Goal: Task Accomplishment & Management: Manage account settings

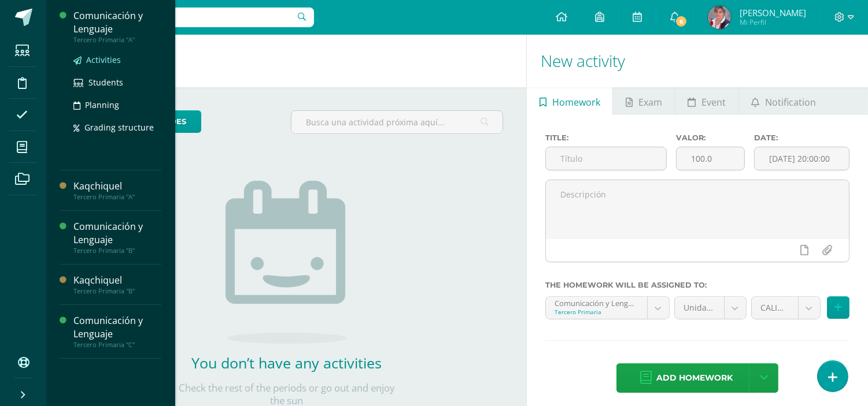
click at [98, 59] on span "Activities" at bounding box center [103, 59] width 35 height 11
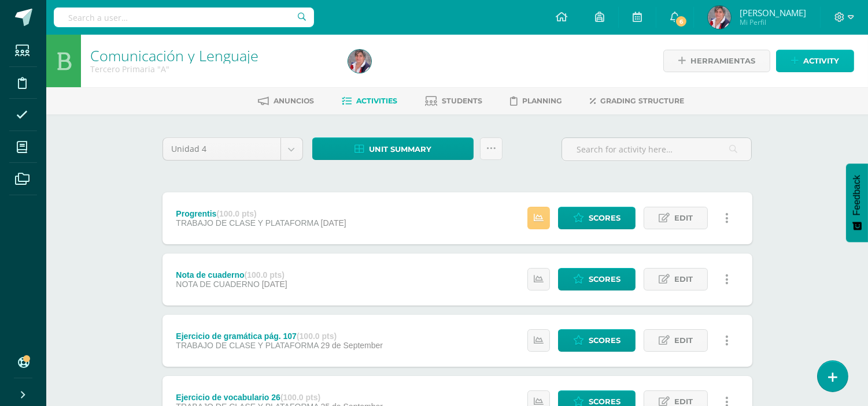
click at [801, 61] on link "Activity" at bounding box center [815, 61] width 78 height 23
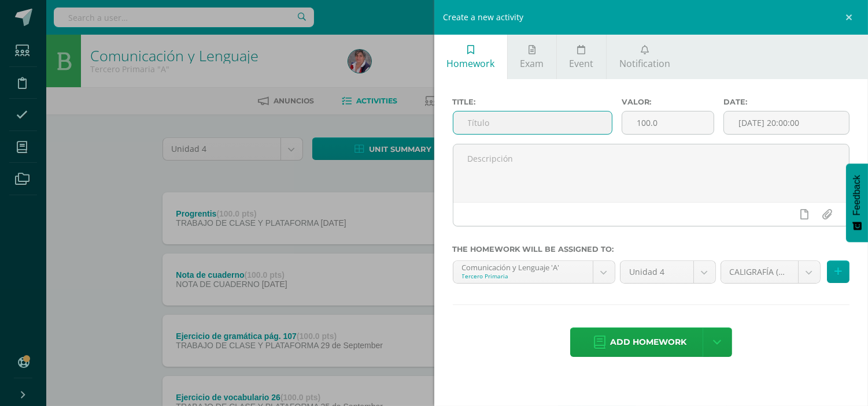
click at [487, 130] on input "text" at bounding box center [532, 123] width 159 height 23
click at [486, 116] on input "text" at bounding box center [532, 123] width 159 height 23
drag, startPoint x: 585, startPoint y: 122, endPoint x: 452, endPoint y: 122, distance: 133.0
click at [452, 122] on div "Title: Ejercicio de ortografía pág. 98" at bounding box center [532, 121] width 169 height 46
type input "Ejercicio de ortografía pág. 98"
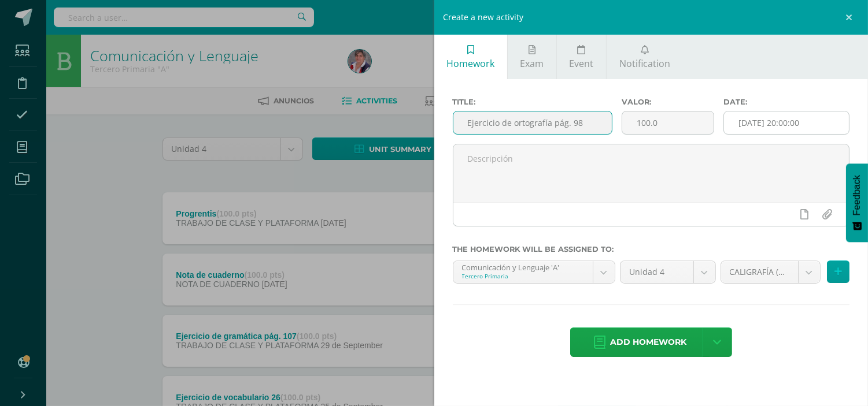
click at [748, 124] on input "[DATE] 20:00:00" at bounding box center [786, 123] width 125 height 23
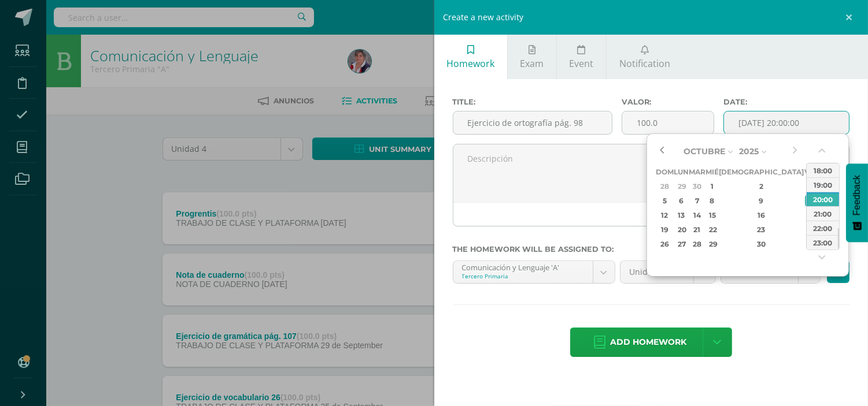
click at [665, 147] on button "button" at bounding box center [662, 151] width 12 height 17
click at [658, 154] on button "button" at bounding box center [662, 151] width 12 height 17
click at [750, 244] on div "28" at bounding box center [761, 244] width 68 height 13
type input "[DATE] 20:00"
click at [780, 320] on div "Title: Ejercicio de ortografía pág. 98 Valor: 100.0 Date: 2025-08-28 20:00 The …" at bounding box center [651, 228] width 434 height 299
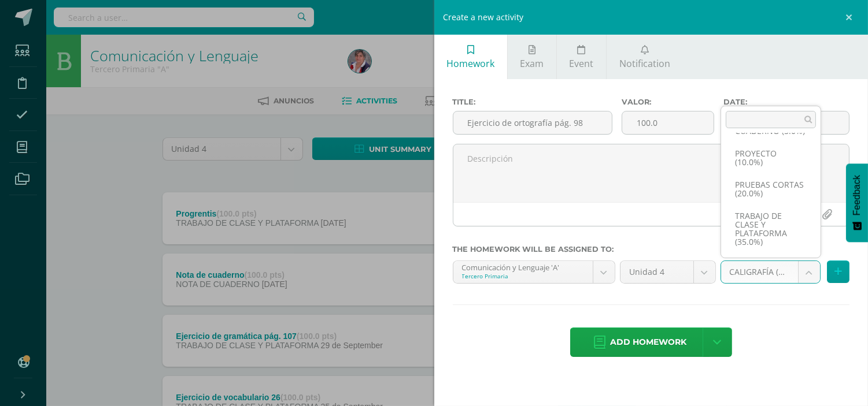
scroll to position [114, 0]
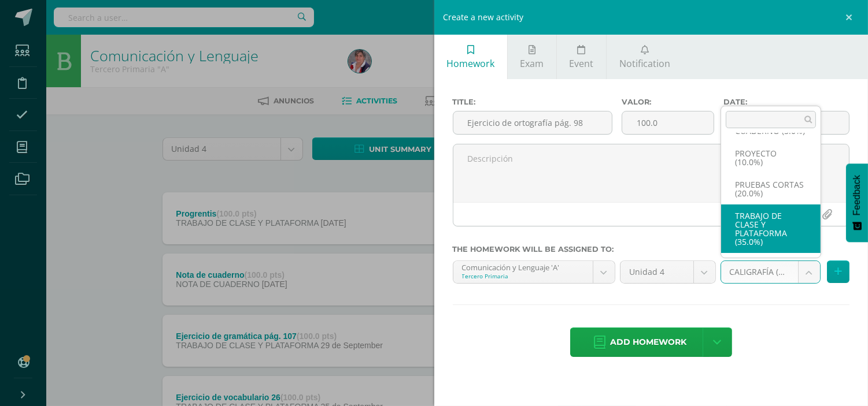
select select "232898"
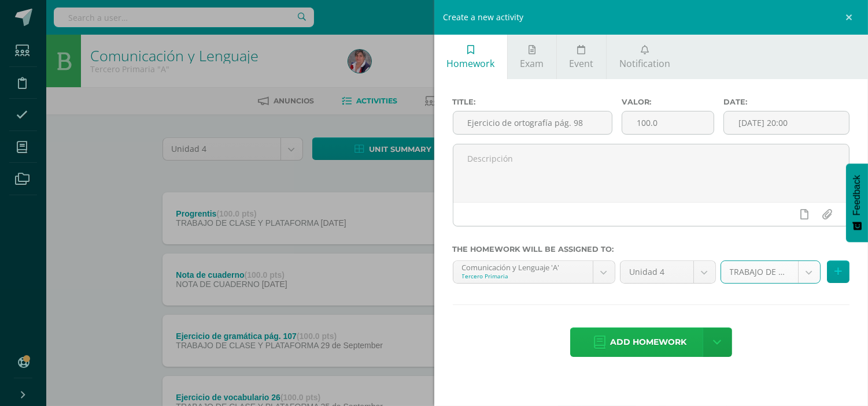
click at [674, 343] on span "Add homework" at bounding box center [648, 342] width 76 height 28
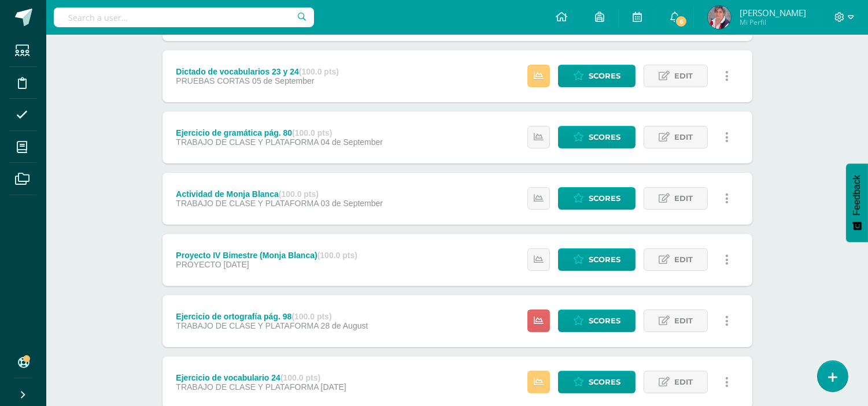
scroll to position [577, 0]
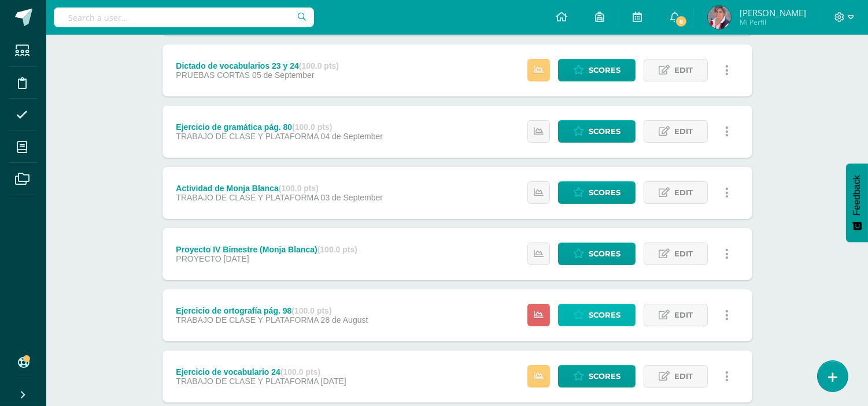
click at [601, 316] on span "Scores" at bounding box center [605, 315] width 32 height 21
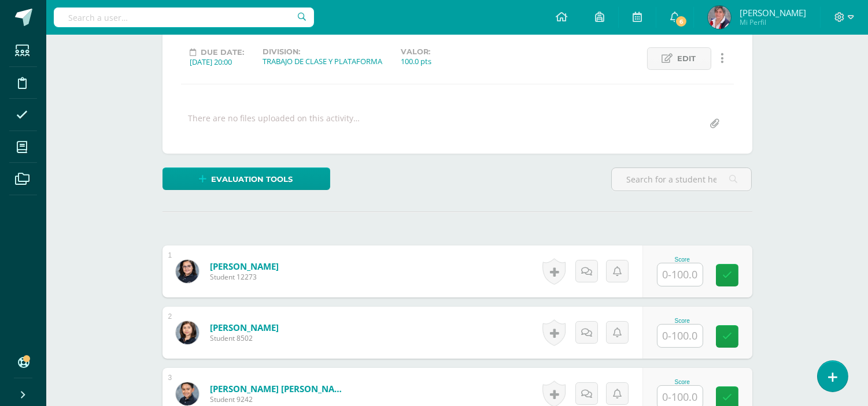
scroll to position [190, 0]
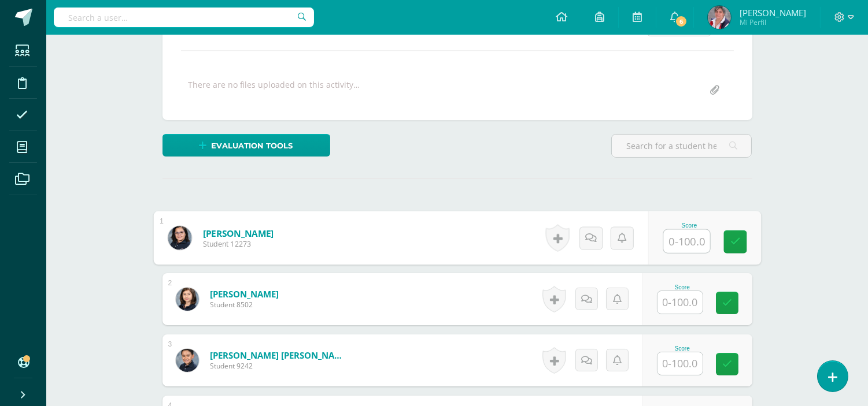
click at [686, 244] on input "text" at bounding box center [686, 241] width 46 height 23
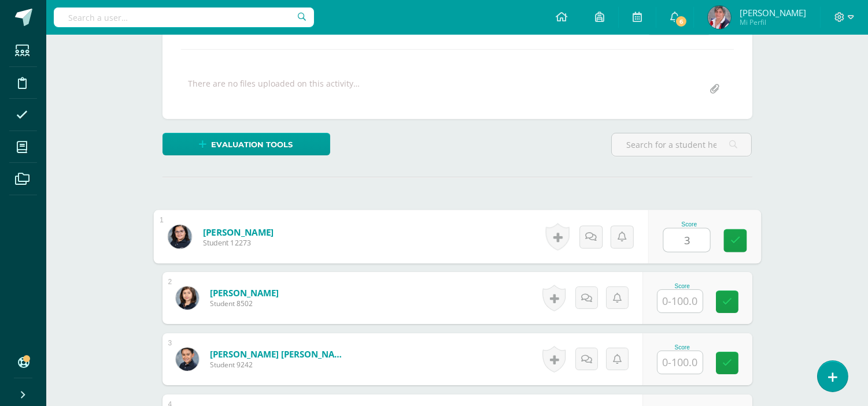
type input "30"
click at [740, 239] on link at bounding box center [734, 241] width 23 height 23
click at [684, 302] on input "text" at bounding box center [679, 301] width 45 height 23
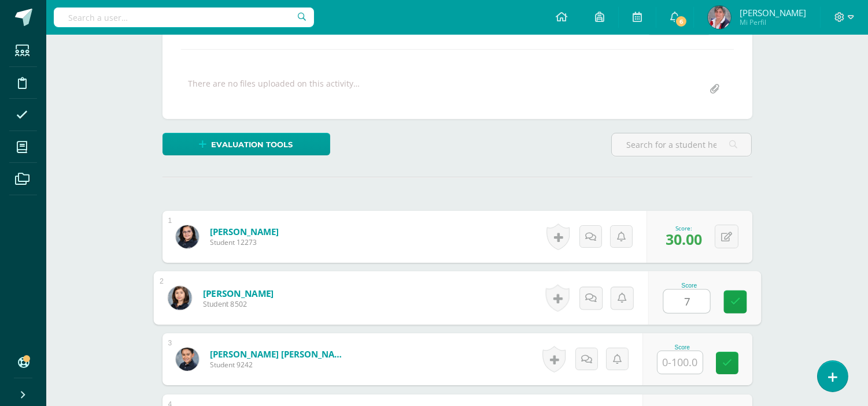
type input "75"
click at [742, 298] on link at bounding box center [734, 302] width 23 height 23
click at [689, 371] on input "text" at bounding box center [679, 363] width 45 height 23
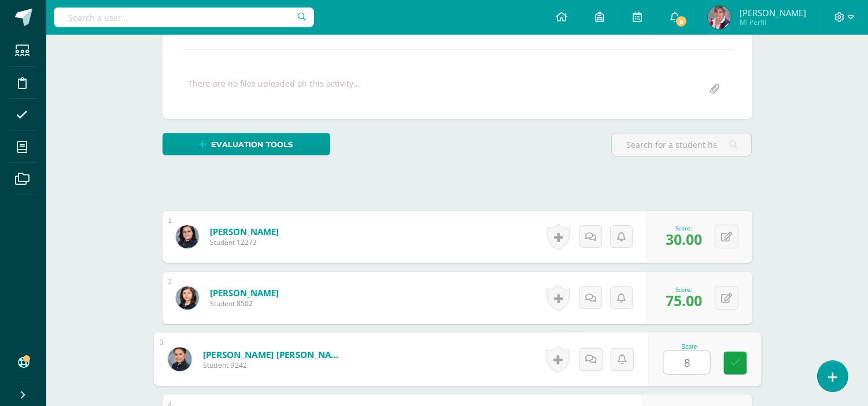
type input "85"
click at [735, 356] on link at bounding box center [734, 363] width 23 height 23
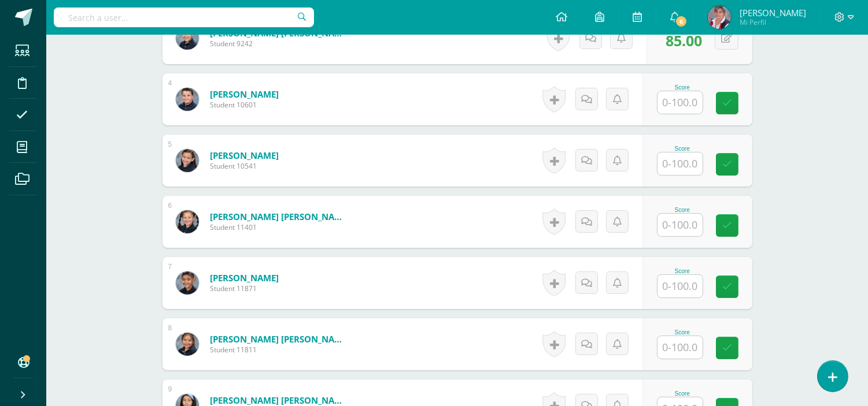
scroll to position [509, 0]
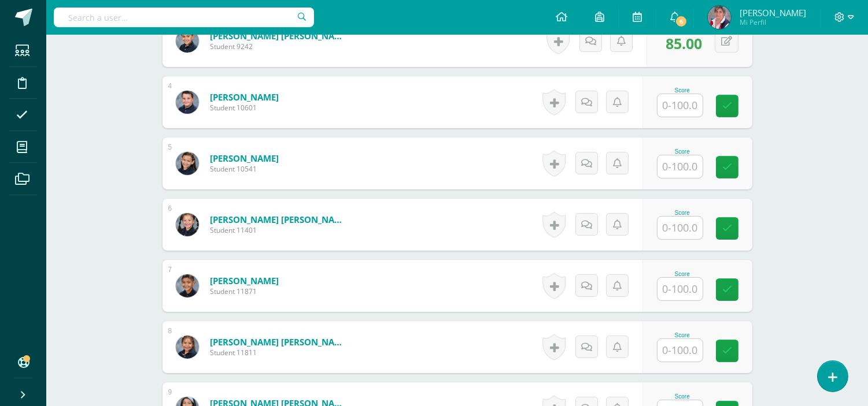
click at [679, 109] on input "text" at bounding box center [679, 105] width 45 height 23
type input "70"
click at [733, 108] on icon at bounding box center [735, 106] width 10 height 10
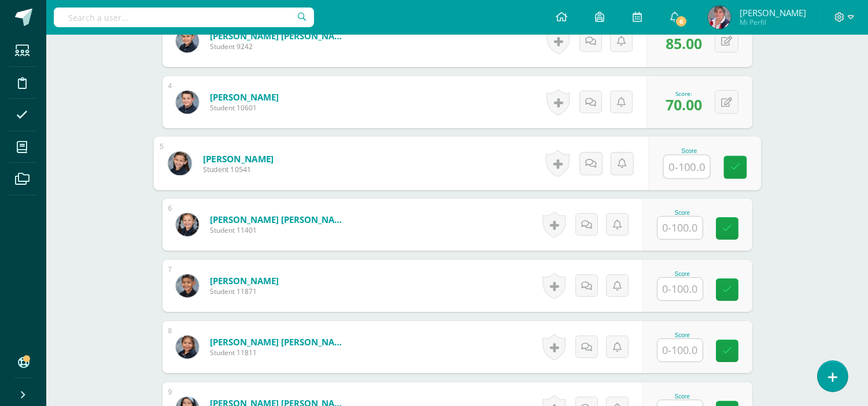
click at [681, 170] on input "text" at bounding box center [686, 167] width 46 height 23
click at [738, 171] on icon at bounding box center [735, 167] width 10 height 10
type input "55"
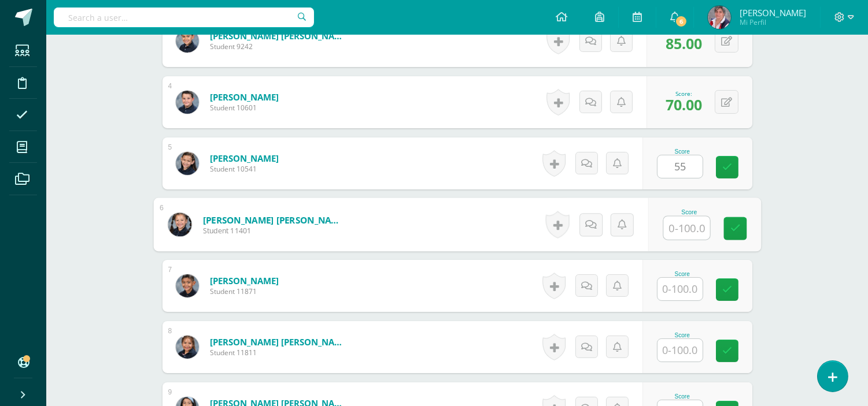
click at [690, 228] on input "text" at bounding box center [686, 228] width 46 height 23
type input "25"
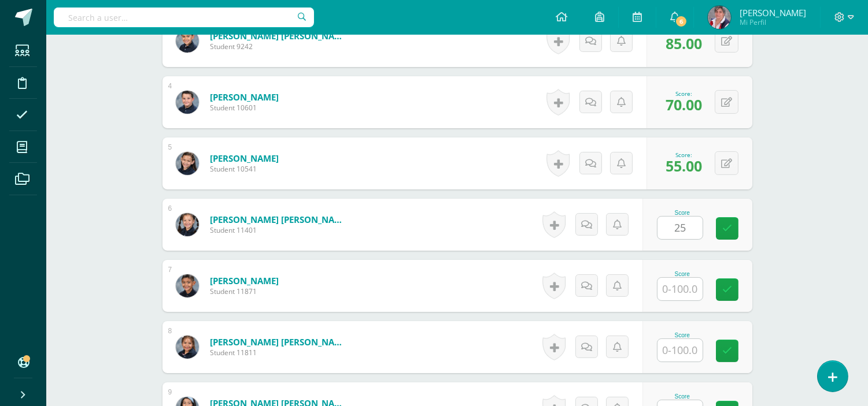
click at [747, 239] on div "Score 25" at bounding box center [697, 225] width 110 height 52
click at [689, 284] on input "text" at bounding box center [679, 289] width 45 height 23
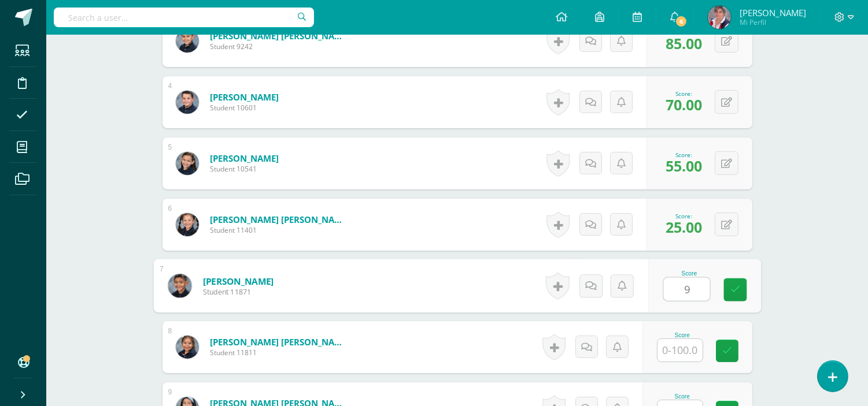
type input "95"
click at [742, 289] on link at bounding box center [734, 290] width 23 height 23
click at [684, 356] on input "text" at bounding box center [679, 350] width 45 height 23
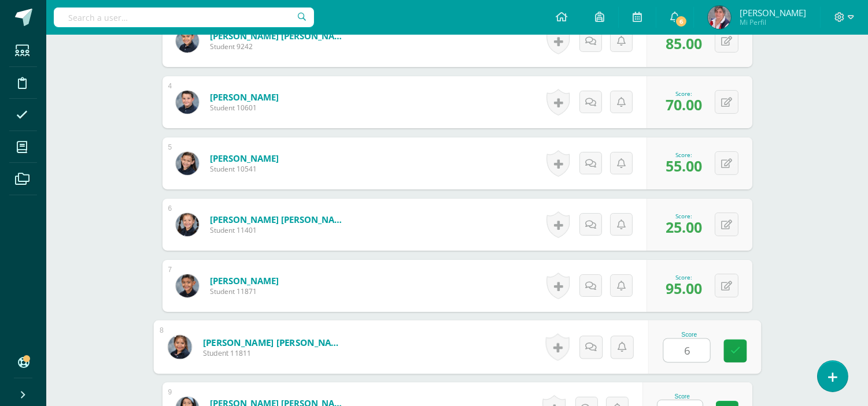
type input "60"
click at [738, 347] on icon at bounding box center [735, 351] width 10 height 10
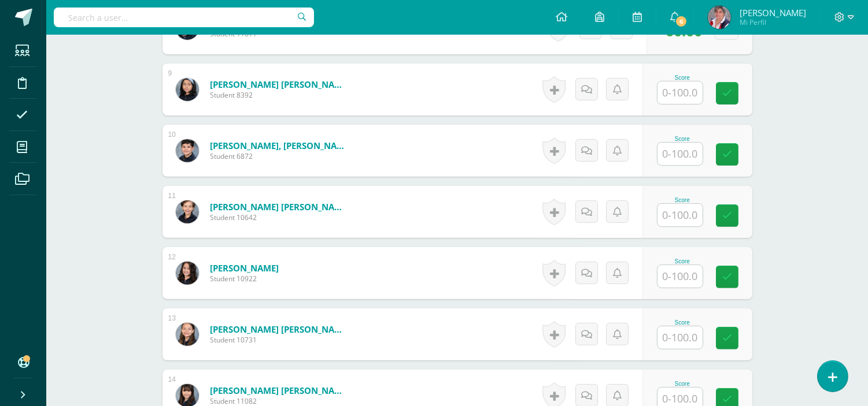
scroll to position [831, 0]
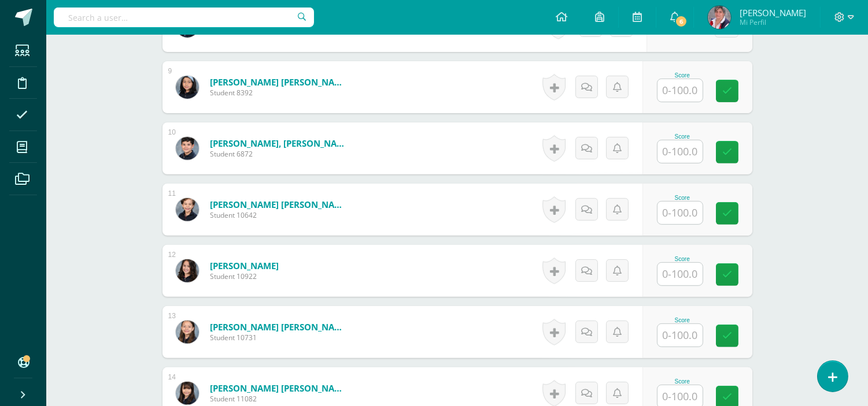
click at [694, 85] on input "text" at bounding box center [679, 90] width 45 height 23
type input "75"
click at [741, 84] on link at bounding box center [734, 91] width 23 height 23
click at [689, 153] on input "text" at bounding box center [679, 151] width 45 height 23
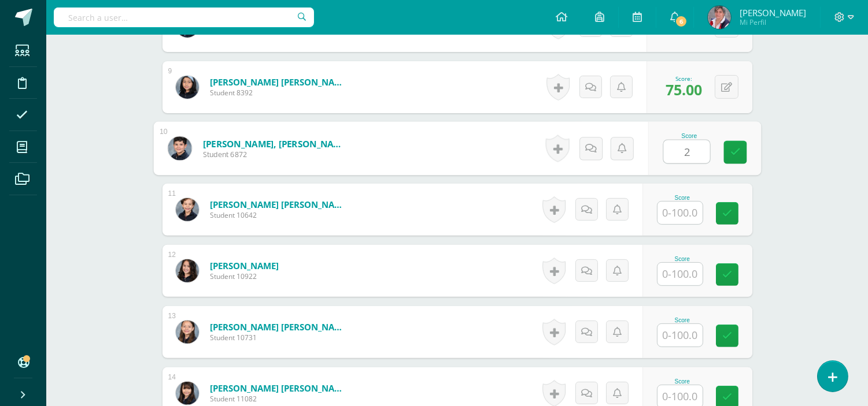
type input "20"
click at [737, 149] on icon at bounding box center [735, 152] width 10 height 10
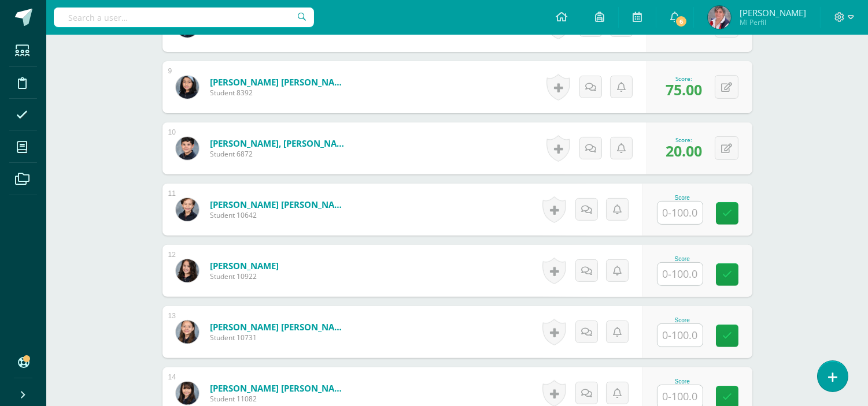
click at [685, 210] on input "text" at bounding box center [679, 213] width 45 height 23
type input "65"
click at [741, 209] on link at bounding box center [734, 213] width 23 height 23
click at [682, 270] on input "text" at bounding box center [679, 274] width 45 height 23
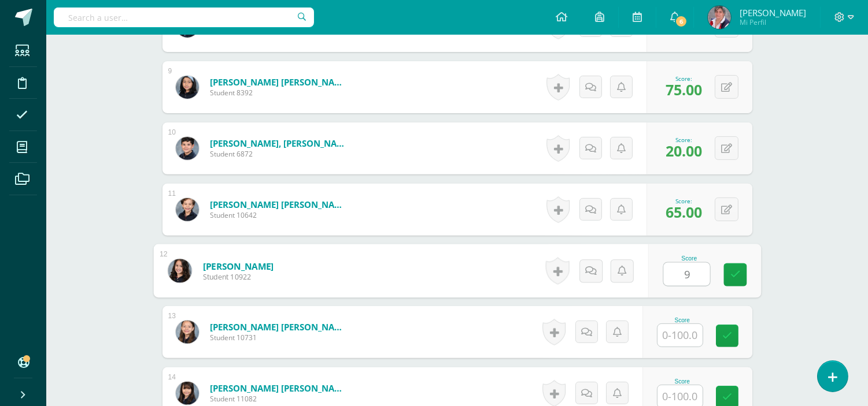
type input "95"
click at [737, 273] on icon at bounding box center [735, 275] width 10 height 10
click at [683, 339] on input "text" at bounding box center [679, 335] width 45 height 23
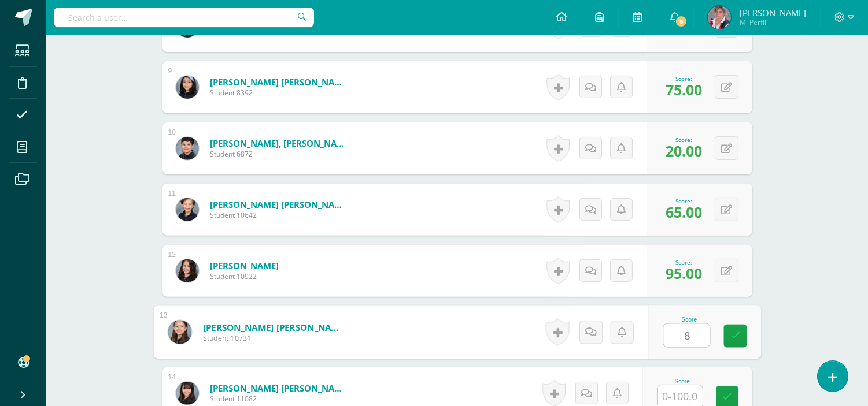
type input "80"
click at [728, 335] on link at bounding box center [734, 336] width 23 height 23
click at [684, 394] on input "text" at bounding box center [679, 397] width 45 height 23
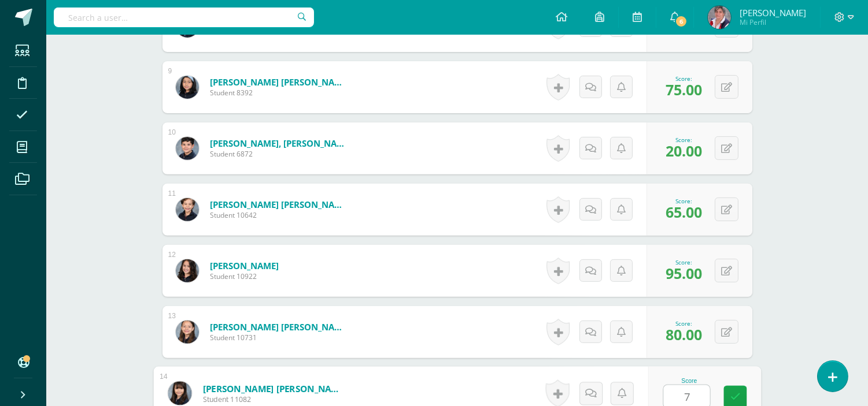
type input "70"
click at [735, 399] on icon at bounding box center [735, 398] width 10 height 10
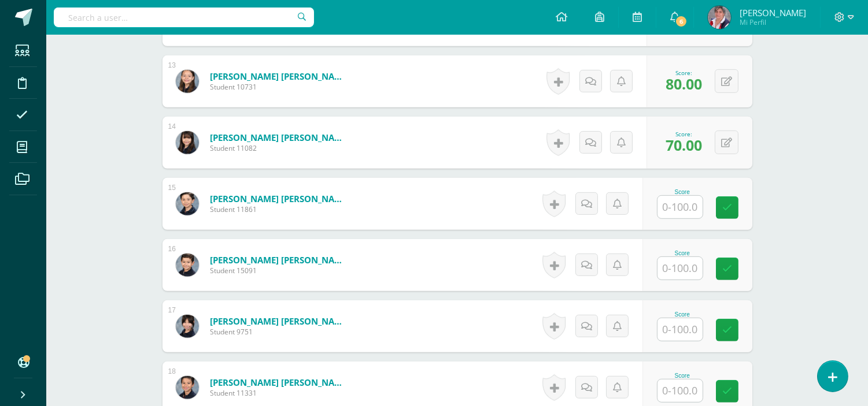
scroll to position [1085, 0]
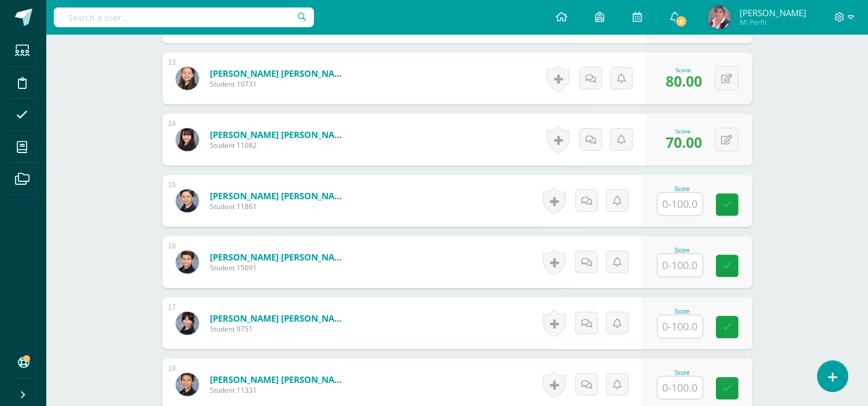
click at [678, 201] on input "text" at bounding box center [679, 204] width 45 height 23
type input "70"
click at [733, 210] on link at bounding box center [734, 205] width 23 height 23
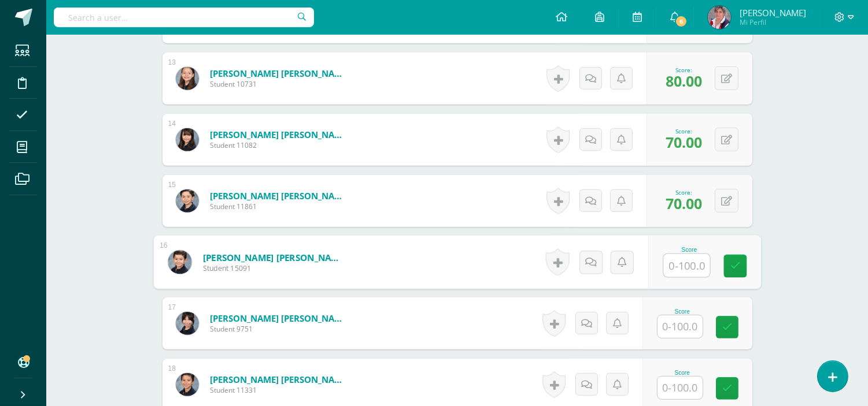
click at [683, 264] on input "text" at bounding box center [686, 265] width 46 height 23
type input "70"
click at [732, 250] on div "Score 70" at bounding box center [704, 263] width 113 height 54
click at [679, 328] on input "text" at bounding box center [679, 327] width 45 height 23
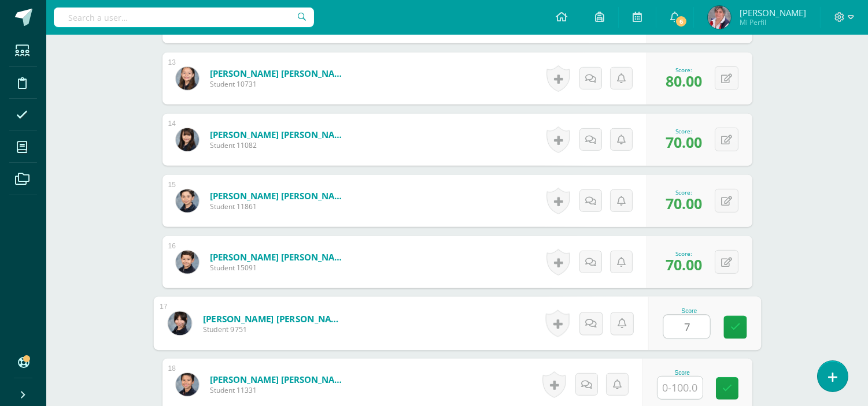
type input "70"
click at [726, 331] on link at bounding box center [734, 327] width 23 height 23
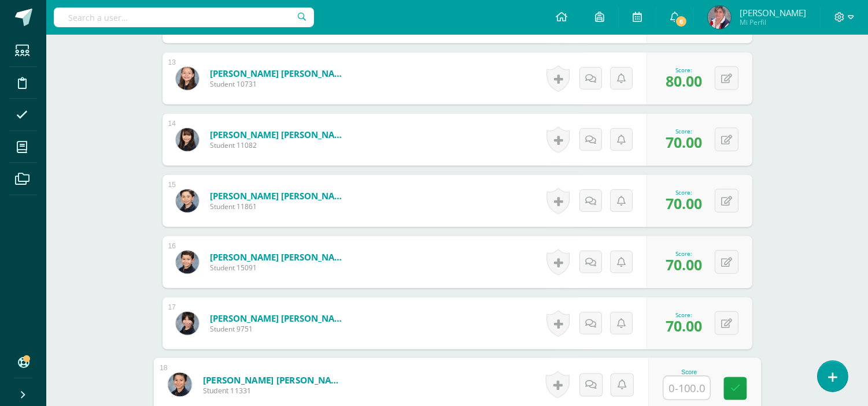
click at [690, 386] on input "text" at bounding box center [686, 388] width 46 height 23
type input "20"
click at [737, 393] on icon at bounding box center [735, 389] width 10 height 10
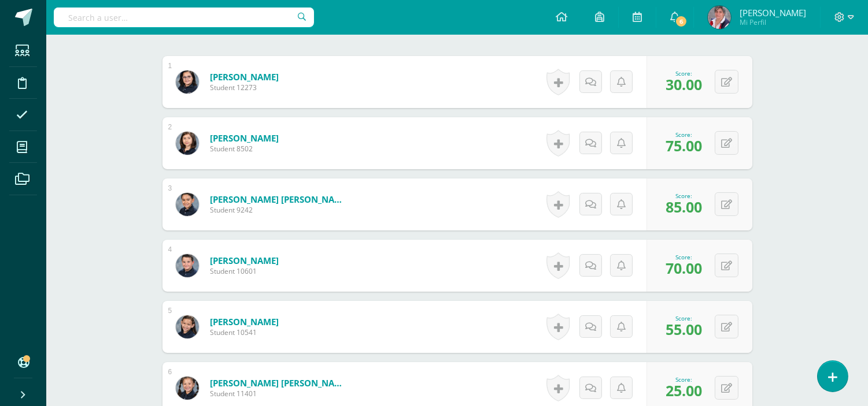
scroll to position [0, 0]
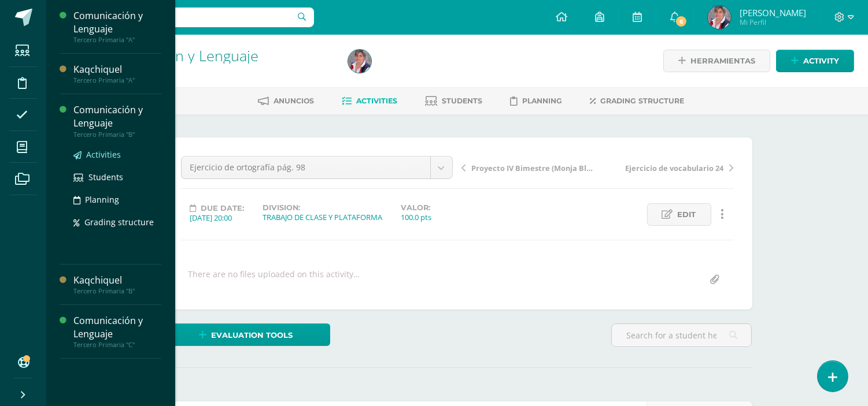
click at [95, 154] on span "Activities" at bounding box center [103, 154] width 35 height 11
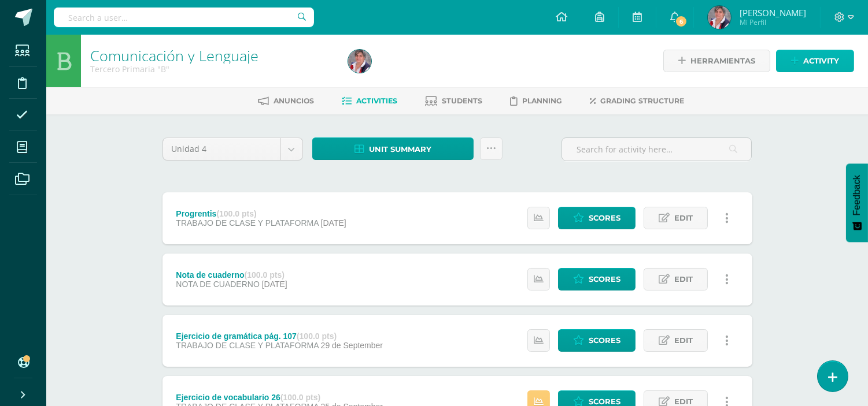
click at [823, 64] on span "Activity" at bounding box center [821, 60] width 36 height 21
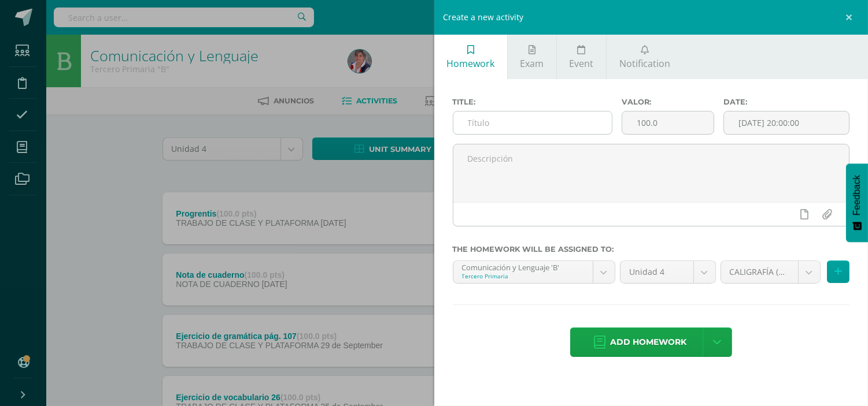
click at [548, 119] on input "text" at bounding box center [532, 123] width 159 height 23
paste input "Ejercicio de ortografía pág. 98"
type input "Ejercicio de ortografía pág. 98"
click at [744, 120] on input "[DATE] 20:00:00" at bounding box center [786, 123] width 125 height 23
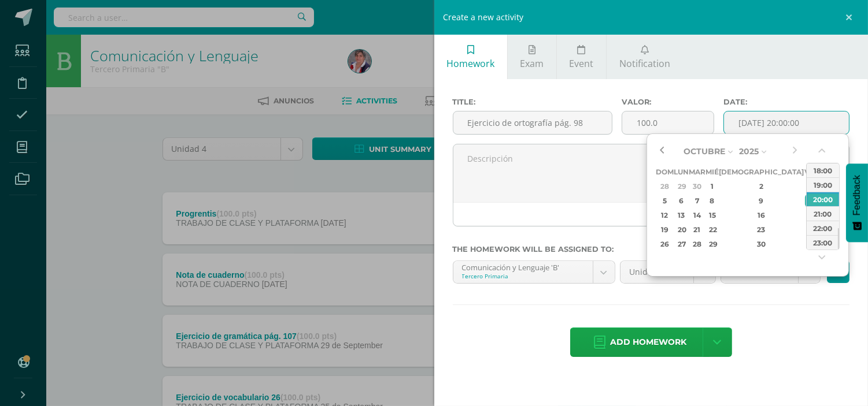
click at [663, 147] on button "button" at bounding box center [662, 151] width 12 height 17
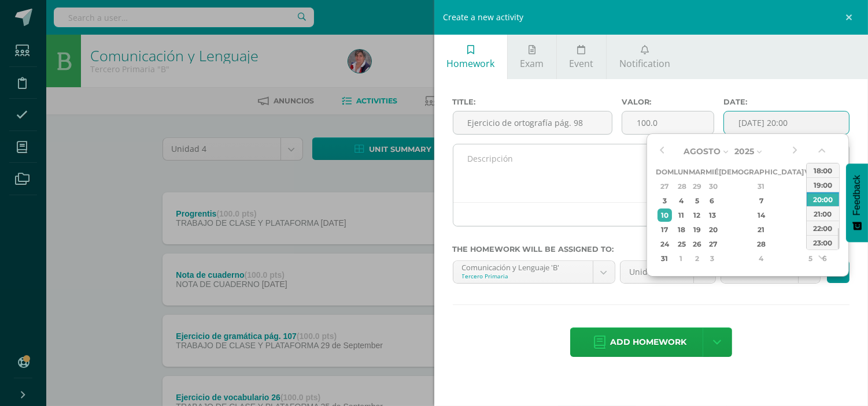
drag, startPoint x: 663, startPoint y: 147, endPoint x: 606, endPoint y: 160, distance: 58.6
click at [606, 160] on textarea at bounding box center [651, 174] width 396 height 58
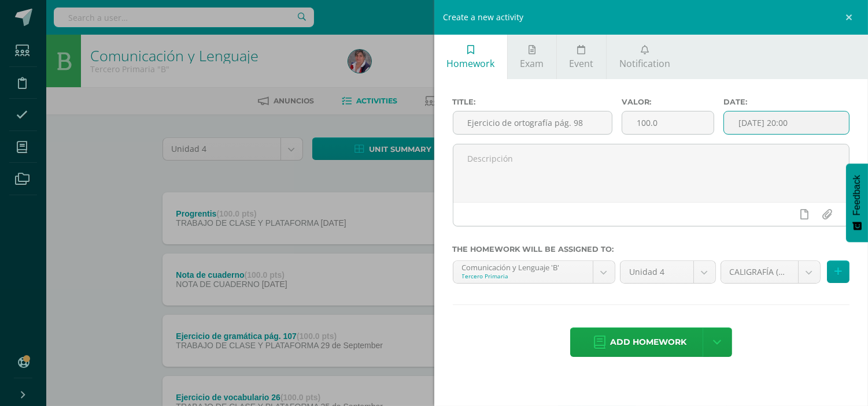
click at [742, 123] on input "2025-10-10 20:00" at bounding box center [786, 123] width 125 height 23
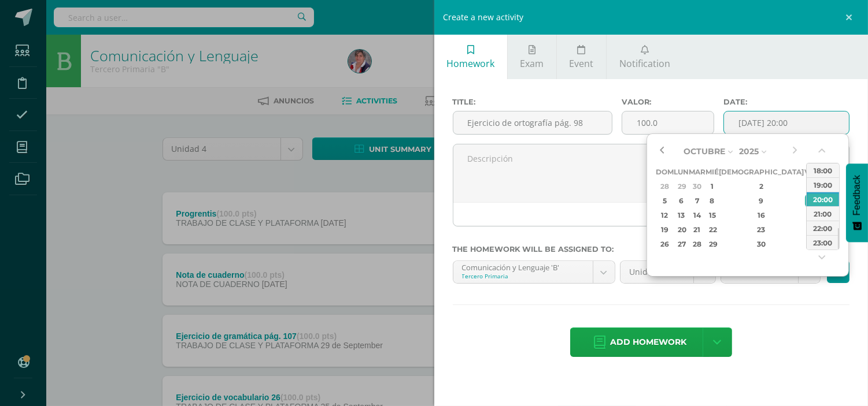
click at [666, 152] on button "button" at bounding box center [662, 151] width 12 height 17
click at [749, 242] on div "28" at bounding box center [761, 244] width 68 height 13
type input "2025-08-28 20:00"
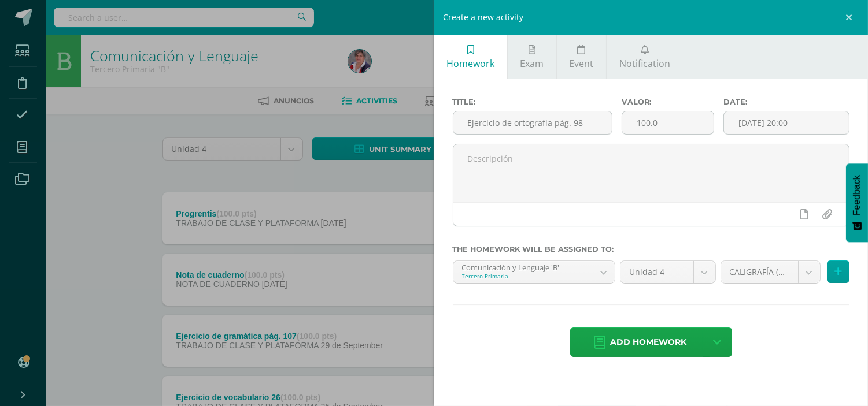
click at [798, 315] on div "Title: Ejercicio de ortografía pág. 98 Valor: 100.0 Date: 2025-08-28 20:00 The …" at bounding box center [651, 228] width 434 height 299
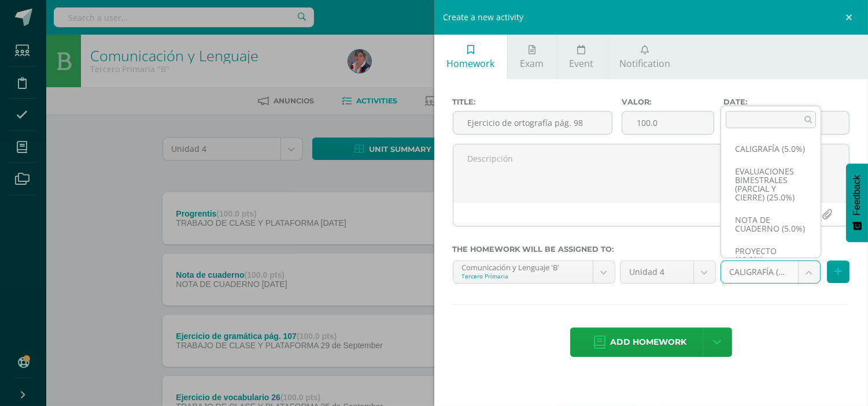
scroll to position [114, 0]
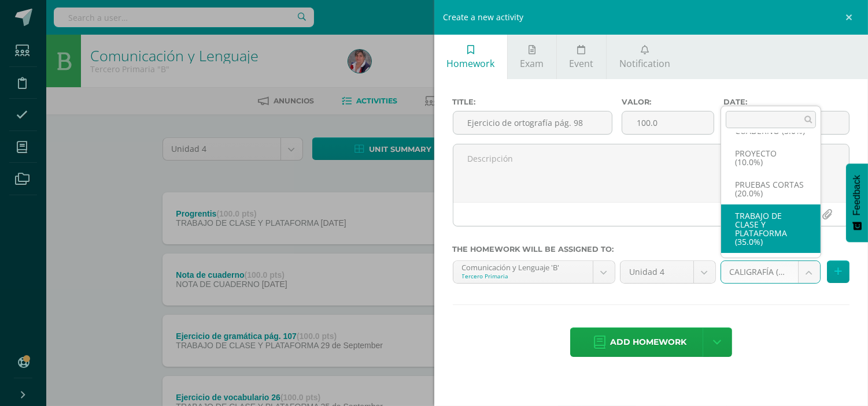
select select "232904"
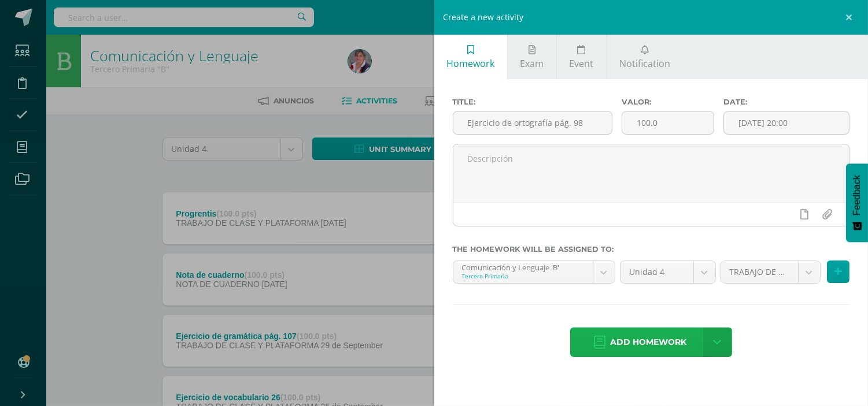
click at [648, 342] on span "Add homework" at bounding box center [648, 342] width 76 height 28
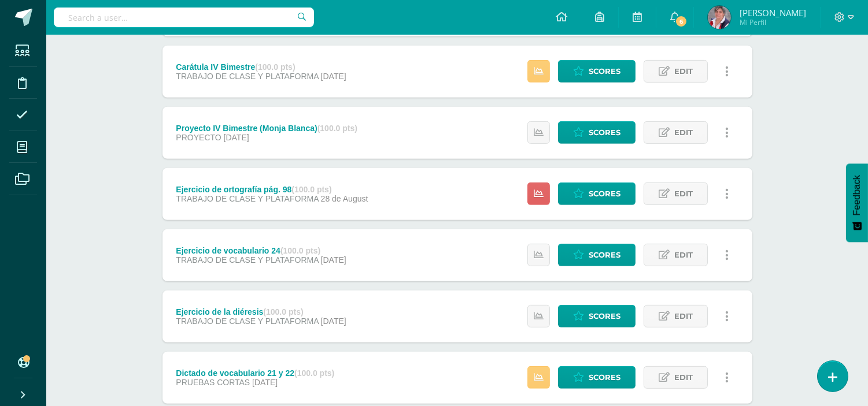
scroll to position [1002, 0]
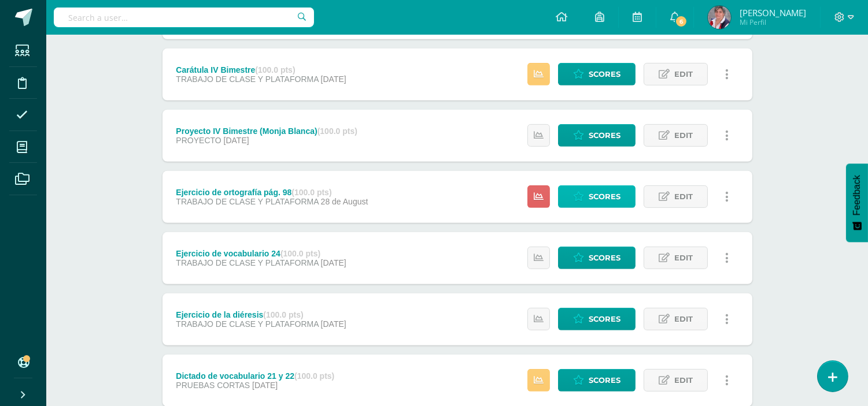
click at [602, 199] on span "Scores" at bounding box center [605, 196] width 32 height 21
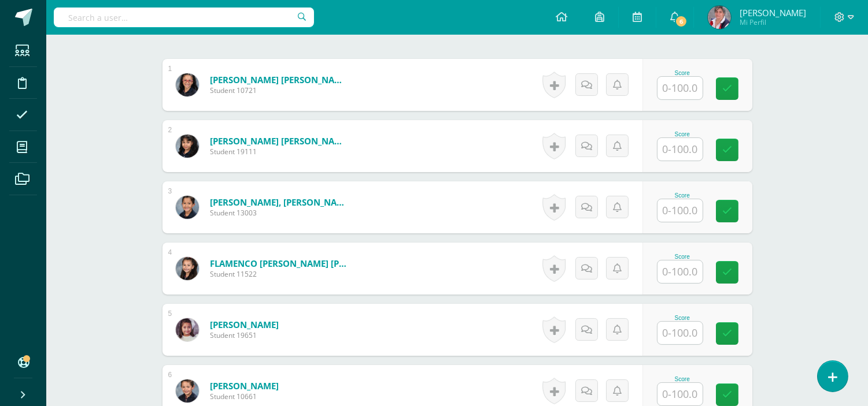
scroll to position [340, 0]
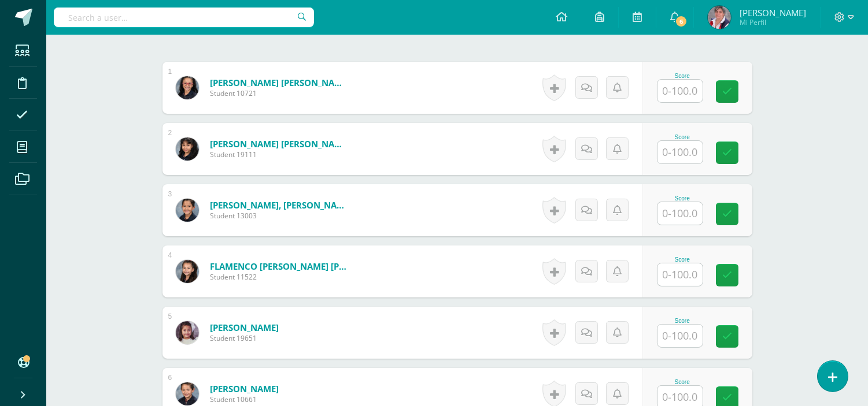
click at [684, 90] on input "text" at bounding box center [679, 91] width 45 height 23
type input "95"
click at [743, 95] on link at bounding box center [734, 91] width 23 height 23
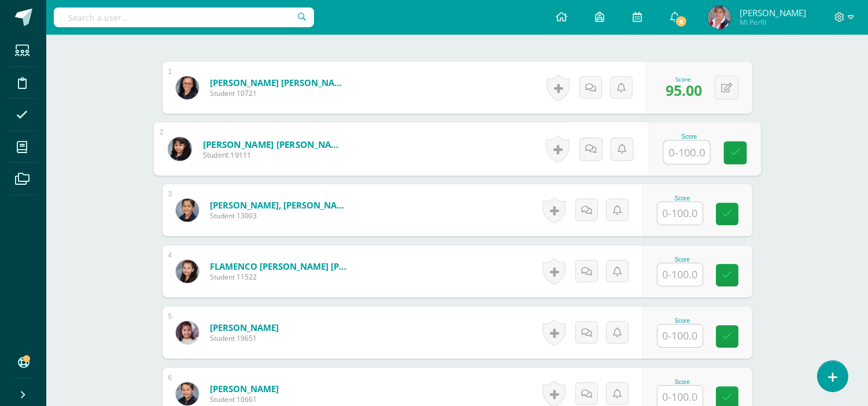
click at [691, 149] on input "text" at bounding box center [686, 152] width 46 height 23
type input "95"
click at [742, 154] on link at bounding box center [734, 153] width 23 height 23
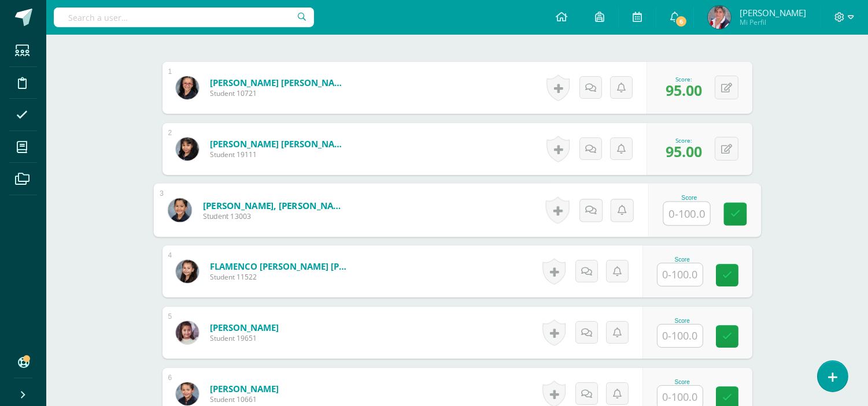
click at [689, 209] on input "text" at bounding box center [686, 213] width 46 height 23
type input "90"
click at [743, 212] on link at bounding box center [734, 214] width 23 height 23
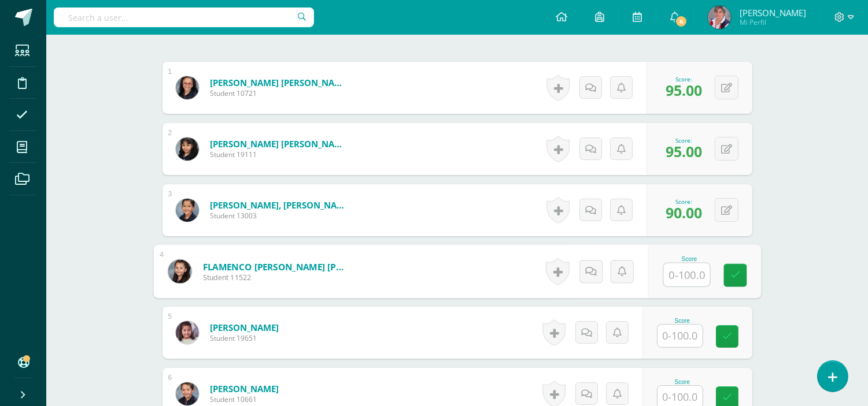
click at [674, 282] on input "text" at bounding box center [686, 275] width 46 height 23
type input "2"
type input "100"
click at [731, 271] on icon at bounding box center [735, 276] width 10 height 10
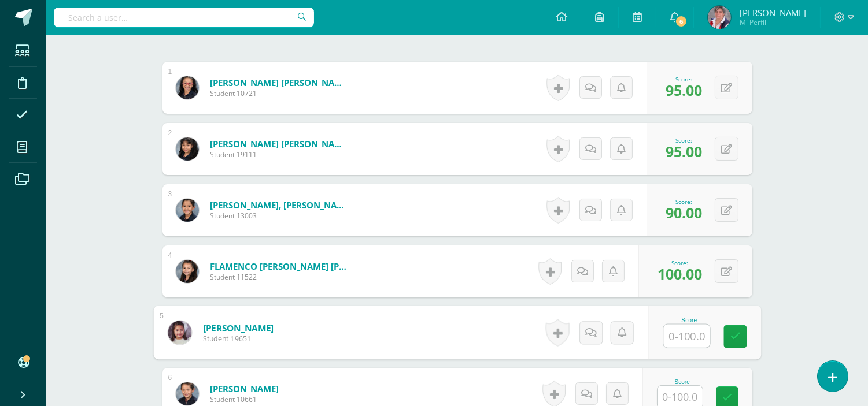
click at [694, 334] on input "text" at bounding box center [686, 336] width 46 height 23
type input "60"
click at [735, 333] on icon at bounding box center [735, 337] width 10 height 10
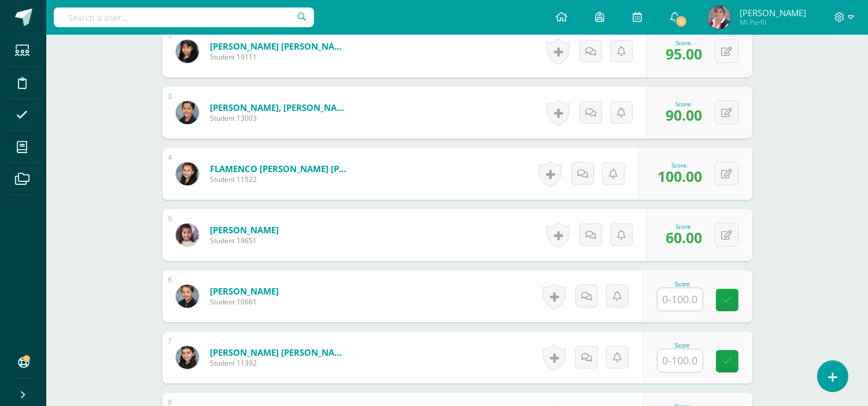
scroll to position [532, 0]
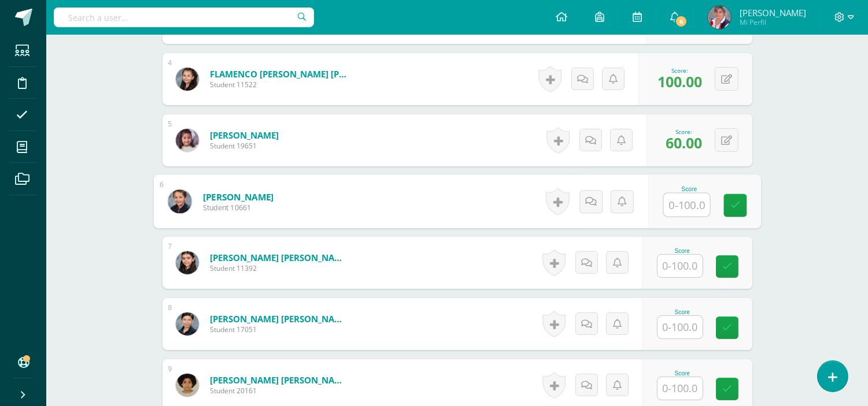
click at [685, 199] on input "text" at bounding box center [686, 205] width 46 height 23
type input "95"
click at [737, 207] on icon at bounding box center [735, 206] width 10 height 10
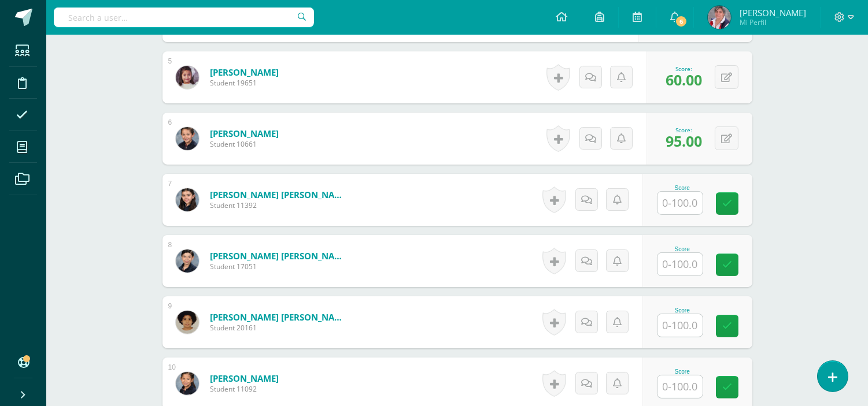
scroll to position [624, 0]
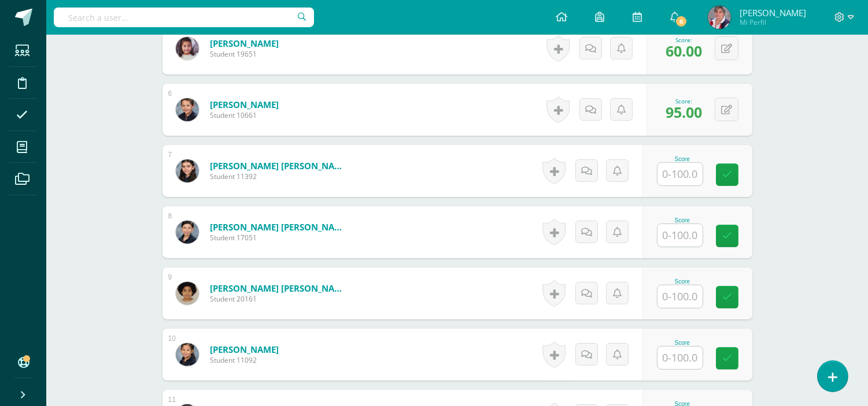
click at [680, 174] on input "text" at bounding box center [679, 174] width 45 height 23
type input "20"
click at [724, 169] on link at bounding box center [734, 175] width 23 height 23
click at [686, 241] on input "text" at bounding box center [679, 235] width 45 height 23
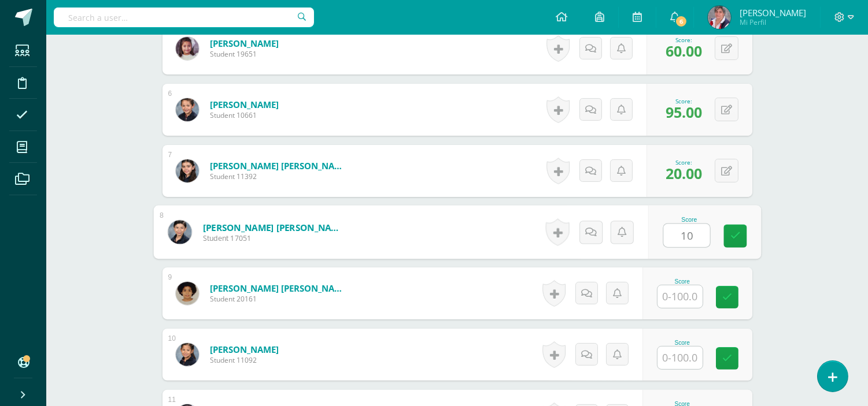
type input "100"
click at [743, 246] on link at bounding box center [734, 236] width 23 height 23
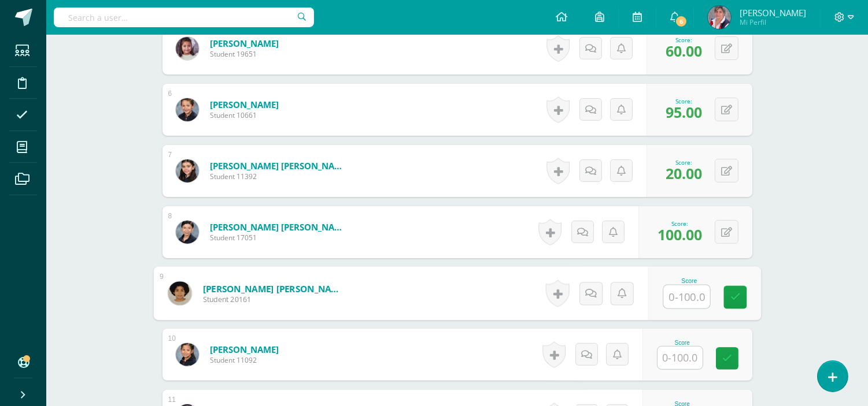
click at [686, 302] on input "text" at bounding box center [686, 297] width 46 height 23
type input "100"
click at [737, 303] on link at bounding box center [734, 297] width 23 height 23
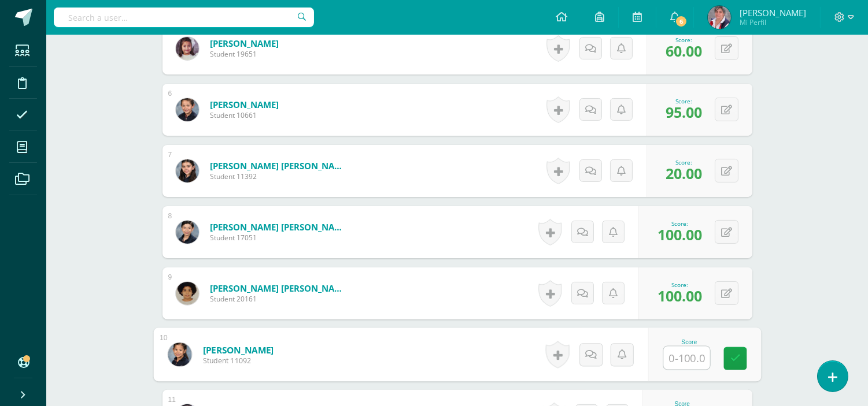
click at [685, 365] on input "text" at bounding box center [686, 358] width 46 height 23
type input "95"
drag, startPoint x: 746, startPoint y: 357, endPoint x: 812, endPoint y: 274, distance: 106.5
click at [812, 274] on div "Comunicación y Lenguaje Tercero Primaria "B" Herramientas Detalle de asistencia…" at bounding box center [457, 176] width 822 height 1532
click at [724, 366] on link at bounding box center [727, 358] width 23 height 23
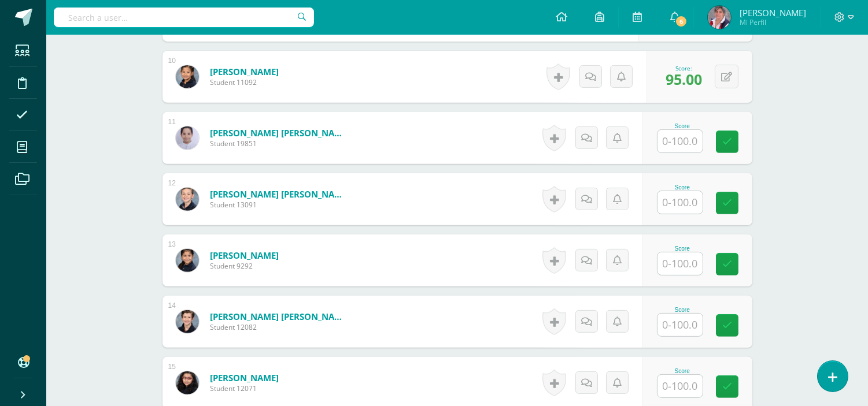
scroll to position [905, 0]
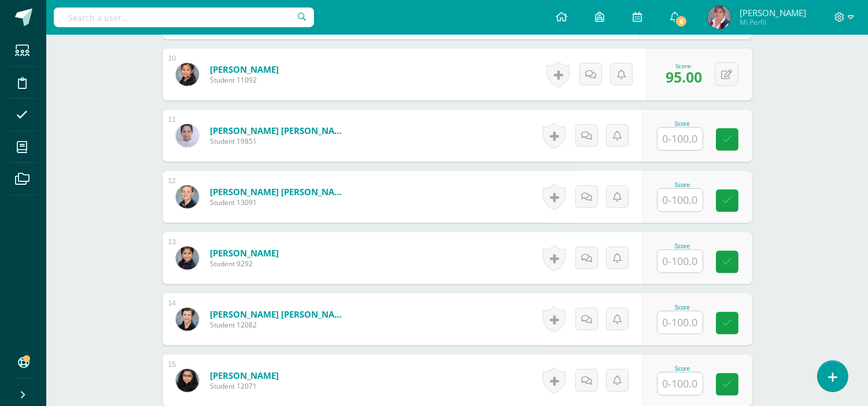
click at [683, 138] on input "text" at bounding box center [679, 139] width 45 height 23
type input "80"
click at [742, 133] on link at bounding box center [734, 139] width 23 height 23
click at [685, 201] on input "text" at bounding box center [679, 200] width 45 height 23
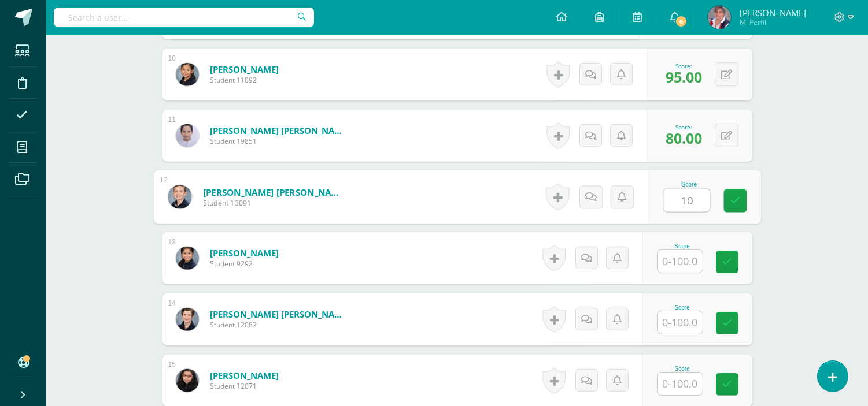
type input "100"
click at [726, 199] on link at bounding box center [734, 201] width 23 height 23
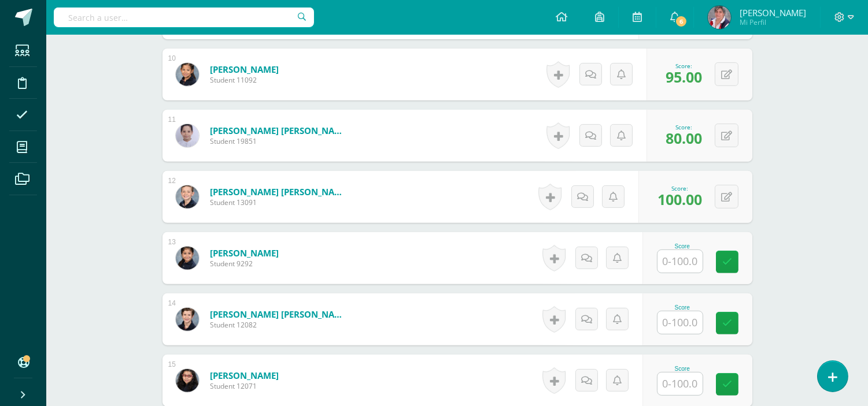
click at [679, 269] on input "text" at bounding box center [679, 261] width 45 height 23
type input "0"
type input "95"
click at [736, 267] on icon at bounding box center [735, 262] width 10 height 10
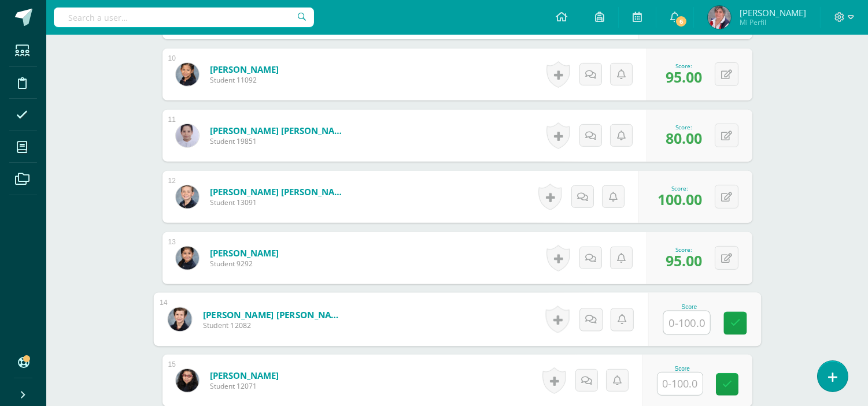
click at [692, 325] on input "text" at bounding box center [686, 323] width 46 height 23
type input "85"
click at [733, 319] on icon at bounding box center [735, 324] width 10 height 10
click at [687, 382] on input "text" at bounding box center [679, 384] width 45 height 23
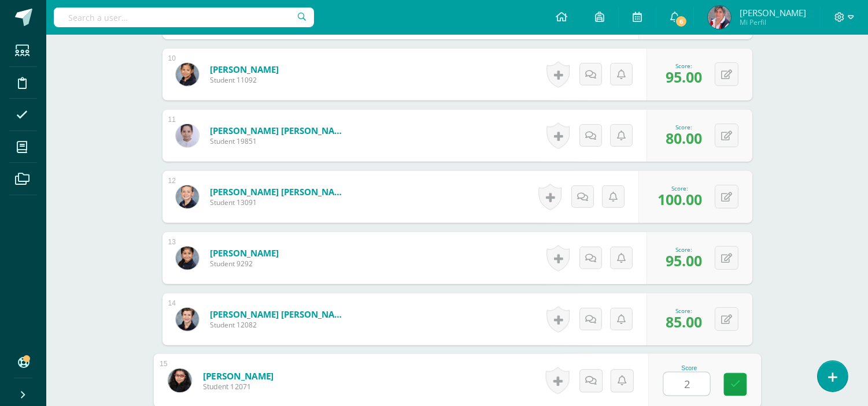
type input "20"
click at [726, 382] on link at bounding box center [734, 384] width 23 height 23
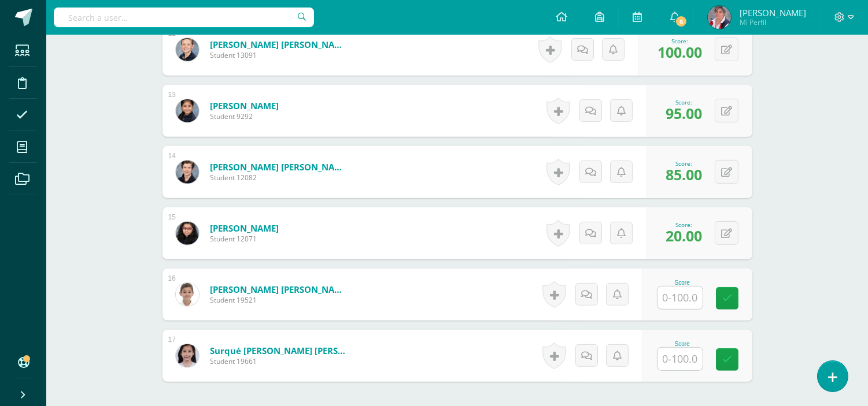
scroll to position [1157, 0]
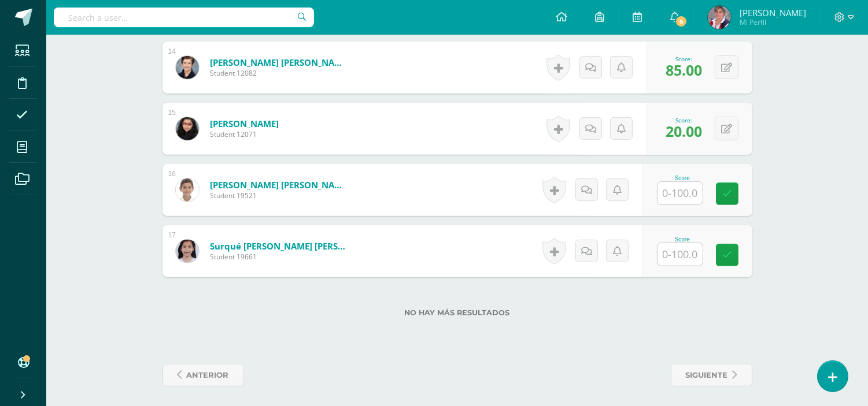
click at [681, 193] on input "text" at bounding box center [679, 193] width 45 height 23
type input "100"
click at [731, 195] on icon at bounding box center [735, 194] width 10 height 10
click at [690, 260] on input "text" at bounding box center [679, 254] width 45 height 23
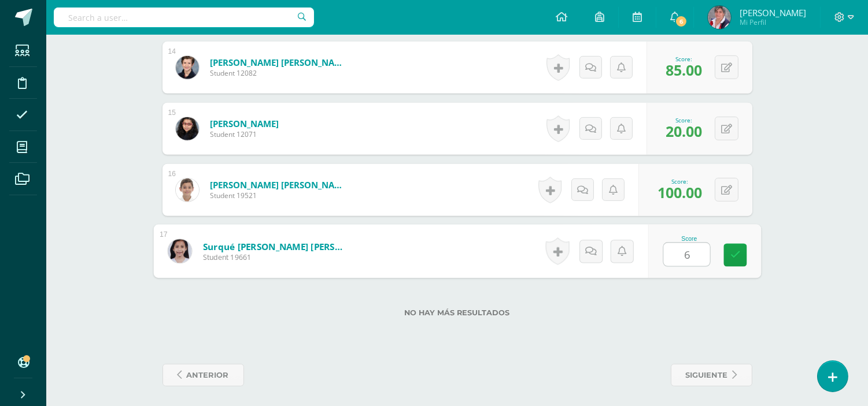
type input "60"
click at [733, 253] on icon at bounding box center [735, 255] width 10 height 10
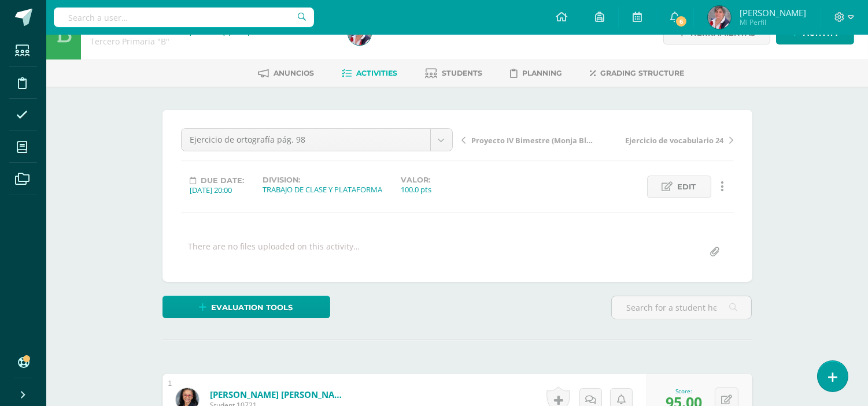
scroll to position [0, 0]
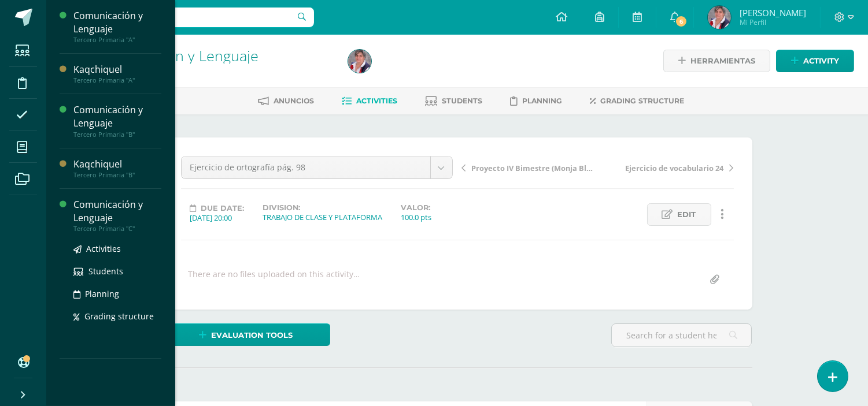
click at [101, 206] on div "Comunicación y Lenguaje" at bounding box center [117, 211] width 88 height 27
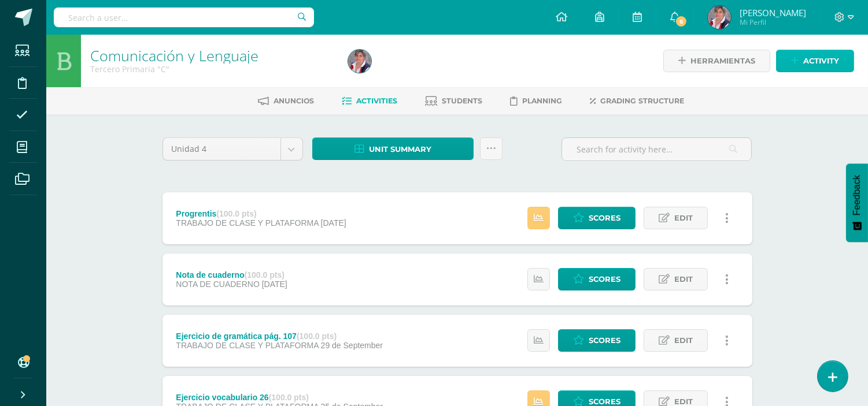
click at [817, 53] on span "Activity" at bounding box center [821, 60] width 36 height 21
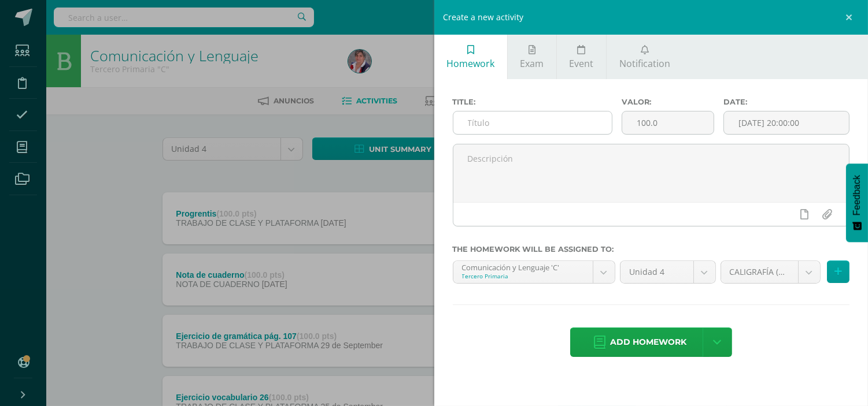
click at [551, 120] on input "text" at bounding box center [532, 123] width 159 height 23
paste input "Ejercicio de ortografía pág. 98"
type input "Ejercicio de ortografía pág. 98"
click at [744, 123] on input "[DATE] 20:00:00" at bounding box center [786, 123] width 125 height 23
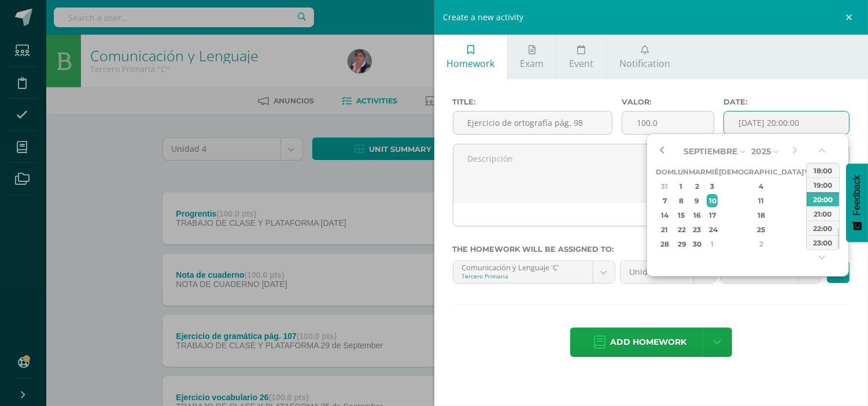
click at [661, 151] on button "button" at bounding box center [662, 151] width 12 height 17
click at [748, 239] on div "28" at bounding box center [761, 244] width 68 height 13
type input "[DATE] 20:00"
click at [791, 309] on div "Title: Ejercicio de ortografía pág. 98 Valor: 100.0 Date: [DATE] 20:00 The home…" at bounding box center [651, 228] width 434 height 299
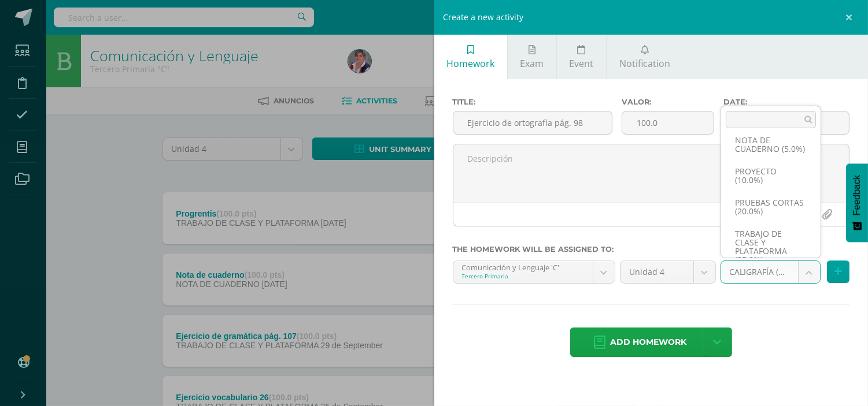
scroll to position [114, 0]
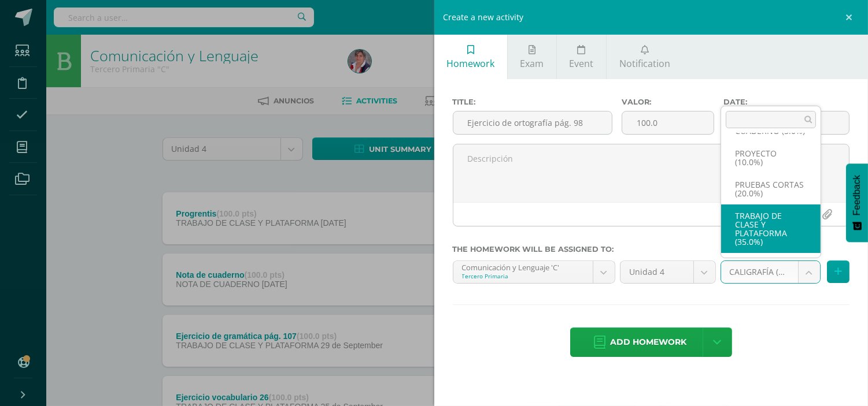
select select "232910"
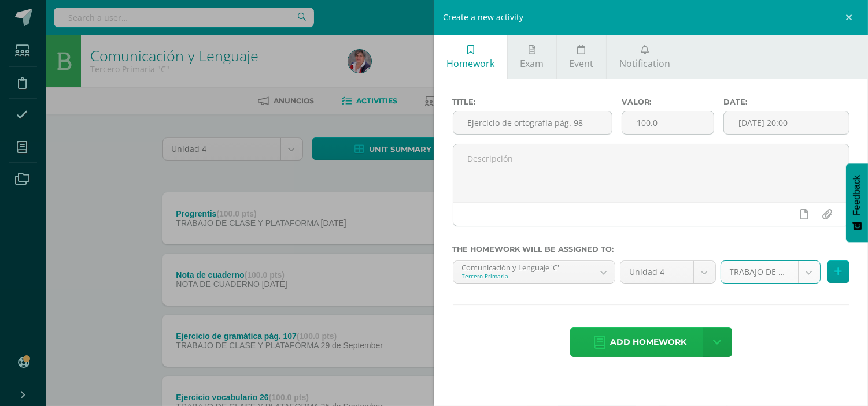
click at [668, 334] on span "Add homework" at bounding box center [648, 342] width 76 height 28
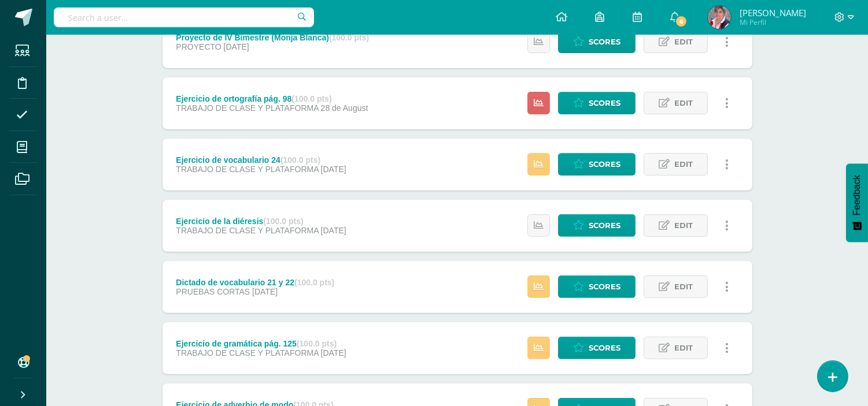
scroll to position [747, 0]
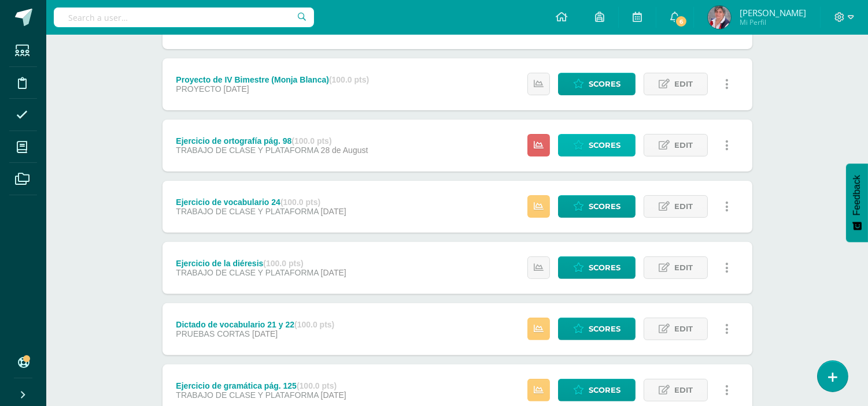
click at [611, 145] on span "Scores" at bounding box center [605, 145] width 32 height 21
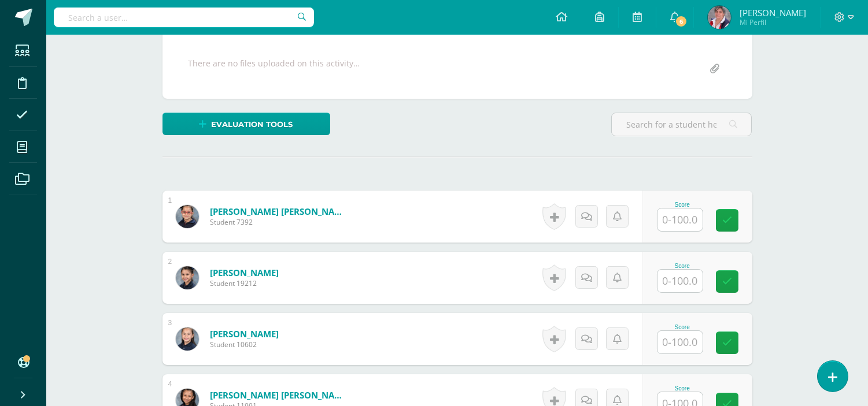
scroll to position [219, 0]
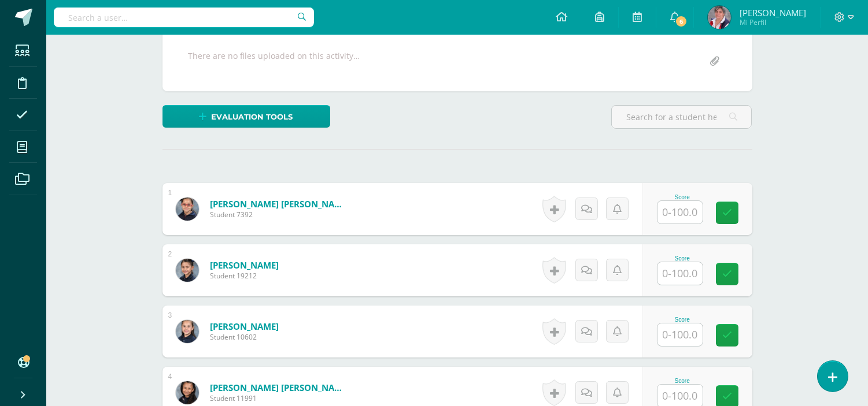
click at [675, 217] on input "text" at bounding box center [679, 212] width 45 height 23
type input "94"
click at [731, 202] on link at bounding box center [734, 213] width 23 height 23
click at [686, 276] on input "text" at bounding box center [679, 273] width 45 height 23
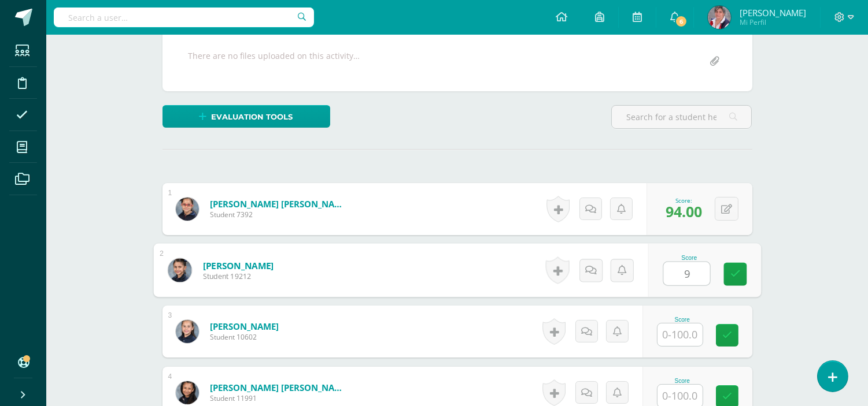
type input "95"
click at [746, 272] on link at bounding box center [734, 274] width 23 height 23
click at [689, 332] on input "text" at bounding box center [679, 335] width 45 height 23
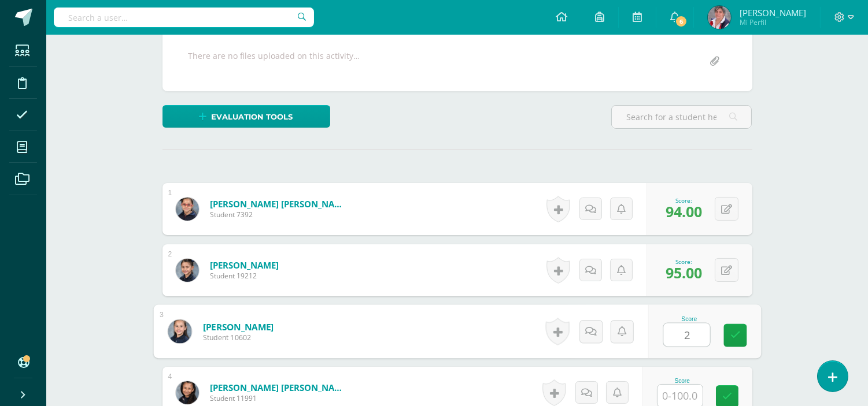
type input "20"
click at [735, 332] on icon at bounding box center [735, 336] width 10 height 10
click at [681, 389] on input "text" at bounding box center [679, 396] width 45 height 23
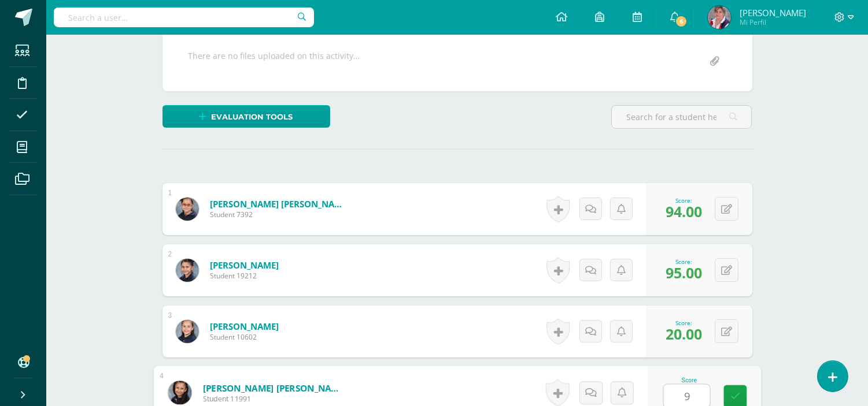
type input "95"
click at [726, 394] on link at bounding box center [734, 397] width 23 height 23
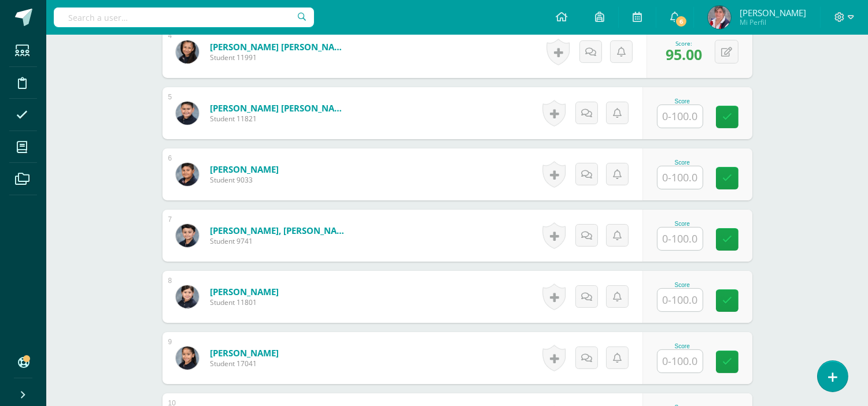
scroll to position [579, 0]
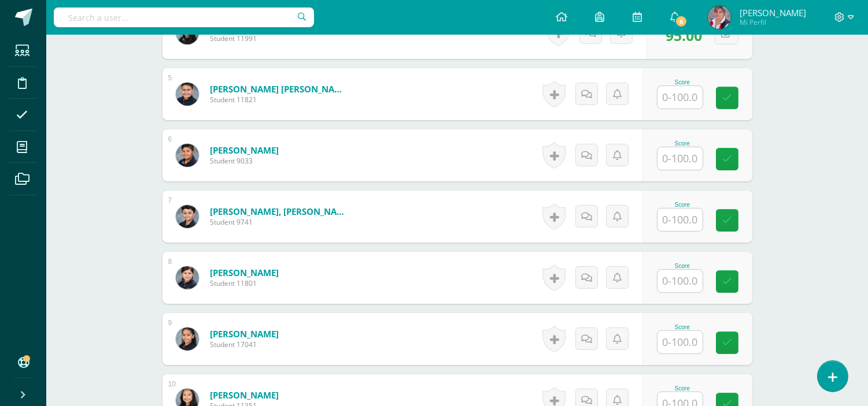
click at [689, 97] on input "text" at bounding box center [679, 97] width 45 height 23
type input "9"
type input "80"
click at [733, 104] on link at bounding box center [734, 98] width 23 height 23
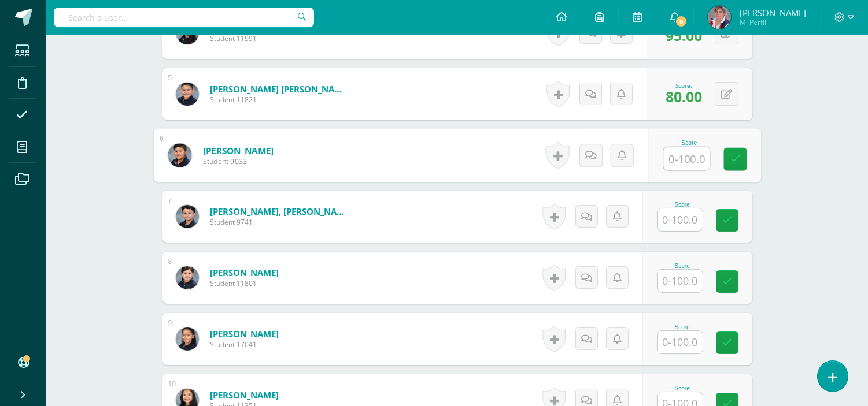
click at [690, 158] on input "text" at bounding box center [686, 158] width 46 height 23
type input "65"
click at [744, 154] on link at bounding box center [734, 159] width 23 height 23
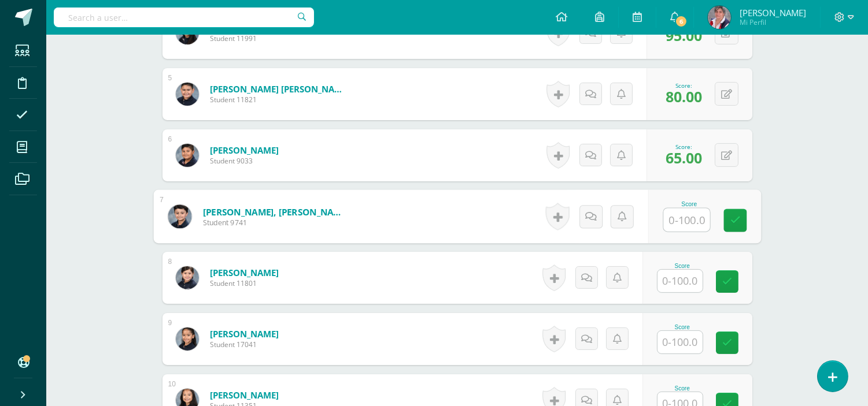
click at [675, 221] on input "text" at bounding box center [686, 220] width 46 height 23
type input "100"
click at [725, 209] on link at bounding box center [734, 220] width 23 height 23
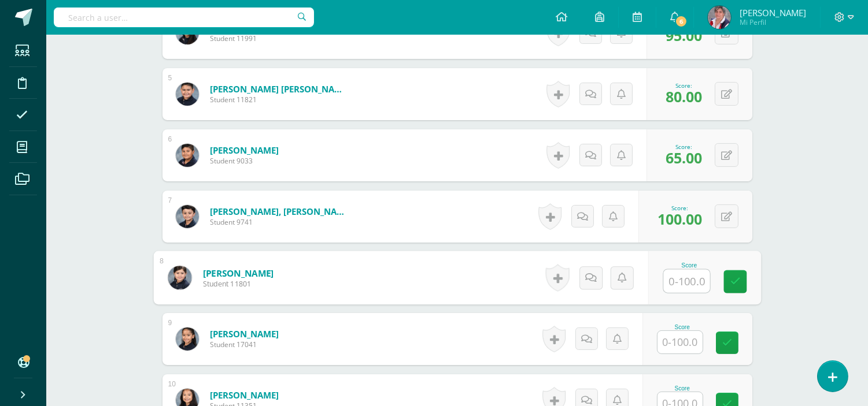
click at [671, 287] on input "text" at bounding box center [686, 281] width 46 height 23
type input "85"
click at [735, 277] on icon at bounding box center [735, 282] width 10 height 10
click at [697, 340] on input "text" at bounding box center [679, 342] width 45 height 23
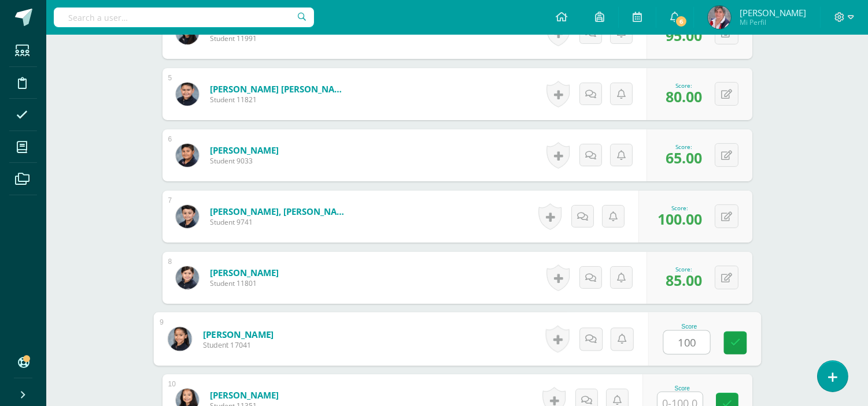
type input "100"
click at [747, 341] on div "Score 100" at bounding box center [704, 340] width 113 height 54
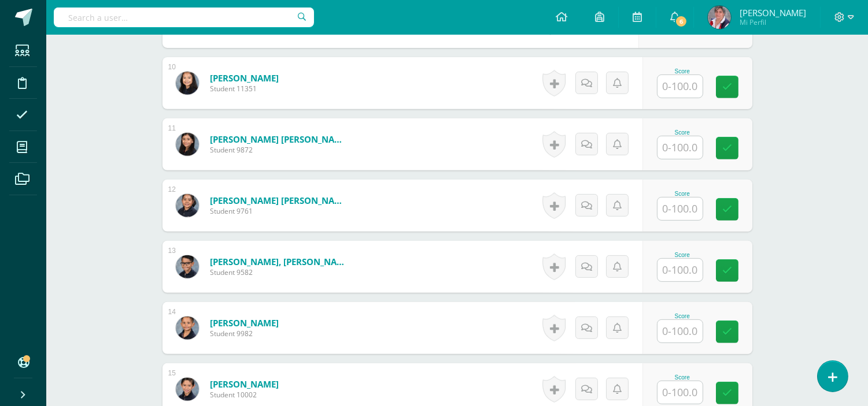
scroll to position [901, 0]
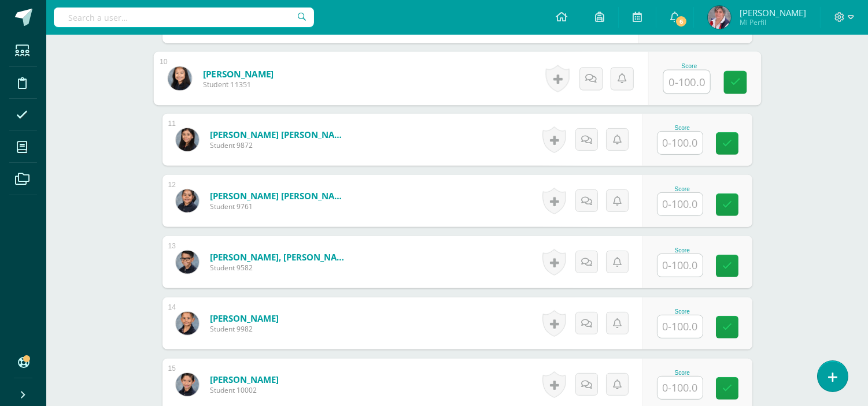
click at [678, 76] on input "text" at bounding box center [686, 82] width 46 height 23
type input "85"
click at [734, 88] on link at bounding box center [734, 82] width 23 height 23
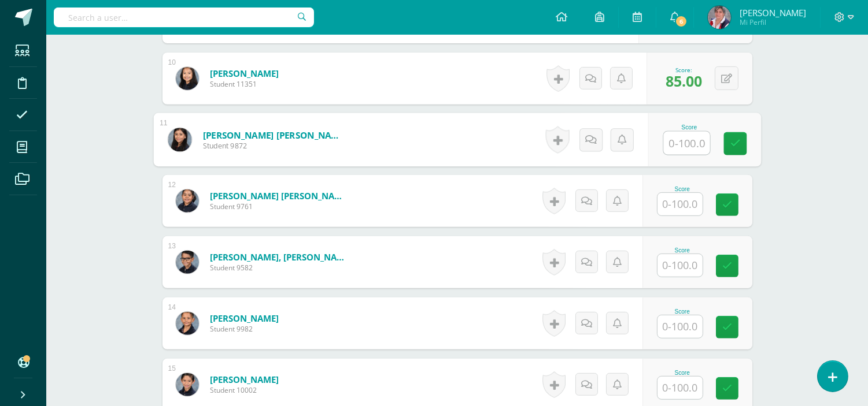
click at [680, 150] on input "text" at bounding box center [686, 143] width 46 height 23
type input "89"
click at [727, 148] on link at bounding box center [734, 143] width 23 height 23
click at [680, 207] on input "text" at bounding box center [679, 204] width 45 height 23
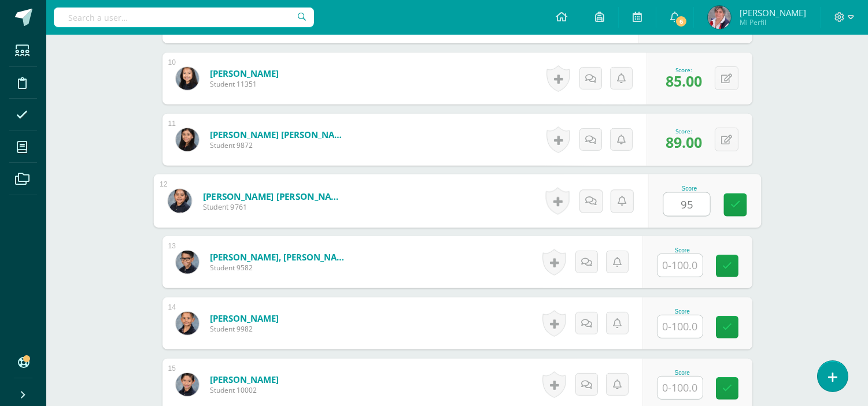
type input "95"
click at [749, 203] on div "Score 95" at bounding box center [704, 202] width 113 height 54
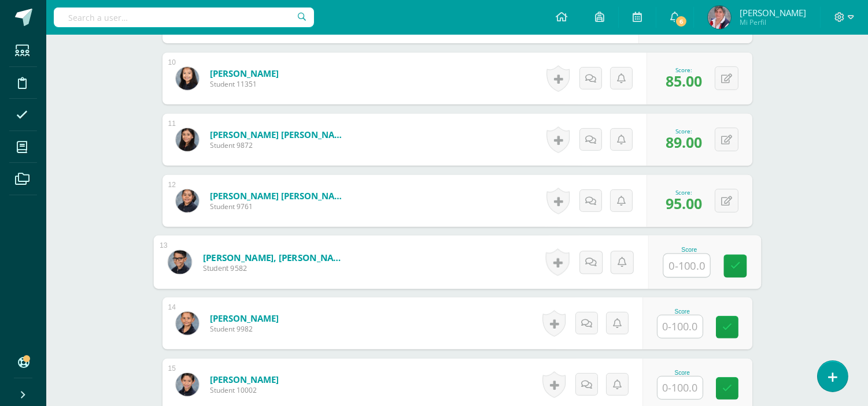
click at [691, 262] on input "text" at bounding box center [686, 265] width 46 height 23
type input "75"
click at [743, 266] on link at bounding box center [734, 266] width 23 height 23
click at [688, 327] on input "text" at bounding box center [679, 327] width 45 height 23
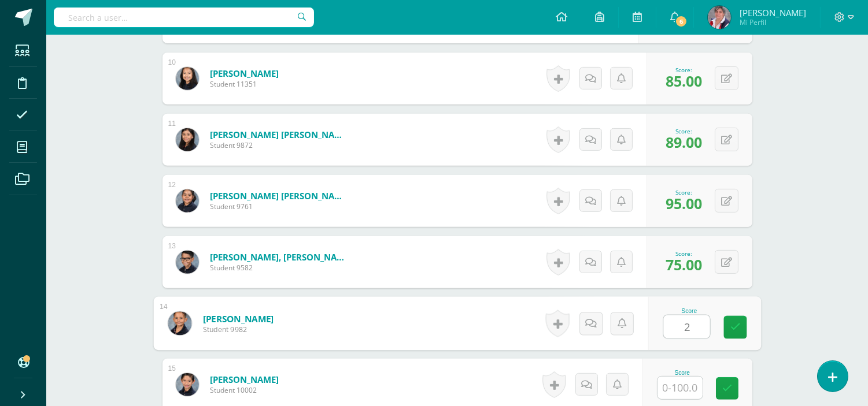
type input "20"
click at [725, 325] on link at bounding box center [734, 327] width 23 height 23
click at [694, 373] on div "Score" at bounding box center [682, 373] width 51 height 6
click at [689, 390] on input "text" at bounding box center [679, 388] width 45 height 23
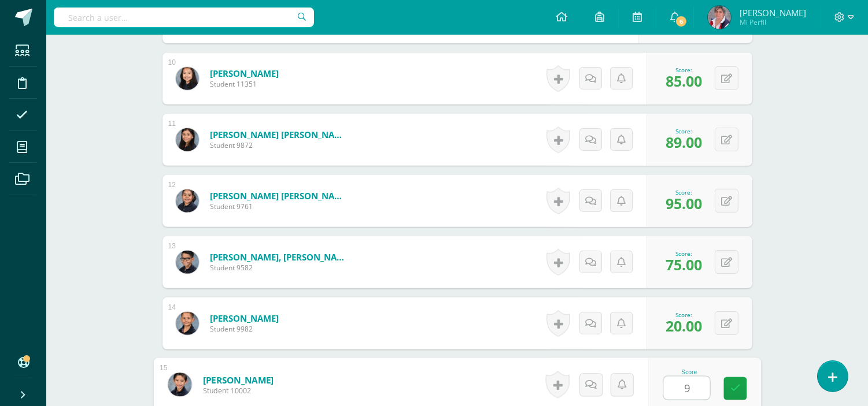
type input "90"
click at [733, 390] on icon at bounding box center [735, 389] width 10 height 10
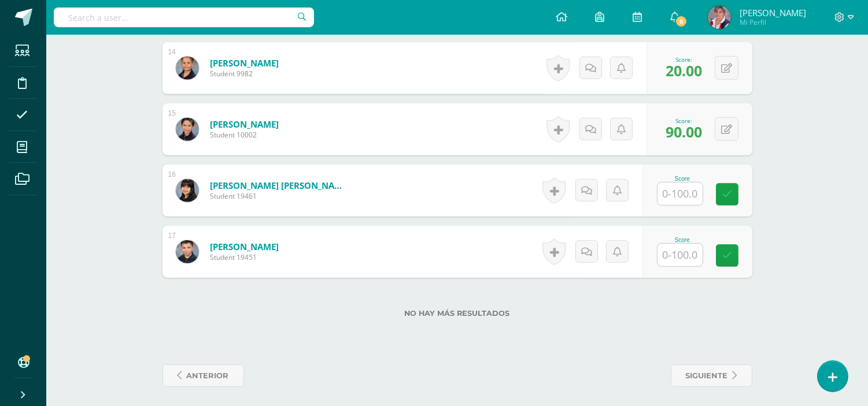
scroll to position [1160, 0]
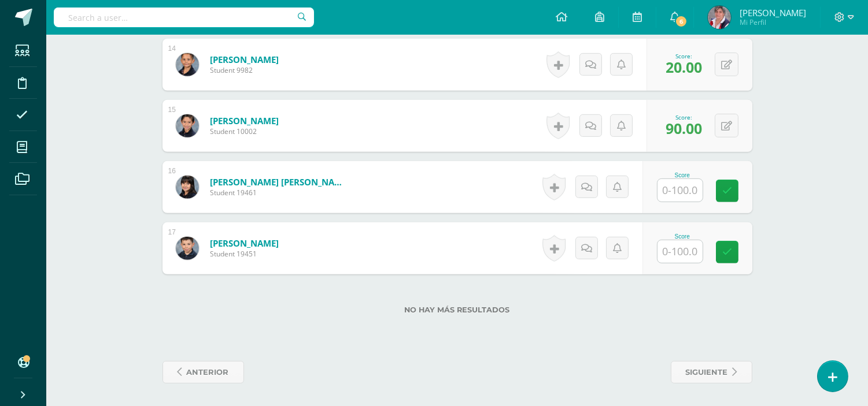
click at [684, 189] on input "text" at bounding box center [679, 190] width 45 height 23
type input "20"
click at [717, 193] on div "Score 20" at bounding box center [697, 187] width 110 height 52
click at [686, 246] on input "text" at bounding box center [679, 252] width 45 height 23
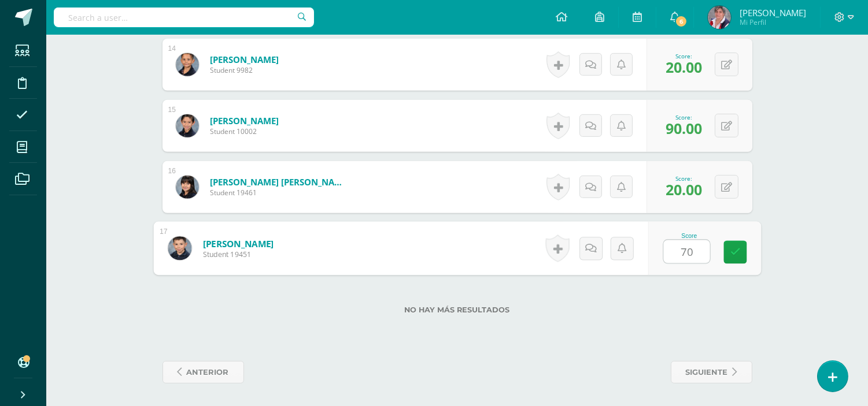
type input "70"
click at [713, 250] on div "Score 70" at bounding box center [689, 248] width 53 height 31
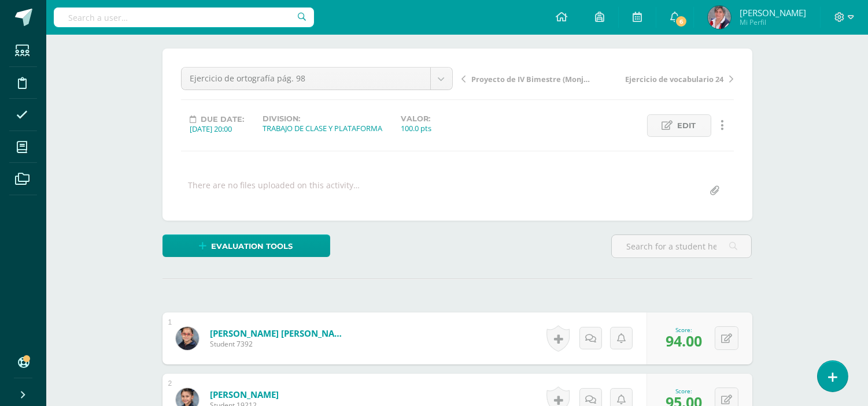
scroll to position [0, 0]
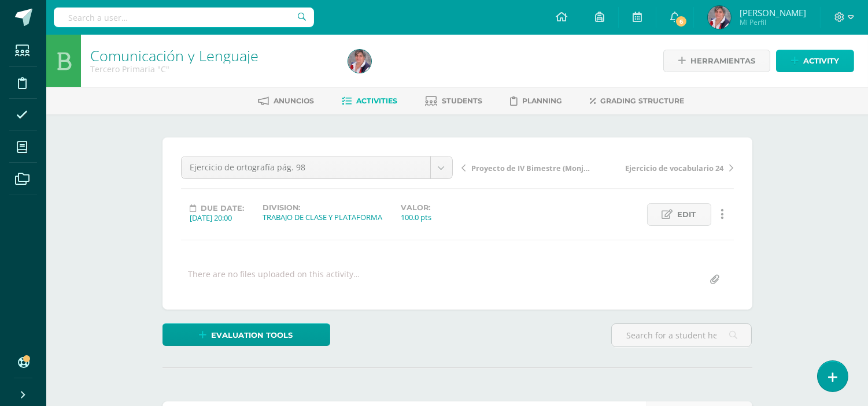
click at [813, 61] on span "Activity" at bounding box center [821, 60] width 36 height 21
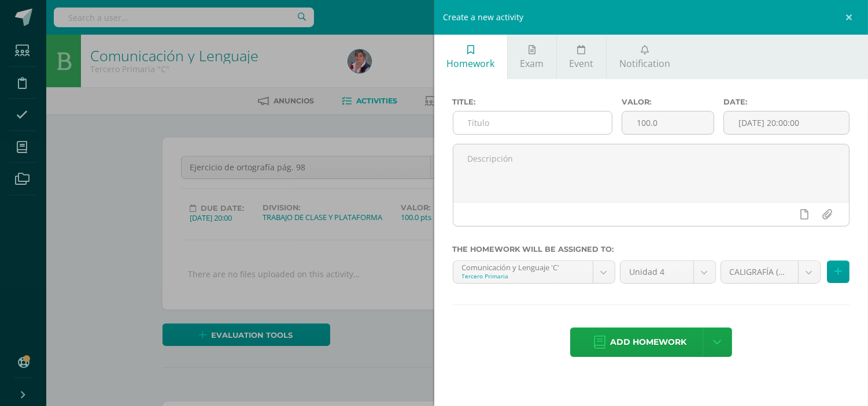
click at [511, 118] on input "text" at bounding box center [532, 123] width 159 height 23
paste input "Ejercicio de ortografía pág. 98"
type input "Ejercicio de ortografía pág. 103"
click at [738, 120] on input "[DATE] 20:00:00" at bounding box center [786, 123] width 125 height 23
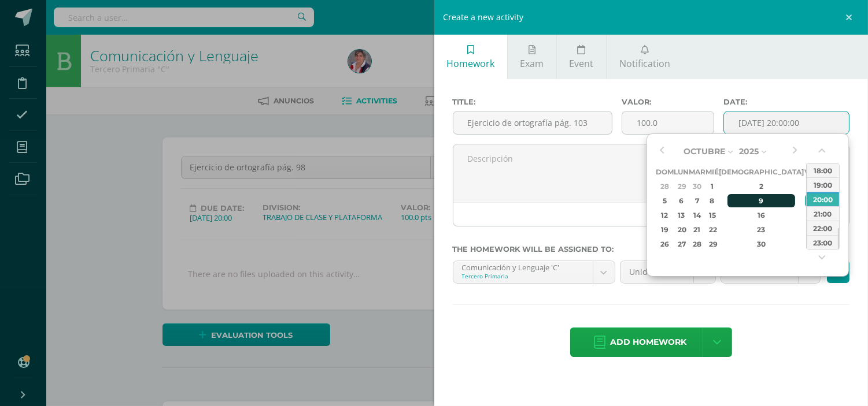
click at [746, 198] on div "9" at bounding box center [761, 200] width 68 height 13
click at [664, 150] on button "button" at bounding box center [662, 151] width 12 height 17
click at [819, 198] on div "9" at bounding box center [825, 200] width 12 height 13
type input "[DATE] 20:00"
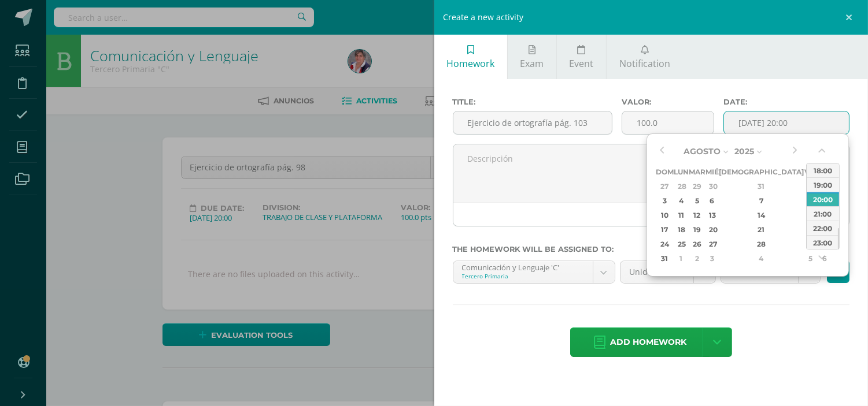
click at [760, 286] on div "CALIGRAFÍA (5.0%) CALIGRAFÍA (5.0%) EVALUACIONES BIMESTRALES (PARCIAL Y CIERRE)…" at bounding box center [785, 277] width 134 height 32
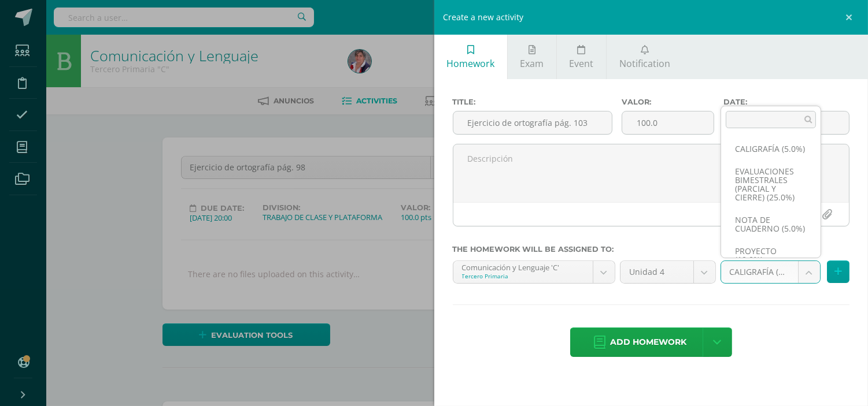
scroll to position [114, 0]
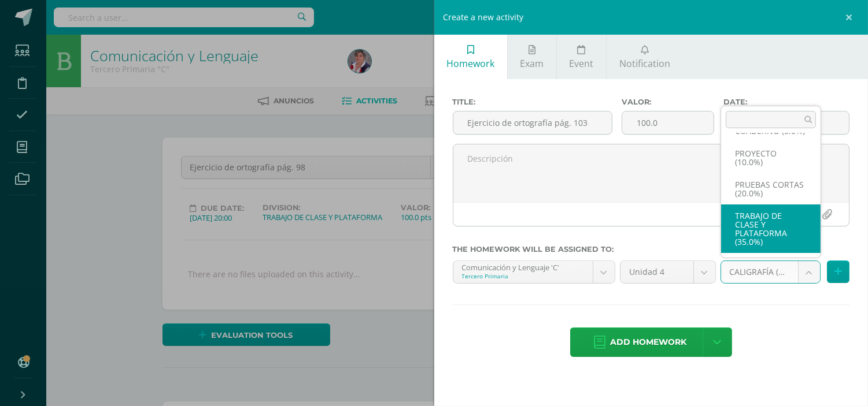
select select "232910"
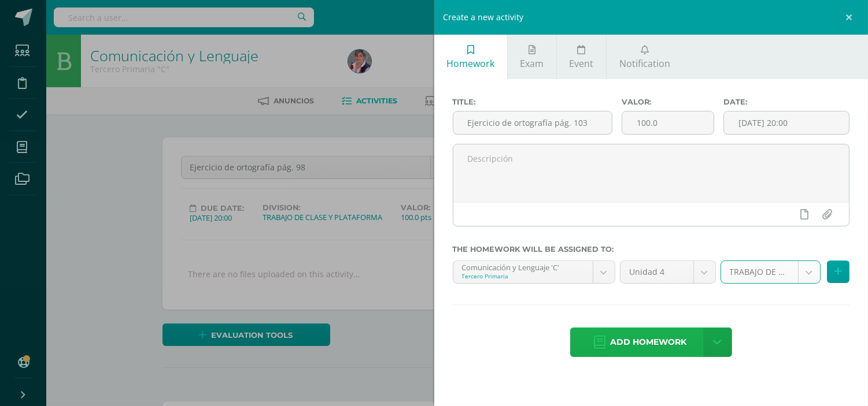
click at [660, 347] on span "Add homework" at bounding box center [648, 342] width 76 height 28
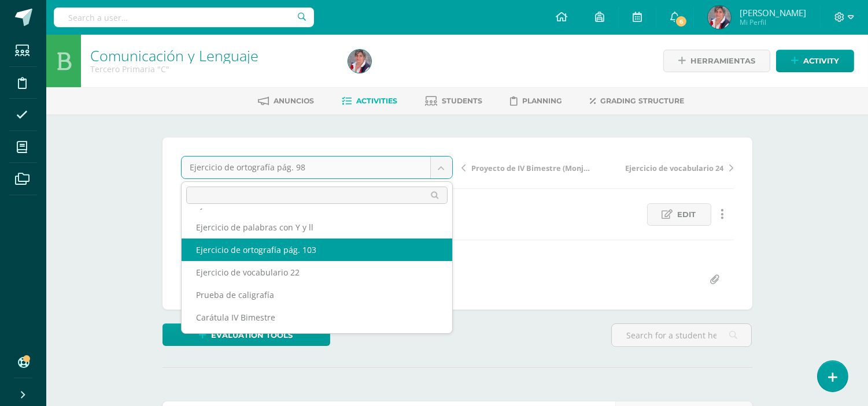
select select "/dashboard/teacher/grade-activity/238324/"
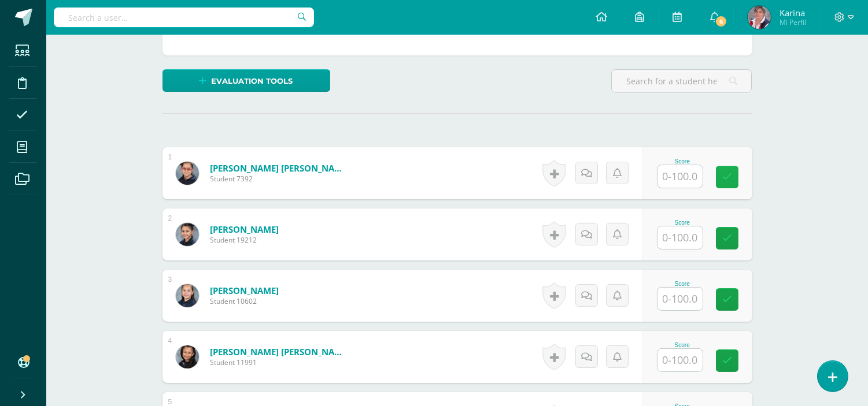
scroll to position [255, 0]
click at [683, 180] on input "text" at bounding box center [679, 176] width 45 height 23
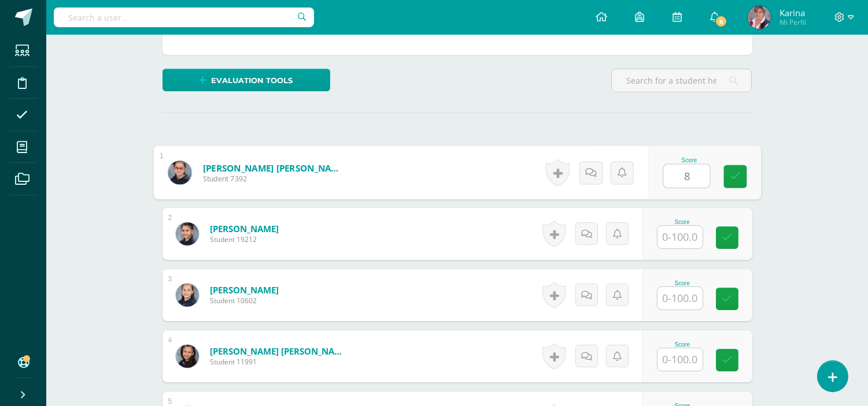
type input "89"
click at [731, 178] on icon at bounding box center [735, 177] width 10 height 10
click at [677, 244] on input "text" at bounding box center [679, 237] width 45 height 23
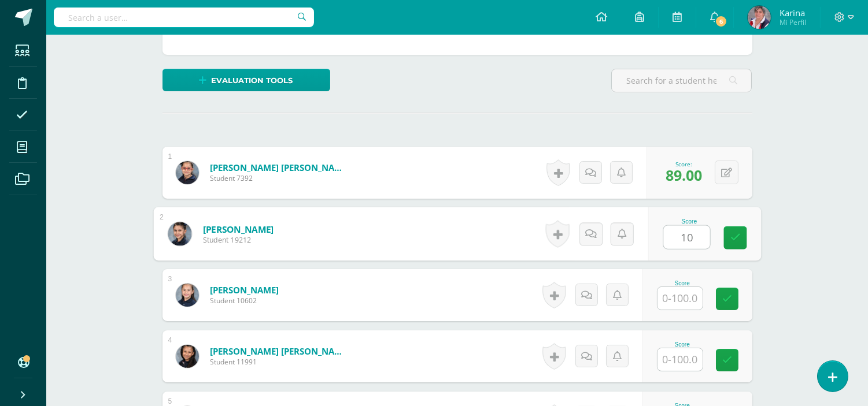
type input "100"
click at [731, 238] on icon at bounding box center [735, 238] width 10 height 10
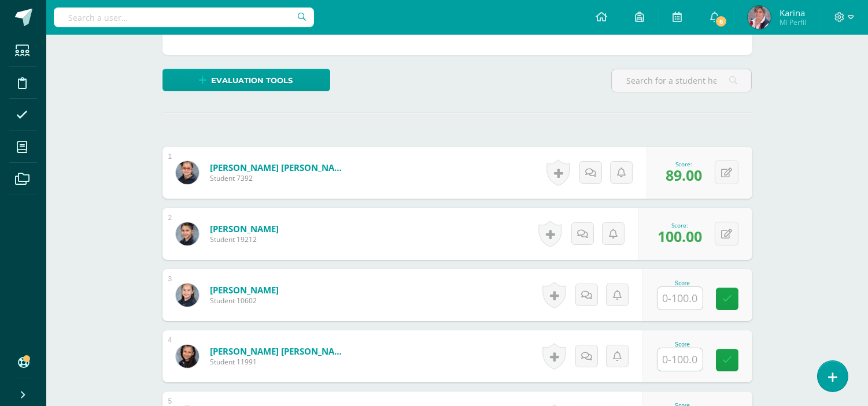
click at [688, 293] on input "text" at bounding box center [679, 298] width 45 height 23
type input "20"
click at [727, 292] on link at bounding box center [734, 299] width 23 height 23
click at [679, 362] on input "text" at bounding box center [679, 360] width 45 height 23
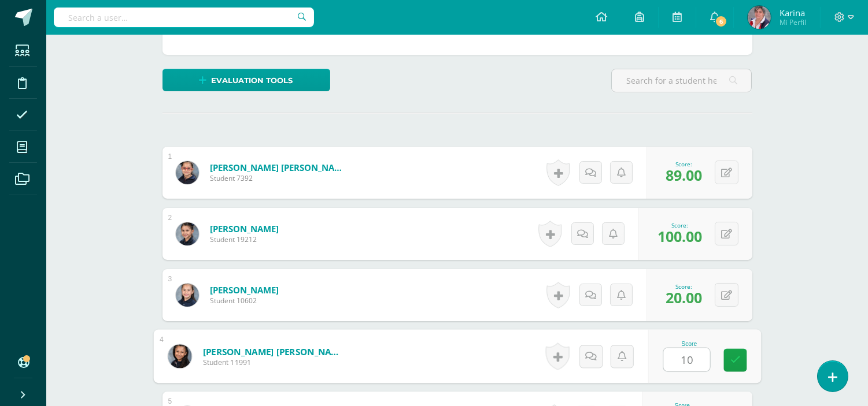
type input "100"
click at [742, 360] on link at bounding box center [734, 360] width 23 height 23
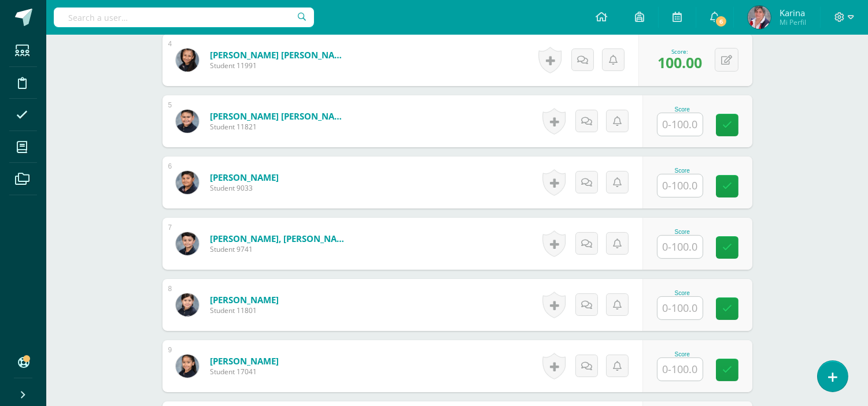
scroll to position [554, 0]
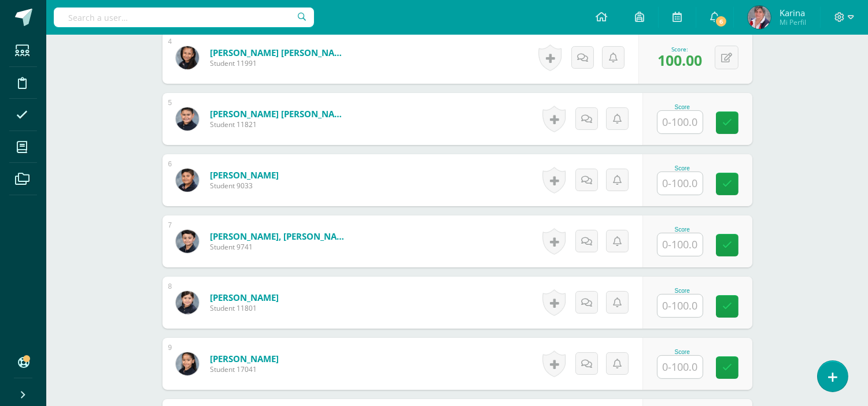
click at [686, 123] on input "text" at bounding box center [679, 122] width 45 height 23
type input "100"
click at [738, 119] on icon at bounding box center [735, 123] width 10 height 10
click at [686, 182] on input "text" at bounding box center [679, 183] width 45 height 23
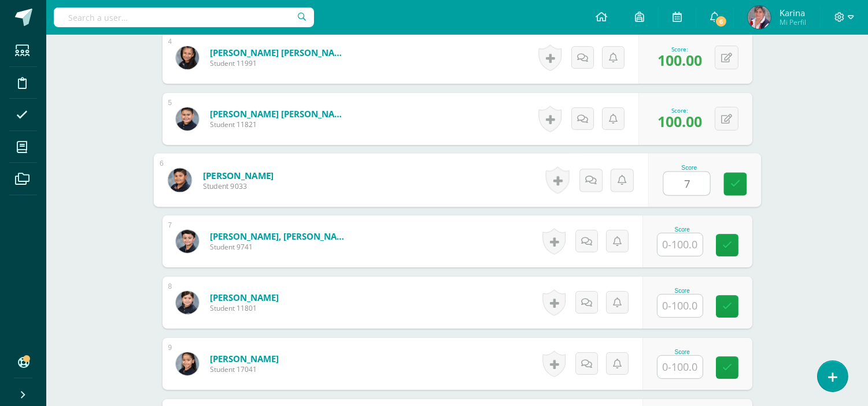
type input "73"
click at [734, 183] on icon at bounding box center [735, 184] width 10 height 10
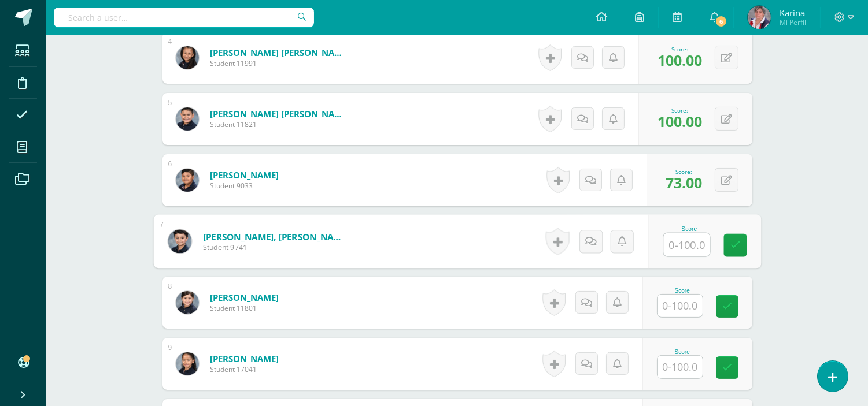
click at [681, 243] on input "text" at bounding box center [686, 245] width 46 height 23
type input "100"
click at [726, 249] on link at bounding box center [734, 245] width 23 height 23
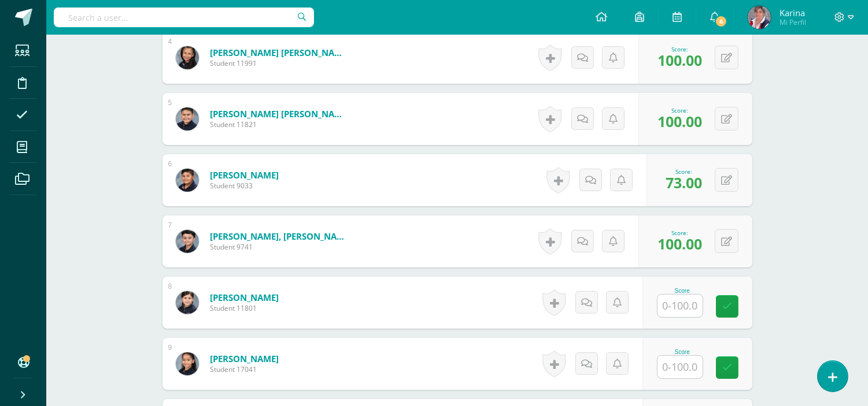
click at [675, 304] on input "text" at bounding box center [679, 306] width 45 height 23
type input "92"
click at [752, 312] on div "Score 92" at bounding box center [704, 303] width 113 height 54
click at [685, 373] on input "text" at bounding box center [679, 367] width 45 height 23
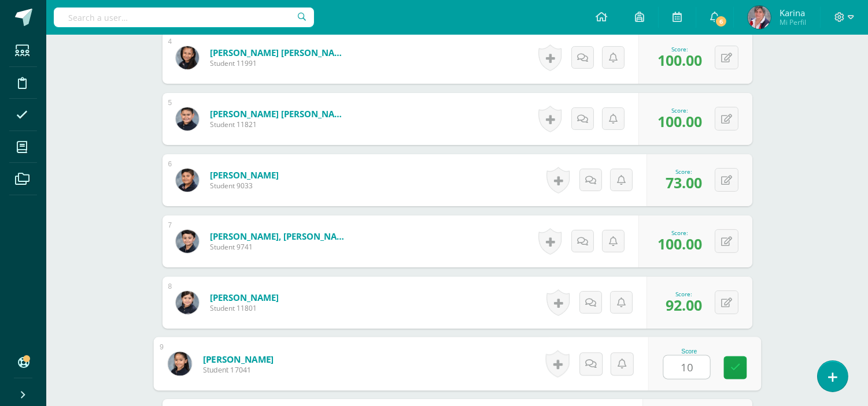
type input "100"
click at [724, 372] on link at bounding box center [734, 368] width 23 height 23
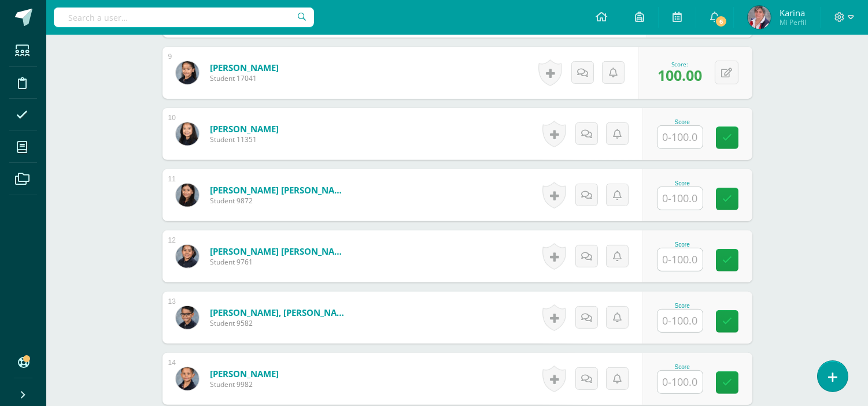
scroll to position [848, 0]
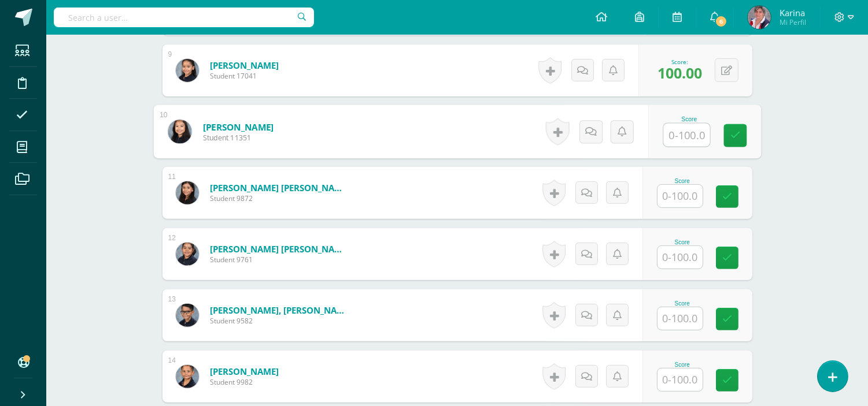
click at [684, 132] on input "text" at bounding box center [686, 135] width 46 height 23
type input "89"
click at [713, 134] on div "Score 89" at bounding box center [697, 132] width 110 height 52
click at [682, 194] on input "text" at bounding box center [679, 196] width 45 height 23
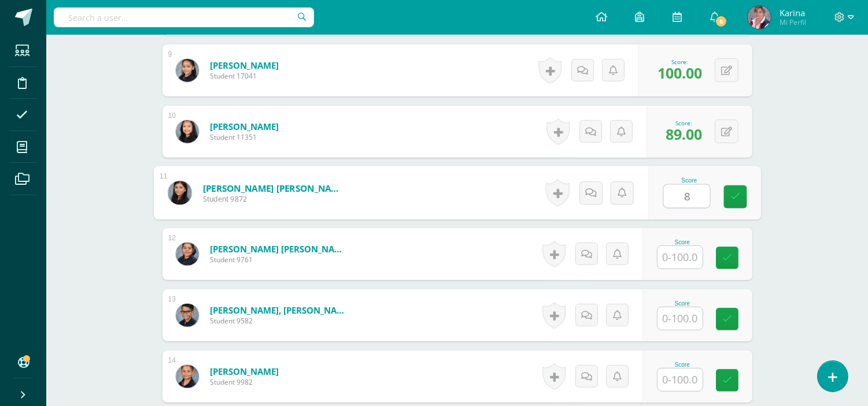
type input "89"
click at [729, 197] on link at bounding box center [734, 197] width 23 height 23
click at [674, 262] on input "text" at bounding box center [679, 257] width 45 height 23
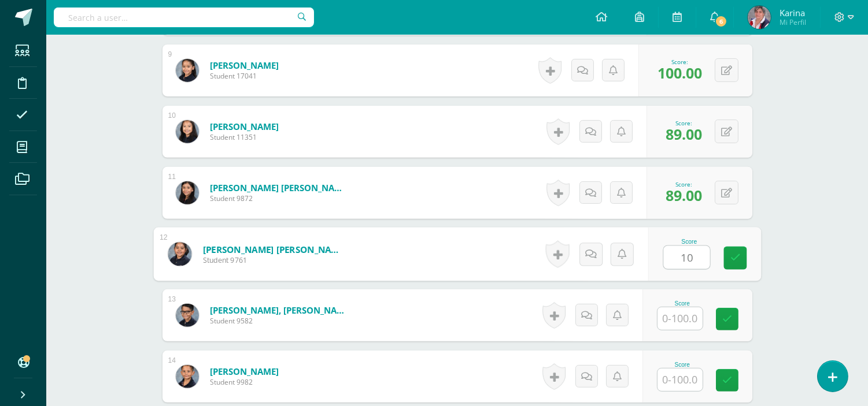
type input "100"
click at [737, 262] on icon at bounding box center [735, 258] width 10 height 10
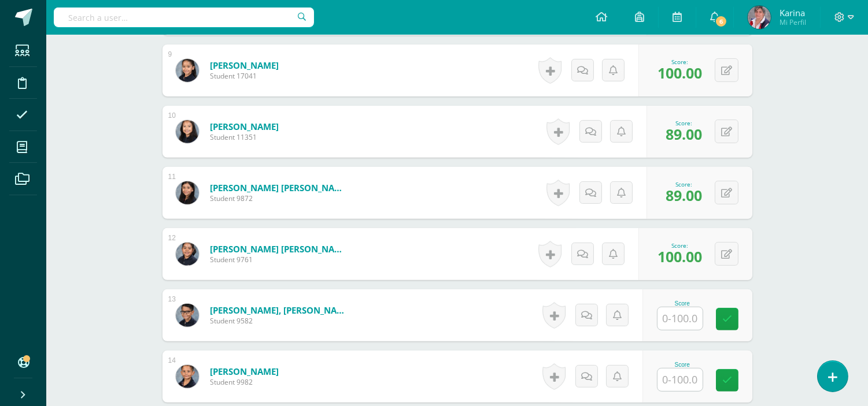
click at [687, 319] on input "text" at bounding box center [679, 319] width 45 height 23
type input "66"
click at [731, 321] on icon at bounding box center [735, 320] width 10 height 10
click at [687, 387] on input "text" at bounding box center [679, 380] width 45 height 23
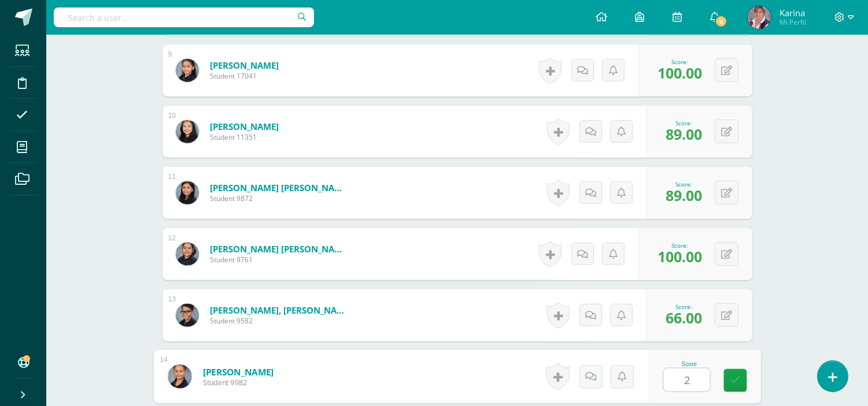
type input "20"
click at [735, 382] on icon at bounding box center [735, 381] width 10 height 10
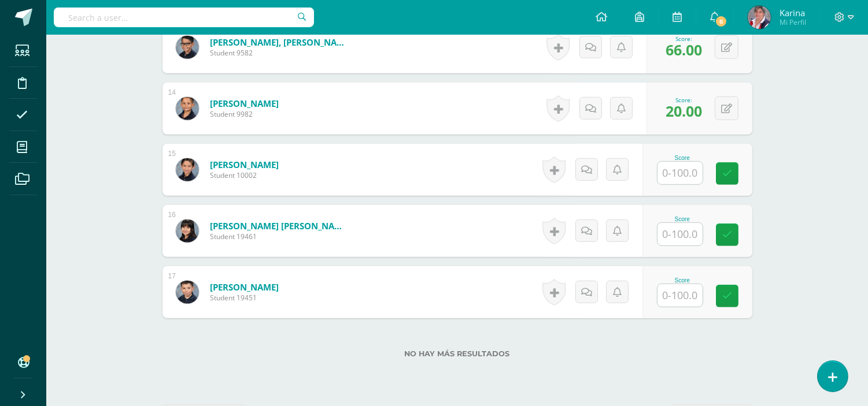
scroll to position [1149, 0]
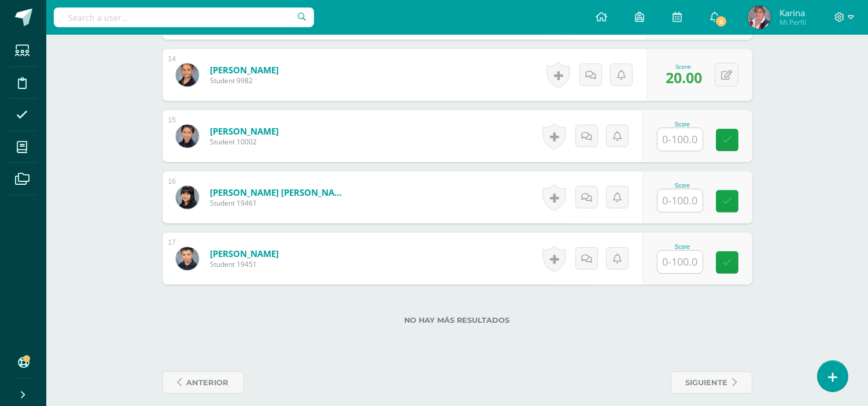
click at [686, 139] on input "text" at bounding box center [679, 139] width 45 height 23
type input "100"
click at [731, 140] on icon at bounding box center [735, 140] width 10 height 10
click at [685, 198] on input "text" at bounding box center [679, 201] width 45 height 23
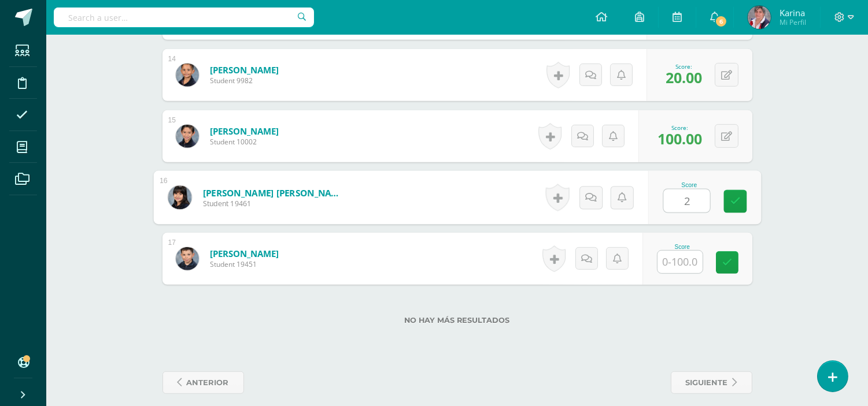
type input "20"
click at [734, 191] on link at bounding box center [734, 201] width 23 height 23
click at [688, 259] on input "text" at bounding box center [679, 262] width 45 height 23
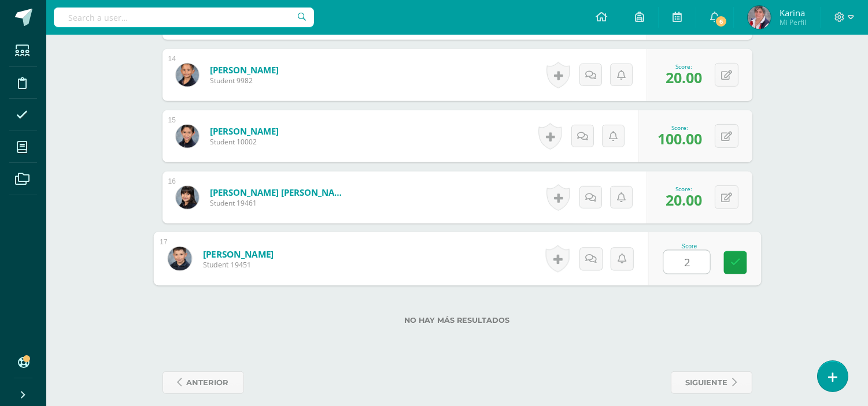
type input "20"
click at [735, 268] on link at bounding box center [734, 262] width 23 height 23
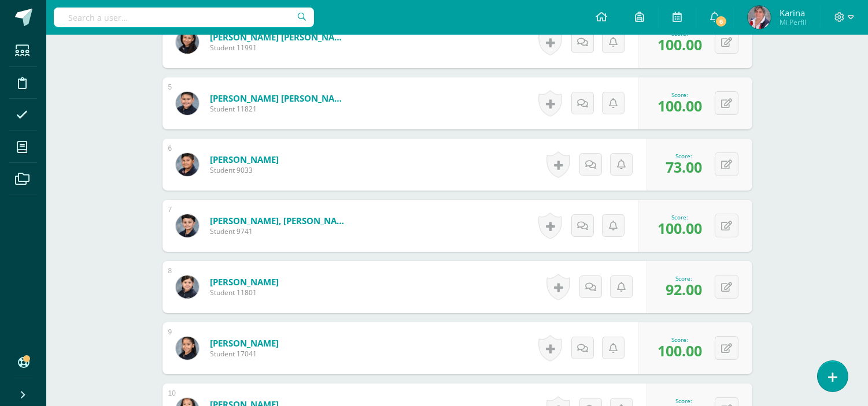
scroll to position [0, 0]
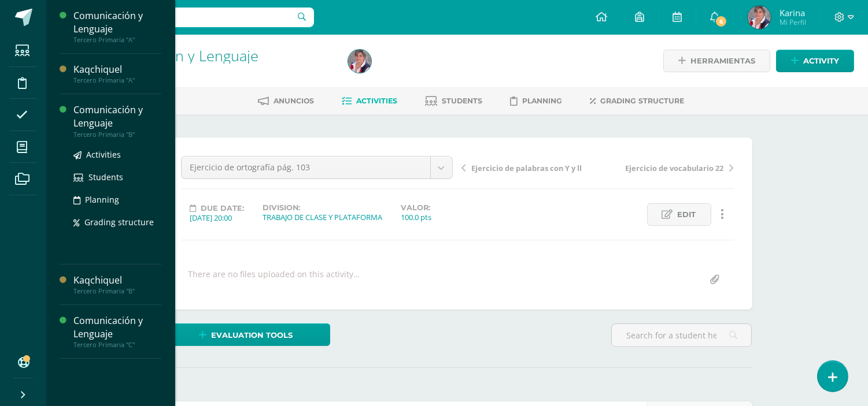
click at [109, 145] on div "Activities Students Planning Grading structure" at bounding box center [117, 197] width 88 height 117
click at [110, 146] on div "Activities Students Planning Grading structure" at bounding box center [117, 197] width 88 height 117
click at [110, 149] on span "Activities" at bounding box center [103, 154] width 35 height 11
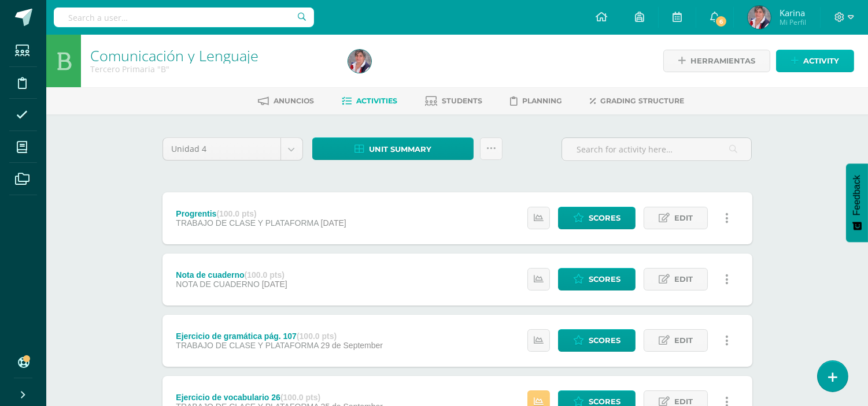
click at [819, 64] on span "Activity" at bounding box center [821, 60] width 36 height 21
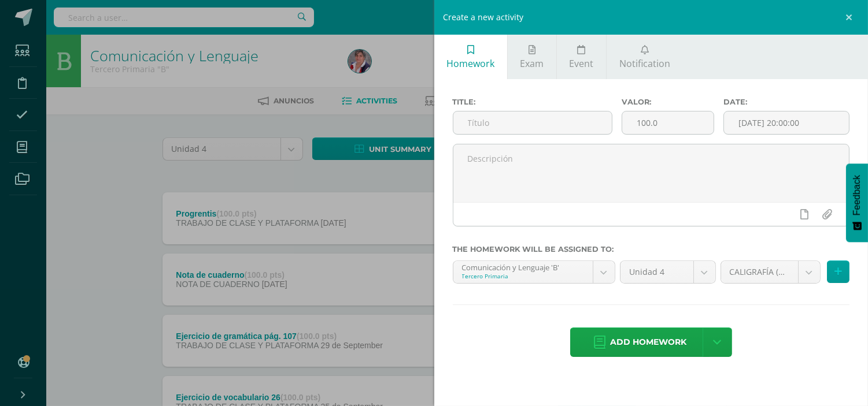
click at [524, 110] on div "Title:" at bounding box center [532, 121] width 169 height 46
click at [509, 118] on input "text" at bounding box center [532, 123] width 159 height 23
paste input "Ejercicio de ortografía pág. 98"
drag, startPoint x: 592, startPoint y: 120, endPoint x: 443, endPoint y: 135, distance: 149.3
click at [443, 135] on div "Title: Ejercicio de ortografía pág. 103 Valor: 100.0 Date: [DATE] 20:00:00 The …" at bounding box center [651, 228] width 434 height 299
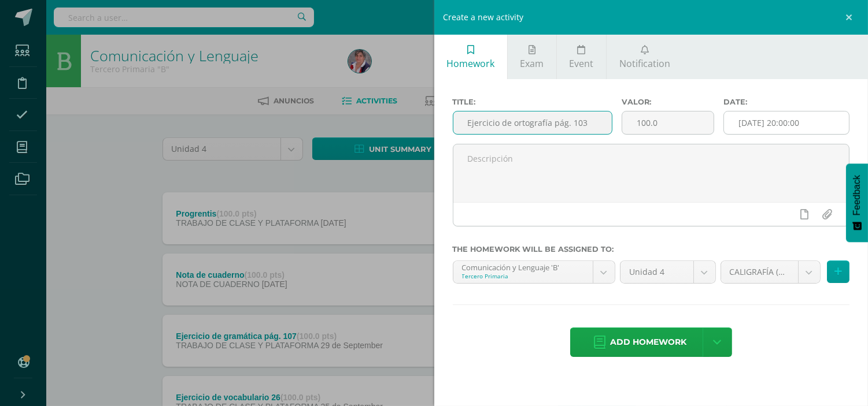
type input "Ejercicio de ortografía pág. 103"
click at [742, 117] on input "[DATE] 20:00:00" at bounding box center [786, 123] width 125 height 23
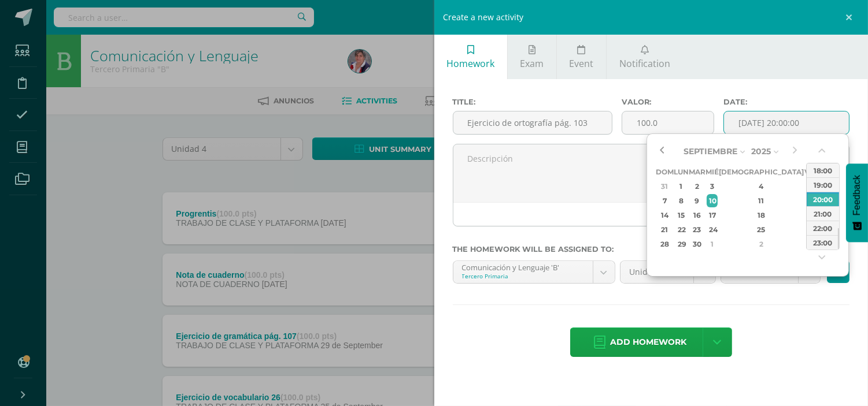
click at [662, 146] on button "button" at bounding box center [662, 151] width 12 height 17
click at [819, 199] on div "9" at bounding box center [825, 200] width 12 height 13
type input "2025-08-09 20:00"
click at [797, 320] on div "Title: Ejercicio de ortografía pág. 103 Valor: 100.0 Date: 2025-08-09 20:00 The…" at bounding box center [651, 228] width 434 height 299
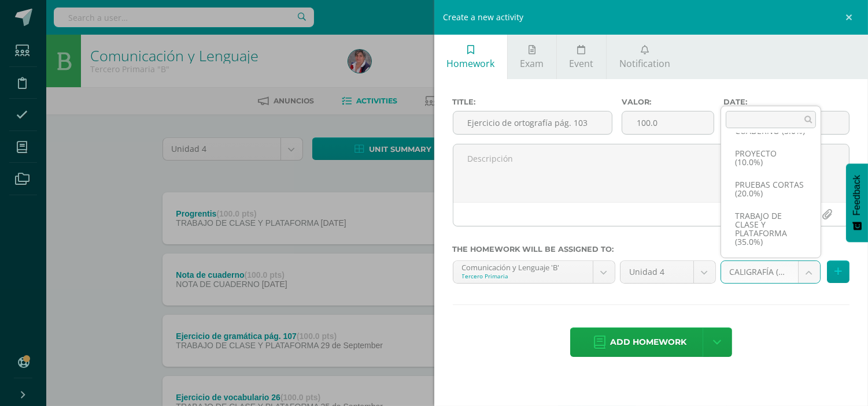
scroll to position [114, 0]
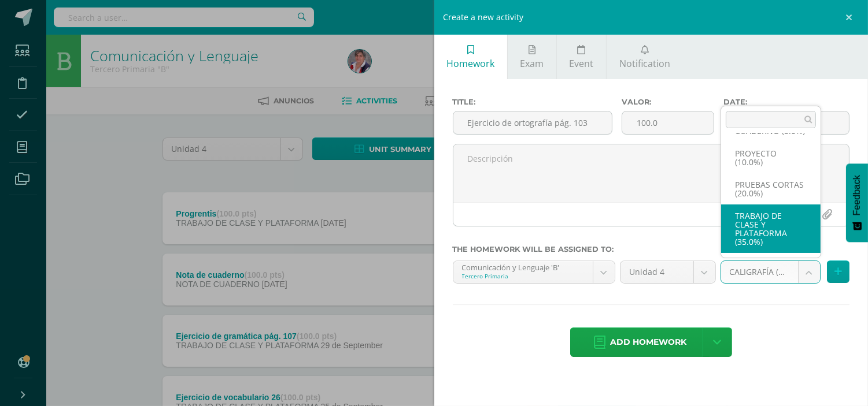
select select "232904"
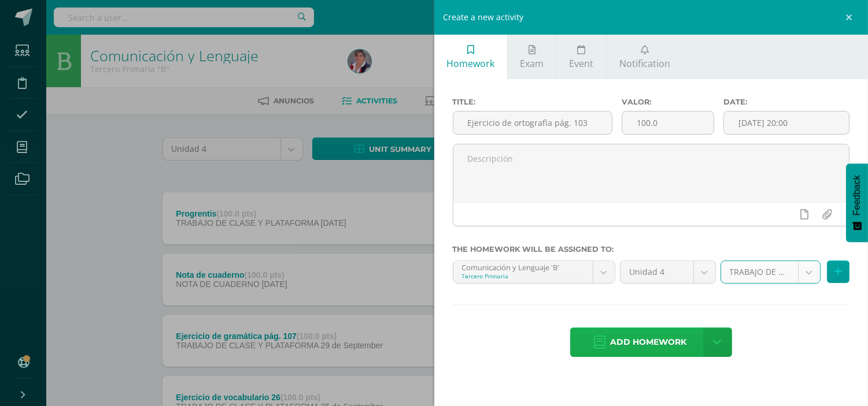
click at [657, 343] on span "Add homework" at bounding box center [648, 342] width 76 height 28
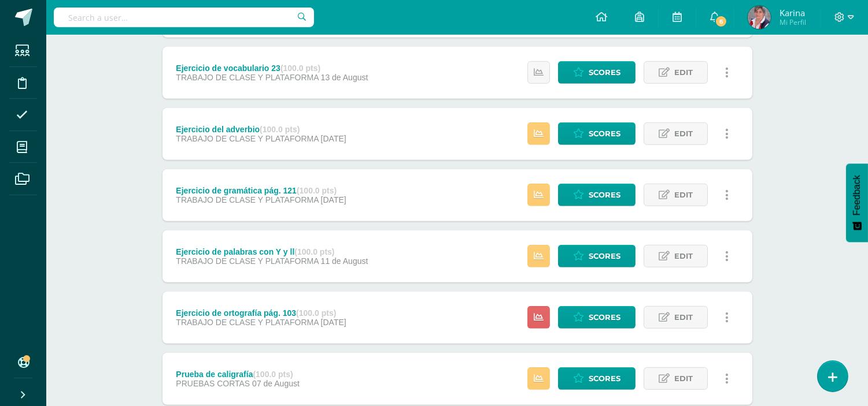
scroll to position [1251, 0]
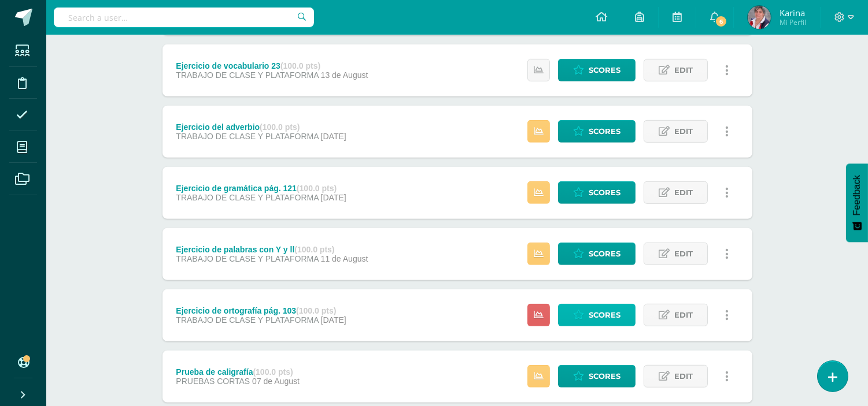
click at [607, 310] on span "Scores" at bounding box center [605, 315] width 32 height 21
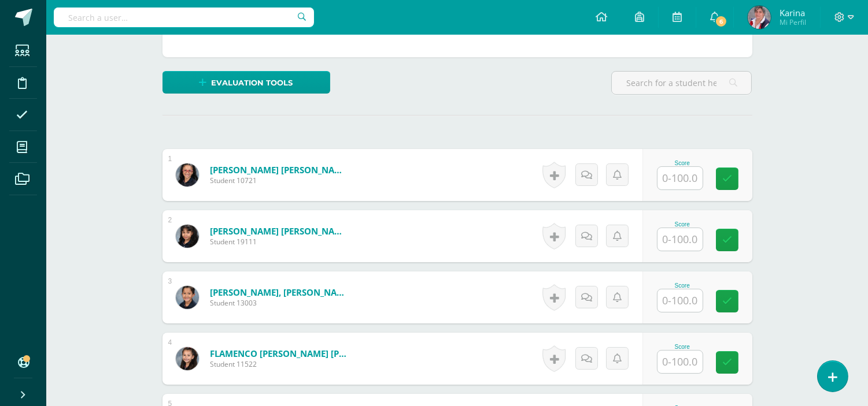
scroll to position [247, 0]
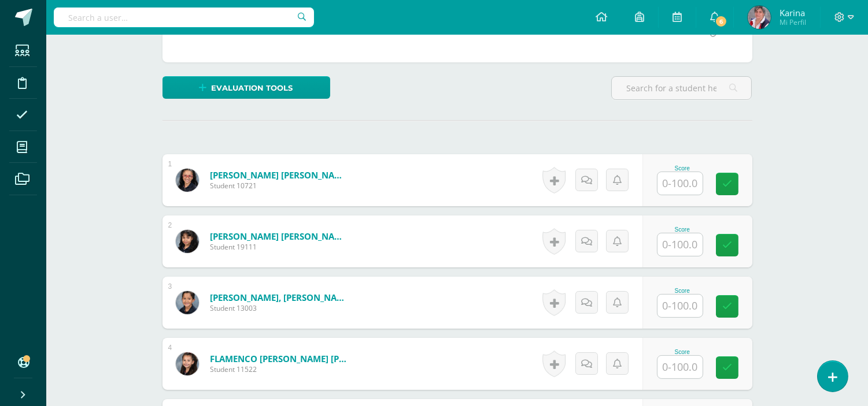
click at [685, 183] on input "text" at bounding box center [679, 183] width 45 height 23
type input "30"
click at [734, 188] on icon at bounding box center [735, 184] width 10 height 10
click at [685, 250] on input "text" at bounding box center [679, 245] width 45 height 23
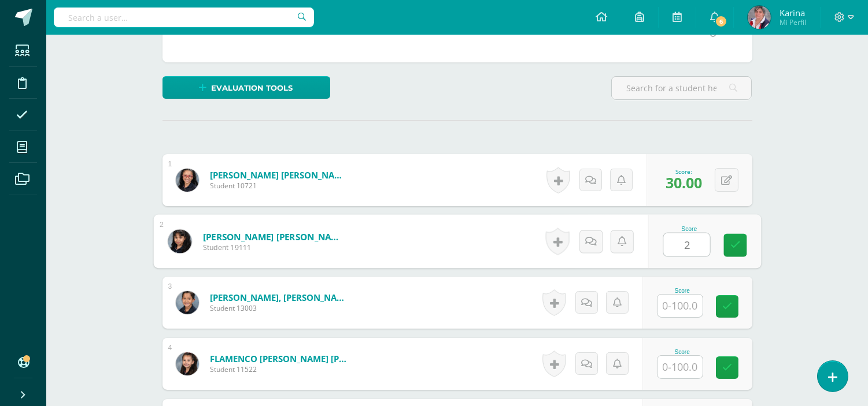
type input "20"
click at [738, 243] on icon at bounding box center [735, 246] width 10 height 10
click at [681, 314] on input "text" at bounding box center [679, 306] width 45 height 23
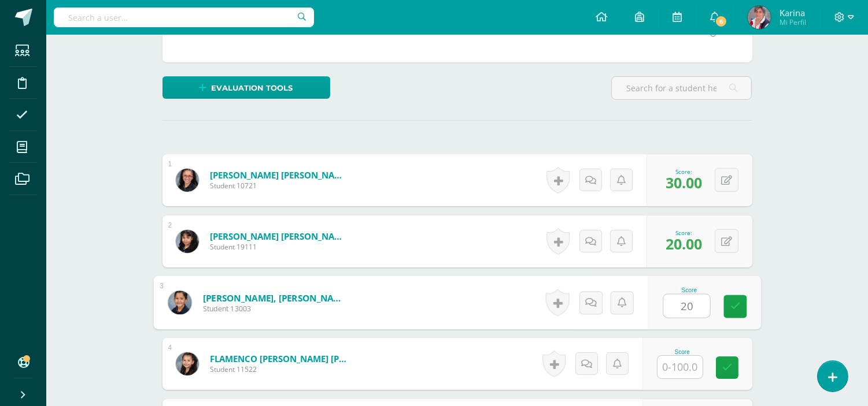
type input "20"
click at [746, 292] on div "Score 20" at bounding box center [704, 303] width 113 height 54
click at [683, 374] on input "text" at bounding box center [679, 367] width 45 height 23
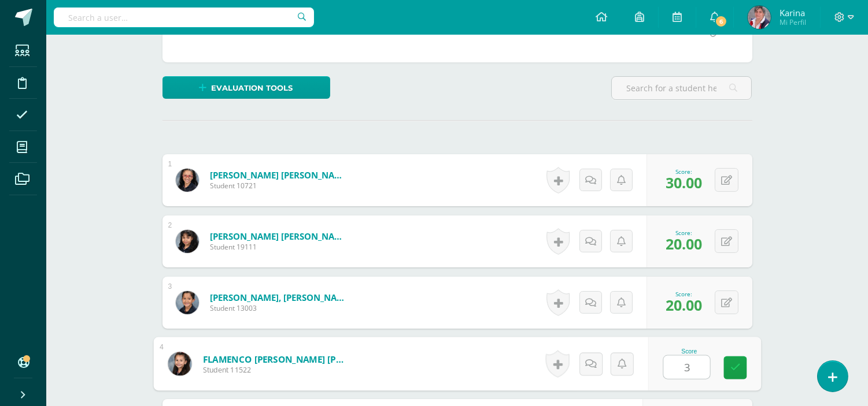
type input "30"
click at [738, 371] on icon at bounding box center [735, 368] width 10 height 10
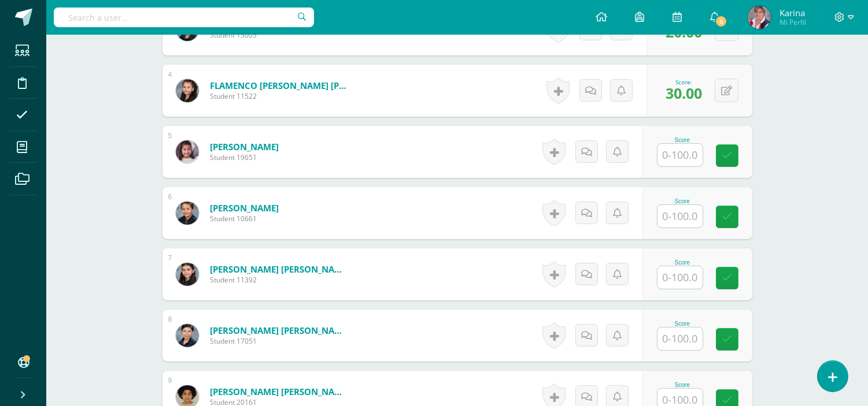
scroll to position [526, 0]
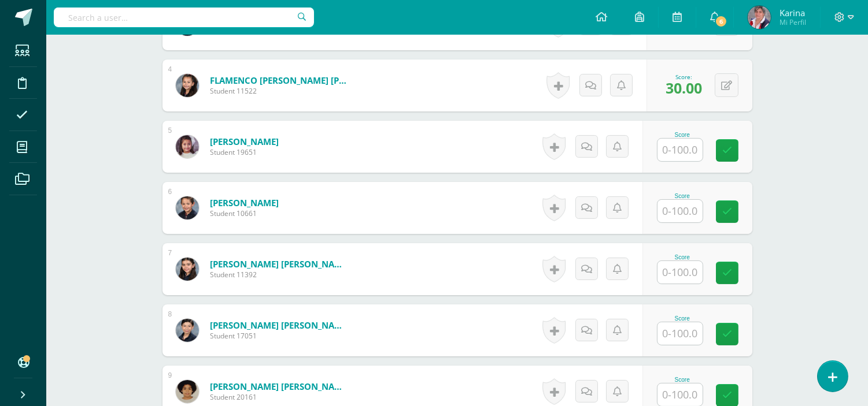
click at [686, 152] on input "text" at bounding box center [679, 150] width 45 height 23
type input "89"
click at [748, 150] on div "Score 89" at bounding box center [697, 147] width 110 height 52
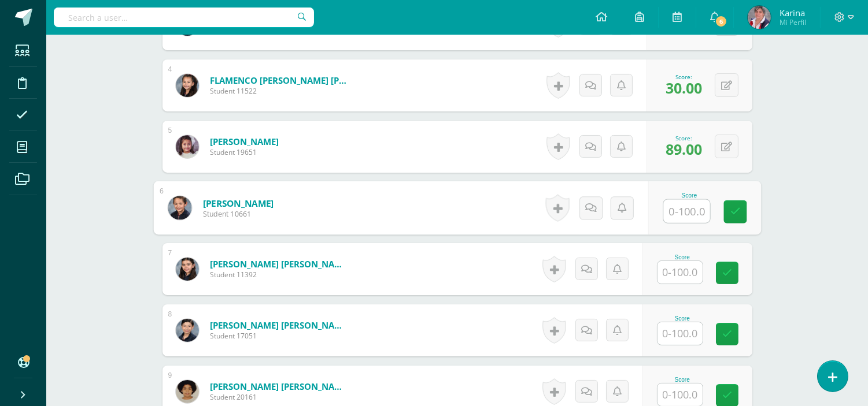
click at [689, 213] on input "text" at bounding box center [686, 211] width 46 height 23
type input "20"
click at [746, 215] on link at bounding box center [734, 212] width 23 height 23
click at [672, 276] on input "text" at bounding box center [679, 272] width 45 height 23
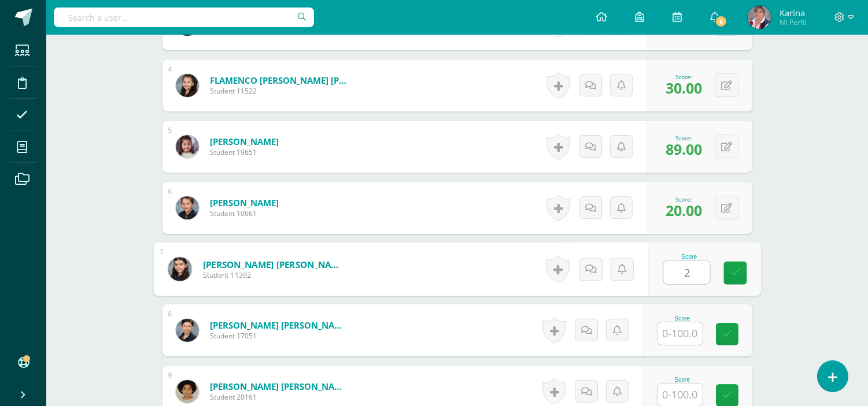
type input "20"
click at [742, 272] on link at bounding box center [734, 273] width 23 height 23
click at [685, 334] on input "text" at bounding box center [679, 334] width 45 height 23
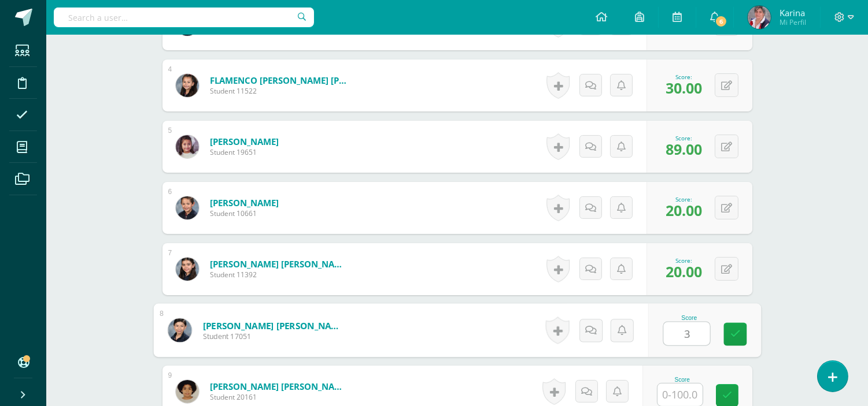
type input "30"
click at [735, 334] on icon at bounding box center [735, 335] width 10 height 10
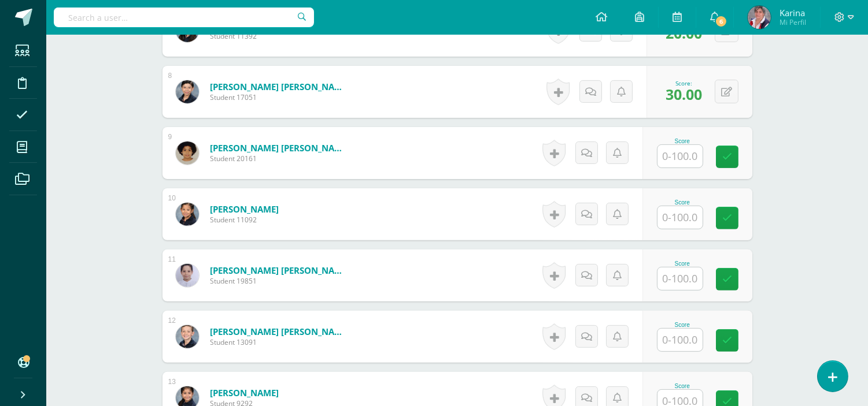
scroll to position [772, 0]
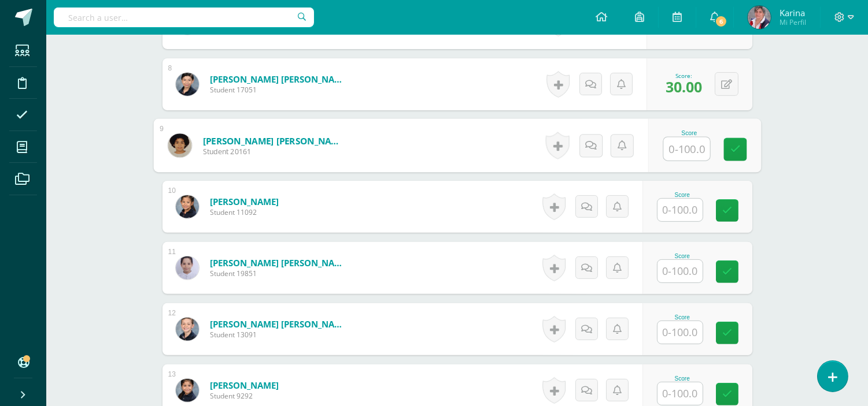
click at [679, 152] on input "text" at bounding box center [686, 149] width 46 height 23
type input "100"
click at [736, 155] on link at bounding box center [734, 149] width 23 height 23
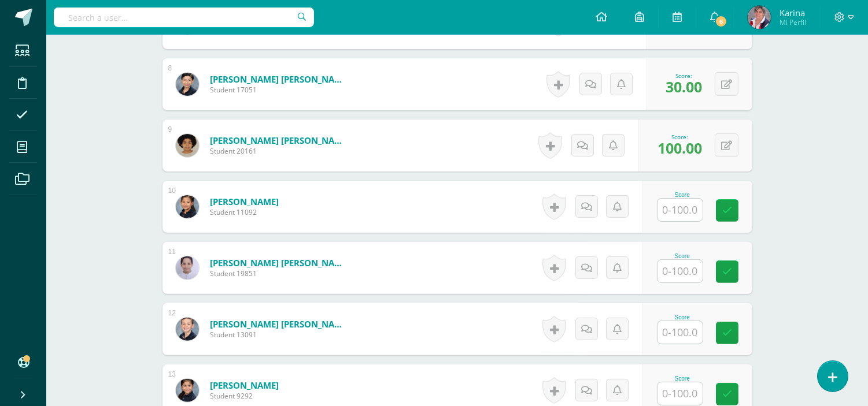
click at [689, 212] on input "text" at bounding box center [679, 210] width 45 height 23
type input "66"
click at [737, 216] on link at bounding box center [734, 210] width 23 height 23
click at [679, 273] on input "text" at bounding box center [679, 271] width 45 height 23
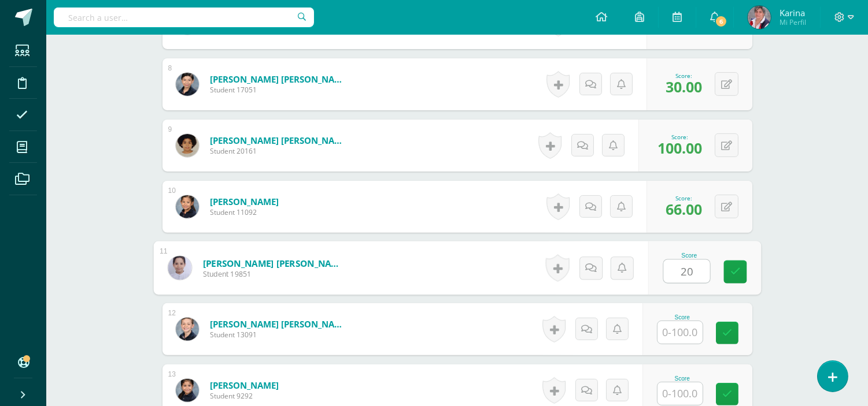
type input "20"
click at [717, 270] on div "Score 20" at bounding box center [697, 268] width 110 height 52
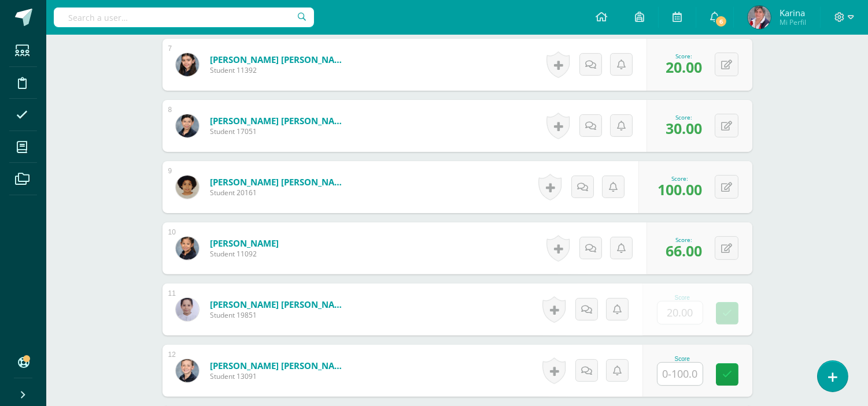
scroll to position [730, 0]
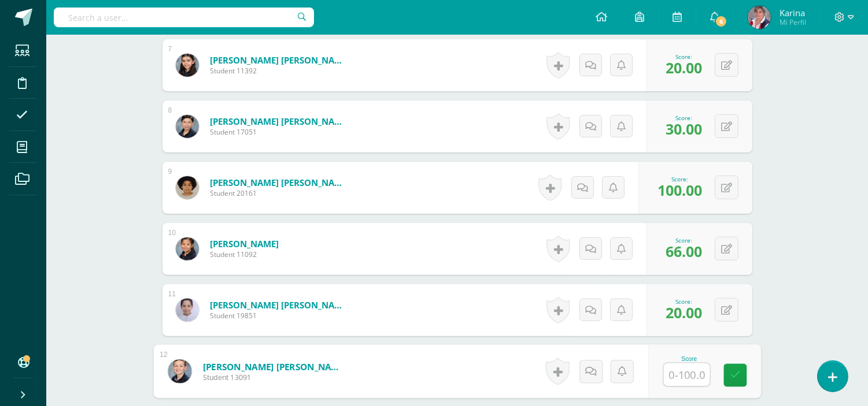
click at [679, 376] on input "text" at bounding box center [686, 375] width 46 height 23
type input "100"
click at [731, 379] on icon at bounding box center [735, 376] width 10 height 10
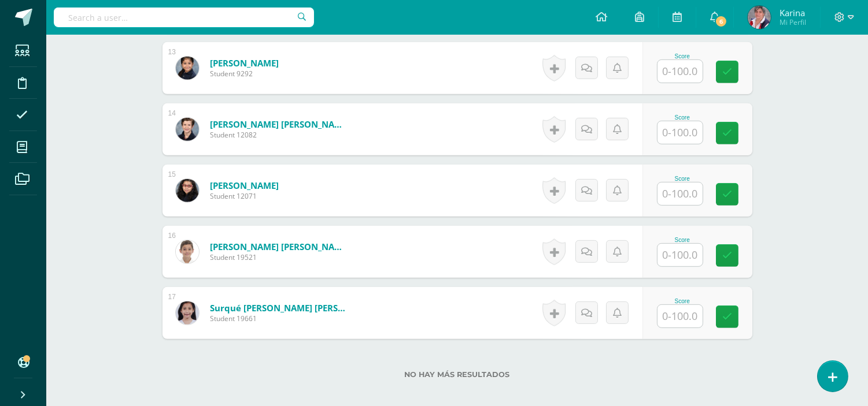
scroll to position [1050, 0]
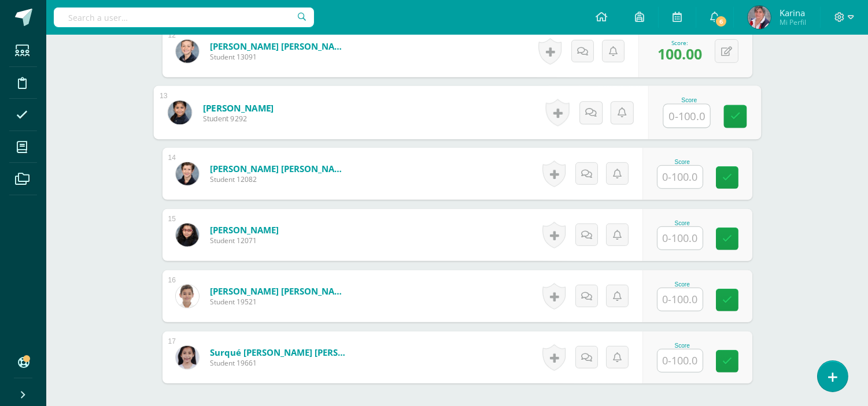
click at [688, 114] on input "text" at bounding box center [686, 116] width 46 height 23
type input "72"
click at [687, 172] on input "text" at bounding box center [679, 177] width 45 height 23
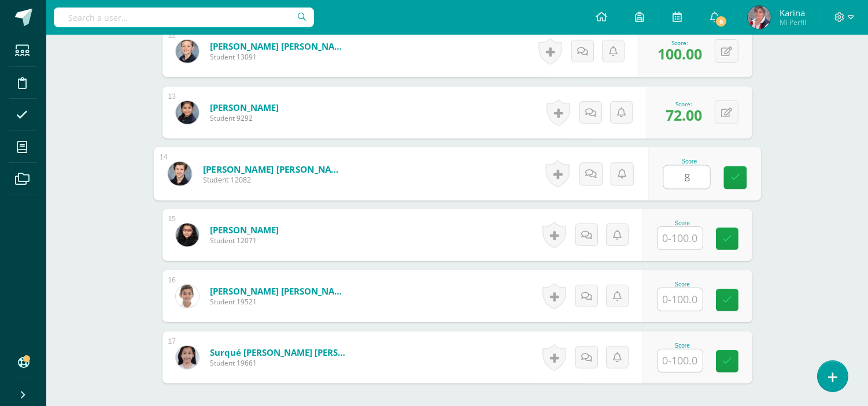
type input "89"
click at [730, 173] on icon at bounding box center [735, 178] width 10 height 10
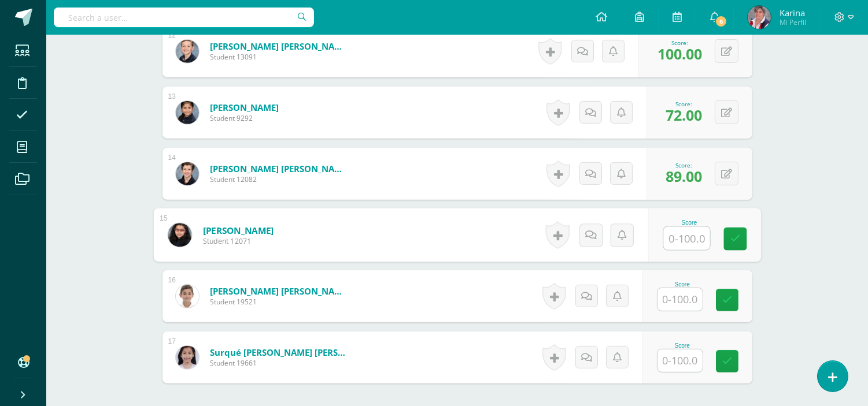
click at [685, 241] on input "text" at bounding box center [686, 238] width 46 height 23
type input "20"
click at [746, 228] on link at bounding box center [734, 239] width 23 height 23
click at [678, 302] on input "text" at bounding box center [679, 299] width 45 height 23
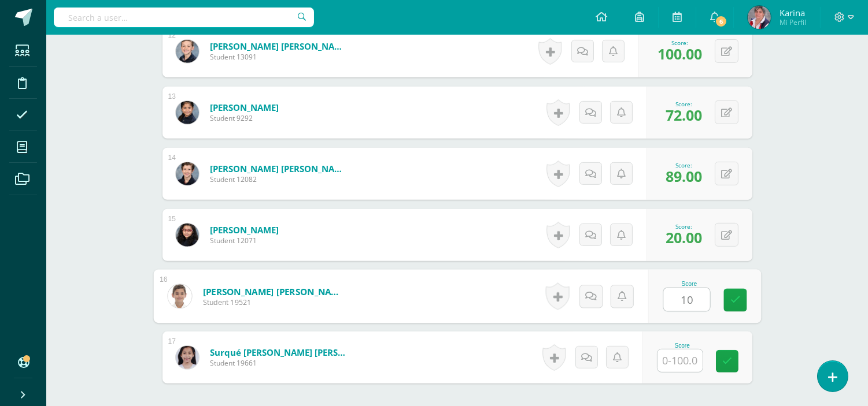
type input "100"
click at [709, 301] on input "100" at bounding box center [686, 299] width 46 height 23
click at [734, 302] on icon at bounding box center [735, 300] width 10 height 10
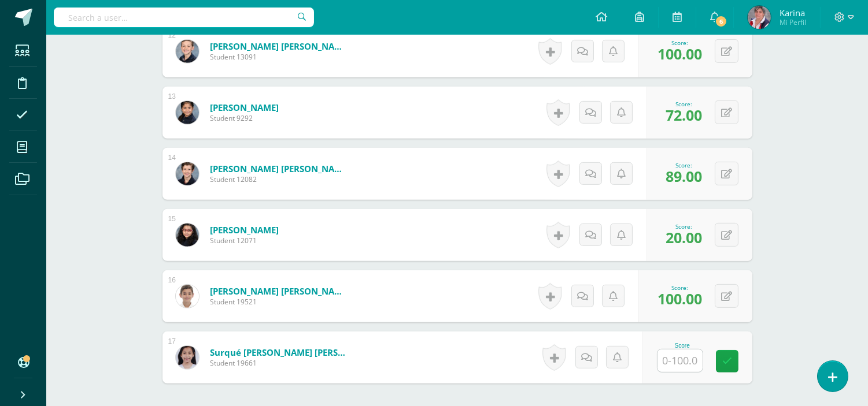
click at [687, 369] on input "text" at bounding box center [679, 361] width 45 height 23
type input "20"
click at [731, 362] on icon at bounding box center [735, 362] width 10 height 10
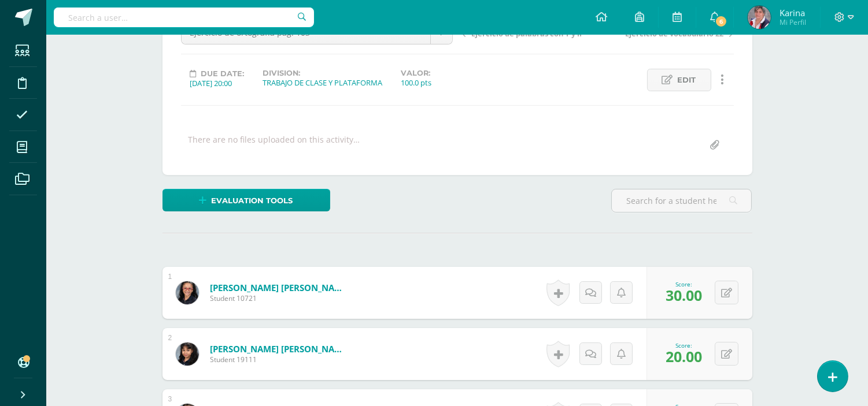
scroll to position [0, 0]
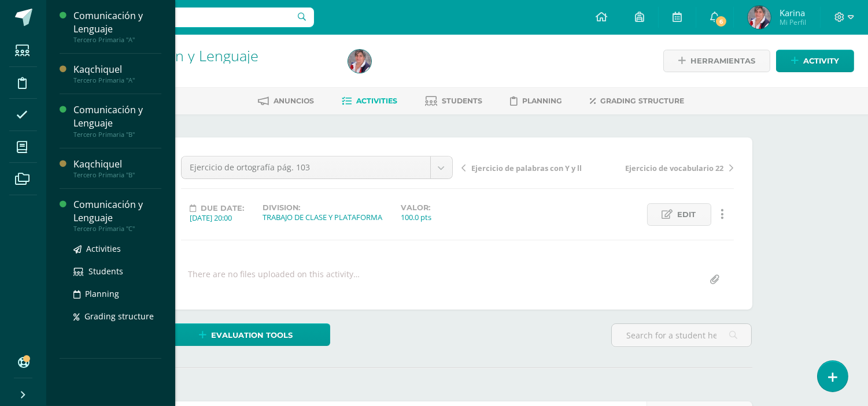
click at [112, 212] on div "Comunicación y Lenguaje" at bounding box center [117, 211] width 88 height 27
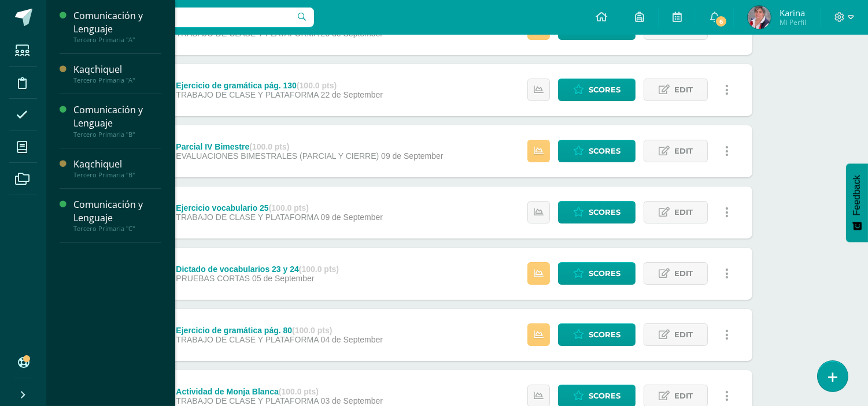
scroll to position [76, 0]
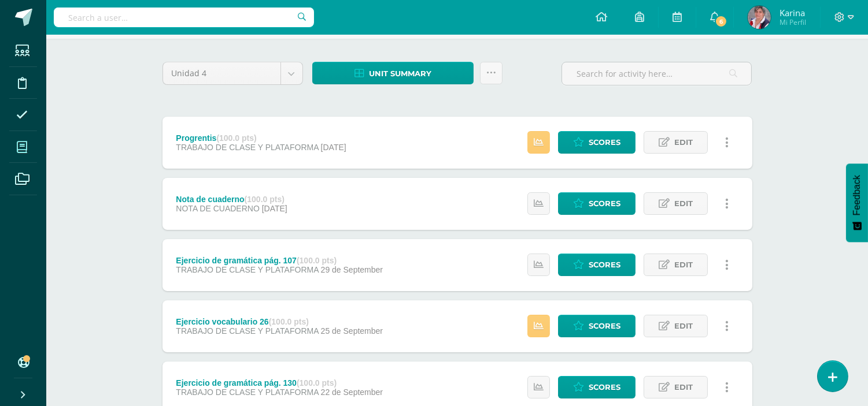
click at [27, 139] on span at bounding box center [22, 147] width 26 height 26
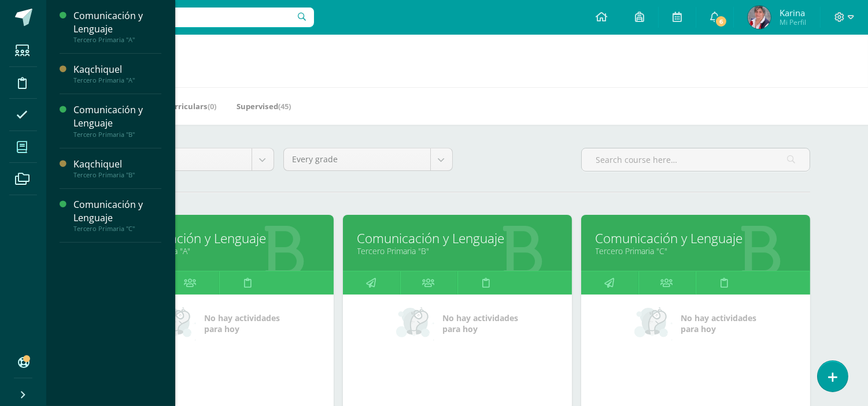
click at [91, 48] on div "Comunicación y Lenguaje Tercero Primaria "A" Activities Students Planning Gradi…" at bounding box center [111, 27] width 102 height 54
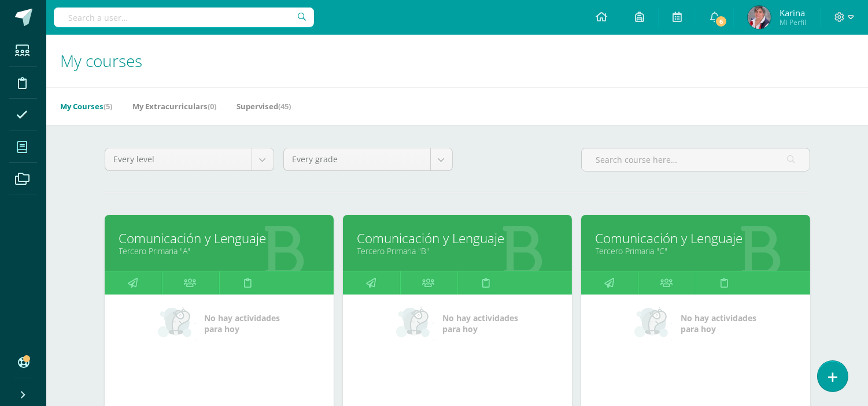
click at [21, 147] on icon at bounding box center [22, 148] width 10 height 12
click at [130, 287] on icon at bounding box center [133, 283] width 10 height 23
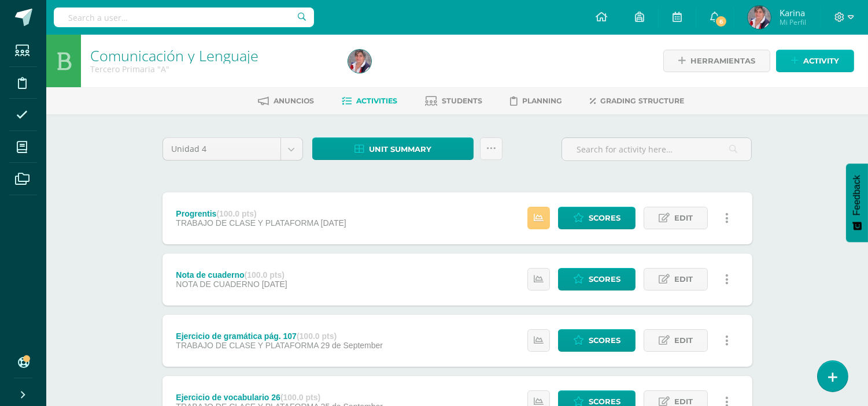
click at [817, 62] on span "Activity" at bounding box center [821, 60] width 36 height 21
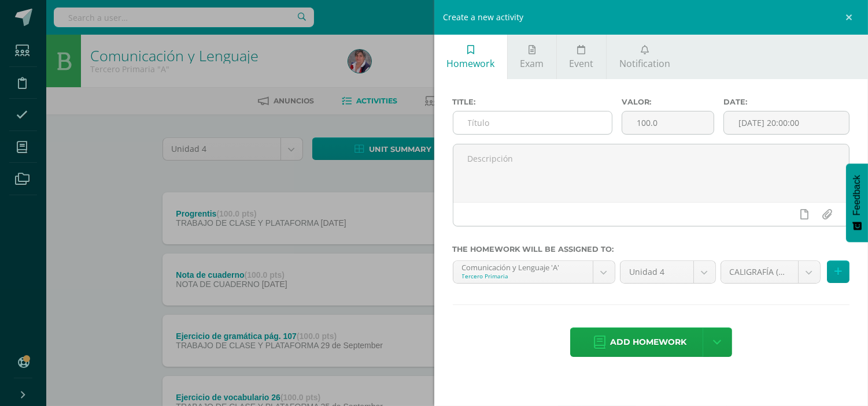
click at [471, 123] on input "text" at bounding box center [532, 123] width 159 height 23
paste input "Ejercicio de ortografía pág. 103"
type input "Ejercicio de ortografía pág. 103"
click at [760, 113] on input "[DATE] 20:00:00" at bounding box center [786, 123] width 125 height 23
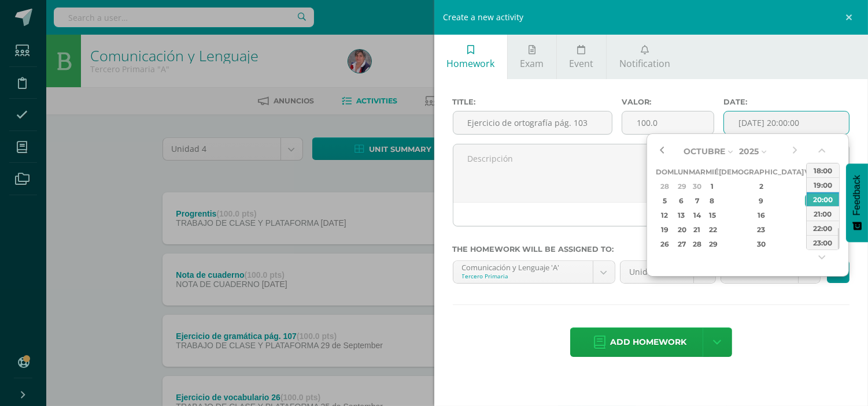
click at [661, 148] on button "button" at bounding box center [662, 151] width 12 height 17
click at [661, 149] on button "button" at bounding box center [662, 151] width 12 height 17
click at [819, 200] on div "9" at bounding box center [825, 200] width 12 height 13
type input "2025-08-09 20:00"
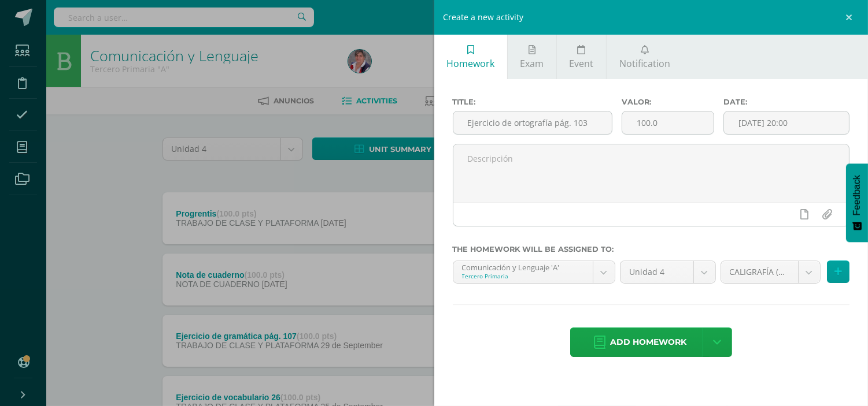
click at [791, 303] on div "Title: Ejercicio de ortografía pág. 103 Valor: 100.0 Date: 2025-08-09 20:00 The…" at bounding box center [651, 228] width 434 height 299
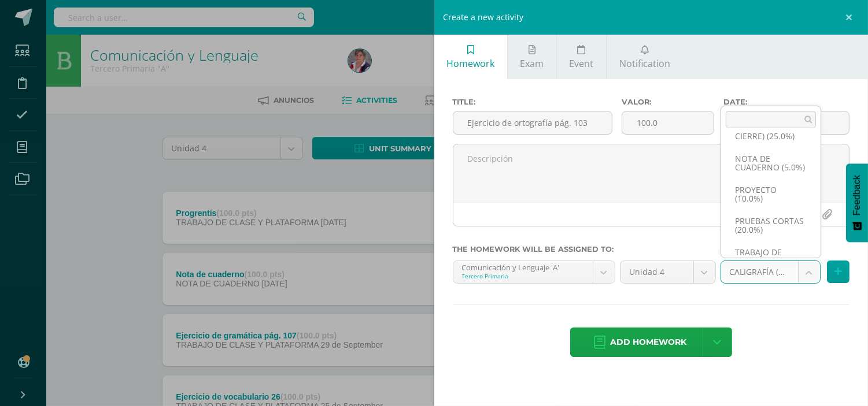
scroll to position [114, 0]
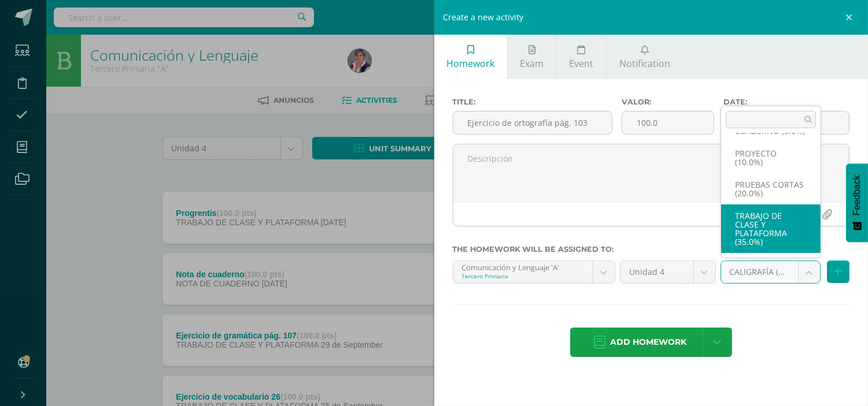
select select "232898"
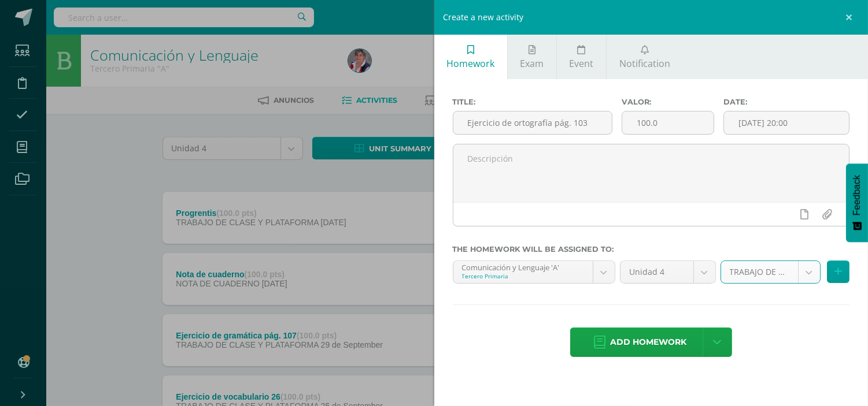
click at [665, 345] on span "Add homework" at bounding box center [648, 342] width 76 height 28
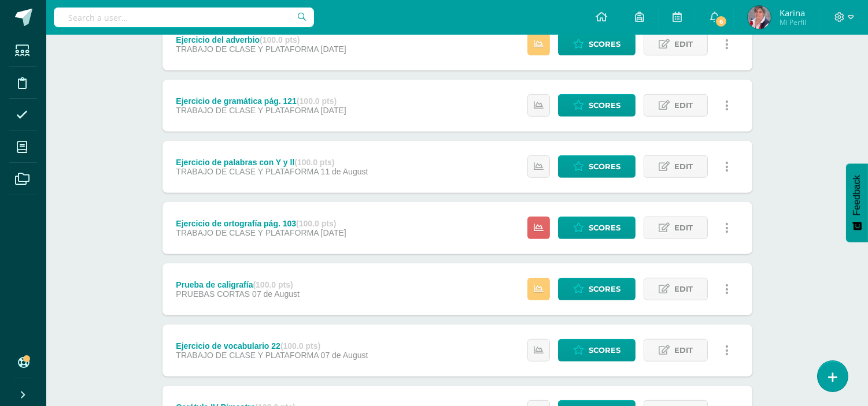
scroll to position [1341, 0]
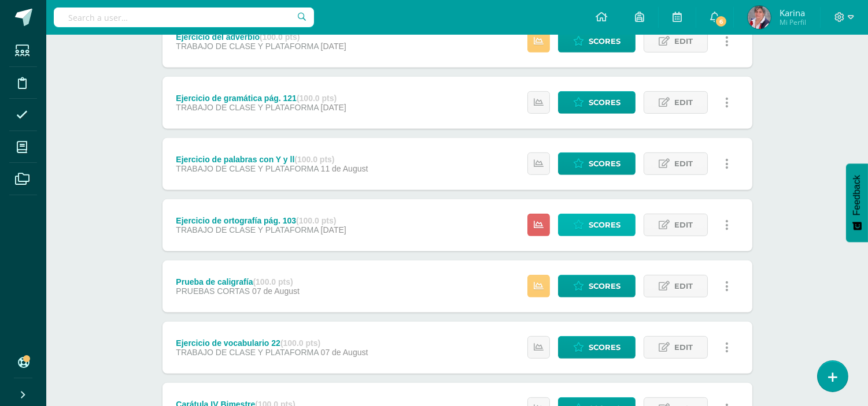
click at [608, 228] on span "Scores" at bounding box center [605, 224] width 32 height 21
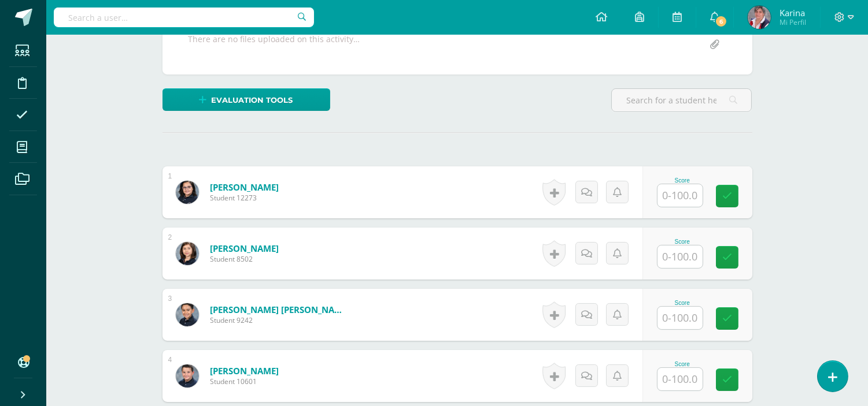
scroll to position [251, 0]
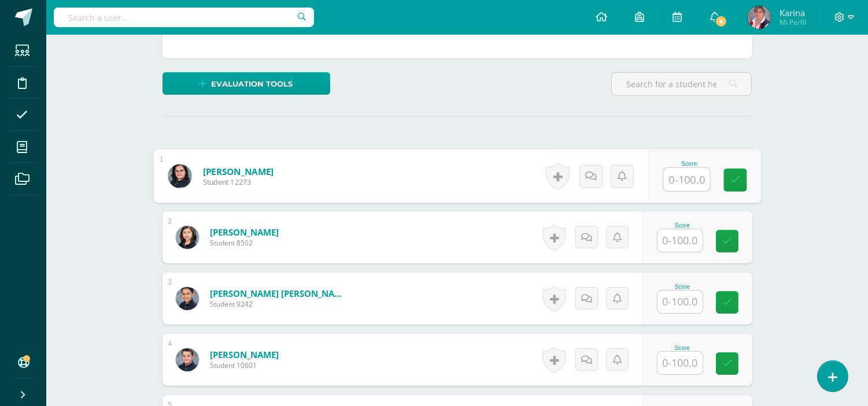
click at [685, 177] on input "text" at bounding box center [686, 179] width 46 height 23
type input "67"
click at [733, 182] on icon at bounding box center [735, 180] width 10 height 10
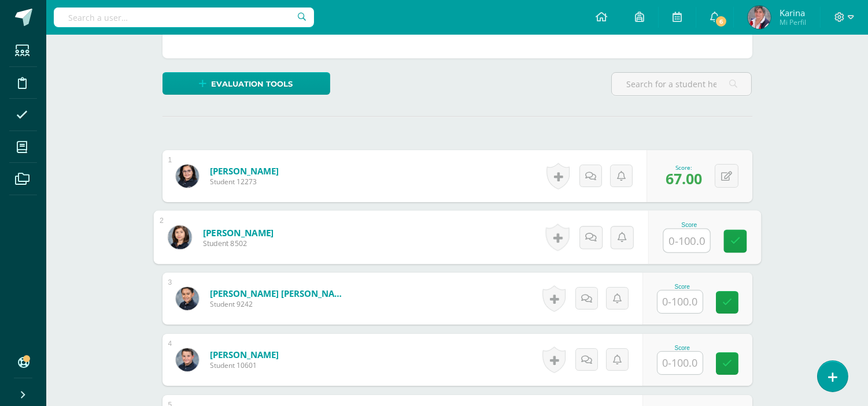
click at [677, 241] on input "text" at bounding box center [686, 241] width 46 height 23
type input "100"
click at [730, 239] on icon at bounding box center [735, 241] width 10 height 10
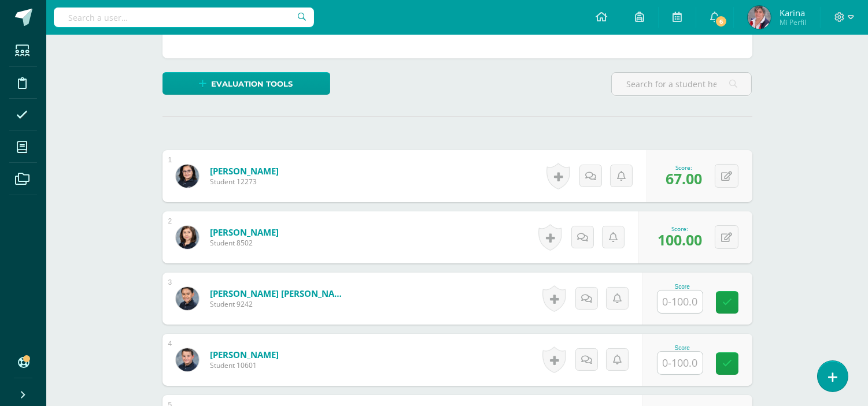
click at [684, 294] on input "text" at bounding box center [679, 302] width 45 height 23
type input "100"
click at [730, 302] on icon at bounding box center [735, 303] width 10 height 10
click at [676, 363] on input "text" at bounding box center [679, 363] width 45 height 23
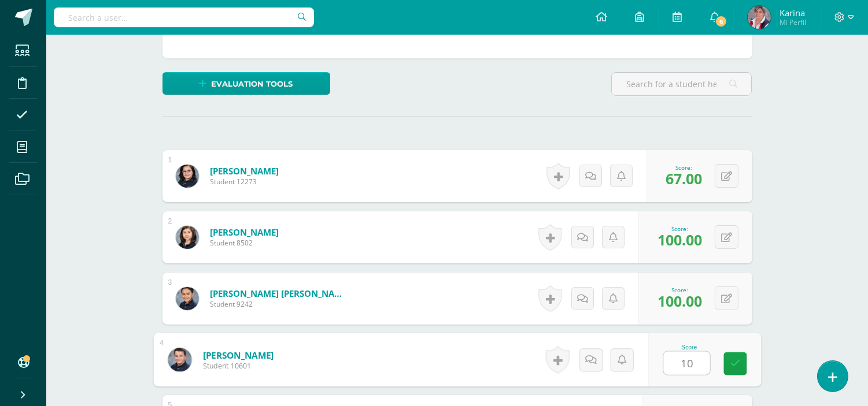
type input "100"
click at [729, 362] on link at bounding box center [734, 364] width 23 height 23
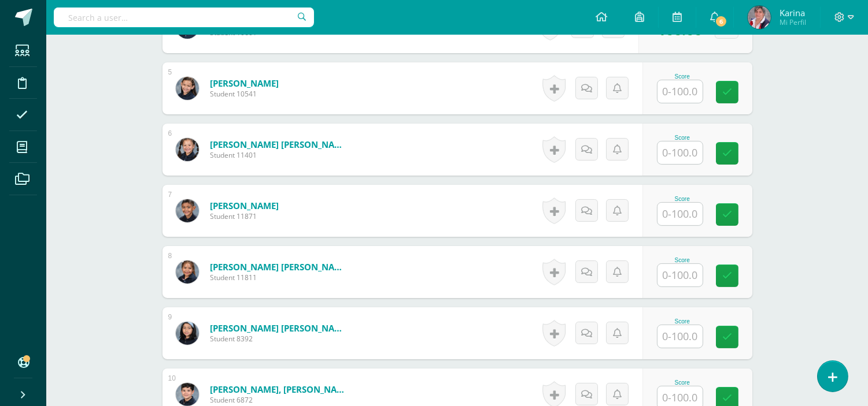
scroll to position [587, 0]
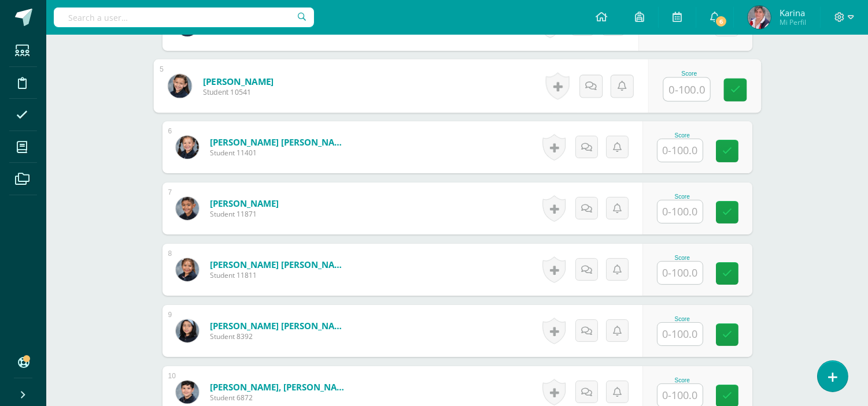
click at [686, 94] on input "text" at bounding box center [686, 89] width 46 height 23
type input "78"
click at [726, 90] on link at bounding box center [734, 90] width 23 height 23
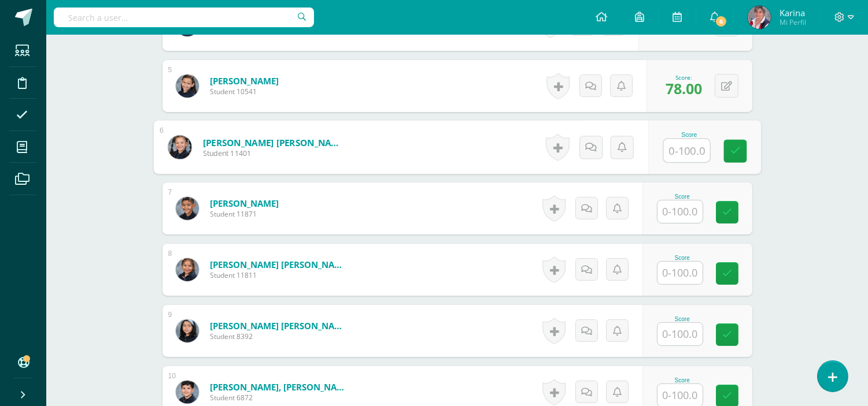
click at [685, 148] on input "text" at bounding box center [686, 150] width 46 height 23
type input "78"
click at [738, 134] on div "Score 78" at bounding box center [704, 148] width 113 height 54
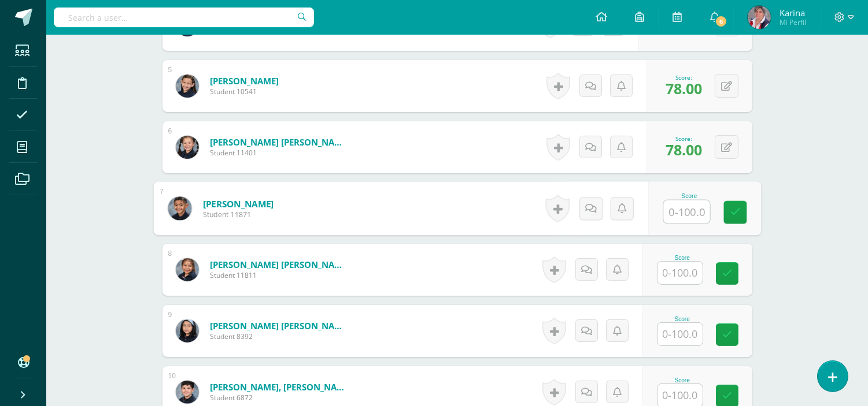
click at [688, 208] on input "text" at bounding box center [686, 212] width 46 height 23
type input "98"
click at [740, 212] on link at bounding box center [734, 212] width 23 height 23
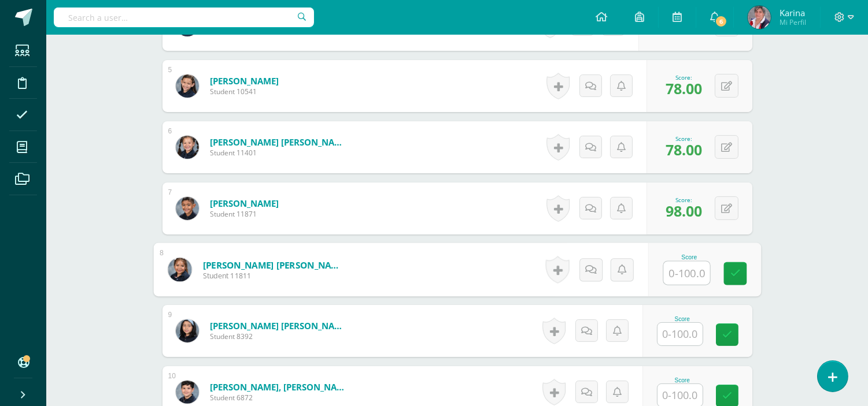
click at [689, 272] on input "text" at bounding box center [686, 273] width 46 height 23
type input "100"
click at [727, 274] on link at bounding box center [734, 273] width 23 height 23
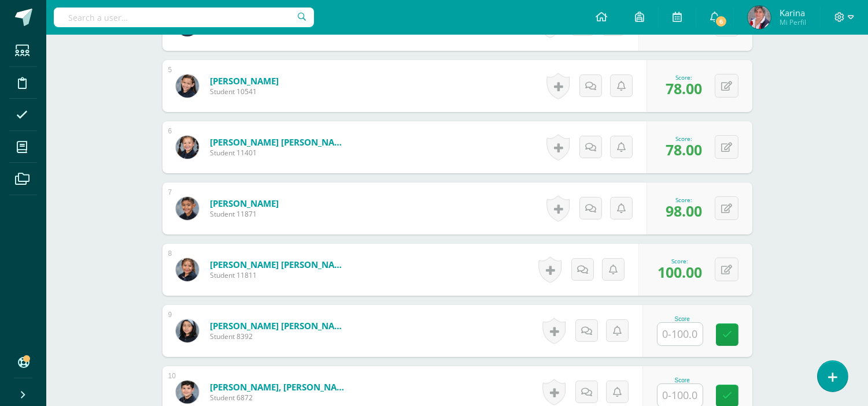
click at [672, 336] on input "text" at bounding box center [679, 334] width 45 height 23
type input "91"
click at [742, 330] on link at bounding box center [734, 335] width 23 height 23
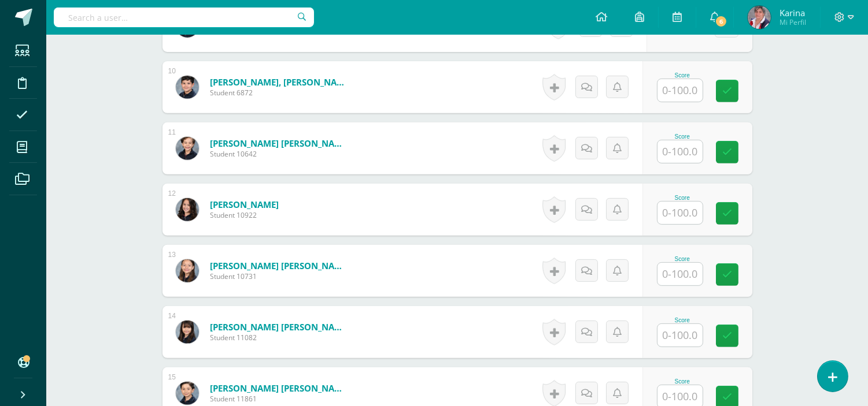
scroll to position [895, 0]
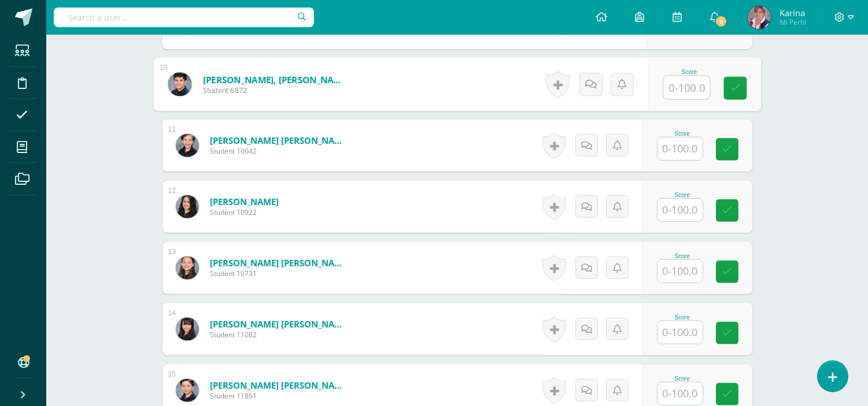
click at [681, 86] on input "text" at bounding box center [686, 87] width 46 height 23
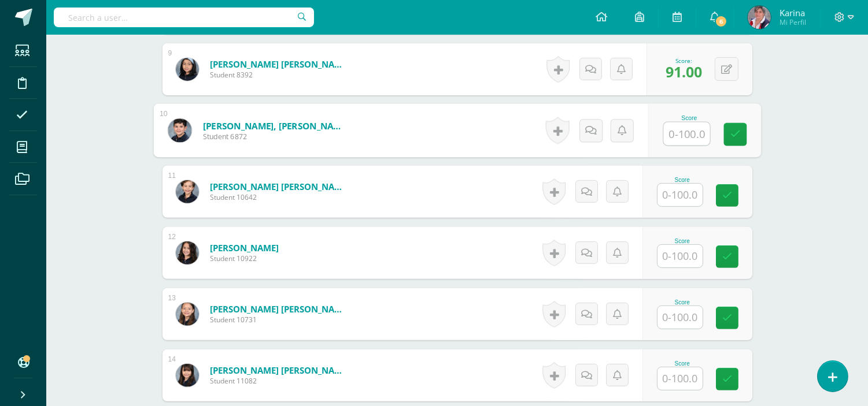
scroll to position [843, 0]
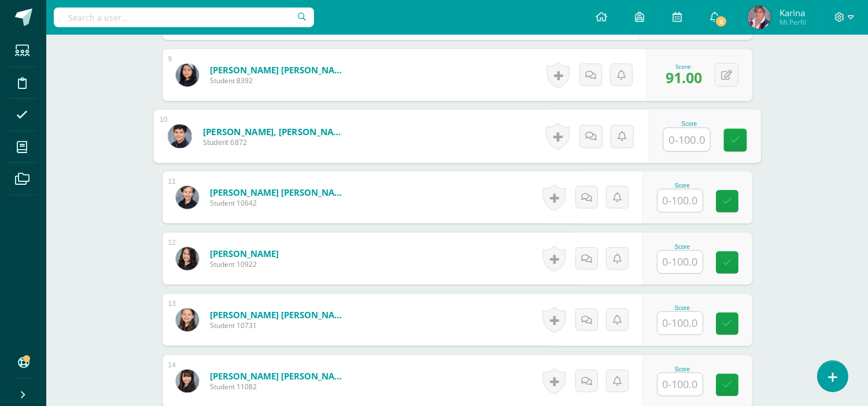
click at [689, 140] on input "text" at bounding box center [686, 139] width 46 height 23
type input "40"
click at [733, 145] on link at bounding box center [734, 140] width 23 height 23
click at [684, 208] on input "text" at bounding box center [679, 201] width 45 height 23
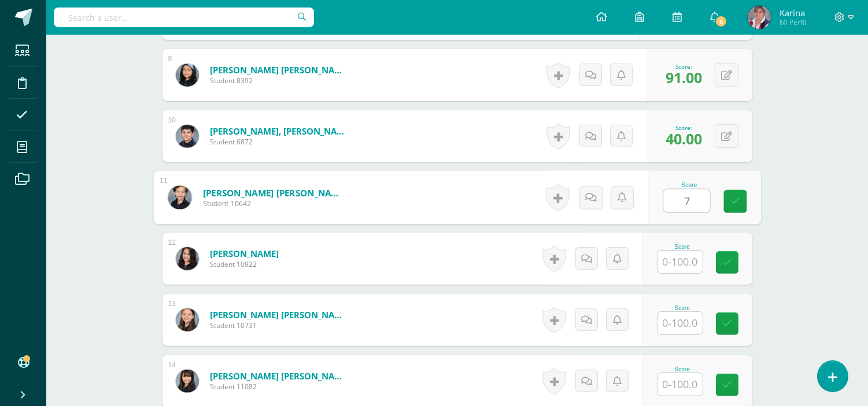
type input "77"
click at [737, 202] on icon at bounding box center [735, 202] width 10 height 10
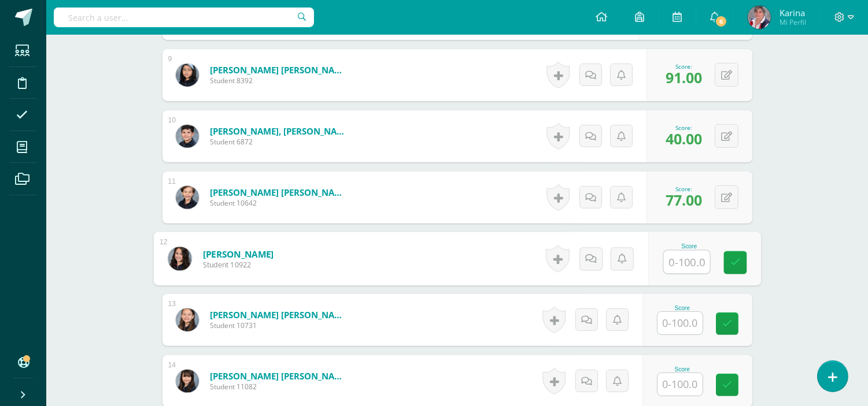
click at [684, 260] on input "text" at bounding box center [686, 262] width 46 height 23
type input "100"
click at [733, 272] on link at bounding box center [734, 262] width 23 height 23
click at [686, 324] on input "text" at bounding box center [679, 323] width 45 height 23
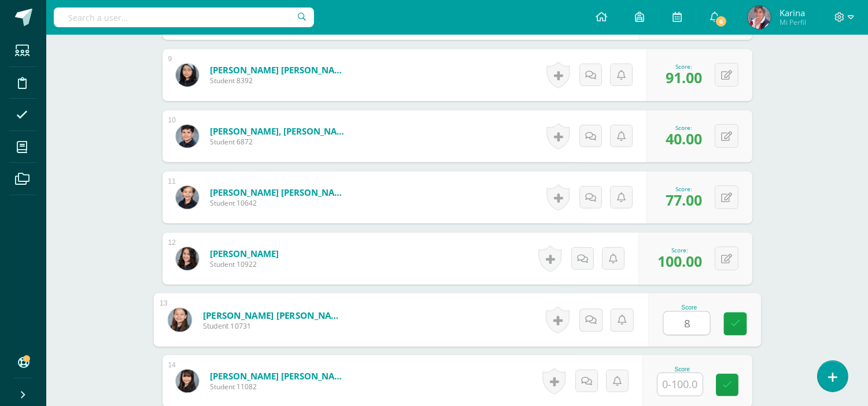
type input "89"
click at [746, 324] on link at bounding box center [734, 324] width 23 height 23
click at [680, 387] on input "text" at bounding box center [679, 384] width 45 height 23
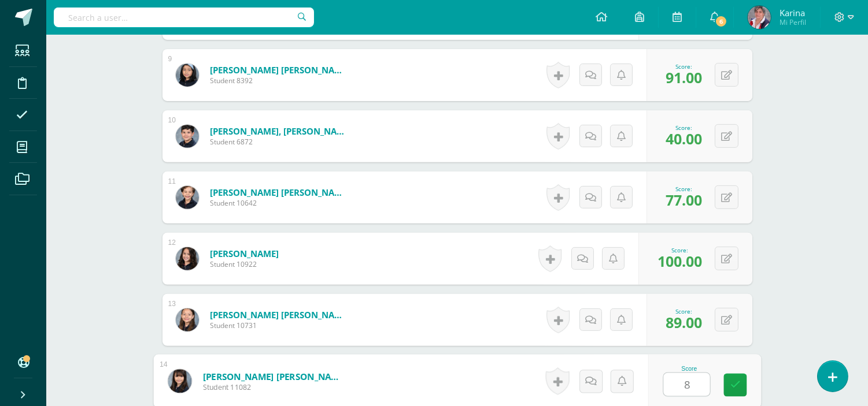
type input "89"
click at [735, 384] on icon at bounding box center [735, 385] width 10 height 10
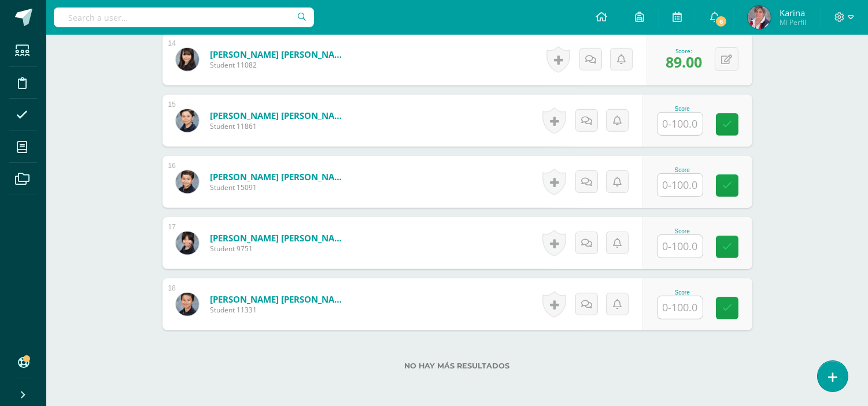
scroll to position [1168, 0]
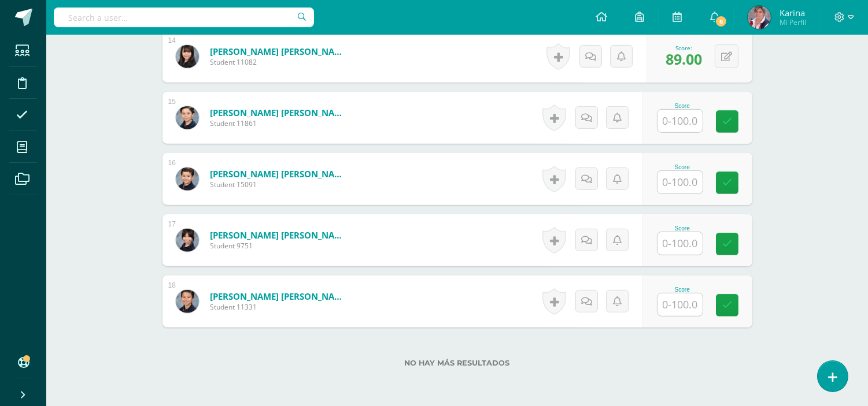
click at [694, 119] on input "text" at bounding box center [679, 121] width 45 height 23
type input "89"
click at [726, 120] on link at bounding box center [734, 121] width 23 height 23
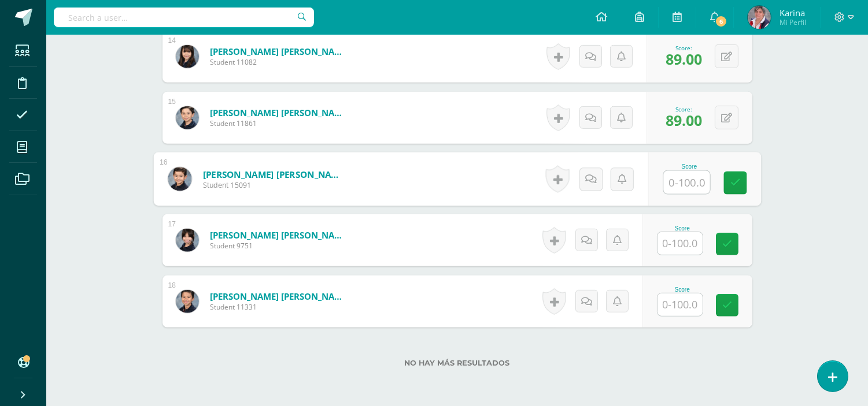
click at [690, 182] on input "text" at bounding box center [686, 182] width 46 height 23
type input "100"
click at [731, 187] on icon at bounding box center [735, 183] width 10 height 10
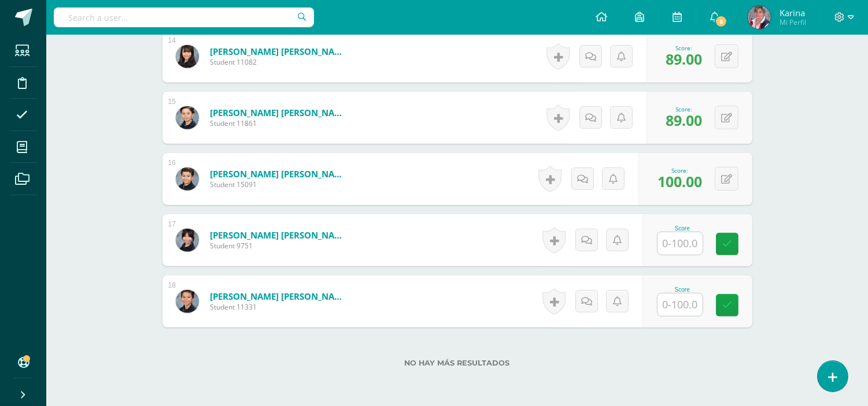
click at [681, 246] on input "text" at bounding box center [679, 243] width 45 height 23
type input "89"
click at [750, 247] on div "Score 89" at bounding box center [704, 241] width 113 height 54
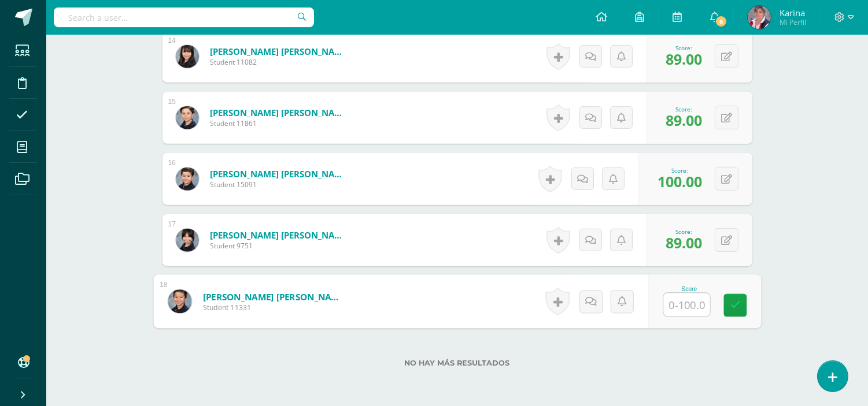
click at [678, 309] on input "text" at bounding box center [686, 305] width 46 height 23
type input "25"
click at [723, 305] on div "Score 25" at bounding box center [697, 302] width 110 height 52
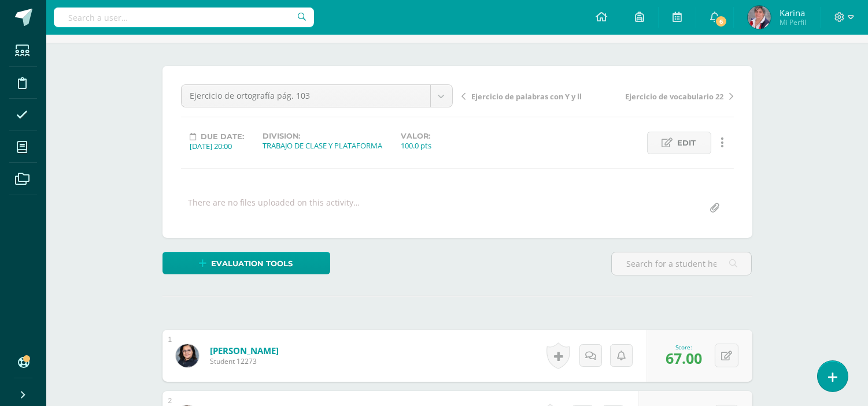
scroll to position [0, 0]
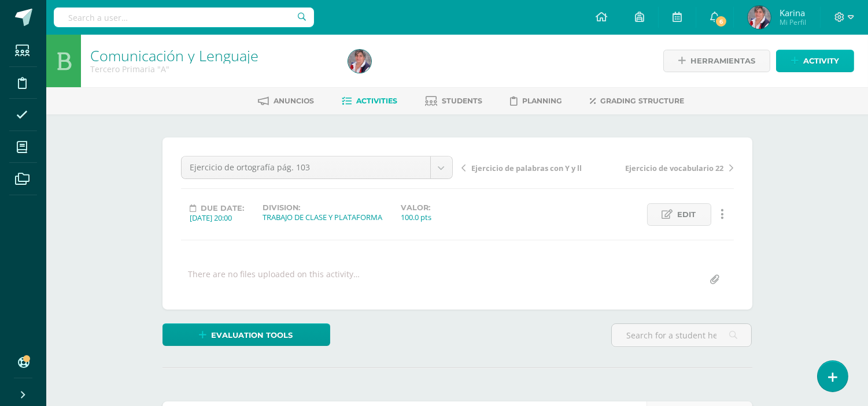
click at [812, 64] on span "Activity" at bounding box center [821, 60] width 36 height 21
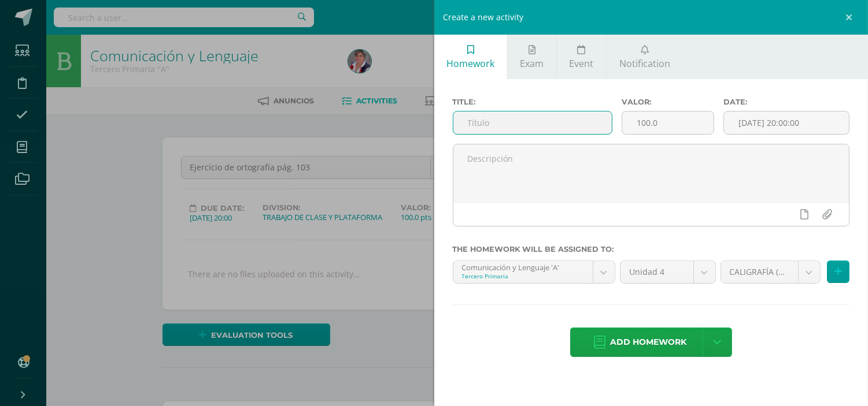
click at [498, 122] on input "text" at bounding box center [532, 123] width 159 height 23
paste input "Ejercicio de ortografía pág. 103"
drag, startPoint x: 586, startPoint y: 123, endPoint x: 453, endPoint y: 128, distance: 133.7
click at [453, 128] on input "Ejercicio de ortografía pág. 106" at bounding box center [532, 123] width 159 height 23
type input "Ejercicio de ortografía pág. 106"
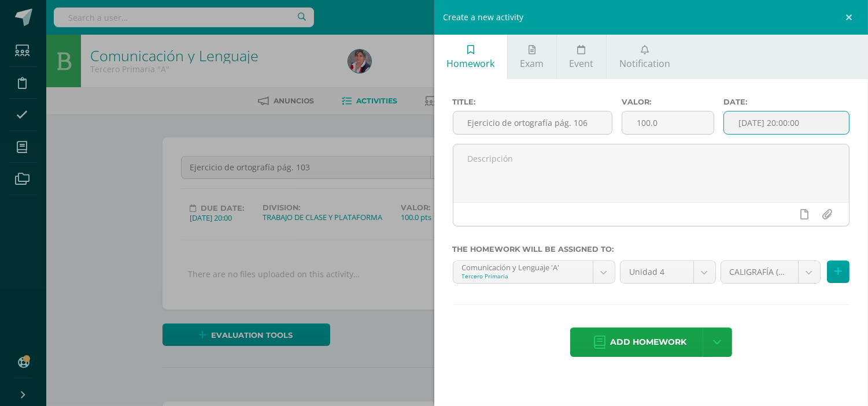
click at [759, 123] on input "[DATE] 20:00:00" at bounding box center [786, 123] width 125 height 23
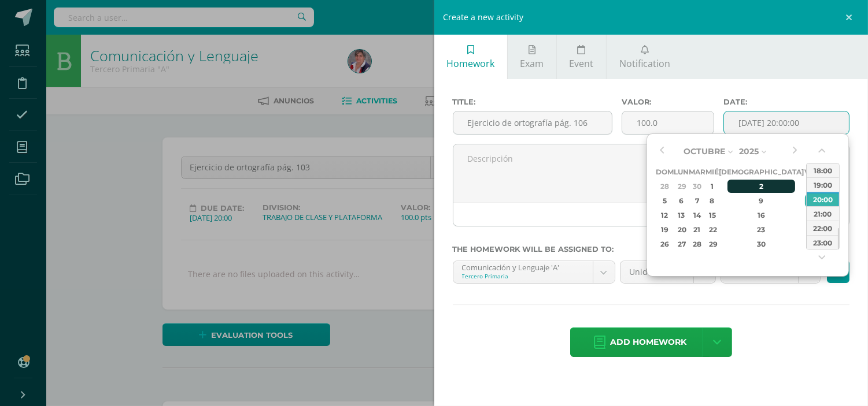
click at [752, 182] on div "2" at bounding box center [761, 186] width 68 height 13
type input "2025-10-02 20:00"
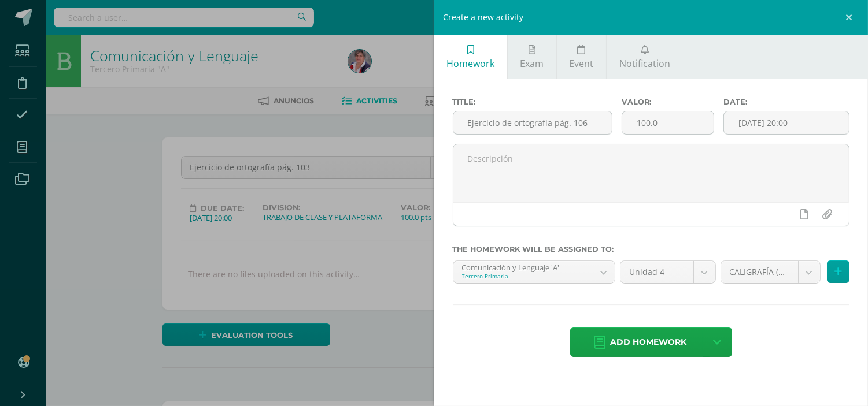
click at [784, 316] on div "Title: Ejercicio de ortografía pág. 106 Valor: 100.0 Date: 2025-10-02 20:00 The…" at bounding box center [651, 228] width 434 height 299
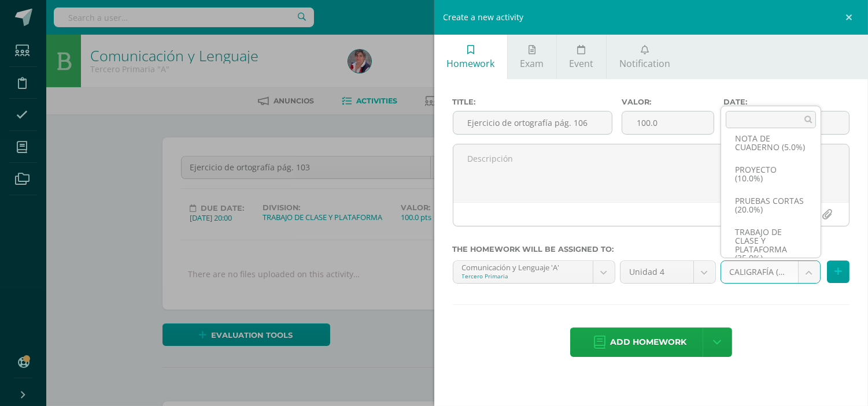
scroll to position [114, 0]
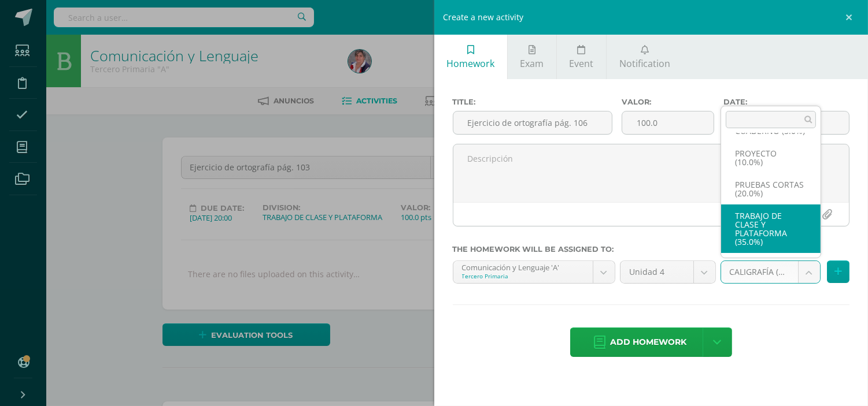
select select "232898"
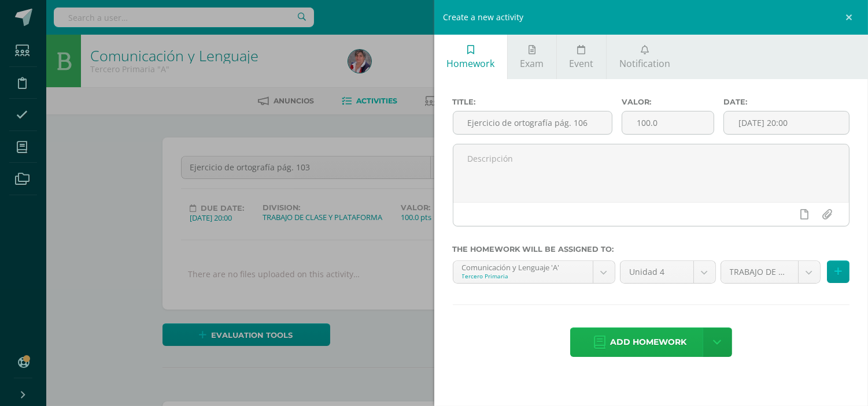
click at [678, 341] on span "Add homework" at bounding box center [648, 342] width 76 height 28
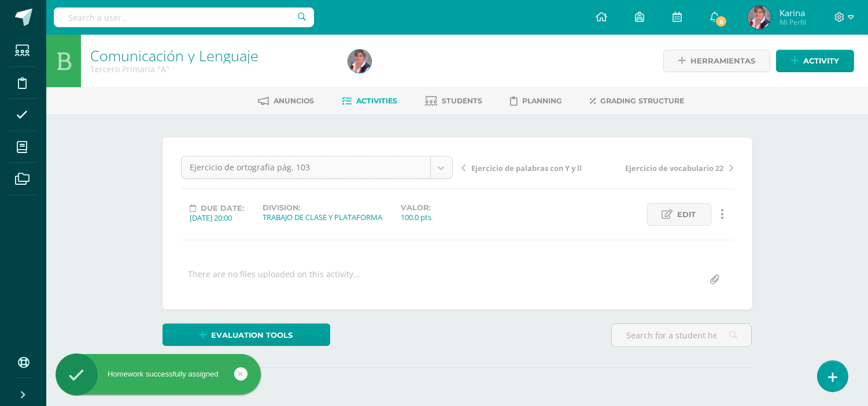
click at [438, 165] on body "Homework successfully assigned Students Discipline Attendance My courses Archiv…" at bounding box center [434, 229] width 868 height 458
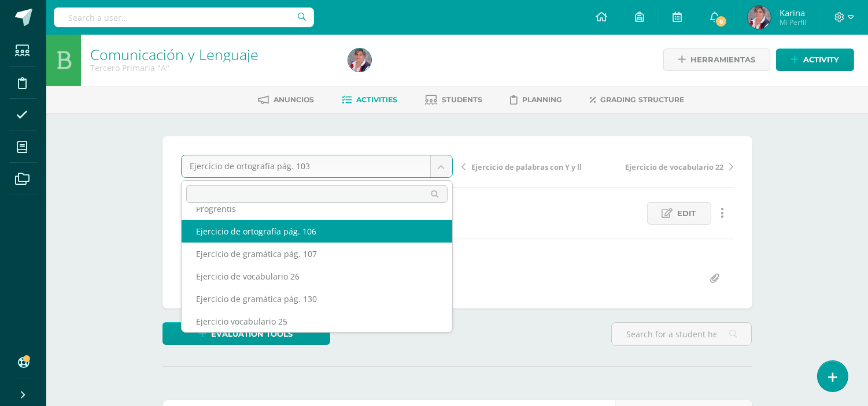
scroll to position [27, 0]
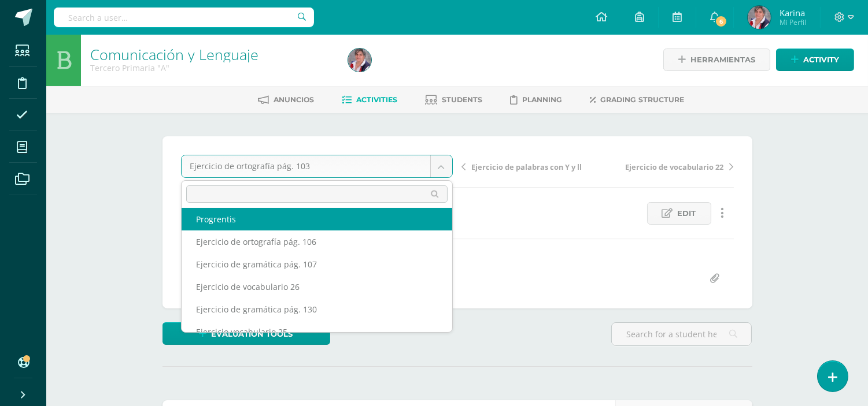
select select "/dashboard/teacher/grade-activity/237453/"
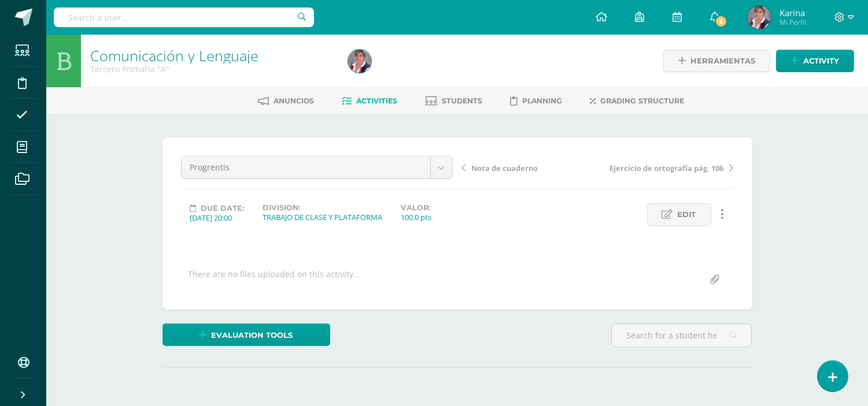
click at [436, 168] on body "Students Discipline Attendance My courses Archivos Soporte Help Reportar un pro…" at bounding box center [434, 229] width 868 height 458
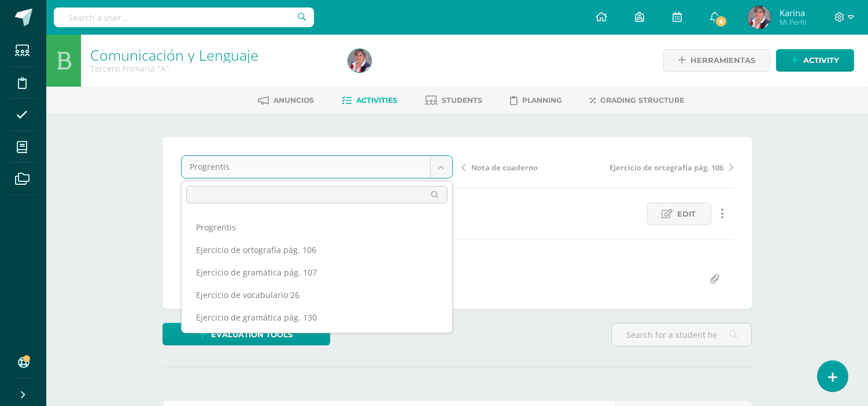
scroll to position [24, 0]
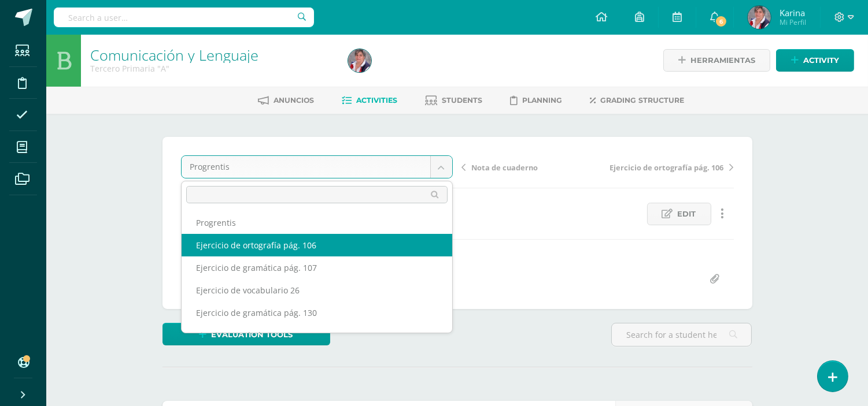
select select "/dashboard/teacher/grade-activity/238332/"
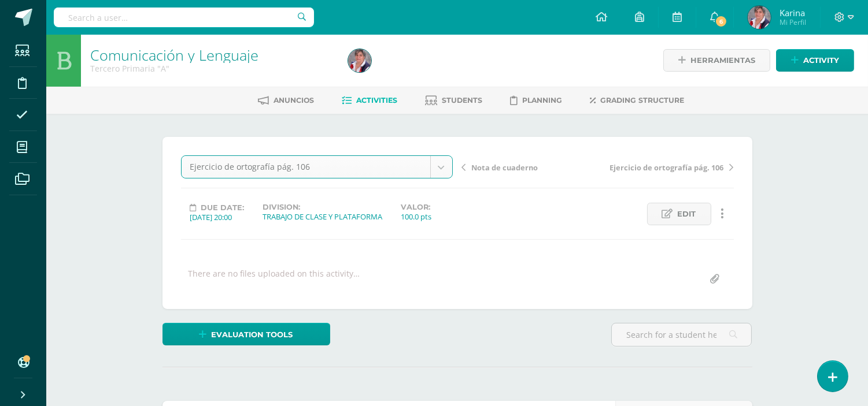
scroll to position [1, 0]
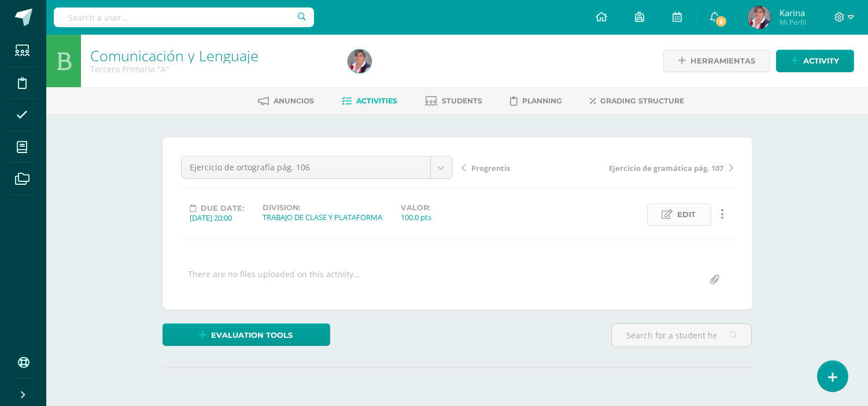
click at [693, 217] on span "Edit" at bounding box center [687, 214] width 19 height 21
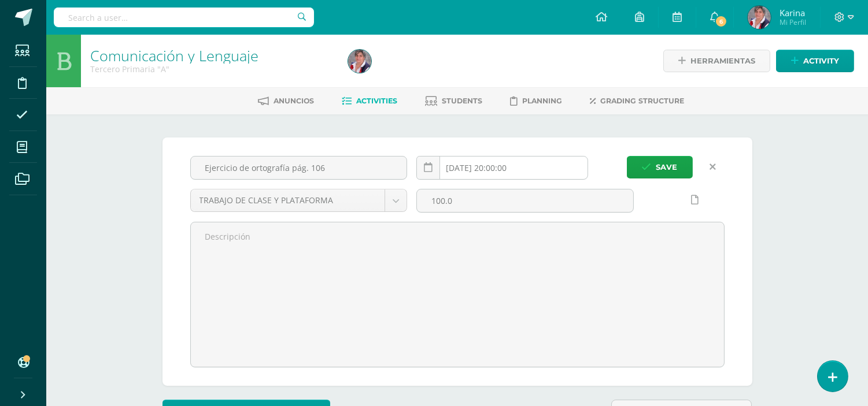
scroll to position [1, 0]
click at [483, 168] on input "[DATE] 20:00:00" at bounding box center [502, 167] width 171 height 23
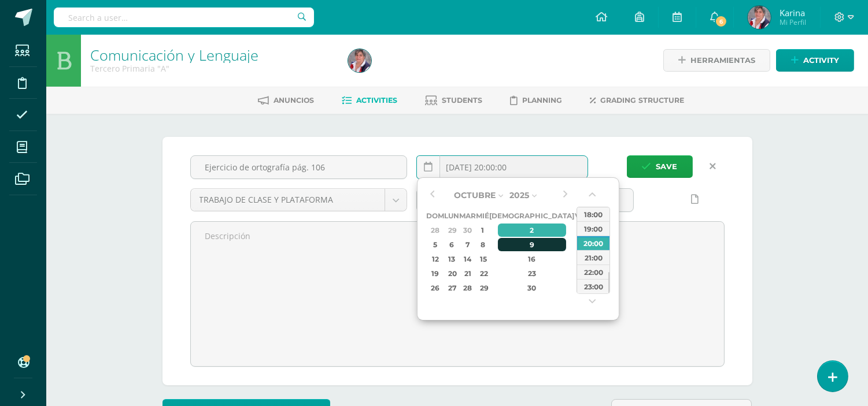
scroll to position [1, 0]
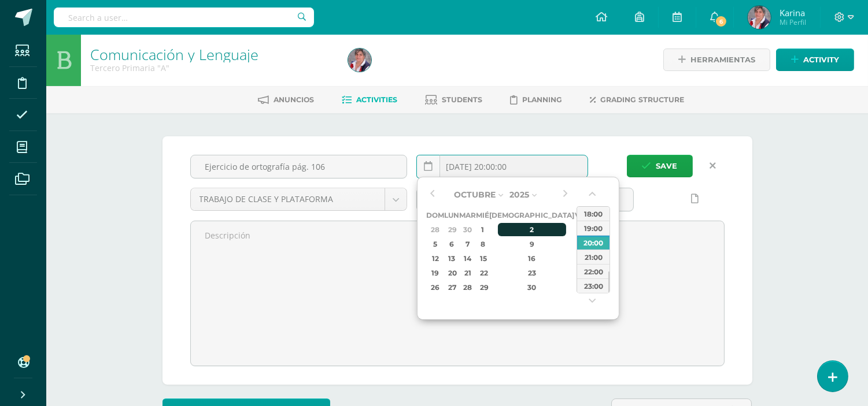
click at [522, 223] on div "2" at bounding box center [532, 229] width 68 height 13
type input "[DATE] 20:00"
click at [435, 195] on button "button" at bounding box center [432, 194] width 12 height 17
click at [564, 194] on button "button" at bounding box center [565, 194] width 12 height 17
click at [518, 224] on div "2" at bounding box center [532, 229] width 68 height 13
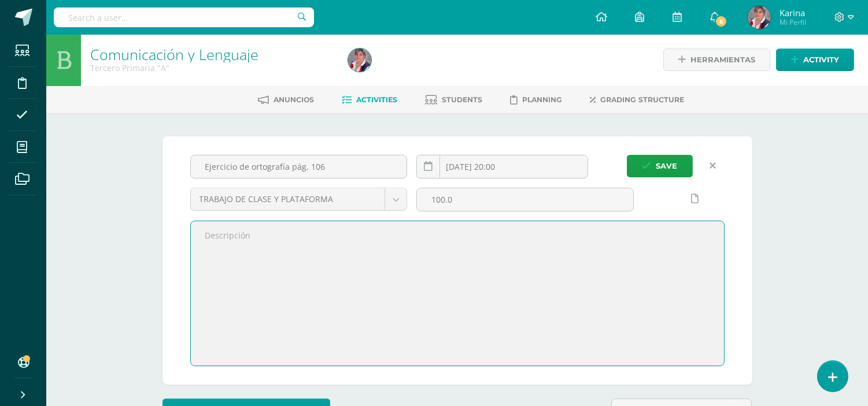
click at [576, 334] on textarea at bounding box center [457, 293] width 533 height 145
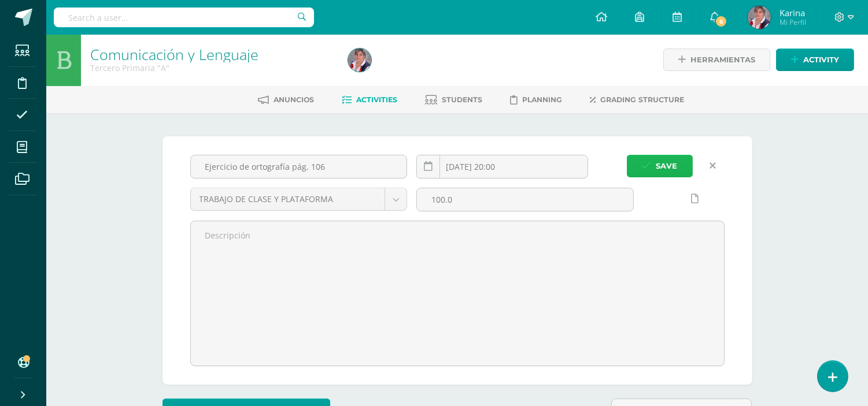
click at [660, 161] on span "Save" at bounding box center [666, 166] width 21 height 21
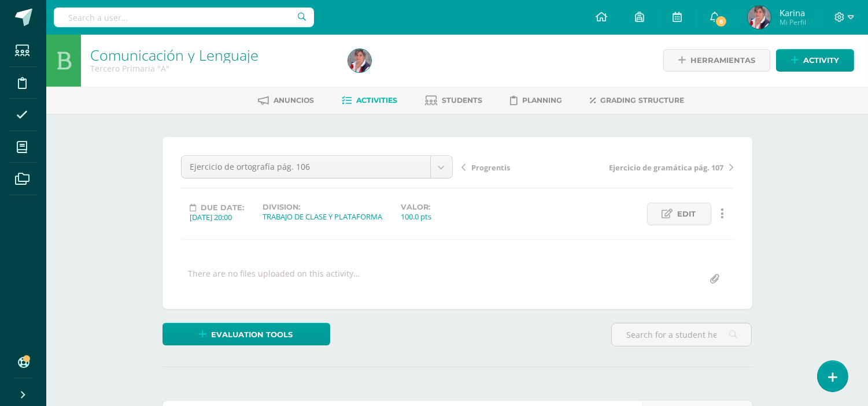
scroll to position [1, 0]
click at [688, 211] on span "Edit" at bounding box center [687, 213] width 19 height 21
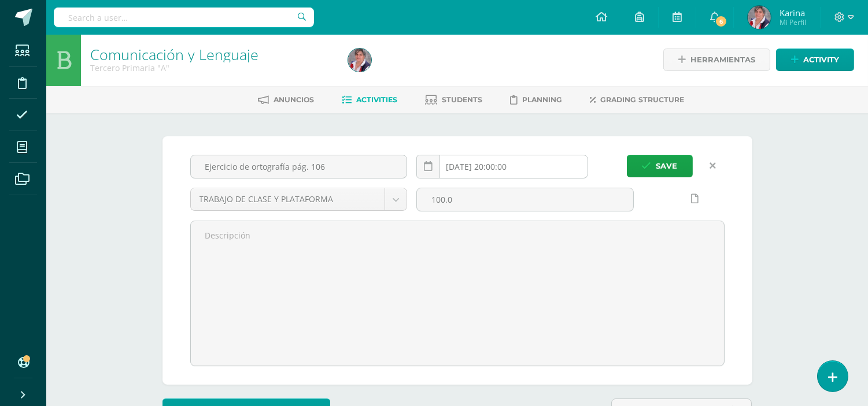
click at [491, 167] on input "[DATE] 20:00:00" at bounding box center [502, 167] width 171 height 23
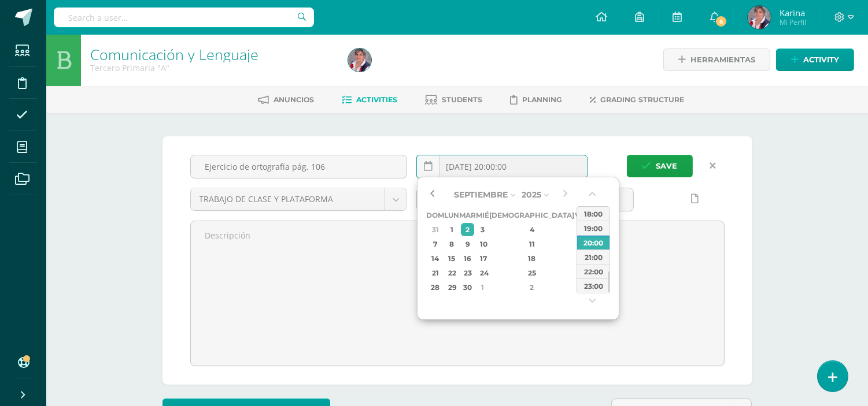
click at [431, 191] on button "button" at bounding box center [432, 194] width 12 height 17
click at [524, 246] on div "11" at bounding box center [532, 244] width 68 height 13
type input "2025-09-11 20:00"
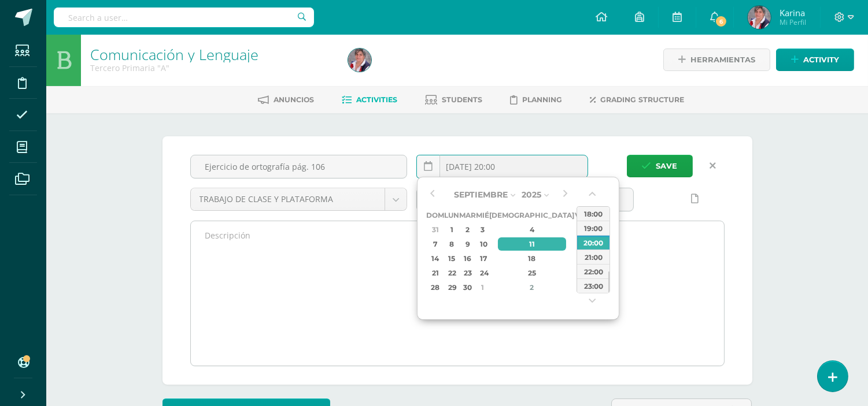
click at [580, 337] on textarea at bounding box center [457, 293] width 533 height 145
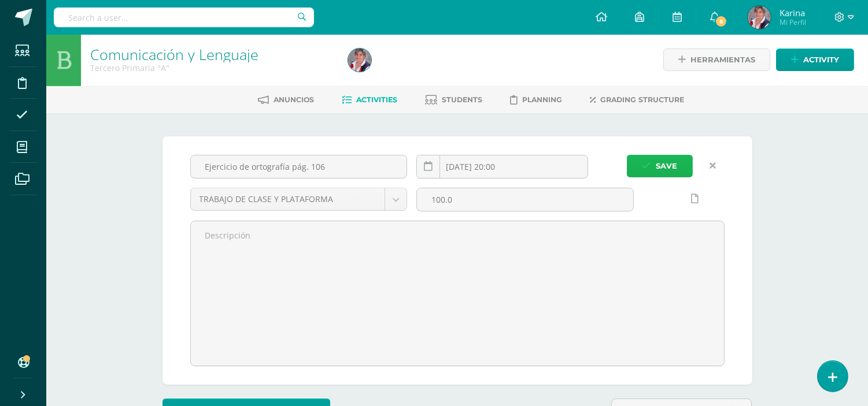
click at [652, 165] on button "Save" at bounding box center [660, 166] width 66 height 23
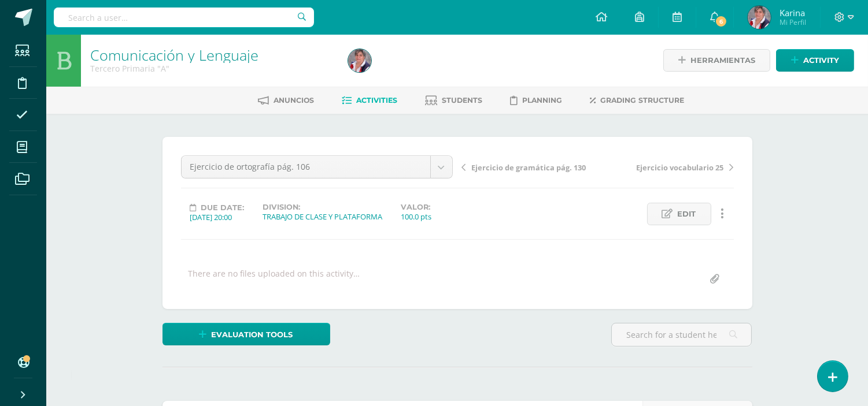
scroll to position [1, 0]
click at [726, 16] on span "6" at bounding box center [721, 21] width 13 height 13
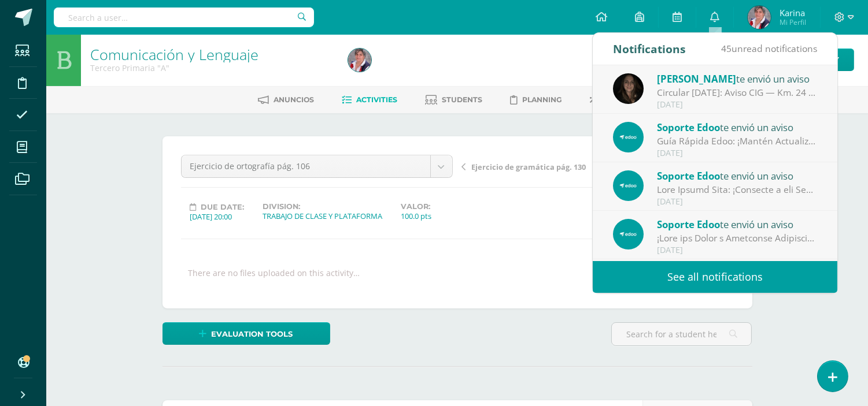
click at [713, 93] on div "Circular [DATE]: Aviso CIG — Km. 24 CAES: Por trabajos por derrumbe, la vía sig…" at bounding box center [737, 92] width 161 height 13
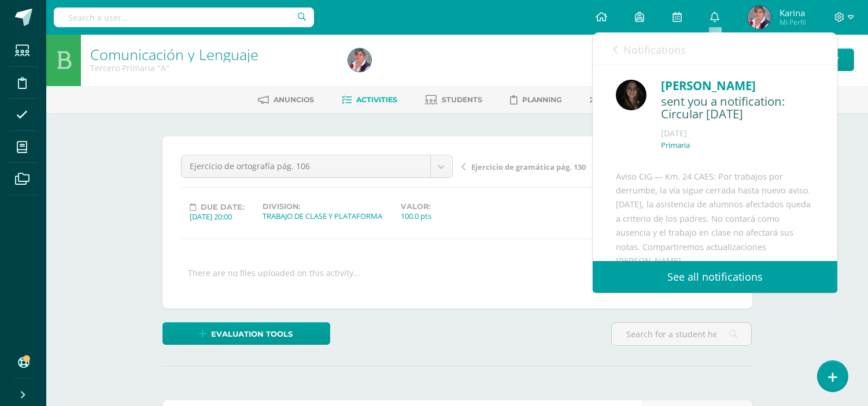
click at [560, 347] on div "Evaluation tools Checklist Escala de valoración Extra points Sustitución de nota" at bounding box center [457, 339] width 599 height 33
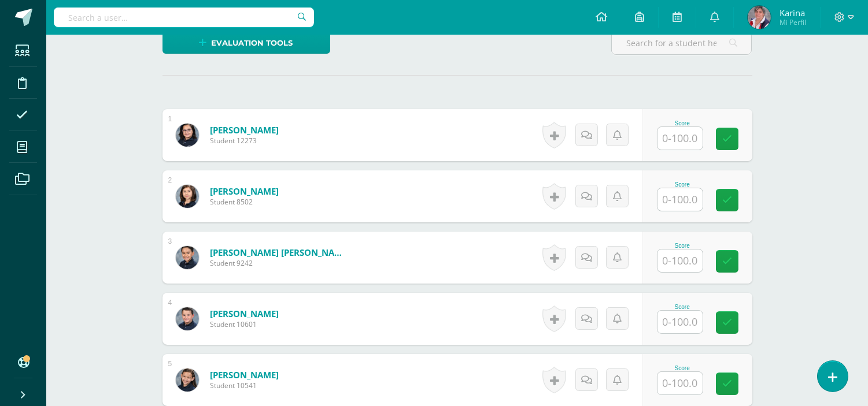
scroll to position [304, 0]
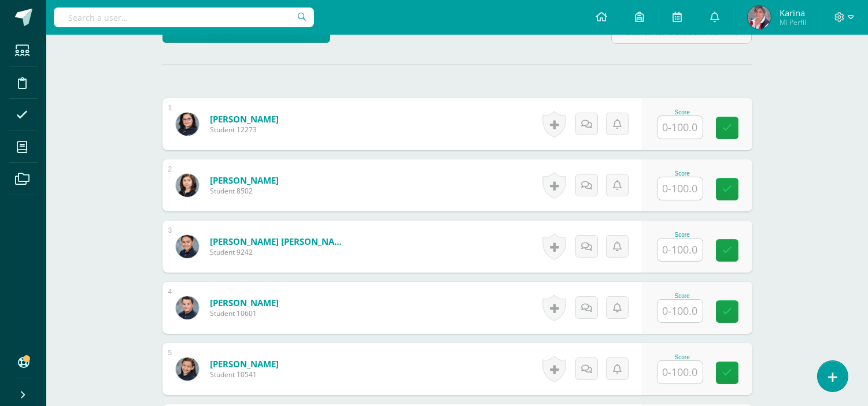
click at [686, 121] on input "text" at bounding box center [679, 127] width 45 height 23
type input "77"
click at [744, 132] on link at bounding box center [734, 128] width 23 height 23
click at [687, 189] on input "text" at bounding box center [679, 188] width 45 height 23
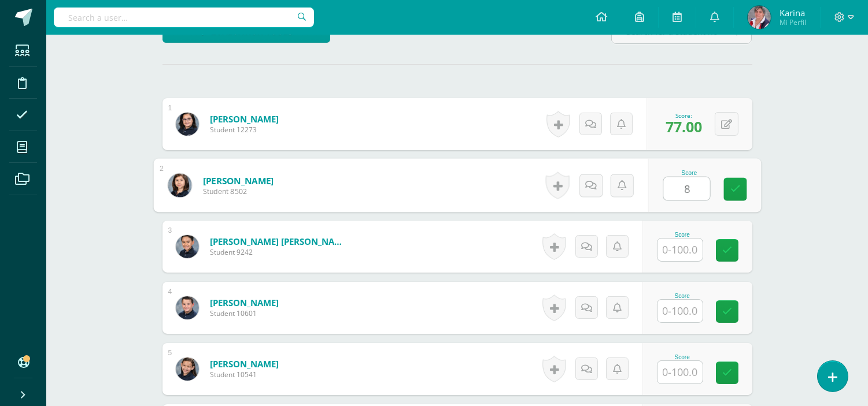
type input "82"
click at [744, 185] on link at bounding box center [734, 189] width 23 height 23
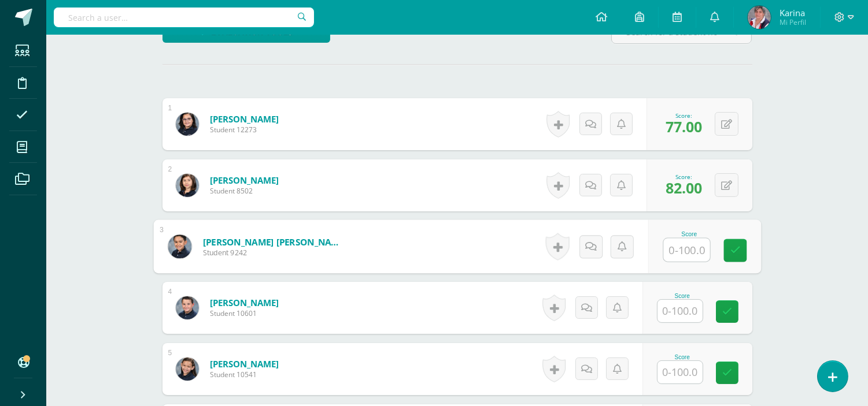
click at [683, 249] on input "text" at bounding box center [686, 250] width 46 height 23
type input "78"
click at [737, 254] on icon at bounding box center [735, 251] width 10 height 10
click at [691, 308] on input "text" at bounding box center [679, 311] width 45 height 23
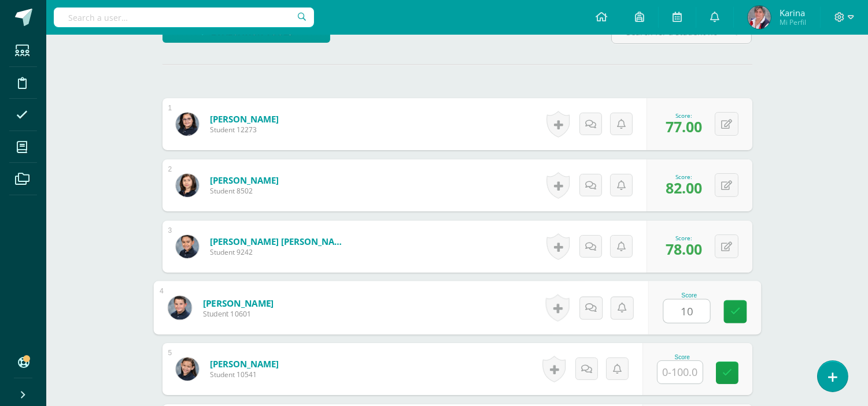
type input "100"
click at [743, 309] on link at bounding box center [734, 312] width 23 height 23
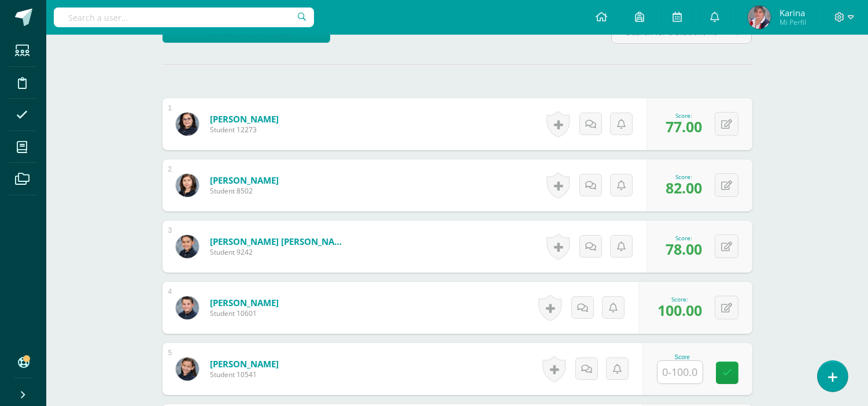
click at [691, 372] on input "text" at bounding box center [679, 372] width 45 height 23
type input "20"
click at [734, 379] on link at bounding box center [734, 373] width 23 height 23
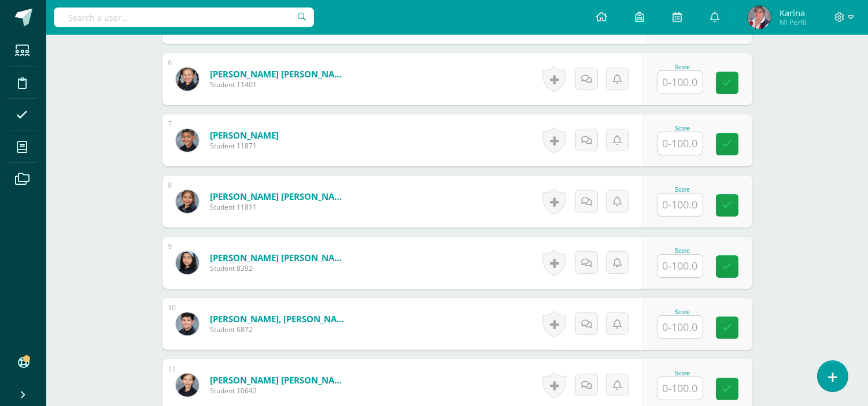
scroll to position [658, 0]
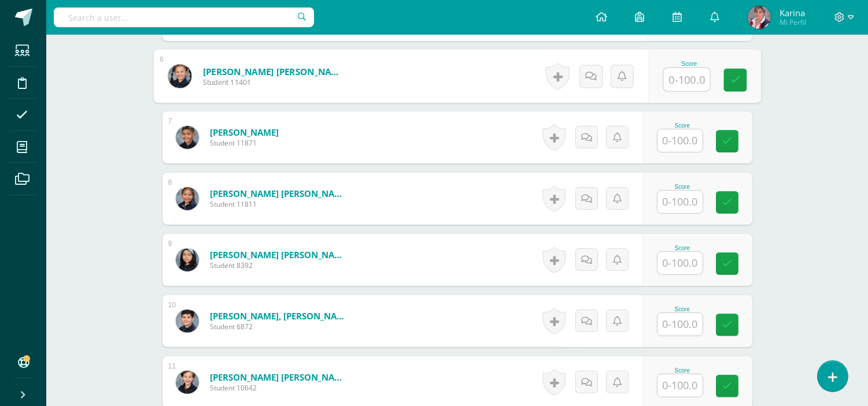
click at [689, 82] on input "text" at bounding box center [686, 79] width 46 height 23
type input "91"
click at [741, 77] on link at bounding box center [734, 80] width 23 height 23
click at [689, 140] on input "text" at bounding box center [679, 141] width 45 height 23
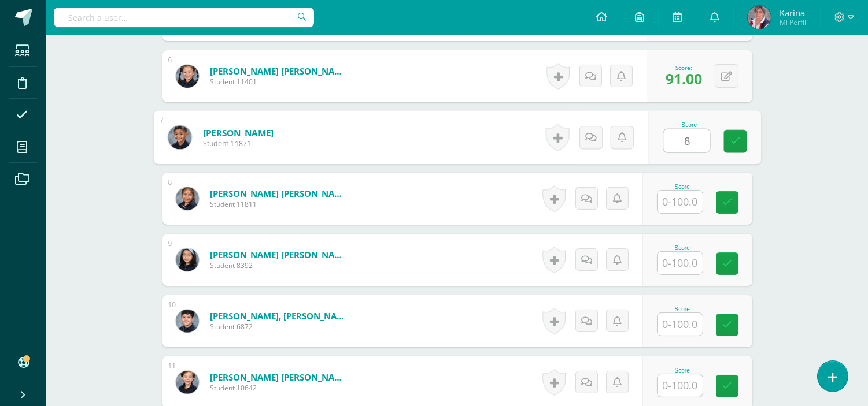
type input "89"
click at [724, 137] on link at bounding box center [734, 141] width 23 height 23
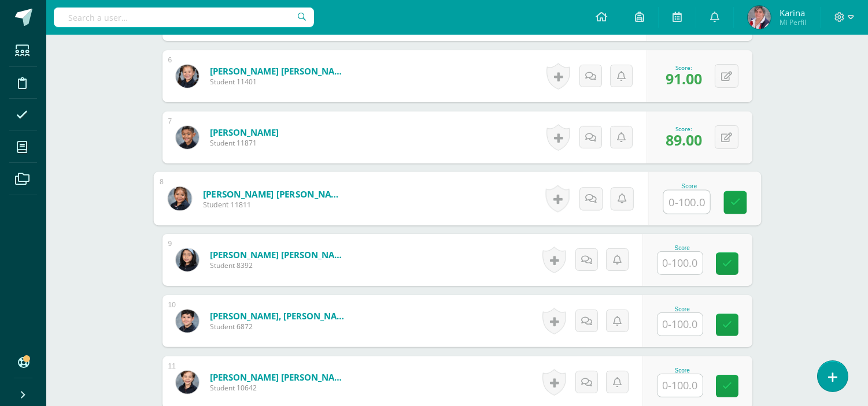
click at [686, 205] on input "text" at bounding box center [686, 202] width 46 height 23
type input "66"
click at [732, 198] on icon at bounding box center [735, 203] width 10 height 10
click at [686, 264] on input "text" at bounding box center [679, 263] width 45 height 23
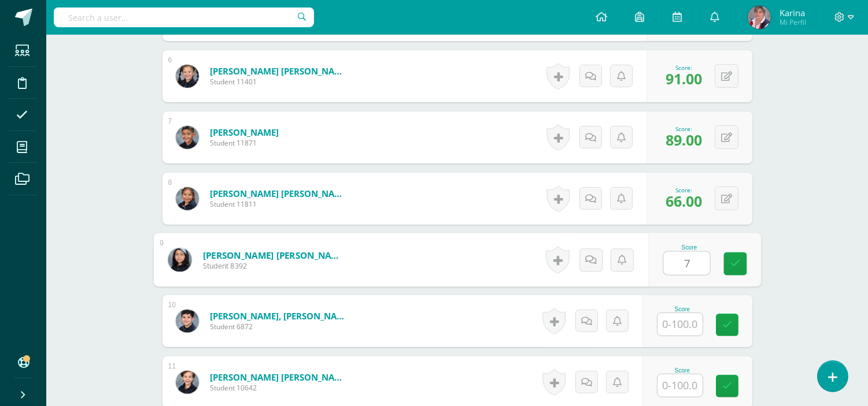
type input "78"
click at [731, 260] on icon at bounding box center [735, 264] width 10 height 10
click at [687, 325] on input "text" at bounding box center [679, 324] width 45 height 23
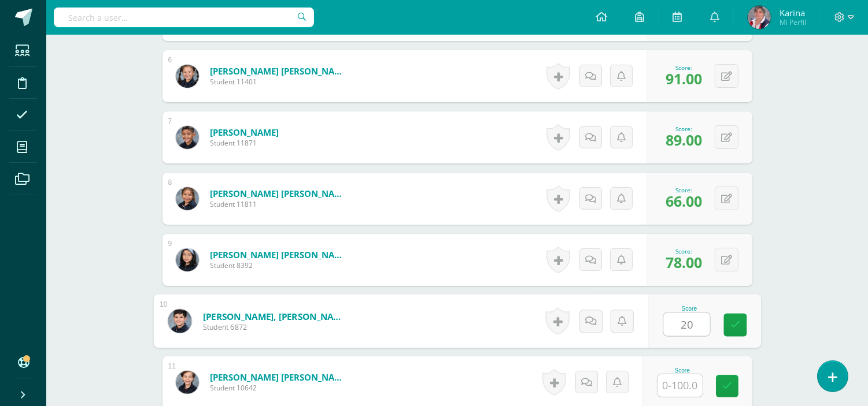
type input "20"
click at [748, 309] on div "Score 20" at bounding box center [697, 321] width 110 height 52
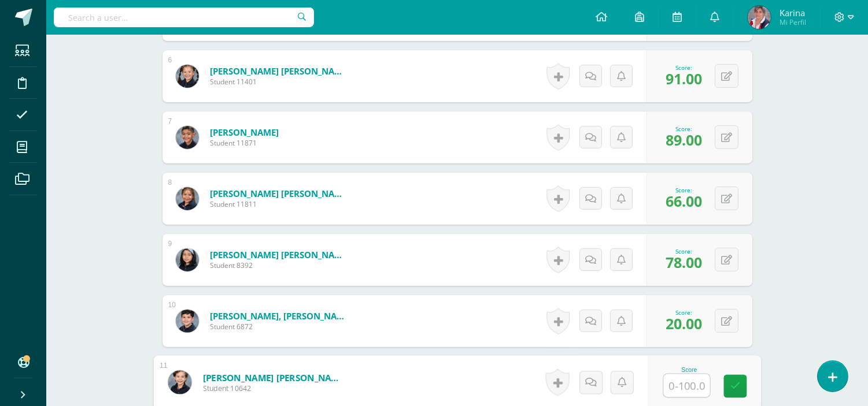
click at [688, 389] on input "text" at bounding box center [686, 386] width 46 height 23
type input "91"
click at [732, 382] on icon at bounding box center [735, 387] width 10 height 10
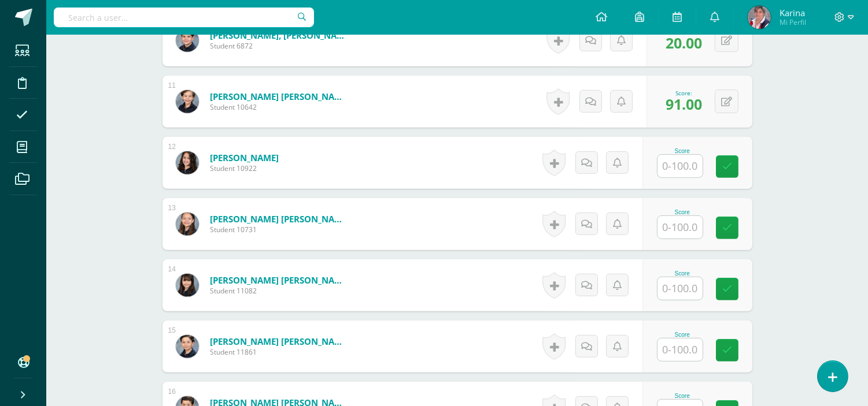
scroll to position [996, 0]
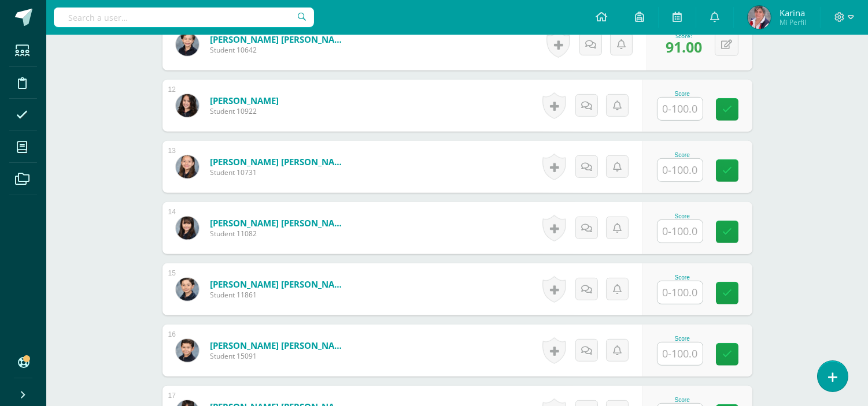
click at [685, 108] on input "text" at bounding box center [679, 109] width 45 height 23
type input "78"
click at [732, 113] on icon at bounding box center [735, 110] width 10 height 10
click at [688, 166] on input "text" at bounding box center [679, 170] width 45 height 23
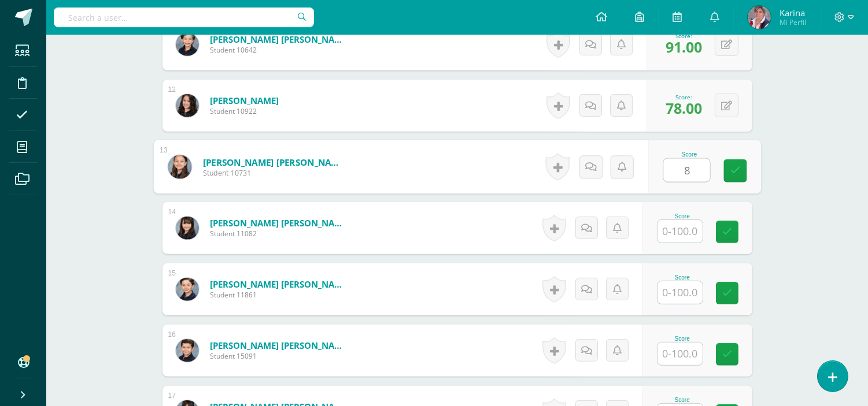
type input "89"
click at [743, 170] on link at bounding box center [734, 171] width 23 height 23
click at [690, 241] on input "text" at bounding box center [679, 231] width 45 height 23
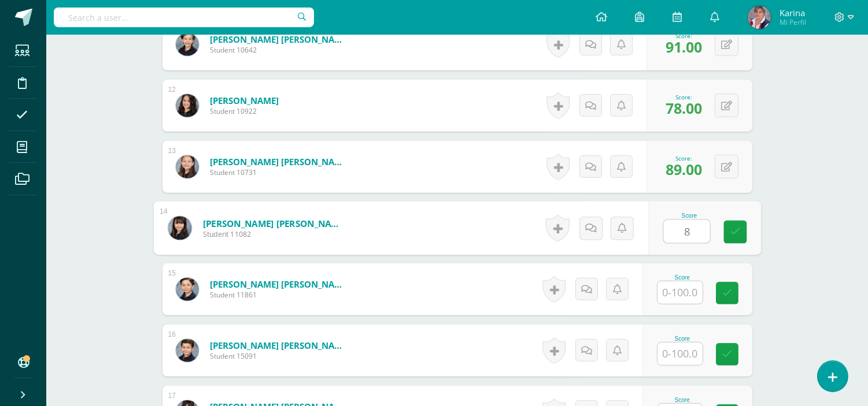
type input "88"
click at [733, 231] on icon at bounding box center [735, 232] width 10 height 10
click at [686, 297] on input "text" at bounding box center [679, 293] width 45 height 23
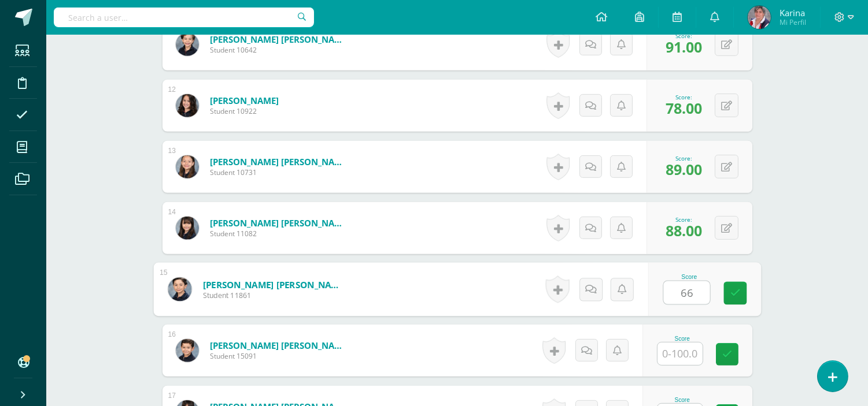
type input "66"
click at [750, 291] on div "Score 66" at bounding box center [697, 290] width 110 height 52
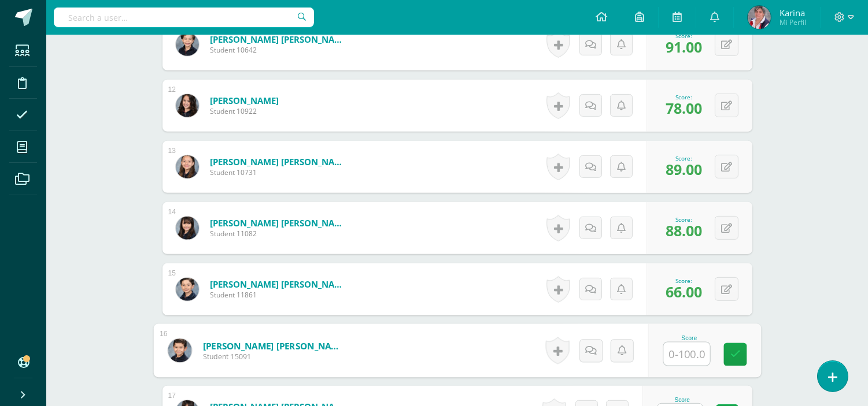
click at [689, 355] on input "text" at bounding box center [686, 354] width 46 height 23
type input "77"
click at [730, 356] on icon at bounding box center [735, 355] width 10 height 10
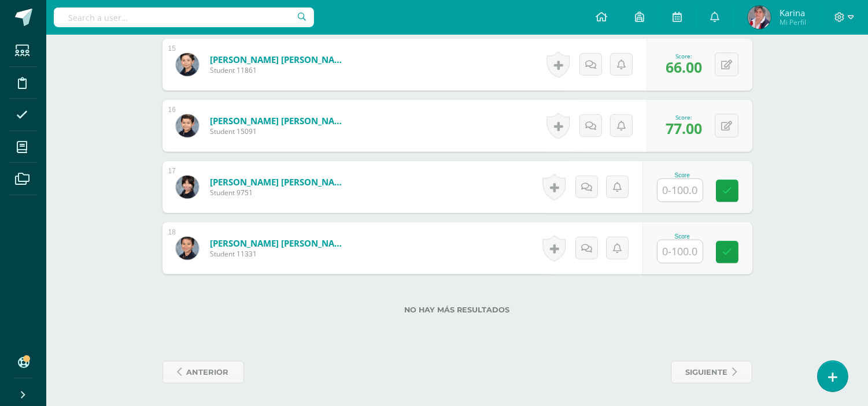
click at [691, 193] on input "text" at bounding box center [679, 190] width 45 height 23
type input "89"
click at [737, 190] on icon at bounding box center [735, 191] width 10 height 10
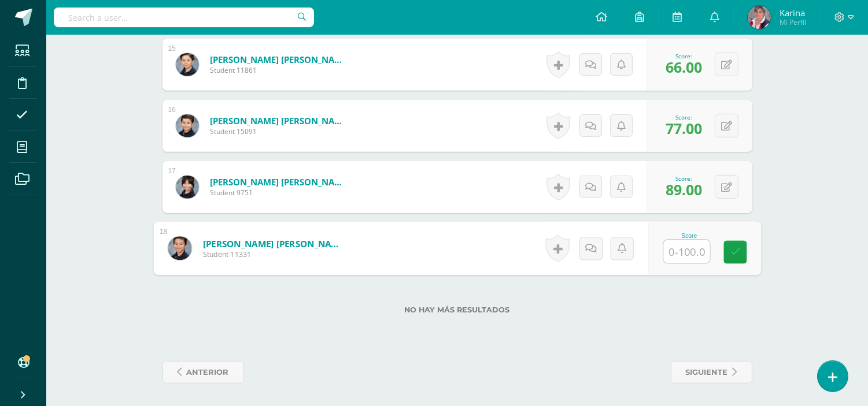
click at [687, 257] on input "text" at bounding box center [686, 252] width 46 height 23
type input "55"
click at [746, 250] on link at bounding box center [734, 252] width 23 height 23
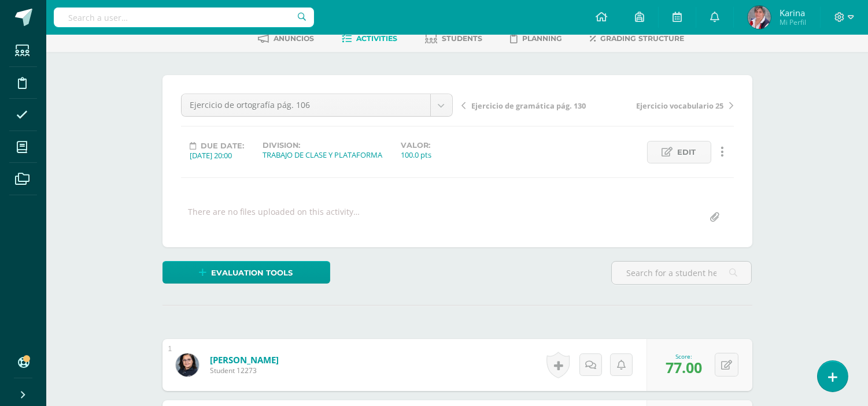
scroll to position [0, 0]
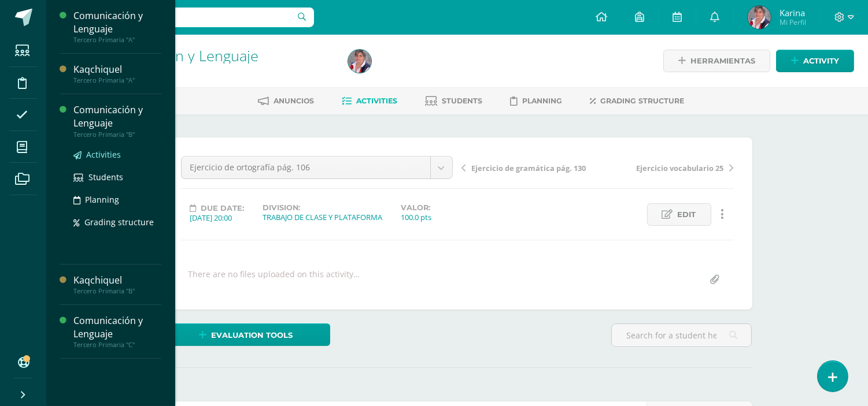
click at [104, 158] on span "Activities" at bounding box center [103, 154] width 35 height 11
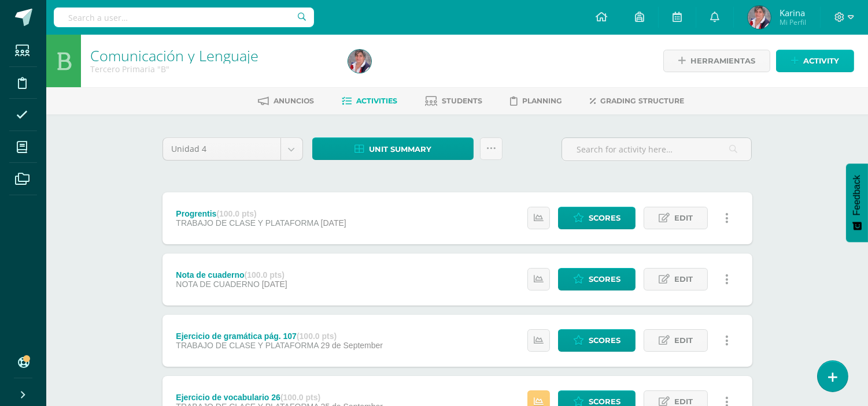
click at [812, 56] on span "Activity" at bounding box center [821, 60] width 36 height 21
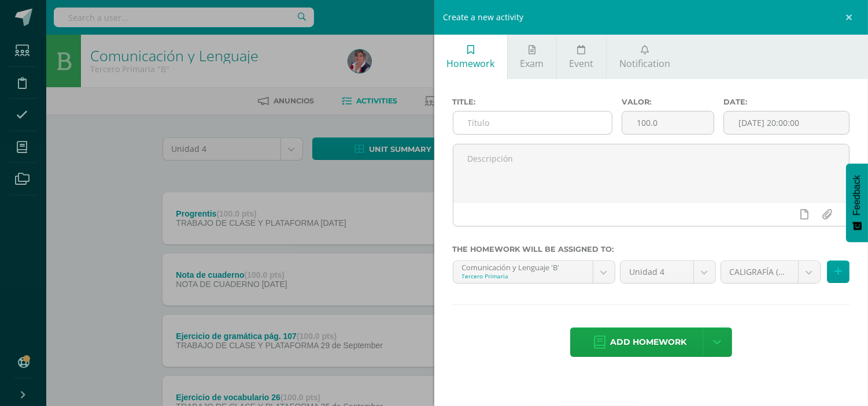
click at [521, 123] on input "text" at bounding box center [532, 123] width 159 height 23
paste input "Ejercicio de ortografía pág. 106"
type input "Ejercicio de ortografía pág. 106"
click at [759, 123] on input "[DATE] 20:00:00" at bounding box center [786, 123] width 125 height 23
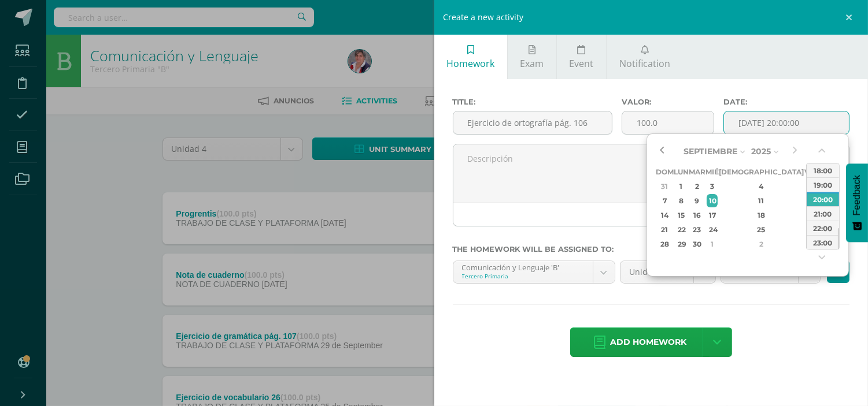
click at [665, 153] on button "button" at bounding box center [662, 151] width 12 height 17
click at [750, 199] on div "11" at bounding box center [761, 200] width 68 height 13
type input "[DATE] 20:00"
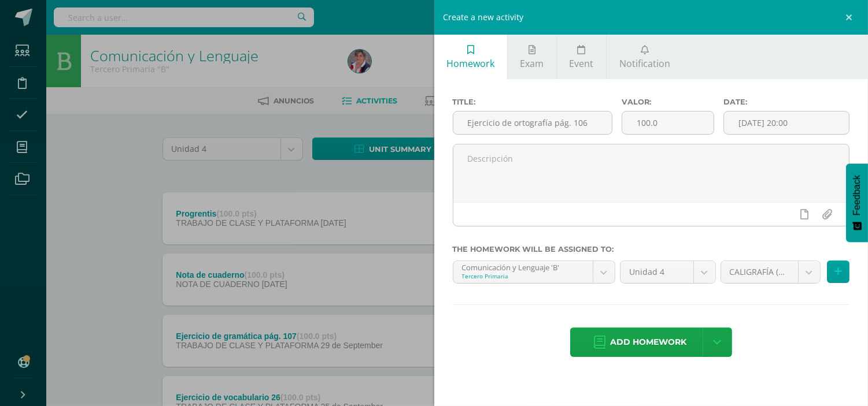
click at [795, 298] on div "Title: Ejercicio de ortografía pág. 106 Valor: 100.0 Date: [DATE] 20:00 The hom…" at bounding box center [651, 228] width 434 height 299
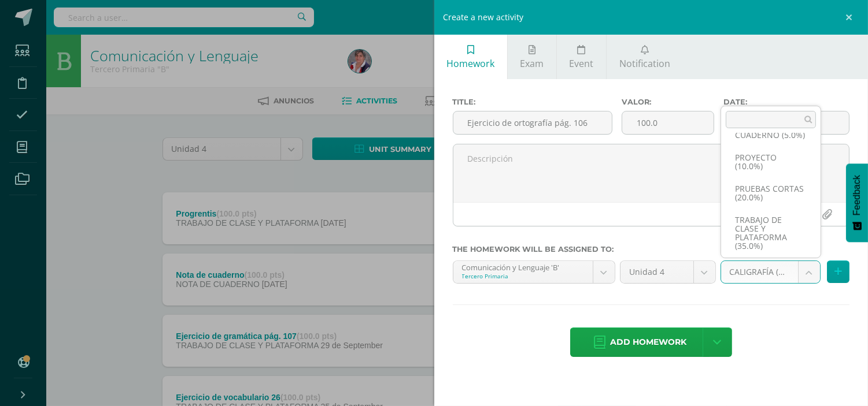
scroll to position [114, 0]
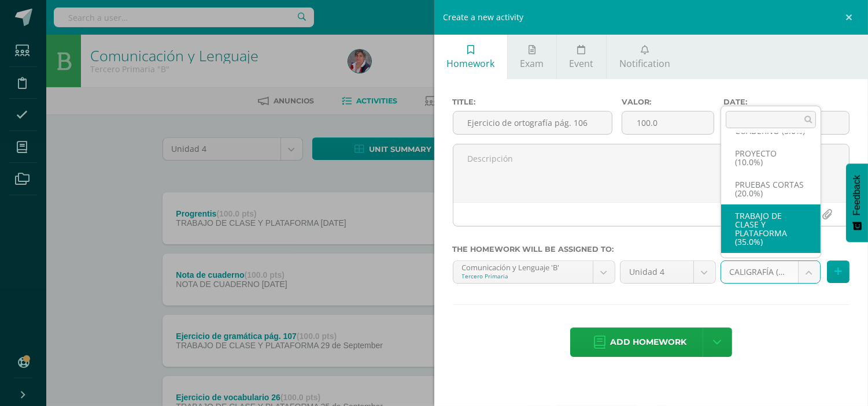
select select "232904"
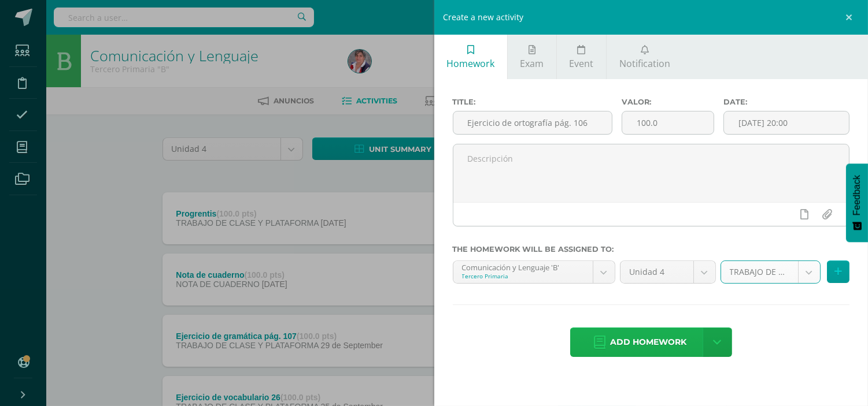
click at [657, 339] on span "Add homework" at bounding box center [648, 342] width 76 height 28
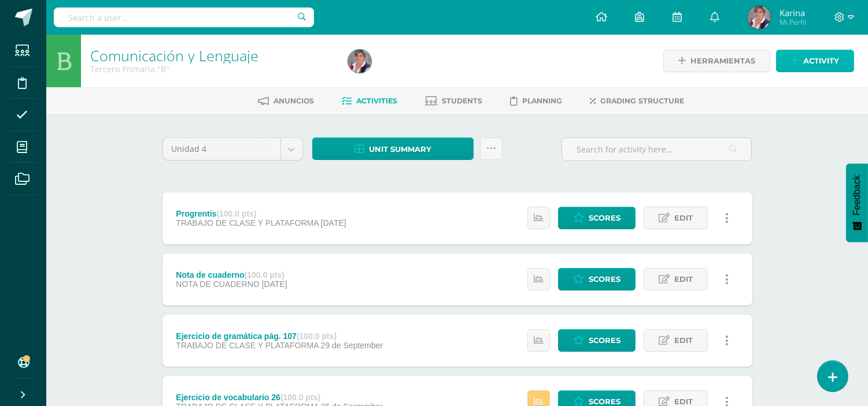
click at [801, 61] on link "Activity" at bounding box center [815, 61] width 78 height 23
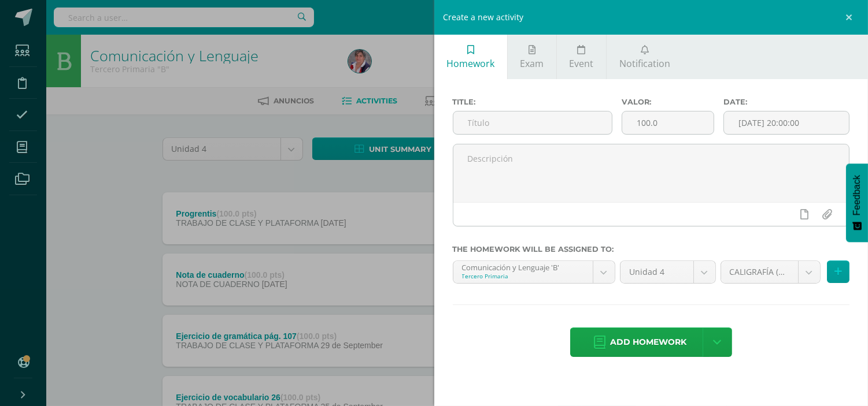
click at [357, 175] on div "Create a new activity Homework Exam Event Notification Title: Valor: 100.0 Date…" at bounding box center [434, 203] width 868 height 406
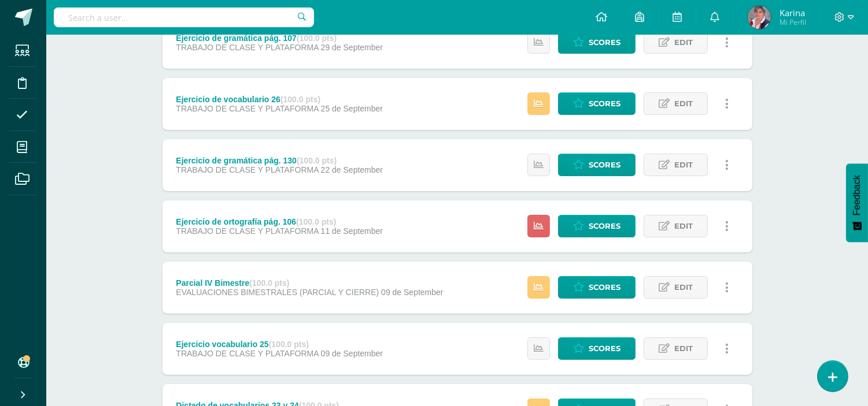
scroll to position [302, 0]
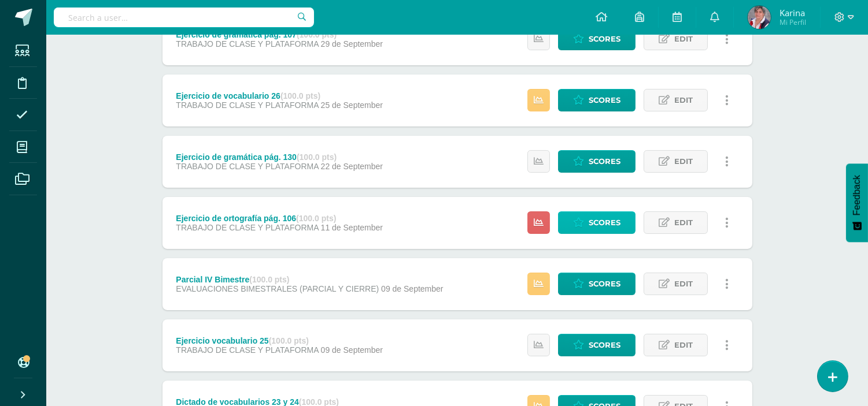
click at [603, 221] on span "Scores" at bounding box center [605, 222] width 32 height 21
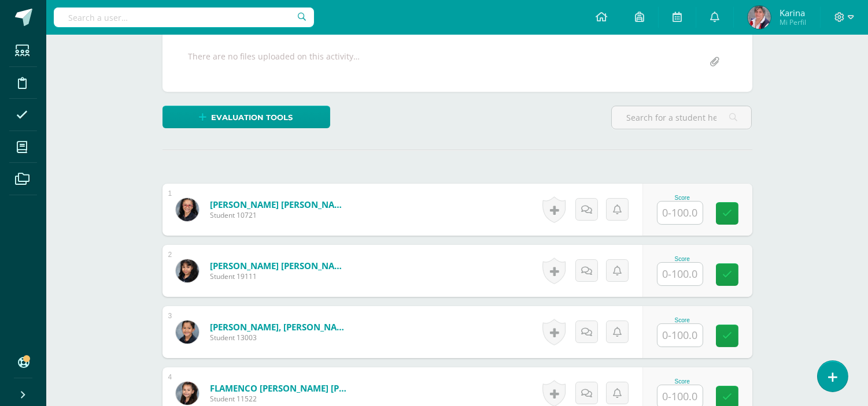
scroll to position [220, 0]
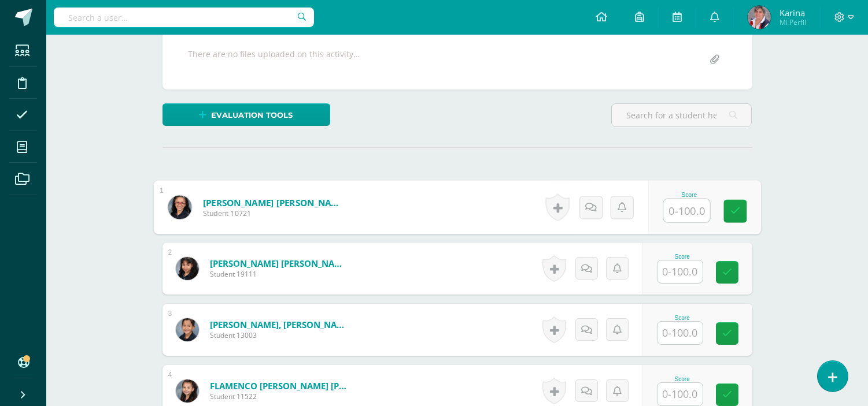
click at [684, 210] on input "text" at bounding box center [686, 210] width 46 height 23
type input "20"
click at [742, 212] on link at bounding box center [734, 210] width 23 height 23
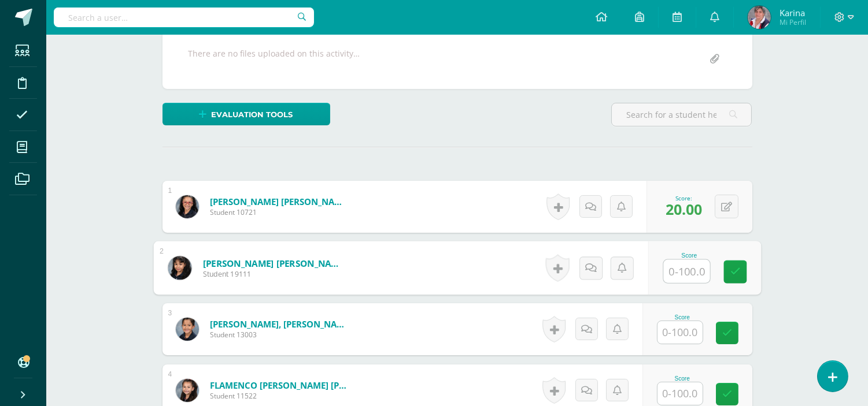
click at [686, 272] on input "text" at bounding box center [686, 271] width 46 height 23
type input "63"
click at [737, 273] on icon at bounding box center [735, 272] width 10 height 10
click at [683, 338] on input "text" at bounding box center [679, 332] width 45 height 23
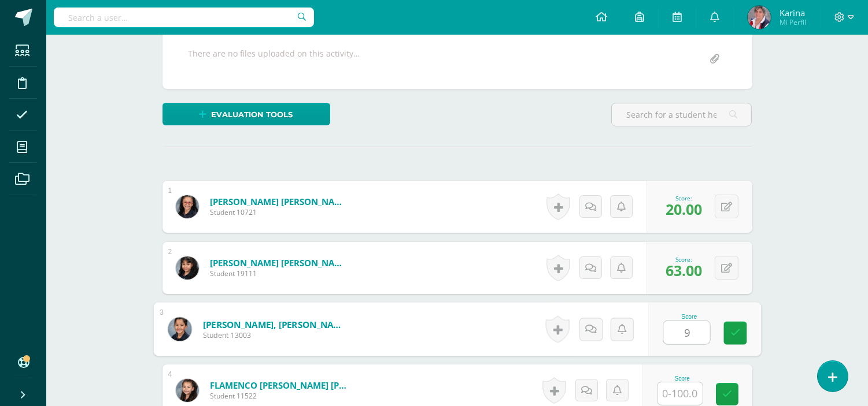
type input "92"
click at [733, 336] on icon at bounding box center [735, 333] width 10 height 10
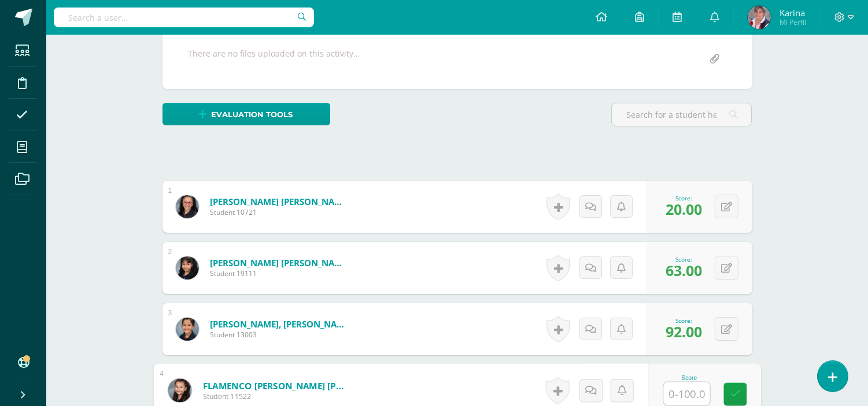
click at [683, 383] on input "text" at bounding box center [686, 394] width 46 height 23
type input "77"
click at [735, 394] on icon at bounding box center [735, 395] width 10 height 10
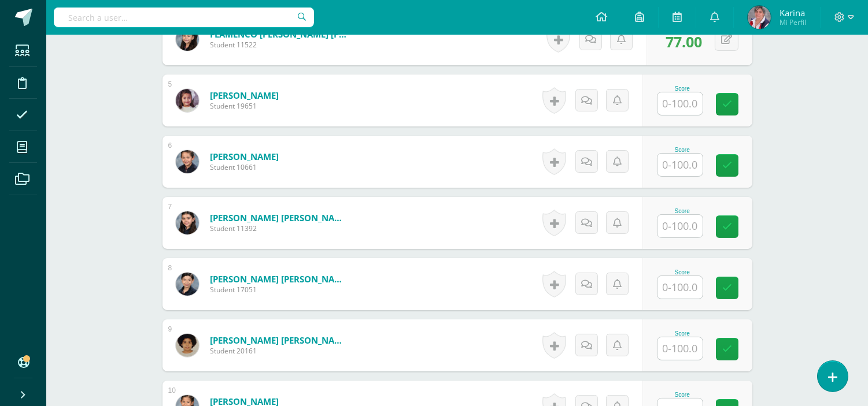
scroll to position [575, 0]
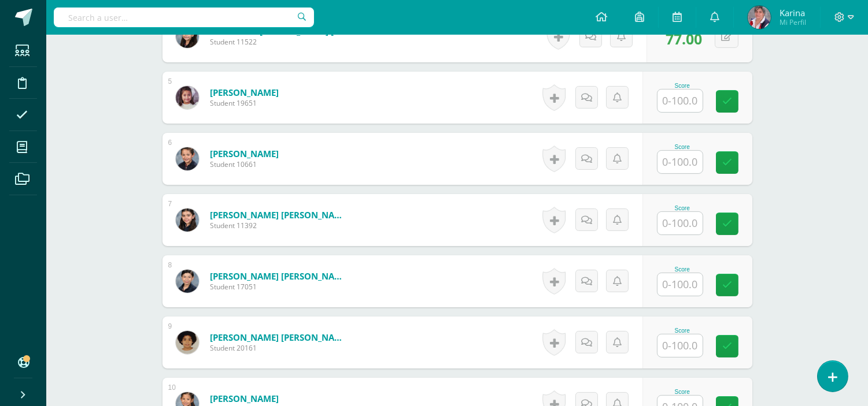
click at [685, 94] on input "text" at bounding box center [679, 101] width 45 height 23
type input "72"
click at [738, 97] on icon at bounding box center [735, 102] width 10 height 10
click at [685, 160] on input "text" at bounding box center [679, 162] width 45 height 23
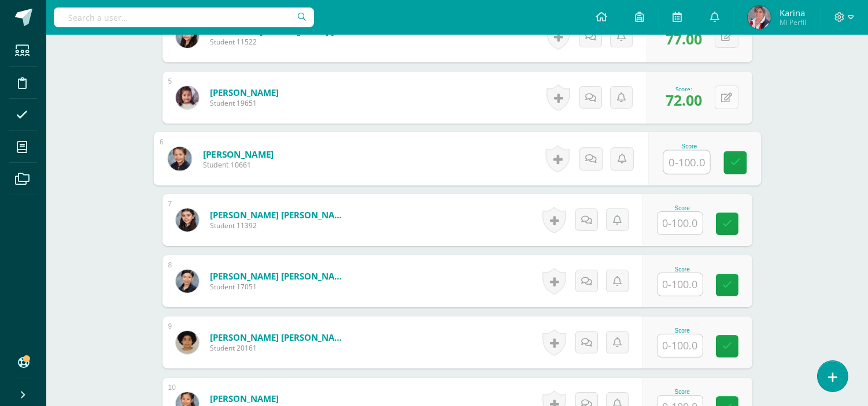
click at [729, 99] on icon at bounding box center [726, 98] width 11 height 10
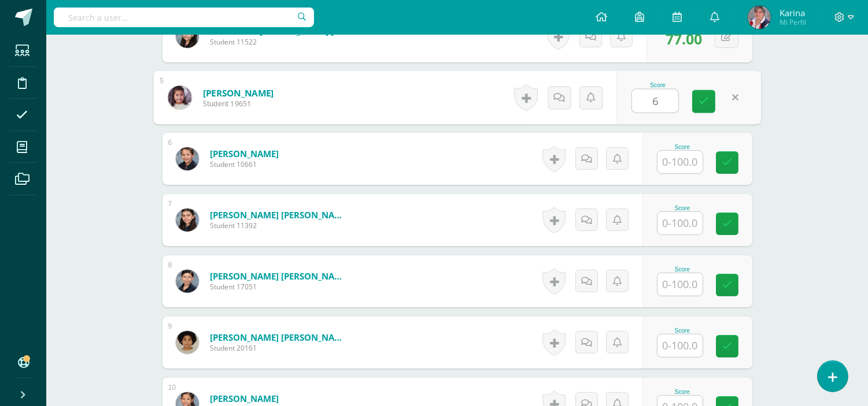
type input "63"
click at [709, 90] on link at bounding box center [703, 101] width 23 height 23
click at [675, 164] on input "text" at bounding box center [679, 162] width 45 height 23
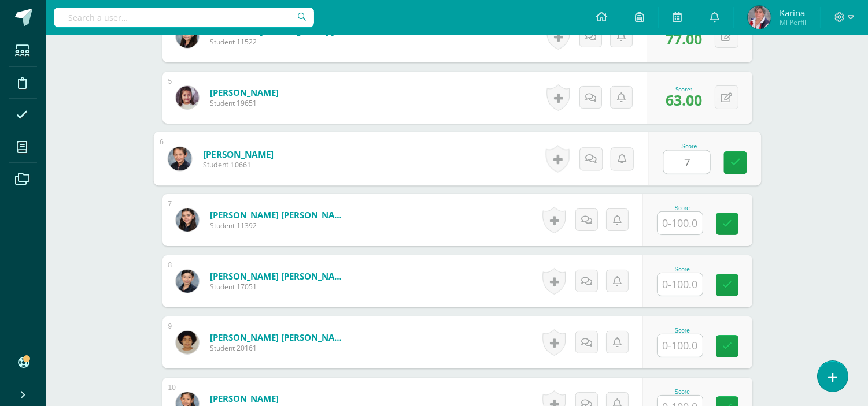
type input "72"
click at [724, 158] on link at bounding box center [734, 162] width 23 height 23
click at [686, 222] on input "text" at bounding box center [679, 223] width 45 height 23
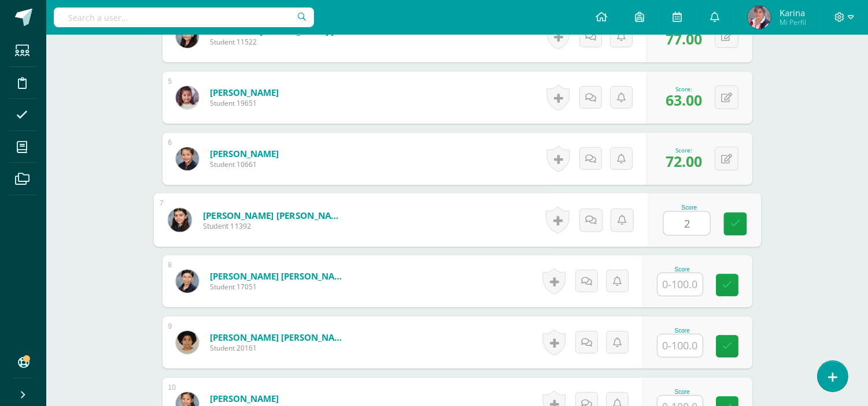
type input "20"
click at [738, 226] on icon at bounding box center [735, 224] width 10 height 10
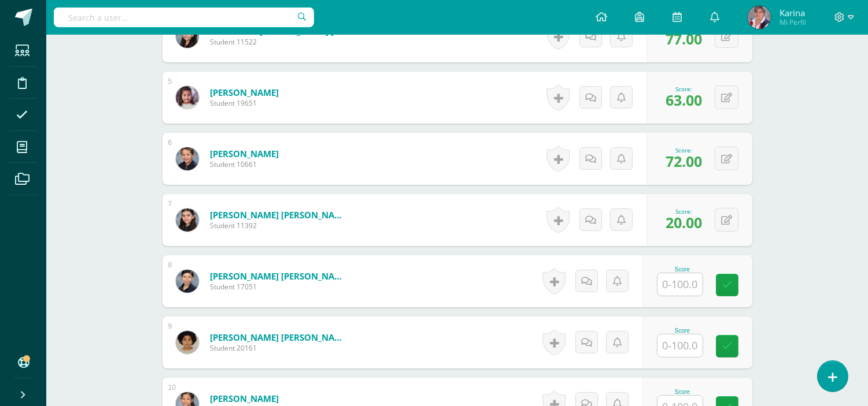
click at [688, 282] on input "text" at bounding box center [679, 284] width 45 height 23
type input "73"
click at [729, 281] on link at bounding box center [734, 285] width 23 height 23
click at [682, 347] on input "text" at bounding box center [679, 346] width 45 height 23
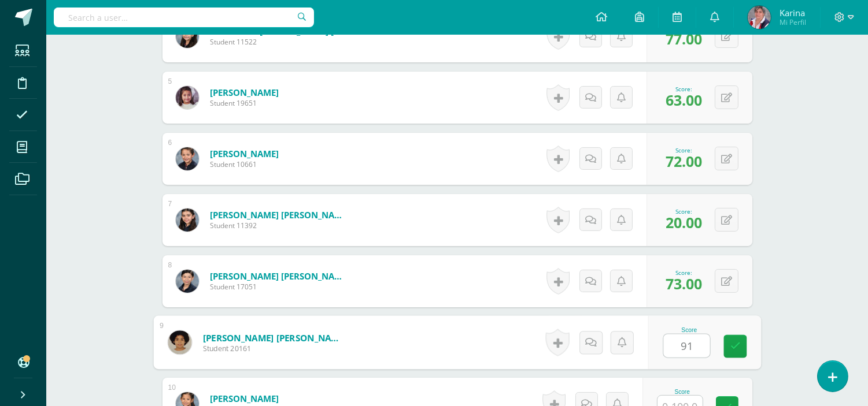
type input "91"
click at [767, 349] on div "¿Estás seguro que quieres eliminar esta actividad? Esto borrará la actividad y …" at bounding box center [457, 265] width 636 height 1452
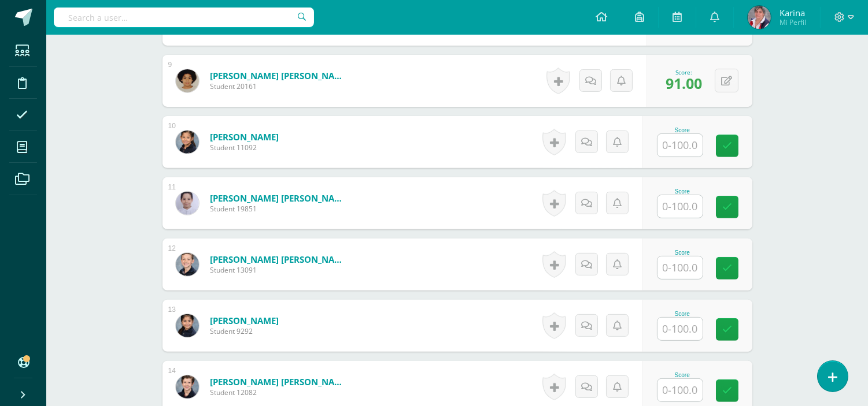
scroll to position [840, 0]
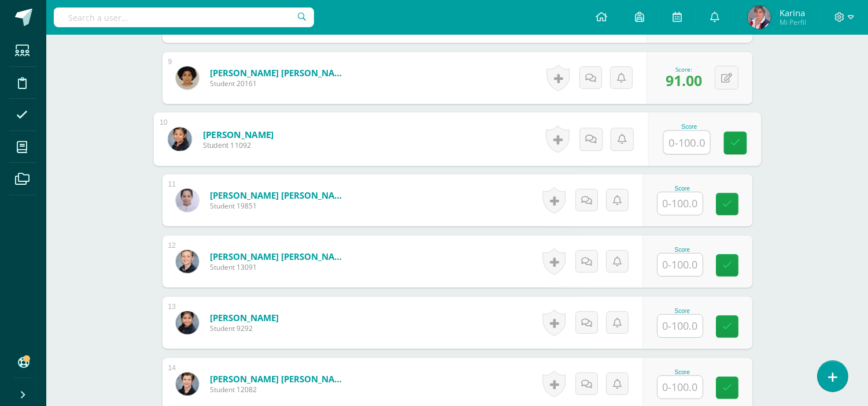
click at [683, 146] on input "text" at bounding box center [686, 142] width 46 height 23
type input "73"
click at [739, 147] on icon at bounding box center [735, 143] width 10 height 10
click at [695, 201] on input "text" at bounding box center [679, 204] width 45 height 23
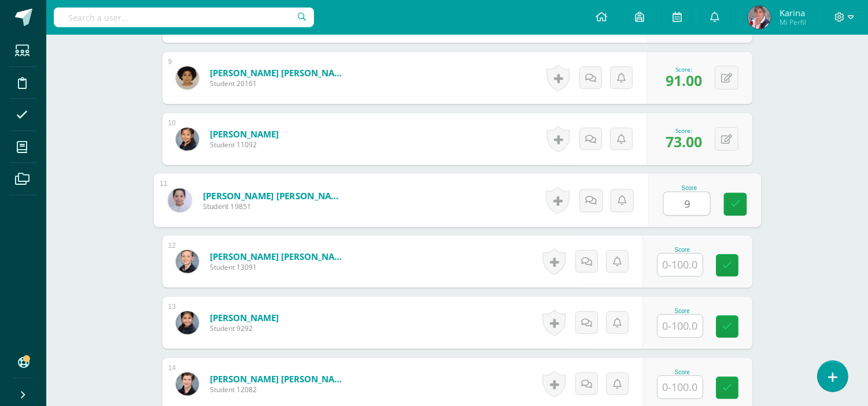
type input "91"
click at [739, 209] on icon at bounding box center [735, 204] width 10 height 10
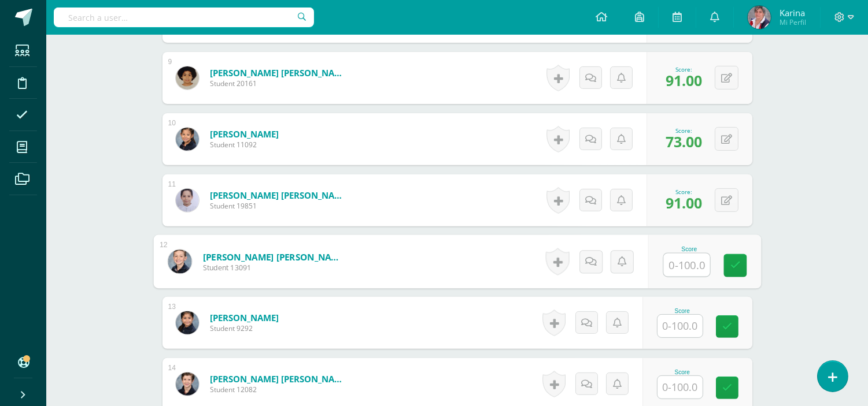
click at [689, 269] on input "text" at bounding box center [686, 265] width 46 height 23
type input "89"
click at [732, 261] on icon at bounding box center [735, 266] width 10 height 10
click at [686, 326] on input "text" at bounding box center [679, 326] width 45 height 23
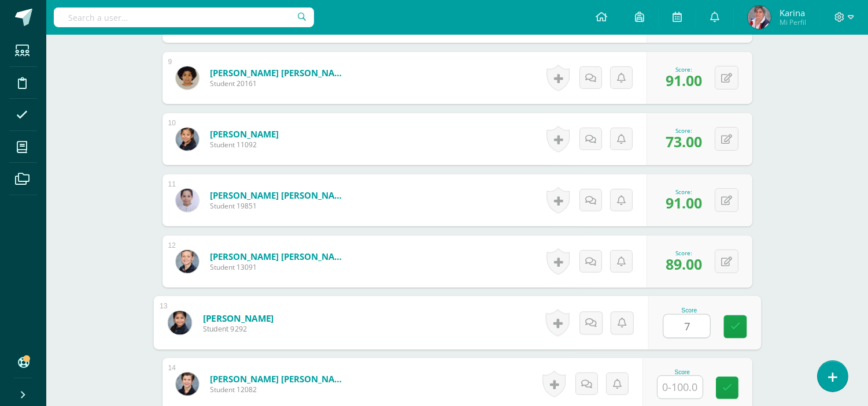
type input "72"
click at [724, 332] on link at bounding box center [734, 327] width 23 height 23
click at [690, 384] on input "text" at bounding box center [679, 387] width 45 height 23
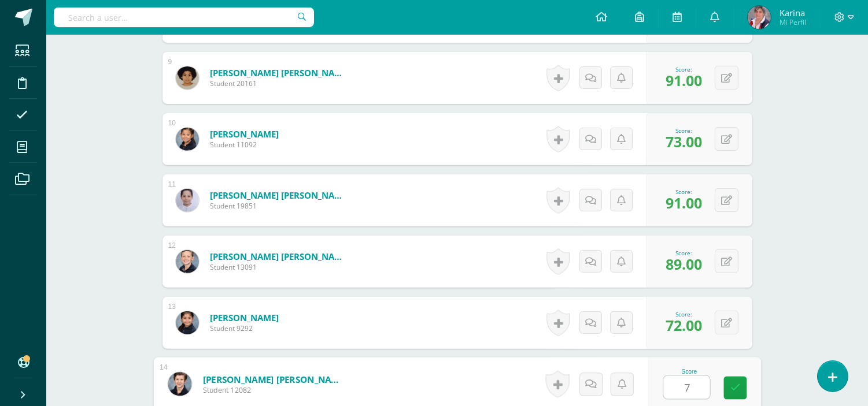
type input "72"
click at [742, 384] on link at bounding box center [734, 388] width 23 height 23
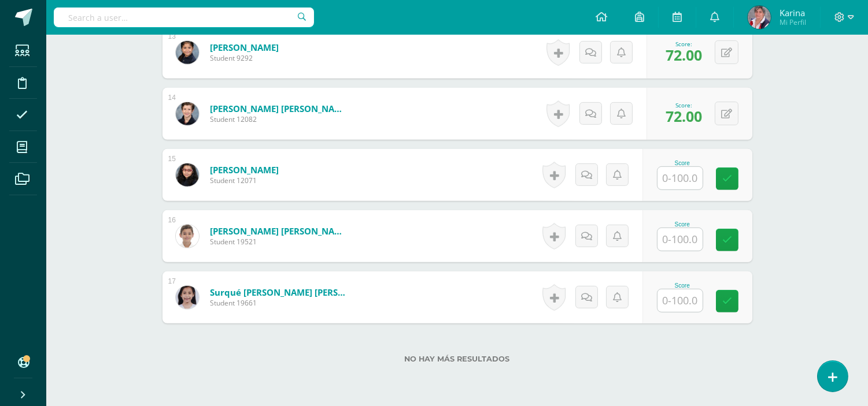
scroll to position [1160, 0]
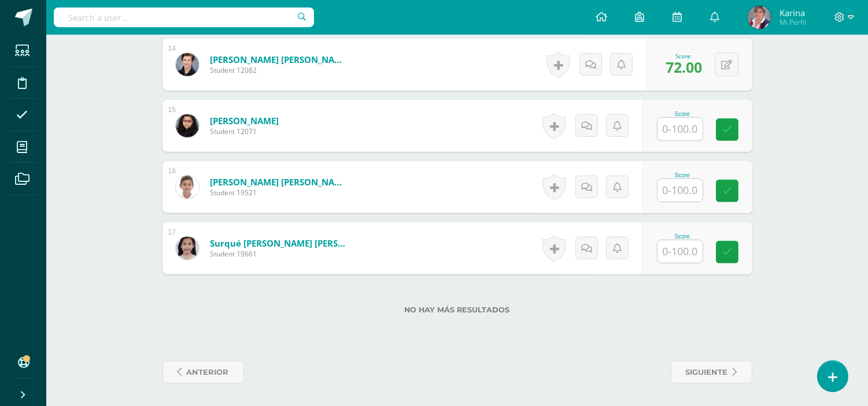
click at [690, 140] on div "Score" at bounding box center [697, 126] width 110 height 52
click at [690, 130] on input "text" at bounding box center [679, 129] width 45 height 23
type input "20"
click at [717, 131] on div "Score 20" at bounding box center [704, 126] width 113 height 54
click at [683, 194] on input "text" at bounding box center [679, 190] width 45 height 23
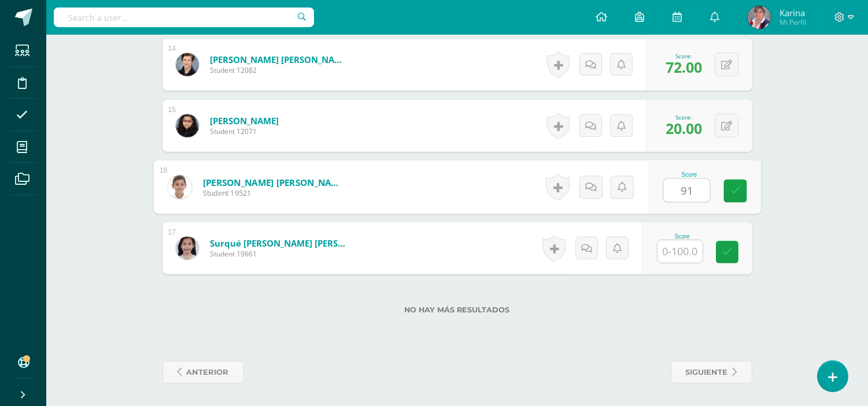
type input "91"
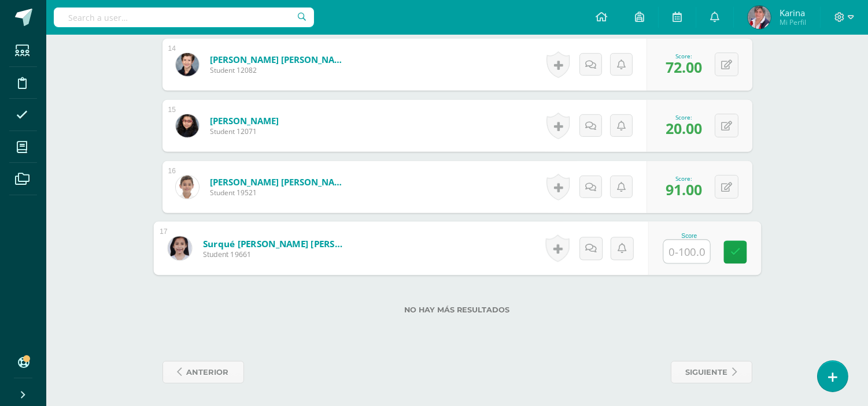
click at [687, 250] on input "text" at bounding box center [686, 252] width 46 height 23
type input "50"
click at [750, 250] on div "Score 50" at bounding box center [697, 249] width 110 height 52
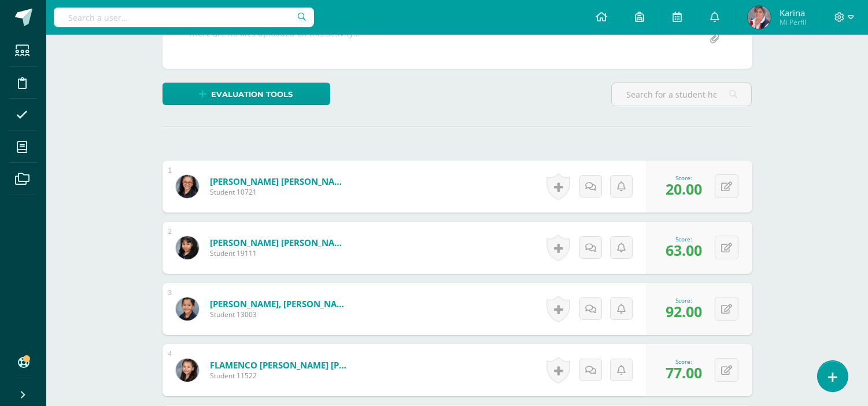
scroll to position [0, 0]
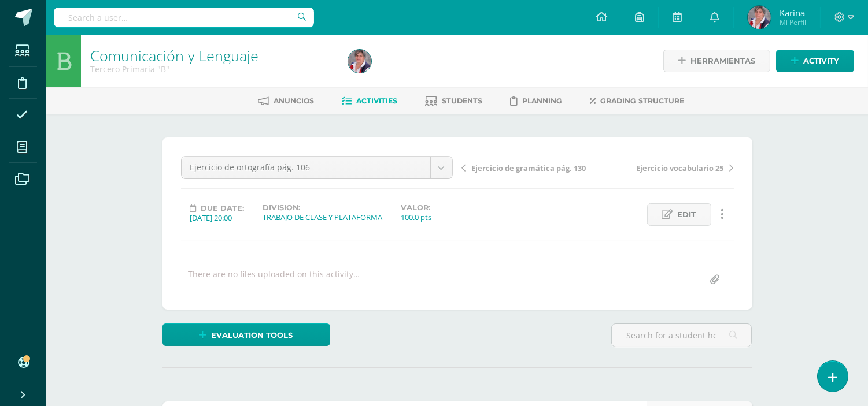
click at [216, 145] on div "Ejercicio de ortografía pág. 106 Nota de cuaderno Progrentis Ejercicio de gramá…" at bounding box center [457, 224] width 590 height 172
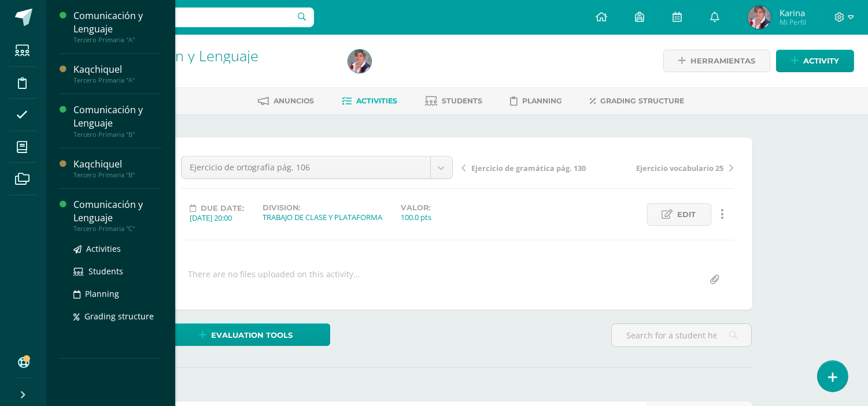
click at [104, 212] on div "Comunicación y Lenguaje" at bounding box center [117, 211] width 88 height 27
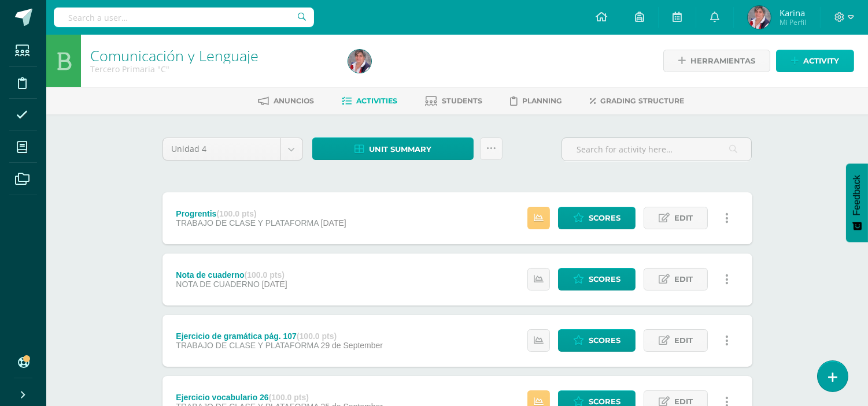
click at [821, 58] on span "Activity" at bounding box center [821, 60] width 36 height 21
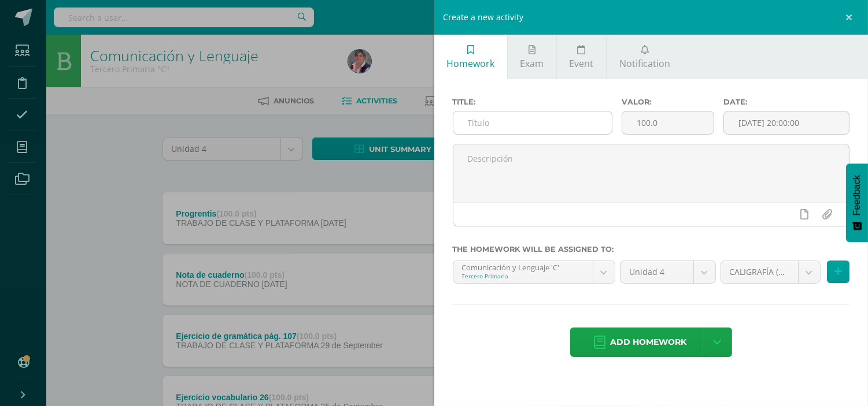
click at [521, 120] on input "text" at bounding box center [532, 123] width 159 height 23
paste input "Ejercicio de ortografía pág. 106"
type input "Ejercicio de ortografía pág. 106"
click at [750, 113] on input "[DATE] 20:00:00" at bounding box center [786, 123] width 125 height 23
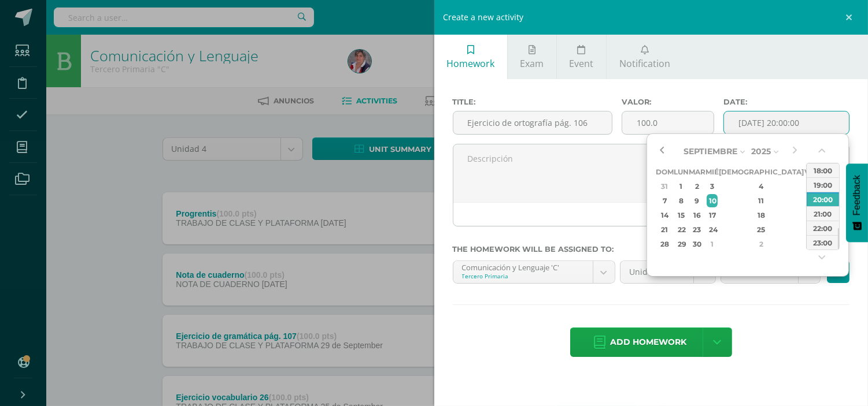
click at [661, 151] on button "button" at bounding box center [662, 151] width 12 height 17
click at [748, 194] on div "11" at bounding box center [761, 200] width 68 height 13
type input "[DATE] 20:00"
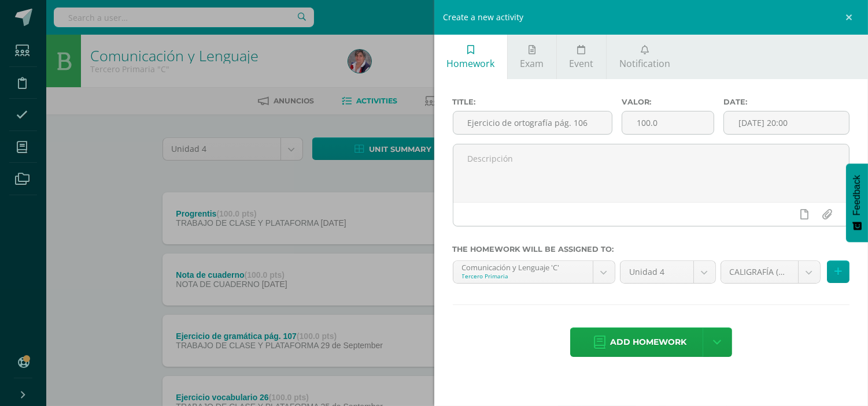
click at [802, 309] on div "Title: Ejercicio de ortografía pág. 106 Valor: 100.0 Date: [DATE] 20:00 The hom…" at bounding box center [651, 228] width 434 height 299
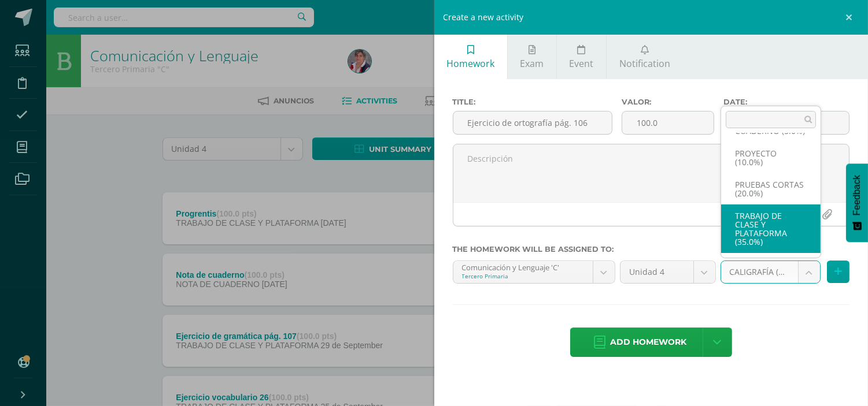
select select "232910"
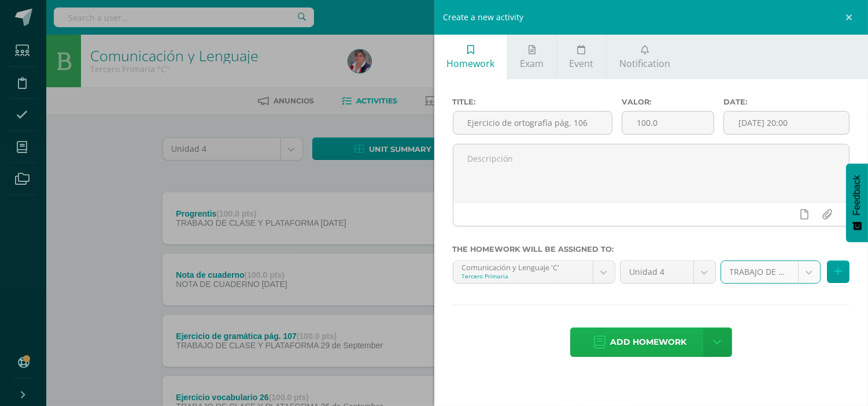
click at [656, 348] on span "Add homework" at bounding box center [648, 342] width 76 height 28
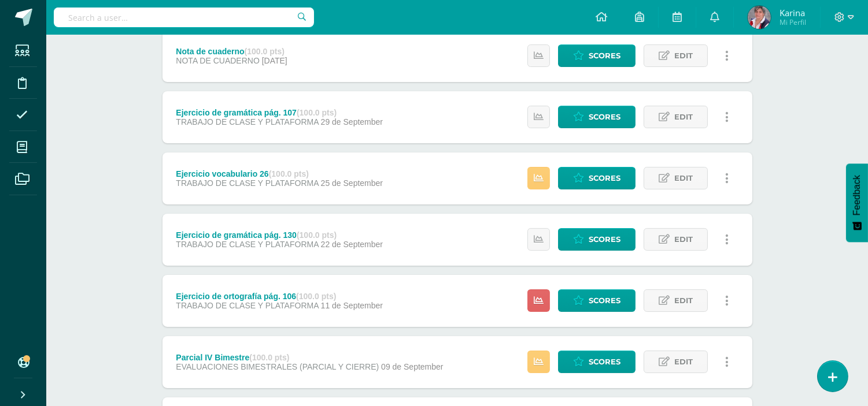
scroll to position [226, 0]
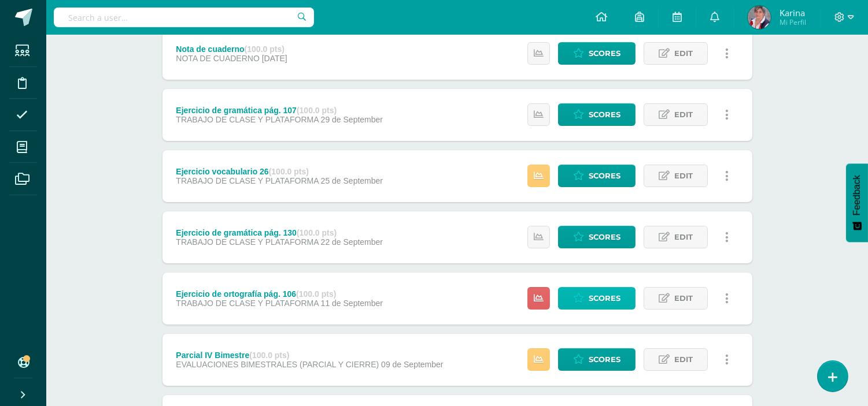
click at [597, 304] on span "Scores" at bounding box center [605, 298] width 32 height 21
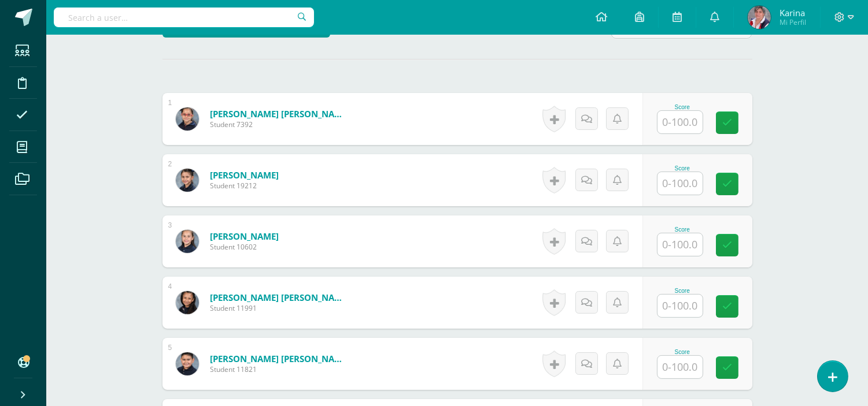
scroll to position [291, 0]
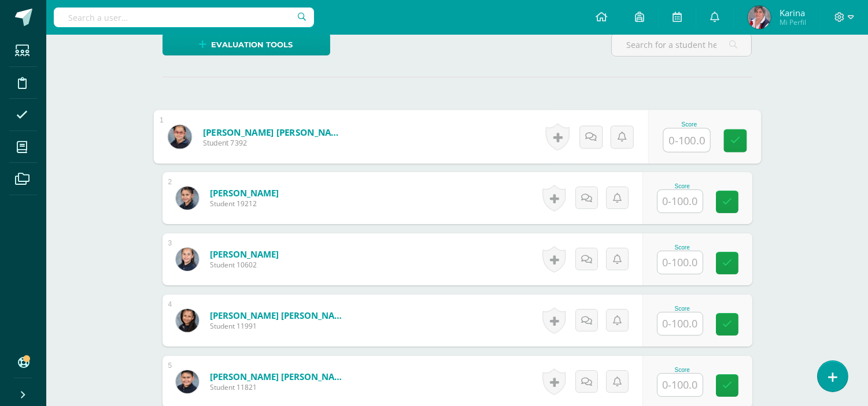
click at [686, 135] on input "text" at bounding box center [686, 140] width 46 height 23
type input "78"
click at [733, 136] on icon at bounding box center [735, 141] width 10 height 10
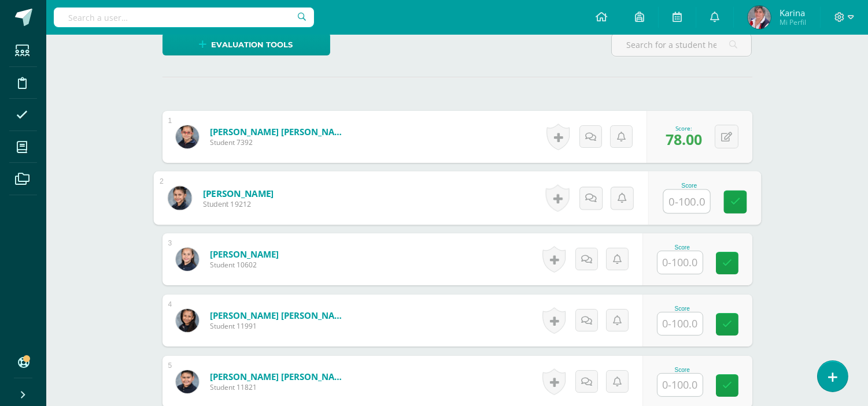
click at [690, 200] on input "text" at bounding box center [686, 201] width 46 height 23
type input "73"
click at [745, 205] on link at bounding box center [734, 202] width 23 height 23
click at [682, 267] on input "text" at bounding box center [679, 262] width 45 height 23
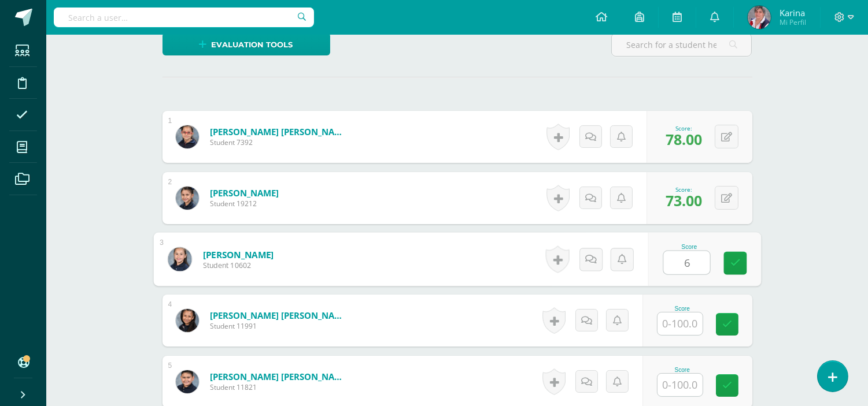
type input "66"
click at [742, 270] on link at bounding box center [734, 263] width 23 height 23
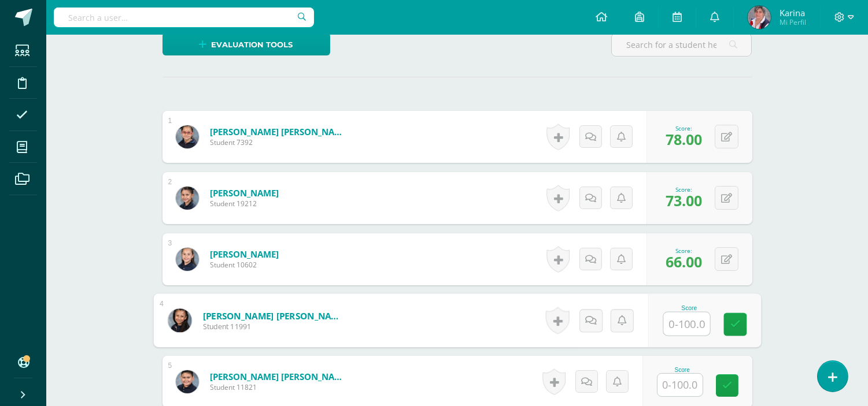
click at [692, 320] on input "text" at bounding box center [686, 324] width 46 height 23
type input "55"
click at [735, 324] on icon at bounding box center [735, 325] width 10 height 10
click at [688, 388] on input "text" at bounding box center [679, 385] width 45 height 23
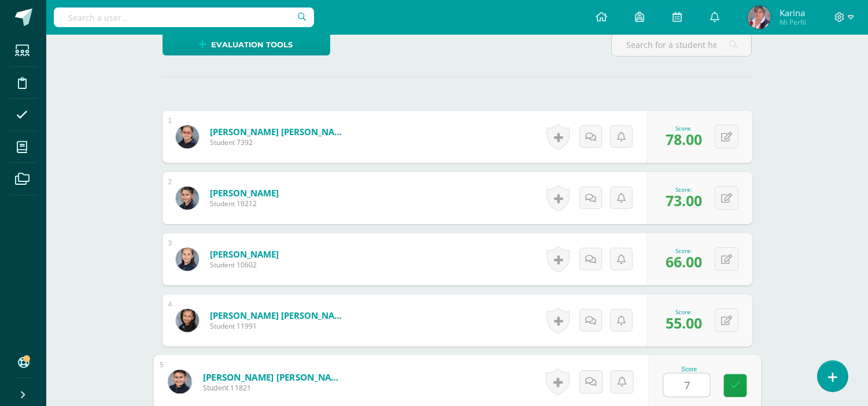
type input "77"
click at [728, 383] on link at bounding box center [734, 386] width 23 height 23
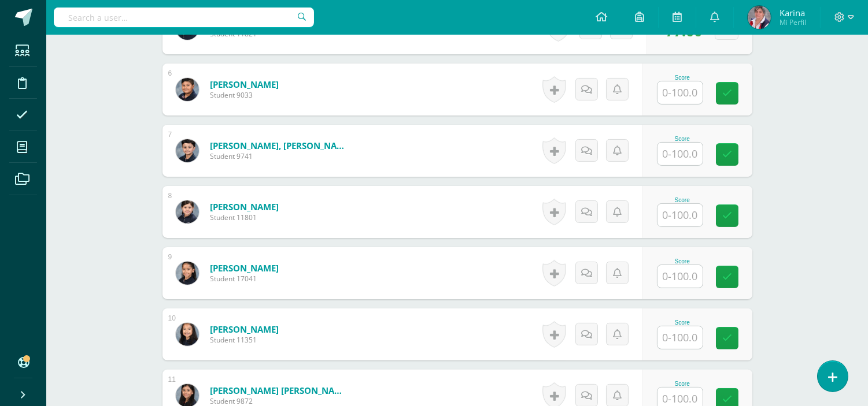
scroll to position [648, 0]
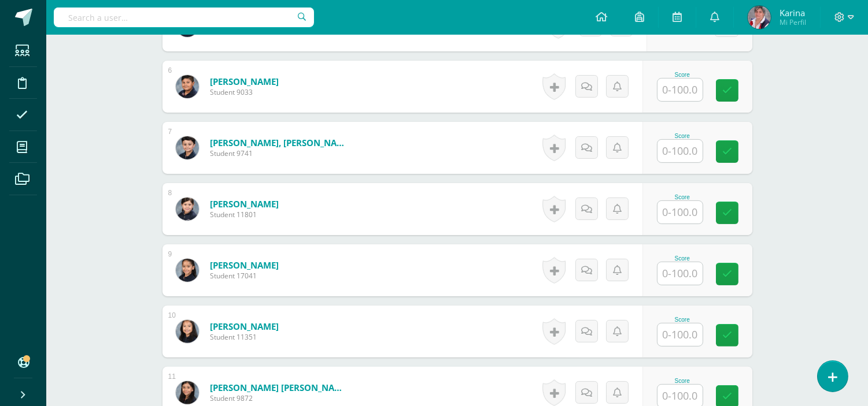
click at [686, 93] on input "text" at bounding box center [679, 90] width 45 height 23
type input "63"
click at [733, 93] on icon at bounding box center [735, 91] width 10 height 10
click at [691, 152] on input "text" at bounding box center [679, 151] width 45 height 23
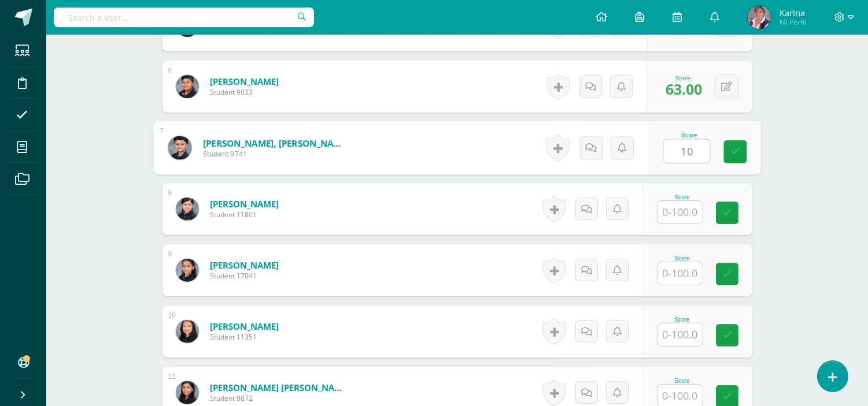
type input "100"
click at [733, 150] on icon at bounding box center [735, 152] width 10 height 10
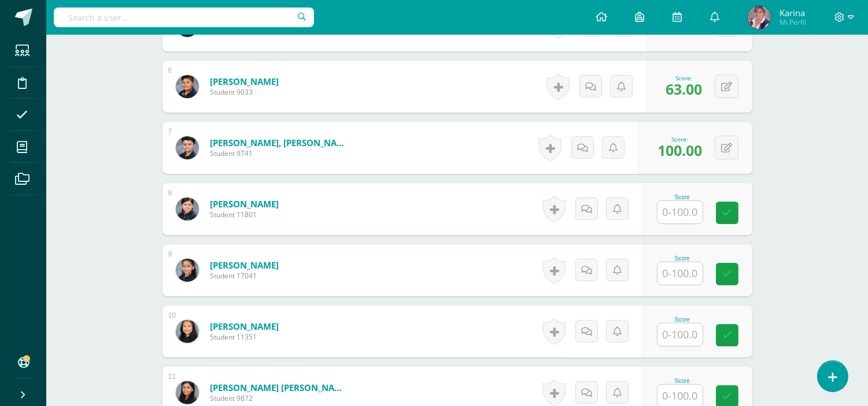
click at [689, 204] on input "text" at bounding box center [679, 212] width 45 height 23
type input "77"
click at [729, 209] on link at bounding box center [734, 213] width 23 height 23
click at [674, 280] on input "text" at bounding box center [679, 273] width 45 height 23
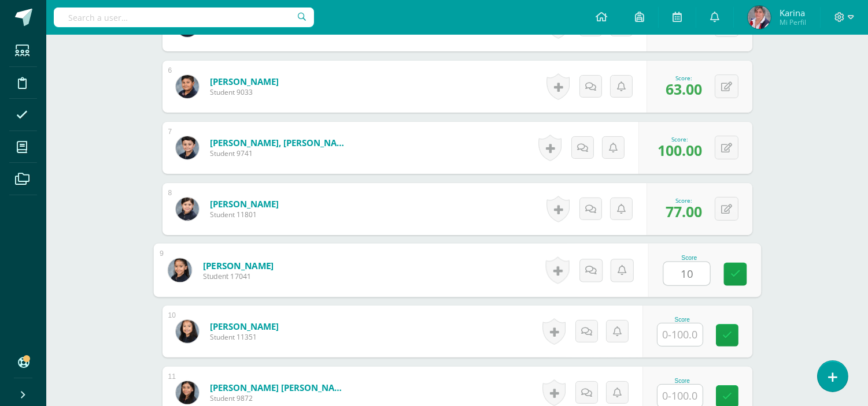
type input "100"
click at [740, 267] on link at bounding box center [734, 274] width 23 height 23
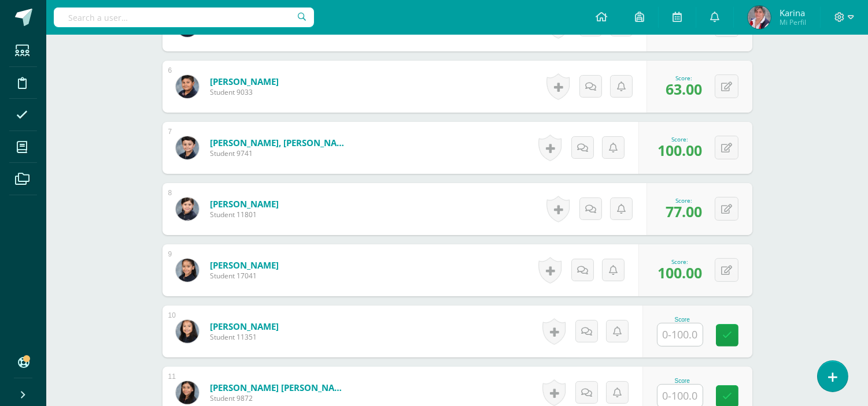
click at [689, 339] on input "text" at bounding box center [679, 335] width 45 height 23
type input "78"
click at [735, 339] on icon at bounding box center [735, 336] width 10 height 10
click at [687, 399] on input "text" at bounding box center [679, 396] width 45 height 23
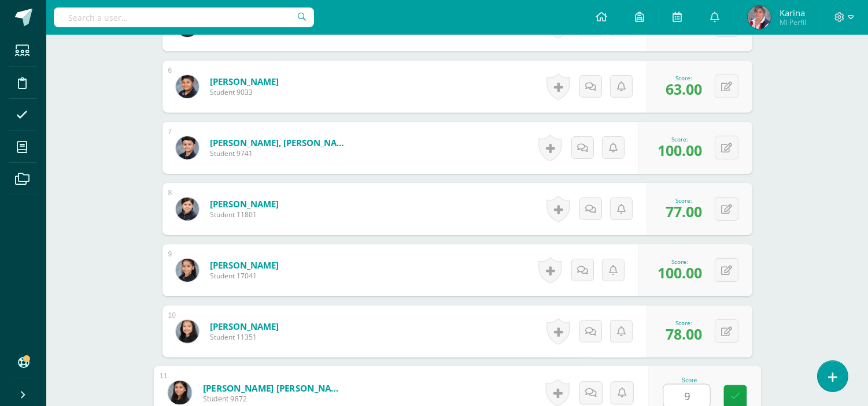
type input "91"
click at [732, 400] on icon at bounding box center [735, 397] width 10 height 10
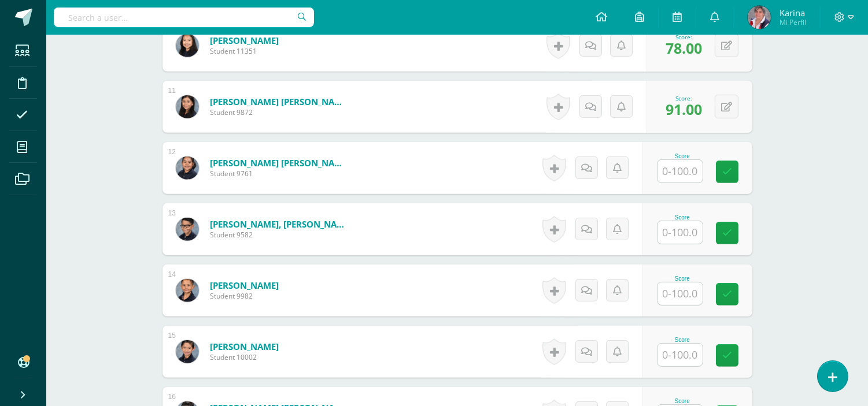
scroll to position [939, 0]
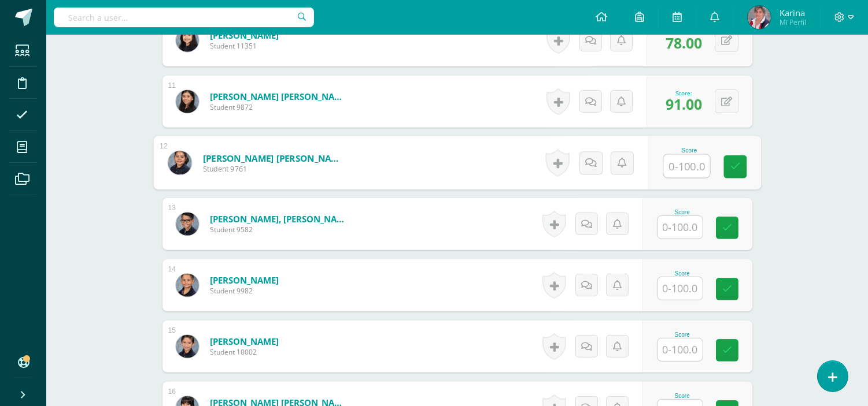
click at [679, 168] on input "text" at bounding box center [686, 166] width 46 height 23
type input "100"
click at [741, 169] on link at bounding box center [734, 167] width 23 height 23
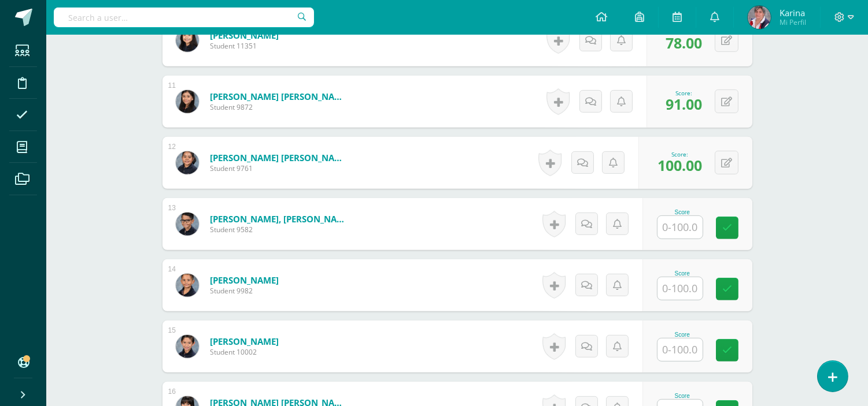
click at [689, 226] on input "text" at bounding box center [679, 227] width 45 height 23
type input "88"
click at [731, 230] on icon at bounding box center [735, 228] width 10 height 10
click at [688, 287] on input "text" at bounding box center [679, 289] width 45 height 23
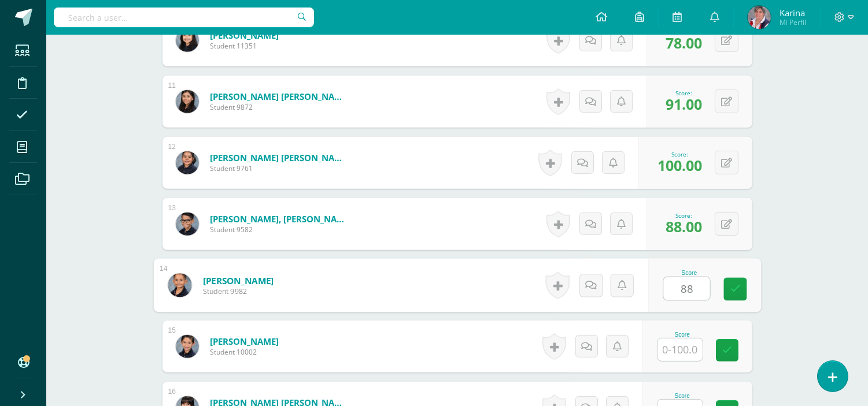
type input "88"
click at [749, 292] on div "Score 88" at bounding box center [704, 286] width 113 height 54
click at [680, 353] on input "text" at bounding box center [679, 350] width 45 height 23
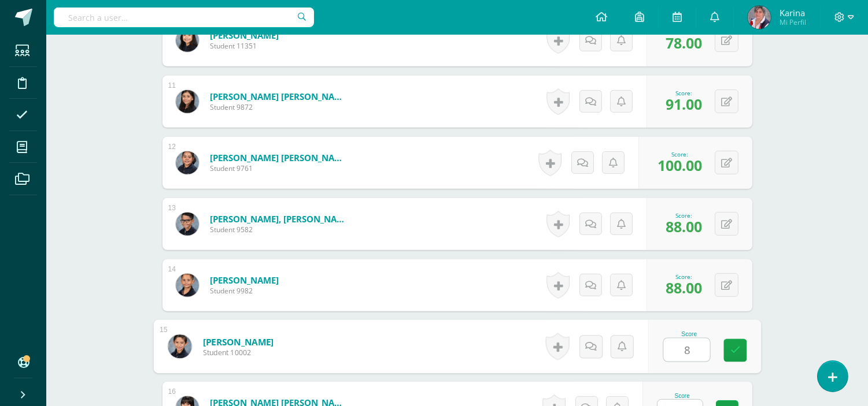
type input "82"
click at [743, 354] on link at bounding box center [734, 350] width 23 height 23
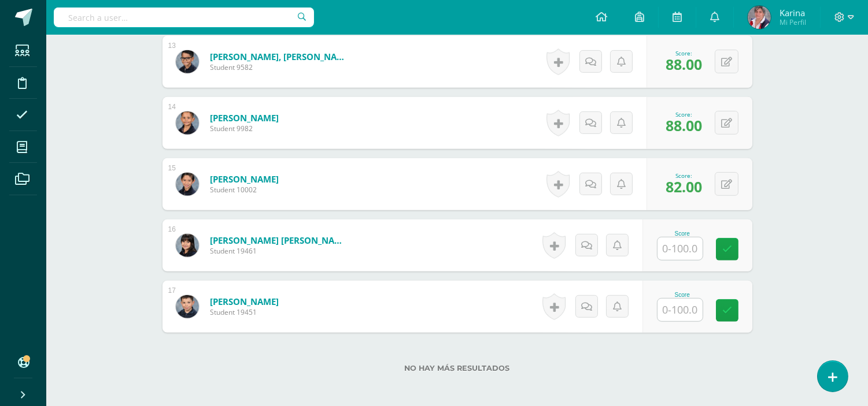
scroll to position [1160, 0]
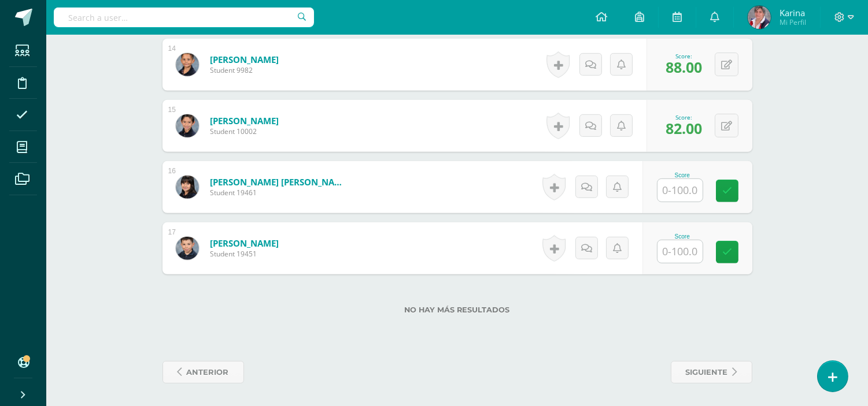
click at [683, 193] on input "text" at bounding box center [679, 190] width 45 height 23
type input "63"
click at [737, 188] on icon at bounding box center [735, 191] width 10 height 10
click at [691, 253] on input "text" at bounding box center [679, 252] width 45 height 23
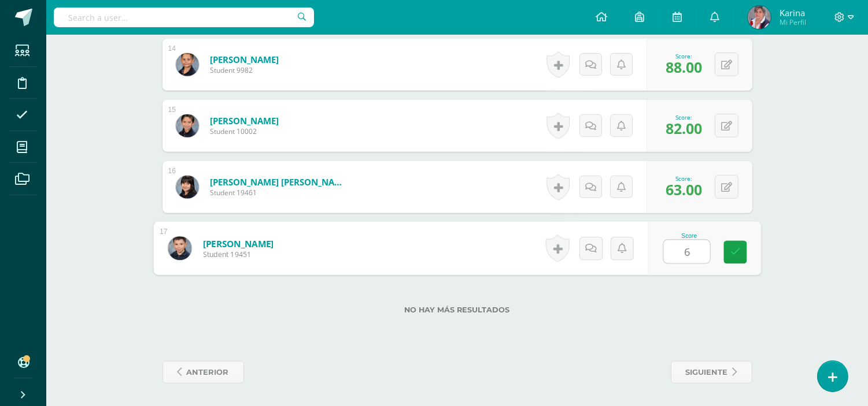
type input "66"
click at [730, 253] on icon at bounding box center [735, 252] width 10 height 10
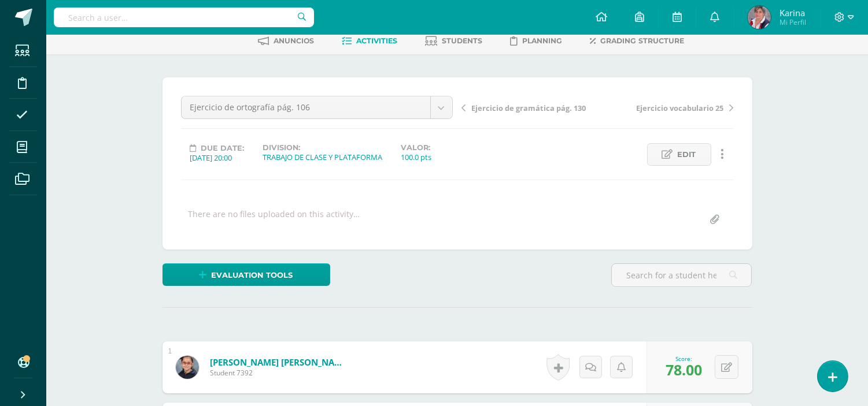
scroll to position [0, 0]
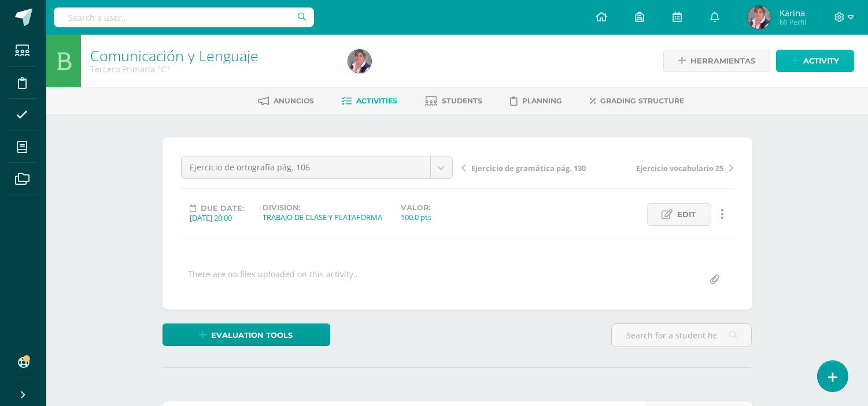
click at [804, 58] on span "Activity" at bounding box center [821, 60] width 36 height 21
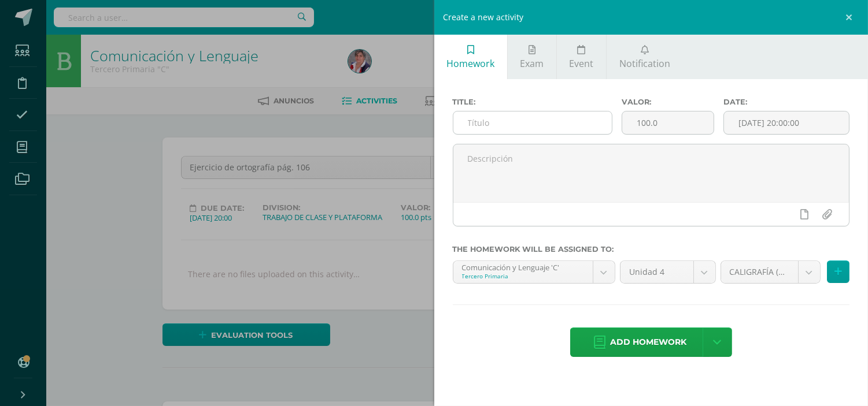
click at [524, 128] on input "text" at bounding box center [532, 123] width 159 height 23
type input "Trifoliar de tipos de escritura"
drag, startPoint x: 584, startPoint y: 120, endPoint x: 428, endPoint y: 107, distance: 156.6
click at [428, 107] on div "Create a new activity Homework Exam Event Notification Title: Trifoliar de tipo…" at bounding box center [434, 203] width 868 height 406
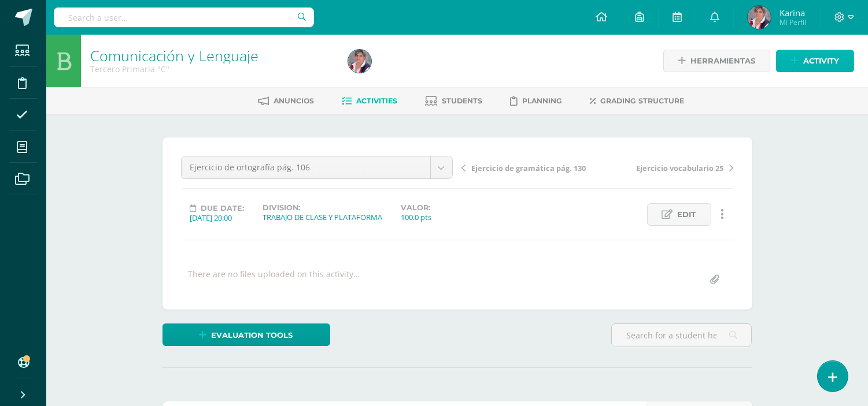
click at [804, 59] on span "Activity" at bounding box center [821, 60] width 36 height 21
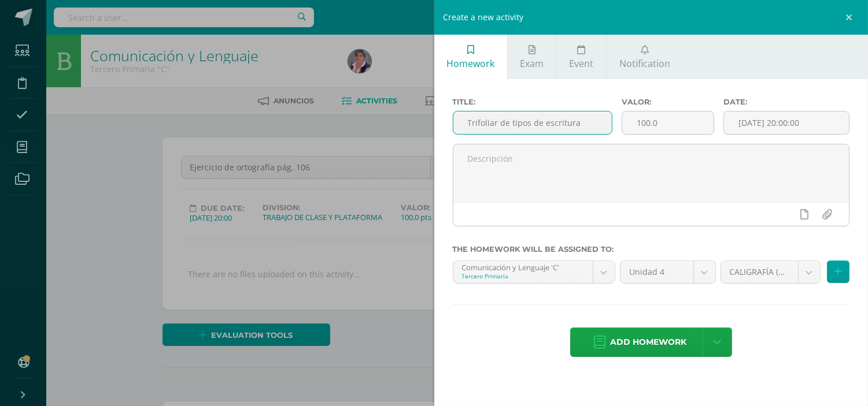
click at [471, 123] on input "Trifoliar de tipos de escritura" at bounding box center [532, 123] width 159 height 23
drag, startPoint x: 464, startPoint y: 122, endPoint x: 580, endPoint y: 118, distance: 116.3
click at [580, 118] on input "Trifoliar de tipos de escritura" at bounding box center [532, 123] width 159 height 23
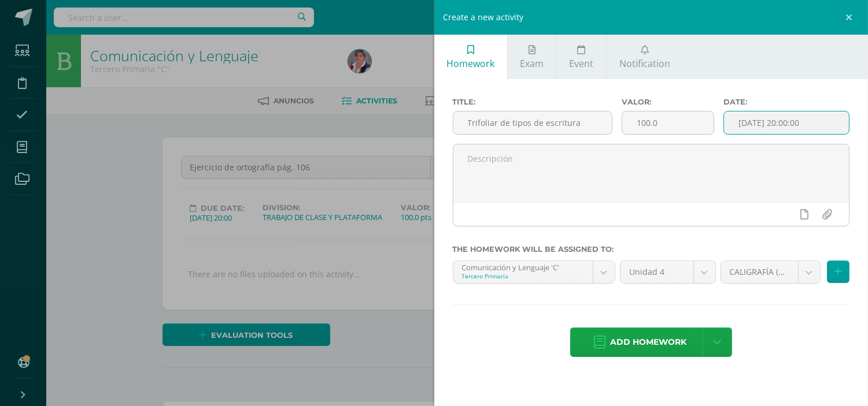
click at [742, 123] on input "[DATE] 20:00:00" at bounding box center [786, 123] width 125 height 23
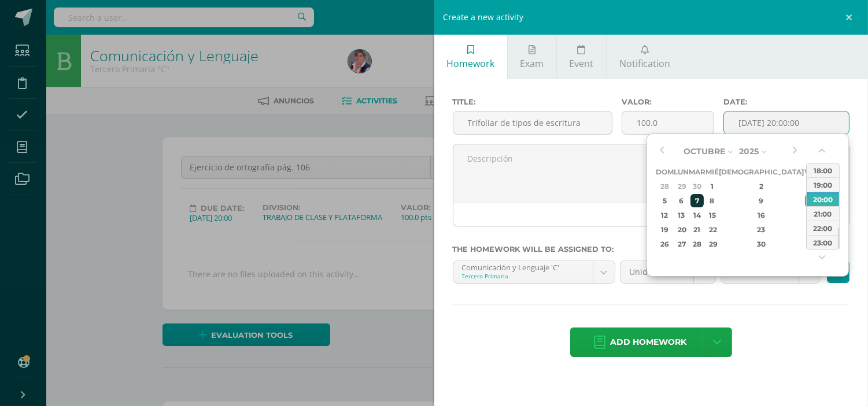
click at [704, 198] on div "7" at bounding box center [696, 200] width 13 height 13
type input "2025-10-07 20:00"
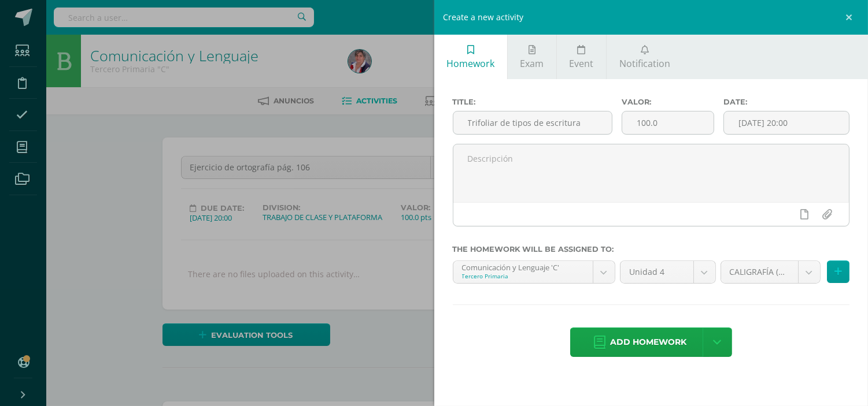
drag, startPoint x: 772, startPoint y: 302, endPoint x: 780, endPoint y: 318, distance: 17.9
click at [780, 318] on div "Title: Trifoliar de tipos de escritura Valor: 100.0 Date: 2025-10-07 20:00 The …" at bounding box center [651, 228] width 434 height 299
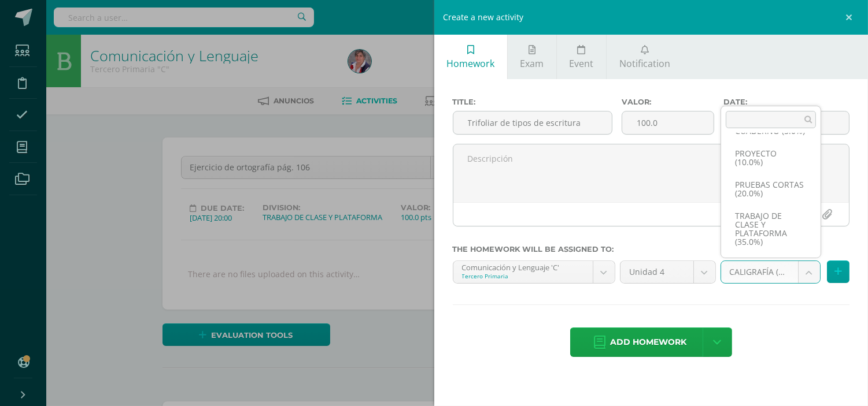
scroll to position [114, 0]
select select "232911"
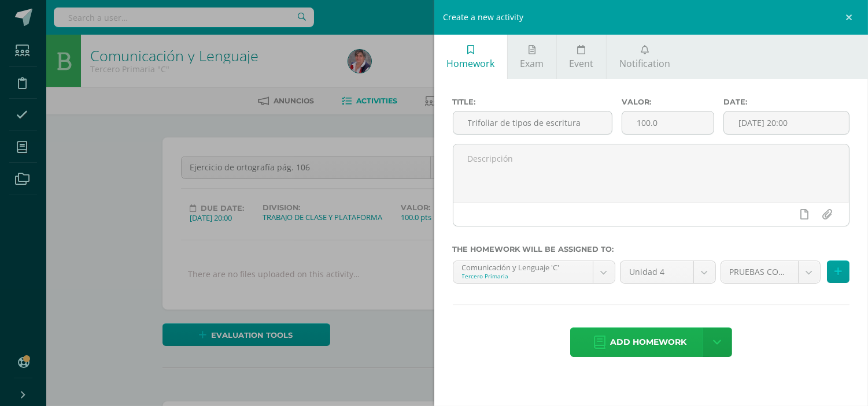
click at [657, 343] on span "Add homework" at bounding box center [648, 342] width 76 height 28
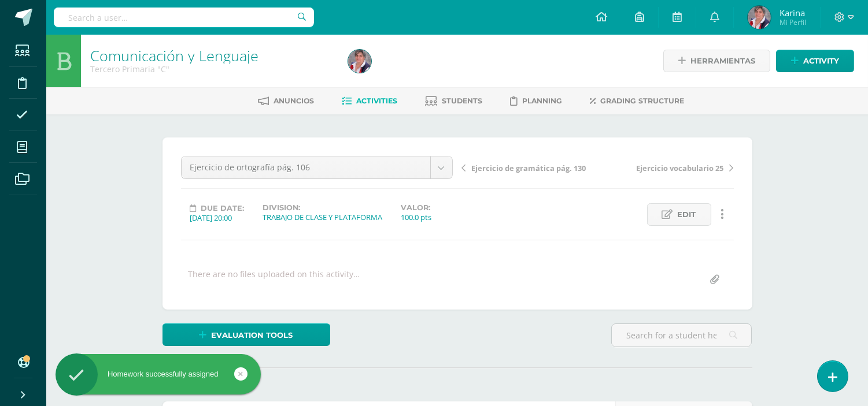
scroll to position [1, 0]
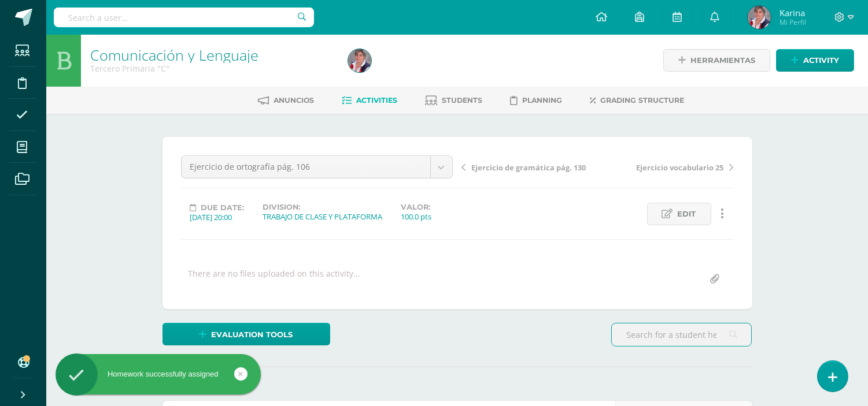
drag, startPoint x: 0, startPoint y: 0, endPoint x: 657, endPoint y: 343, distance: 740.9
click at [657, 343] on input "text" at bounding box center [681, 335] width 139 height 23
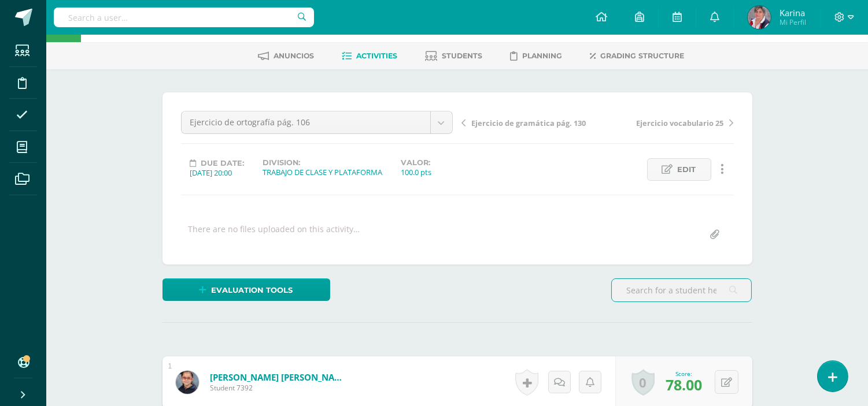
scroll to position [12, 0]
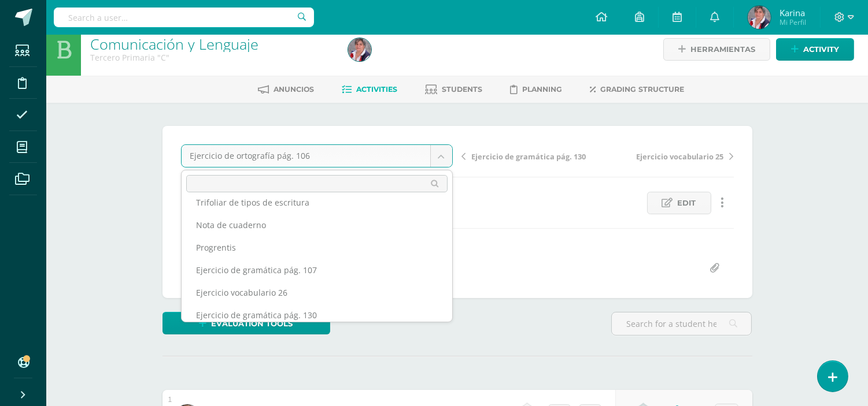
scroll to position [0, 0]
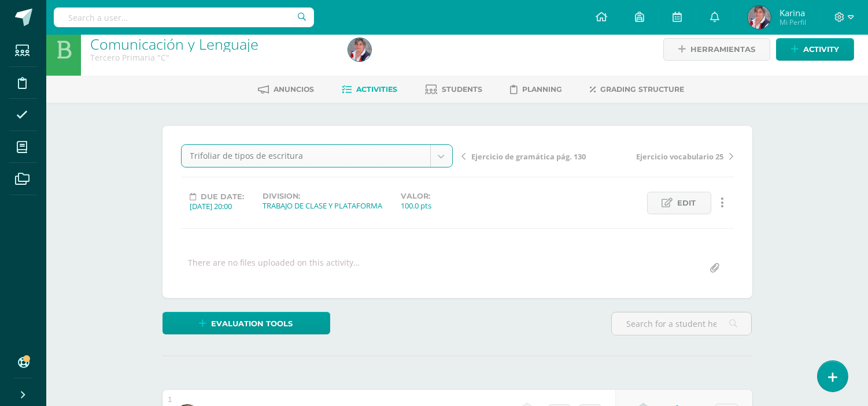
select select "/dashboard/teacher/grade-activity/238337/"
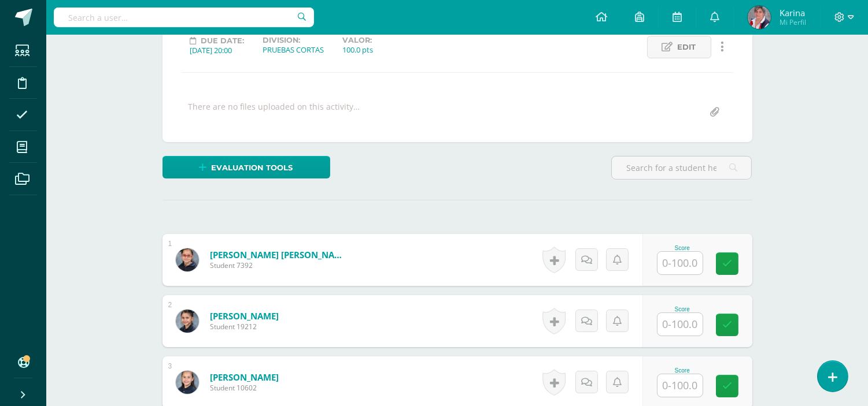
scroll to position [168, 0]
click at [686, 268] on input "text" at bounding box center [679, 262] width 45 height 23
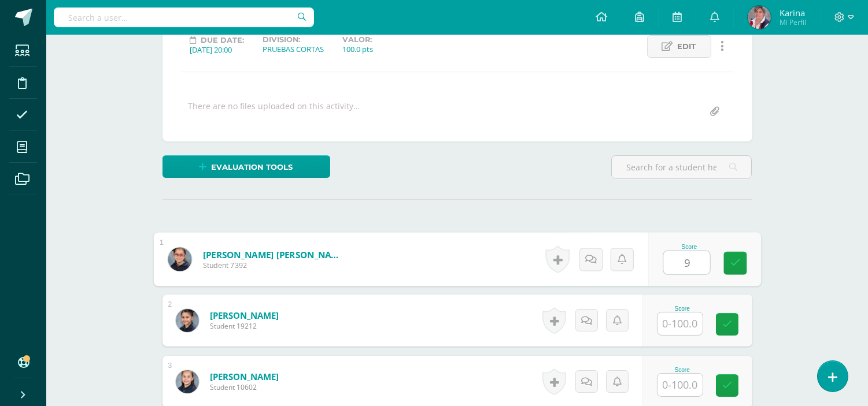
type input "95"
click at [742, 261] on link at bounding box center [734, 263] width 23 height 23
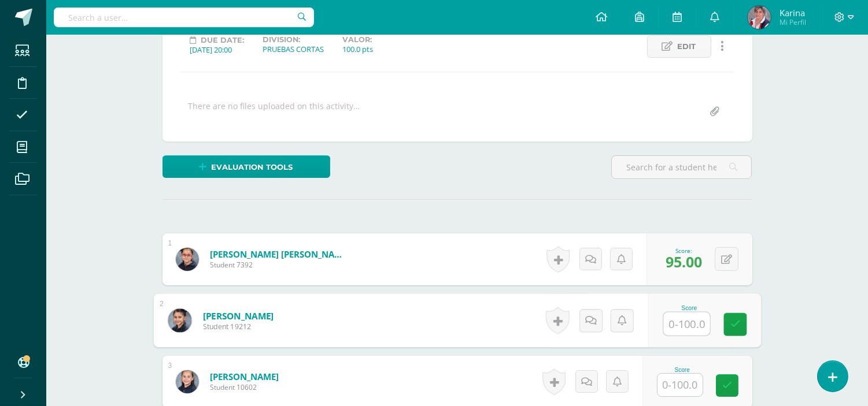
click at [689, 325] on input "text" at bounding box center [686, 324] width 46 height 23
type input "100"
click at [730, 330] on link at bounding box center [734, 324] width 23 height 23
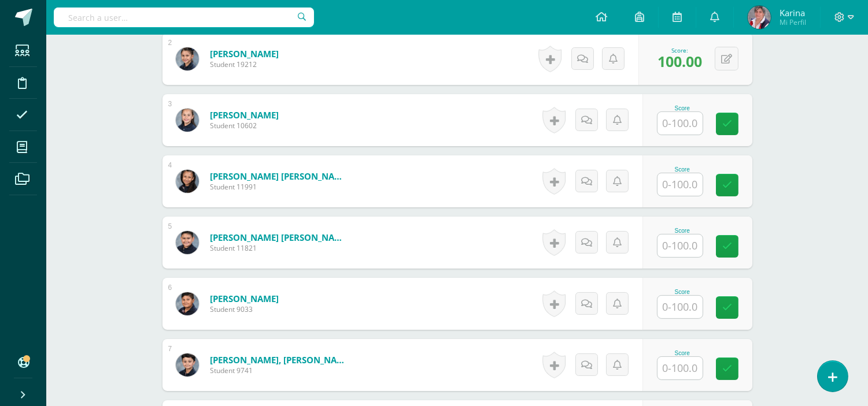
scroll to position [441, 0]
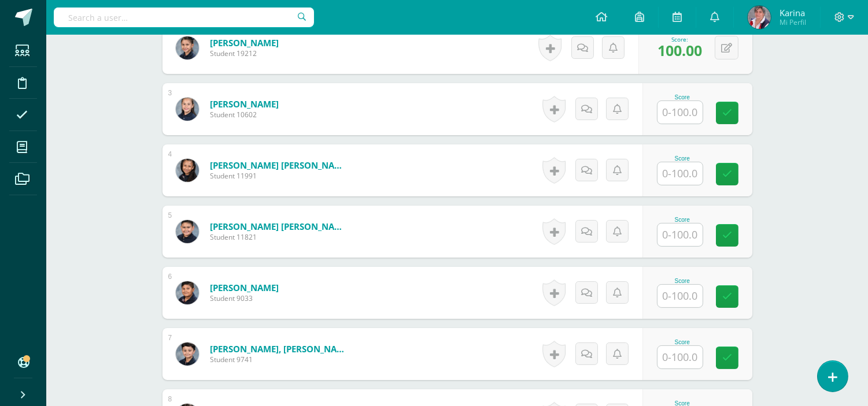
click at [685, 178] on input "text" at bounding box center [679, 173] width 45 height 23
type input "90"
click at [748, 166] on div "Score 90" at bounding box center [697, 171] width 110 height 52
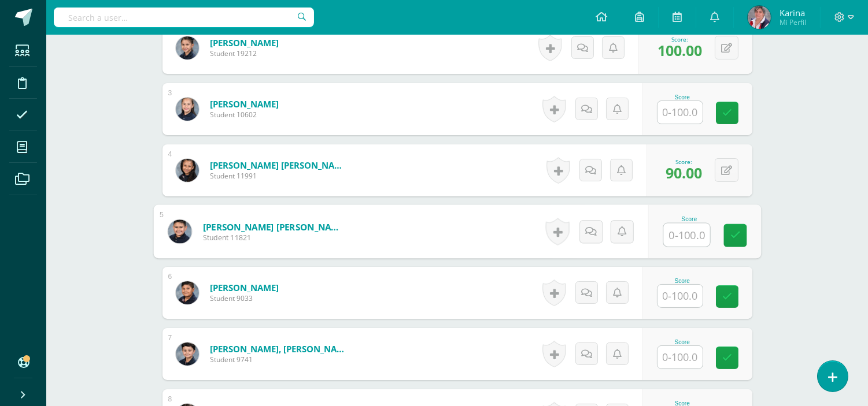
click at [691, 232] on input "text" at bounding box center [686, 235] width 46 height 23
type input "50"
click at [738, 239] on icon at bounding box center [735, 236] width 10 height 10
click at [686, 290] on input "text" at bounding box center [679, 296] width 45 height 23
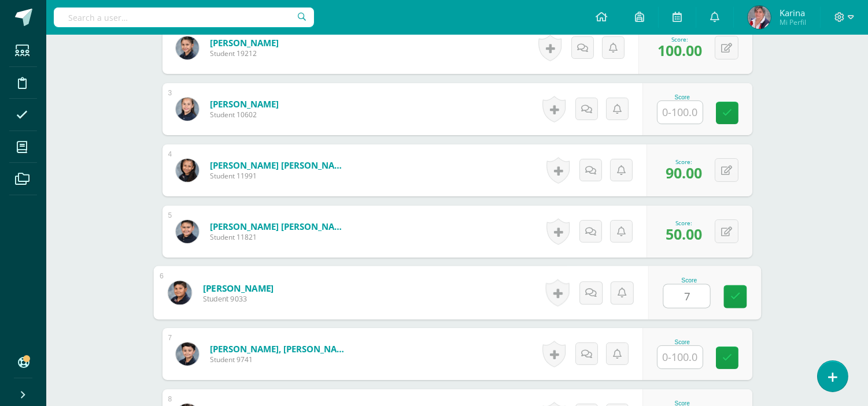
type input "70"
click at [734, 290] on link at bounding box center [734, 297] width 23 height 23
click at [682, 354] on input "text" at bounding box center [679, 357] width 45 height 23
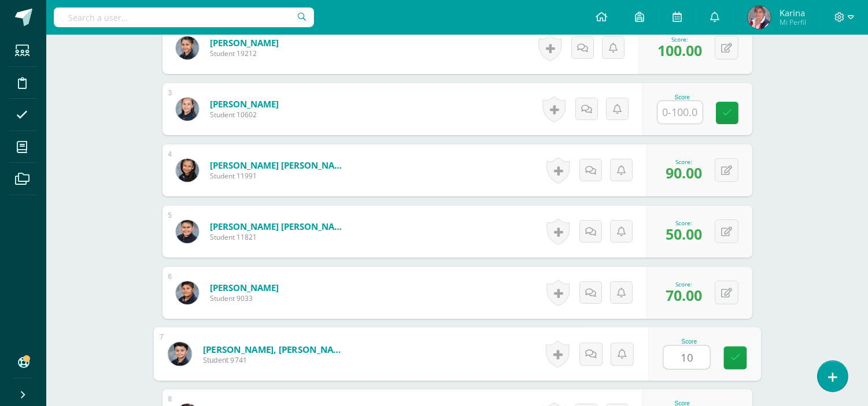
type input "100"
click at [735, 357] on icon at bounding box center [735, 358] width 10 height 10
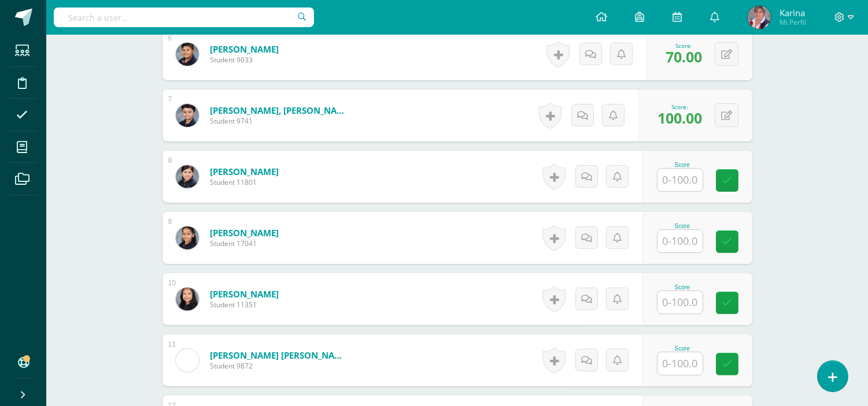
scroll to position [683, 0]
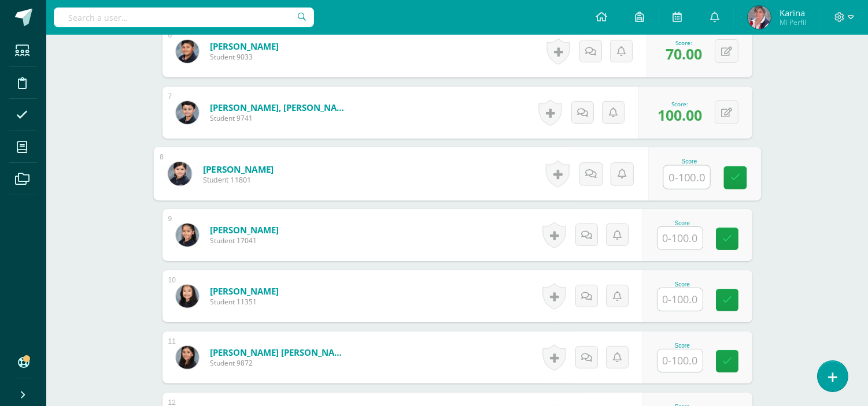
click at [681, 175] on input "text" at bounding box center [686, 177] width 46 height 23
type input "95"
click at [737, 176] on icon at bounding box center [735, 178] width 10 height 10
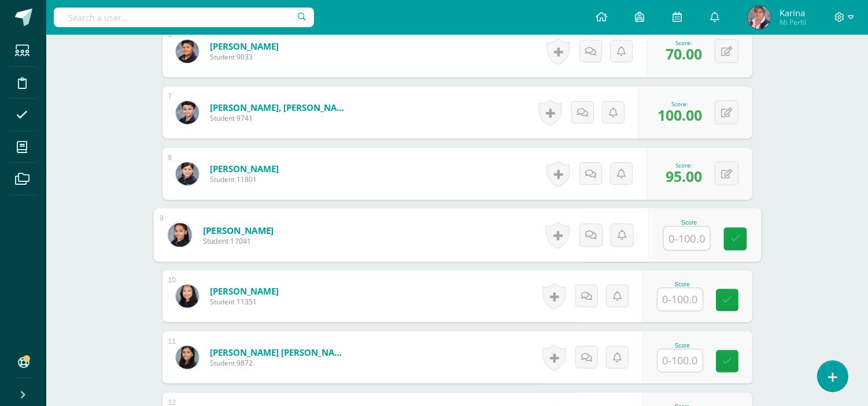
click at [691, 235] on input "text" at bounding box center [686, 238] width 46 height 23
type input "9"
type input "100"
click at [740, 232] on link at bounding box center [734, 239] width 23 height 23
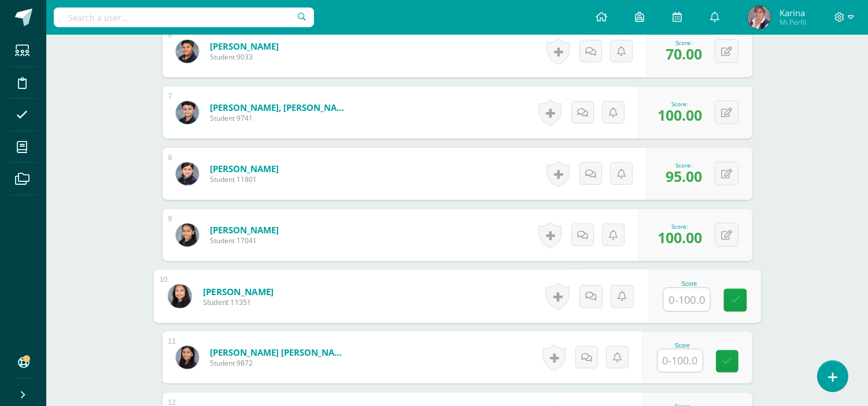
click at [683, 301] on input "text" at bounding box center [686, 299] width 46 height 23
type input "95"
click at [737, 301] on icon at bounding box center [735, 300] width 10 height 10
click at [683, 362] on input "text" at bounding box center [679, 361] width 45 height 23
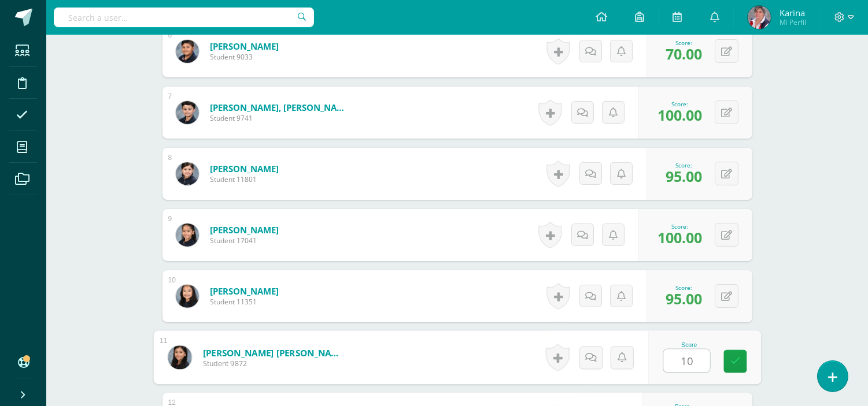
type input "100"
click at [733, 360] on icon at bounding box center [735, 362] width 10 height 10
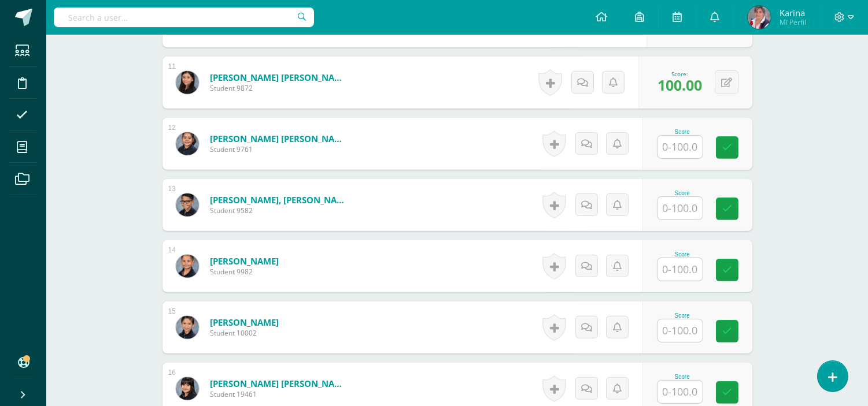
scroll to position [953, 0]
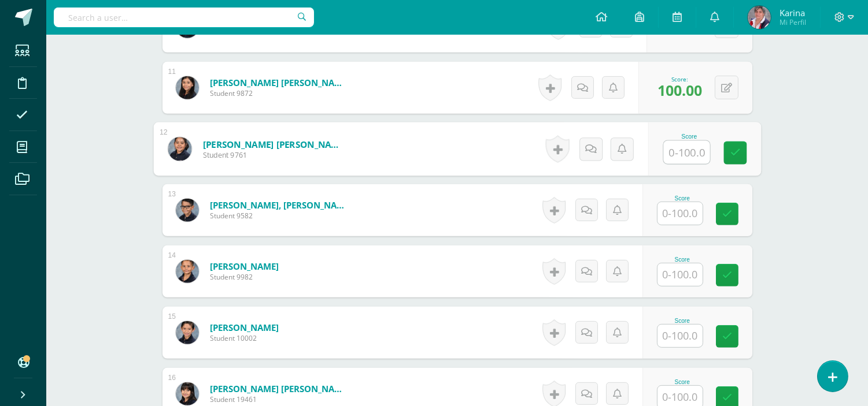
click at [687, 146] on input "text" at bounding box center [686, 152] width 46 height 23
type input "98"
click at [738, 146] on link at bounding box center [734, 153] width 23 height 23
click at [687, 213] on input "text" at bounding box center [679, 213] width 45 height 23
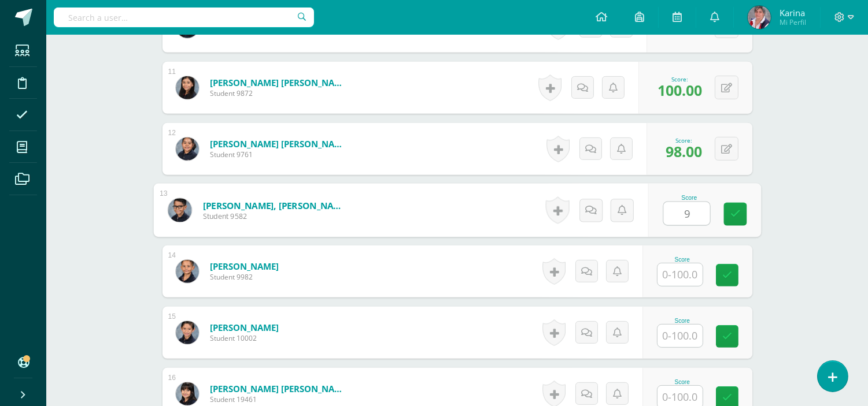
type input "90"
click at [743, 216] on link at bounding box center [734, 214] width 23 height 23
click at [682, 269] on input "text" at bounding box center [679, 275] width 45 height 23
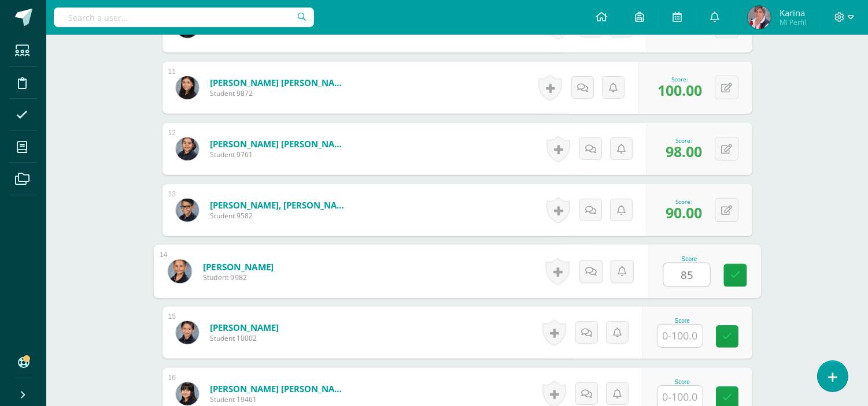
type input "85"
click at [747, 273] on div "Score 85" at bounding box center [704, 272] width 113 height 54
click at [683, 337] on input "text" at bounding box center [679, 336] width 45 height 23
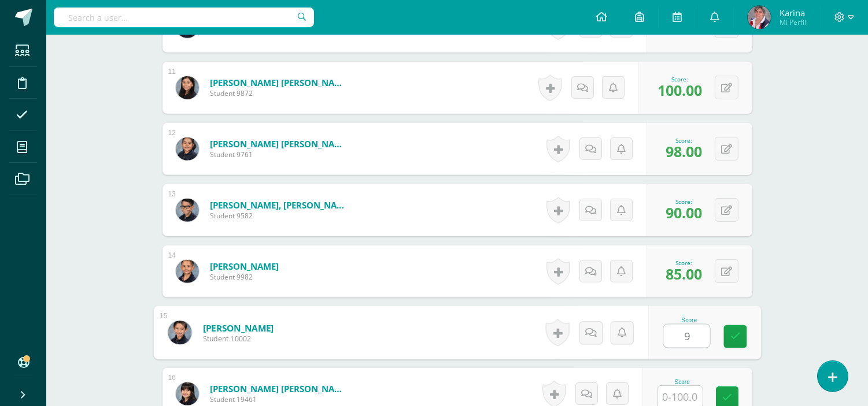
type input "95"
click at [746, 334] on link at bounding box center [734, 336] width 23 height 23
click at [683, 396] on input "text" at bounding box center [679, 397] width 45 height 23
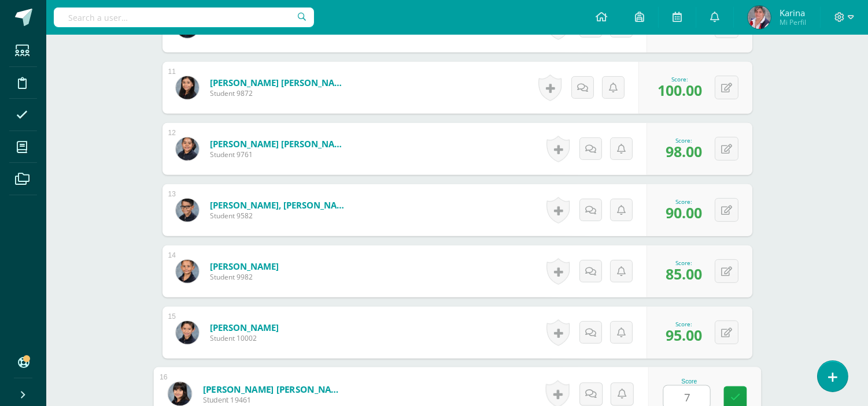
type input "75"
click at [729, 396] on link at bounding box center [734, 398] width 23 height 23
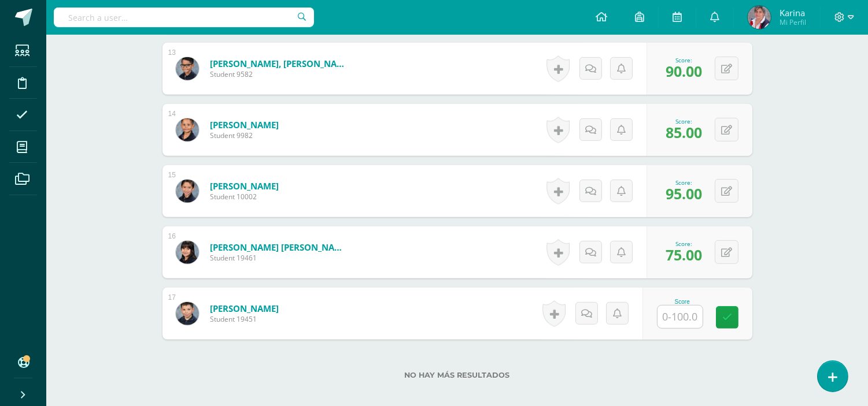
scroll to position [1160, 0]
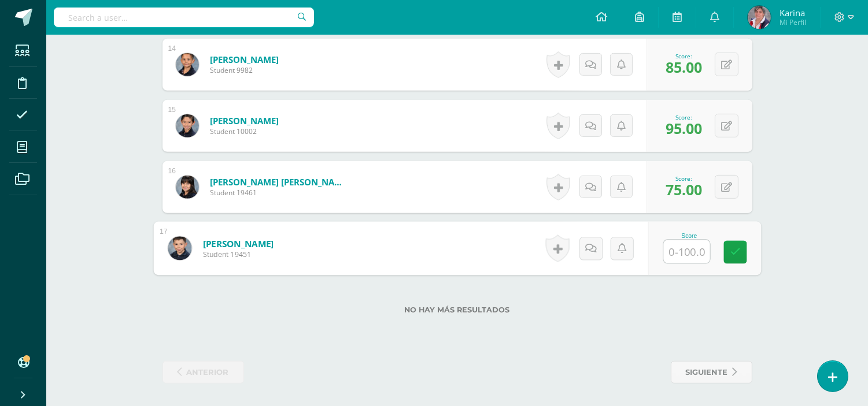
click at [696, 246] on input "text" at bounding box center [686, 252] width 46 height 23
type input "90"
click at [740, 249] on link at bounding box center [734, 252] width 23 height 23
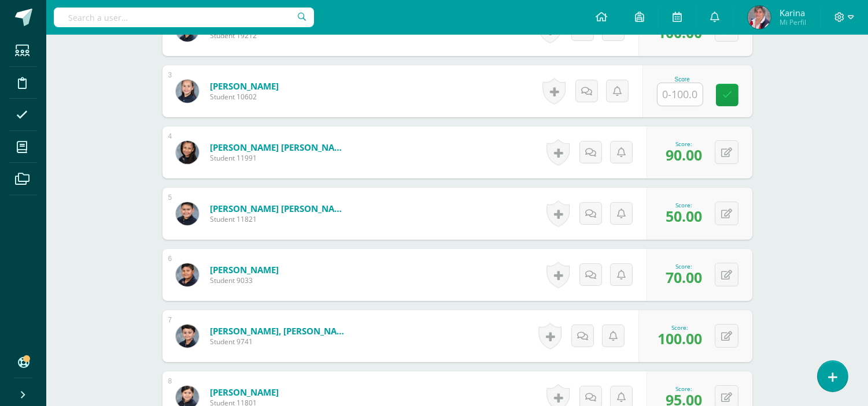
scroll to position [0, 0]
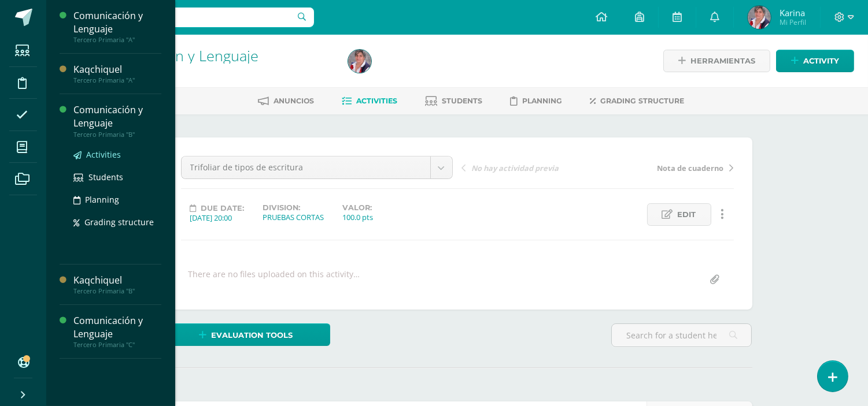
click at [95, 154] on span "Activities" at bounding box center [103, 154] width 35 height 11
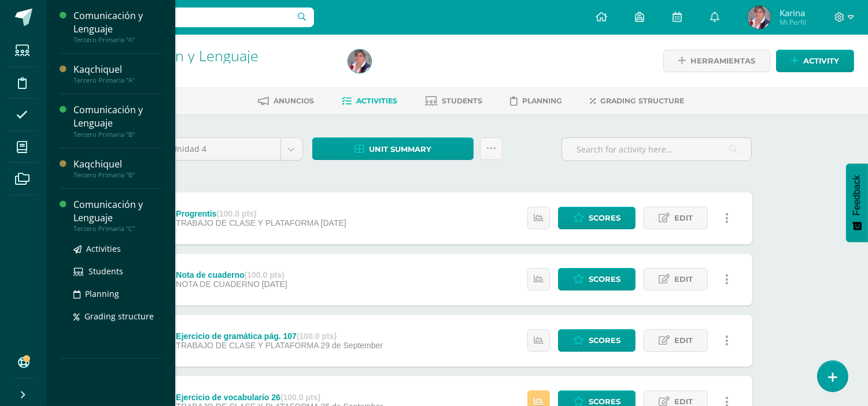
click at [93, 215] on div "Comunicación y Lenguaje" at bounding box center [117, 211] width 88 height 27
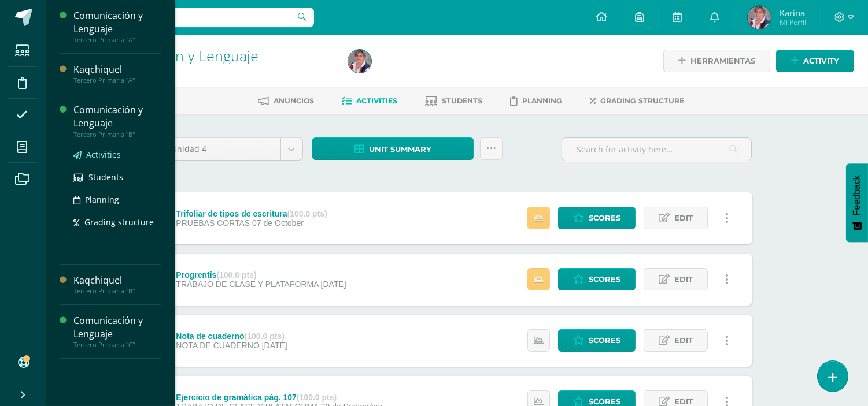
click at [108, 158] on span "Activities" at bounding box center [103, 154] width 35 height 11
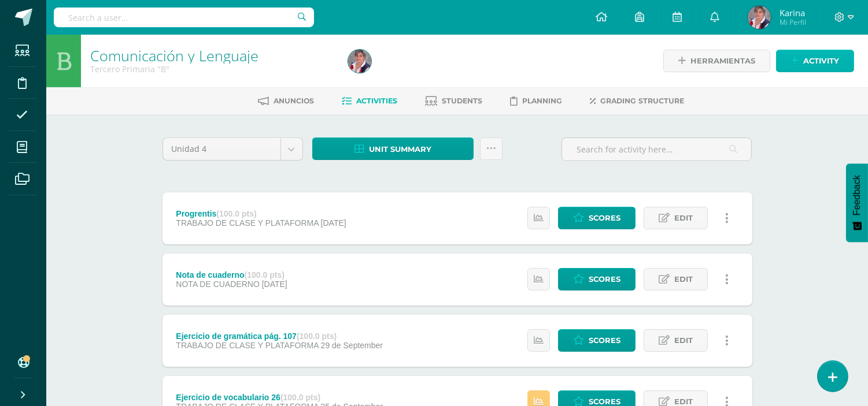
click at [810, 57] on span "Activity" at bounding box center [821, 60] width 36 height 21
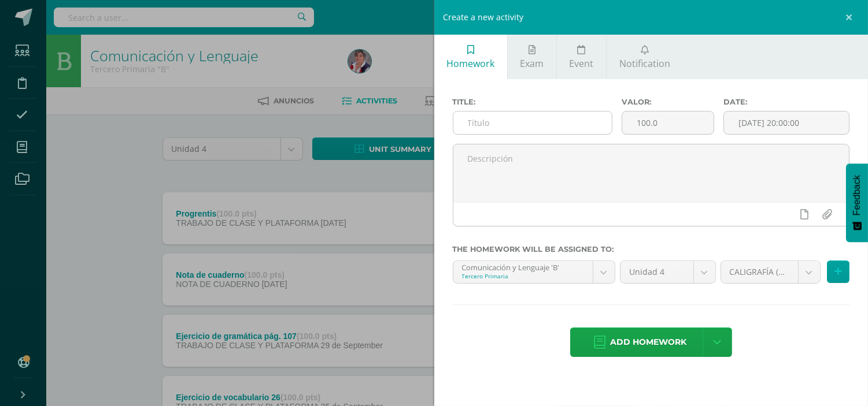
click at [508, 123] on input "text" at bounding box center [532, 123] width 159 height 23
paste input "Trifoliar de tipos de escritura"
type input "Trifoliar de tipos de escritura"
click at [755, 114] on input "[DATE] 20:00:00" at bounding box center [786, 123] width 125 height 23
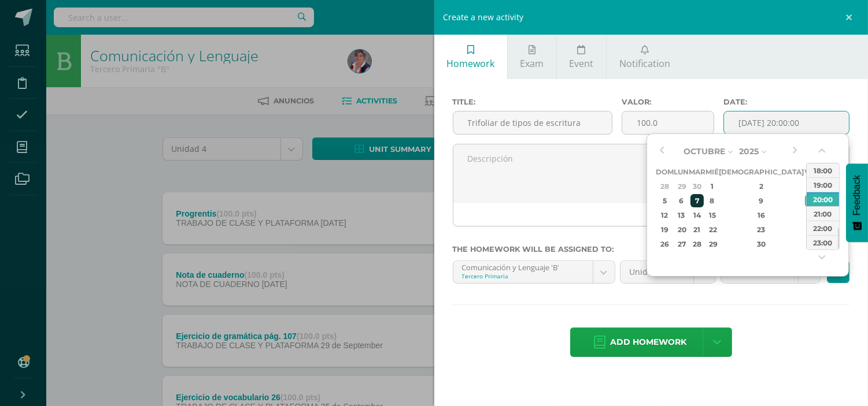
click at [704, 201] on div "7" at bounding box center [696, 200] width 13 height 13
type input "2025-10-07 20:00"
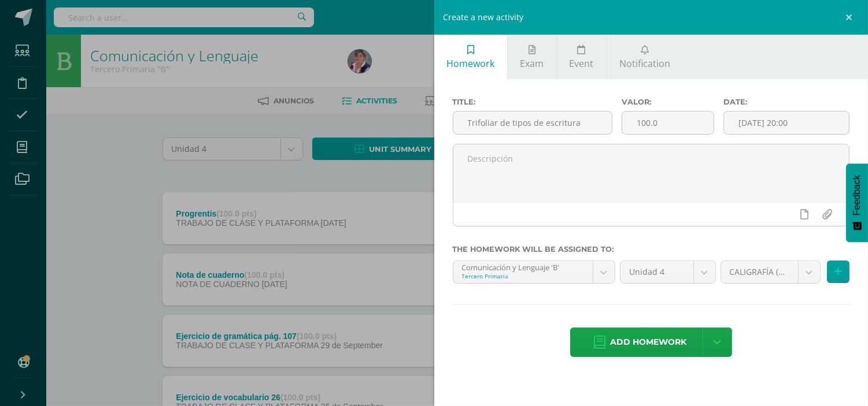
click at [764, 302] on div "Title: Trifoliar de tipos de escritura Valor: 100.0 Date: 2025-10-07 20:00 The …" at bounding box center [651, 228] width 434 height 299
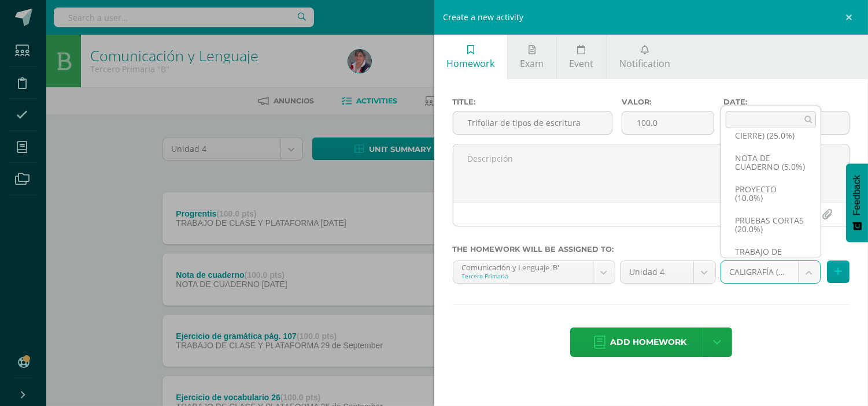
scroll to position [114, 0]
select select "232905"
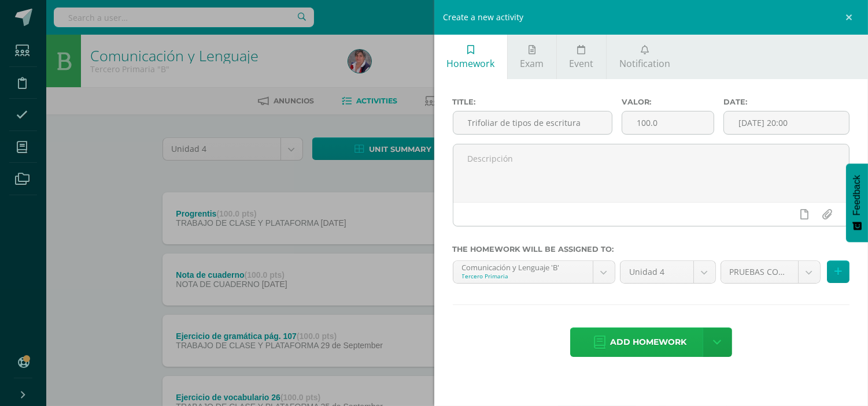
click at [646, 343] on span "Add homework" at bounding box center [648, 342] width 76 height 28
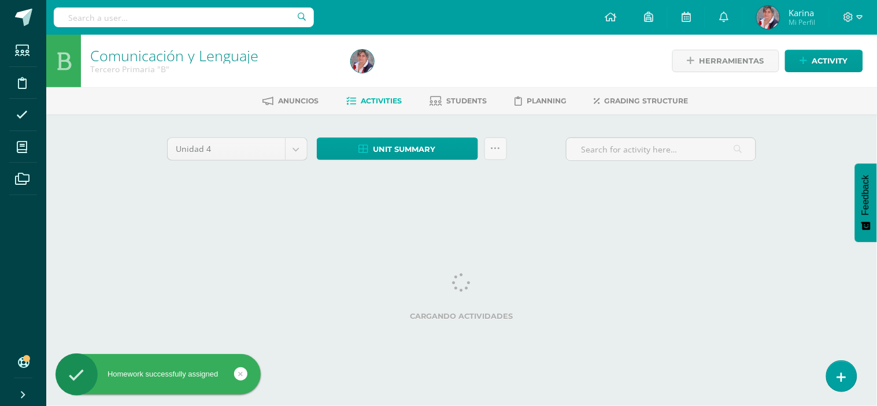
click at [646, 216] on html "Homework successfully assigned Students Discipline Attendance My courses Archiv…" at bounding box center [438, 108] width 877 height 216
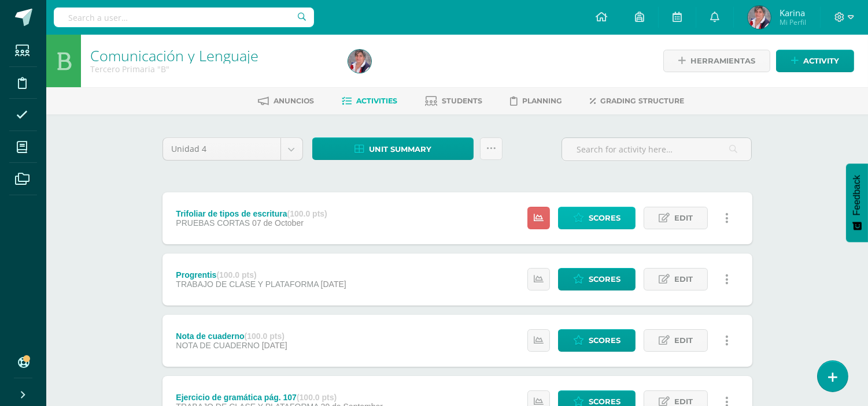
click at [606, 228] on span "Scores" at bounding box center [605, 218] width 32 height 21
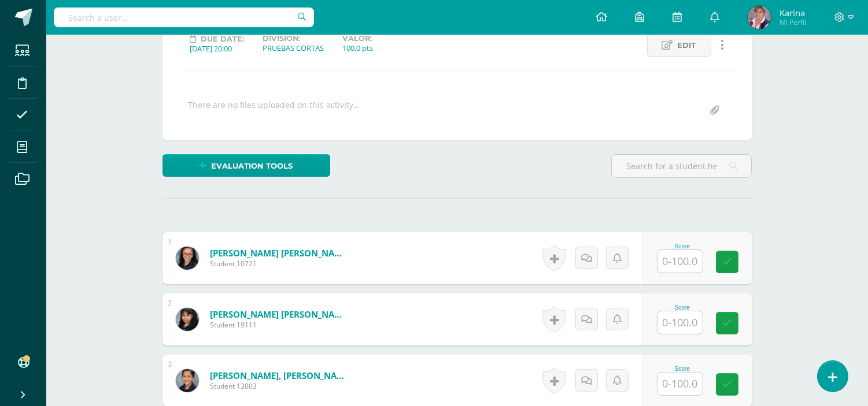
scroll to position [170, 0]
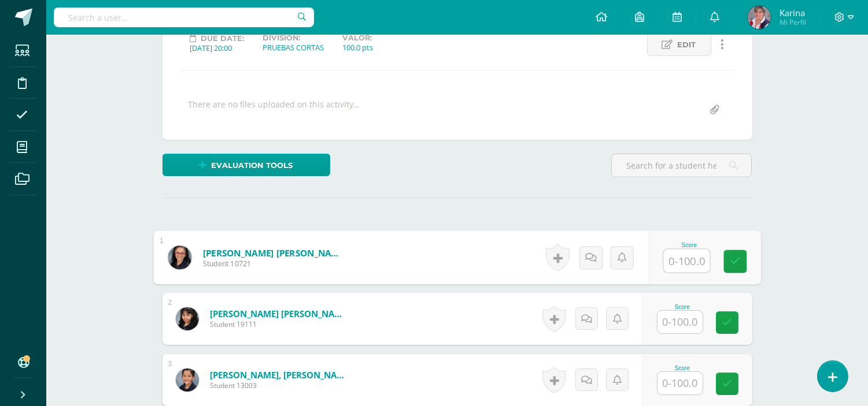
click at [692, 261] on input "text" at bounding box center [686, 261] width 46 height 23
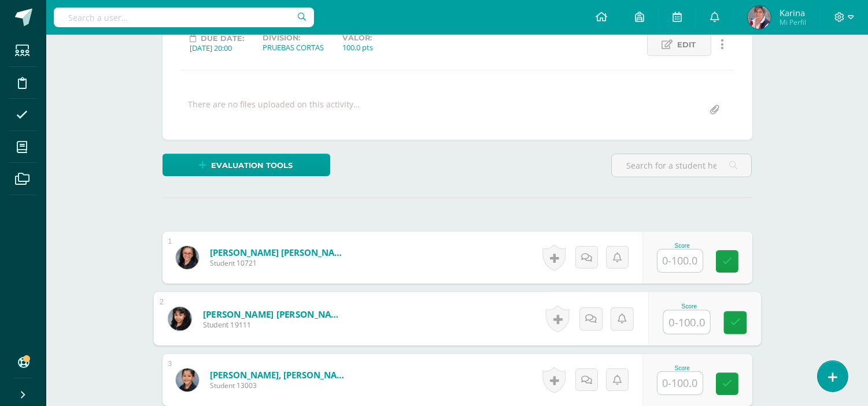
click at [680, 328] on input "text" at bounding box center [686, 322] width 46 height 23
type input "95"
click at [737, 328] on link at bounding box center [734, 323] width 23 height 23
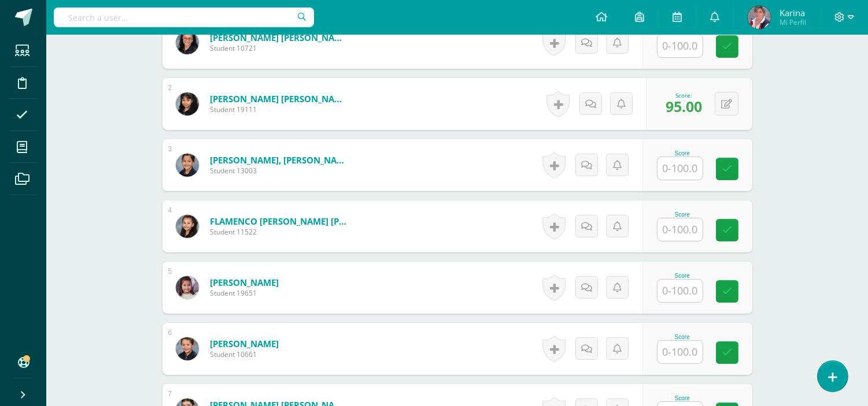
scroll to position [388, 0]
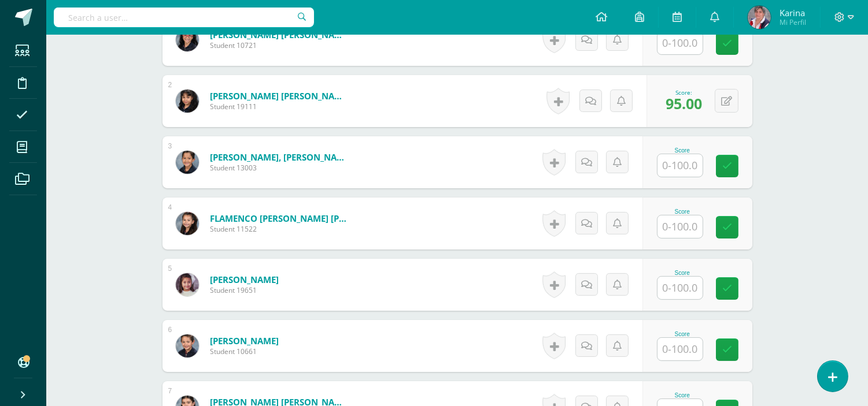
click at [681, 164] on input "text" at bounding box center [679, 165] width 45 height 23
type input "20"
click at [749, 158] on div "Score 20" at bounding box center [704, 163] width 113 height 54
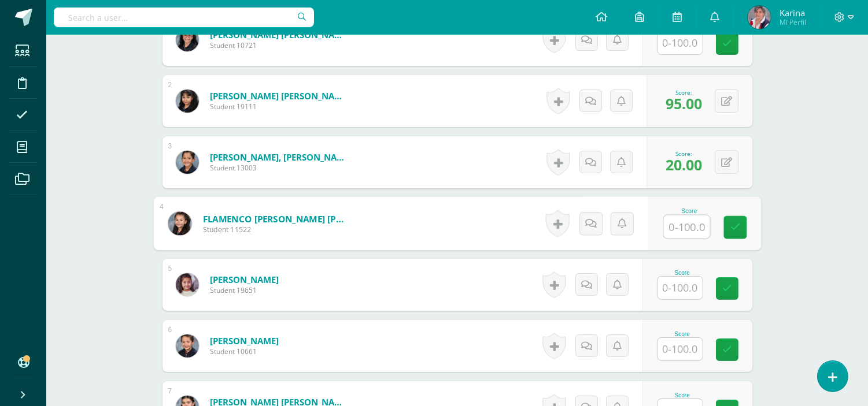
click at [690, 231] on input "text" at bounding box center [686, 227] width 46 height 23
type input "97"
click at [723, 229] on link at bounding box center [734, 227] width 23 height 23
click at [686, 286] on input "text" at bounding box center [679, 288] width 45 height 23
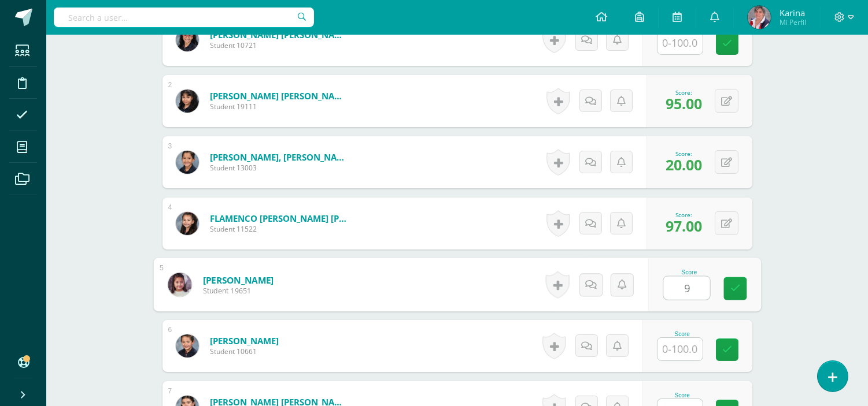
type input "98"
click at [727, 285] on link at bounding box center [734, 289] width 23 height 23
click at [694, 351] on input "text" at bounding box center [679, 349] width 45 height 23
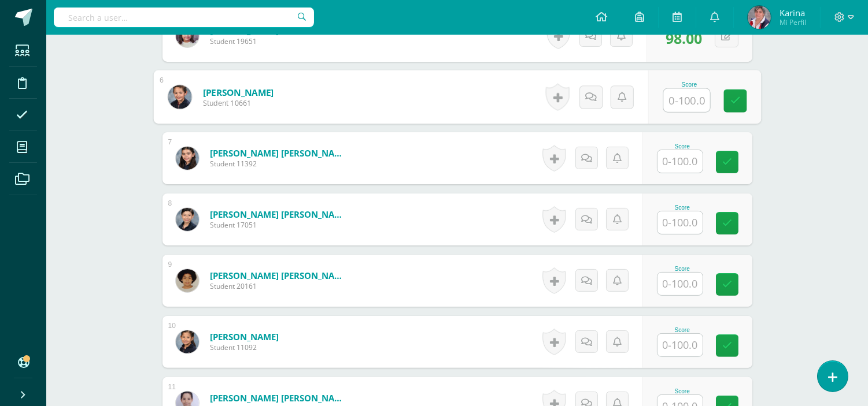
scroll to position [645, 0]
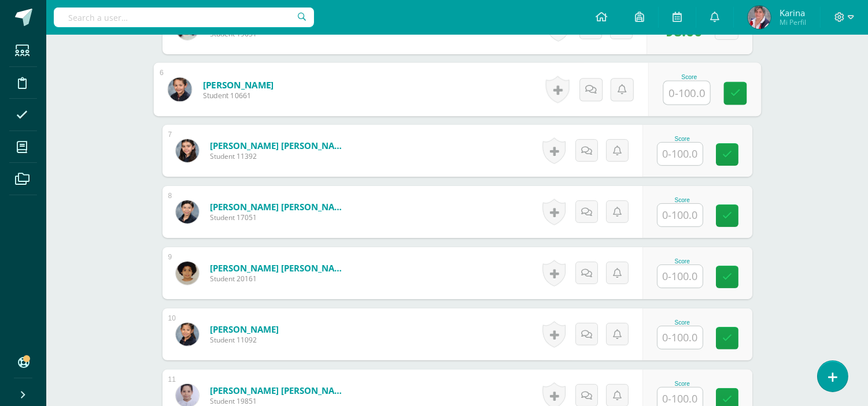
click at [688, 149] on input "text" at bounding box center [679, 154] width 45 height 23
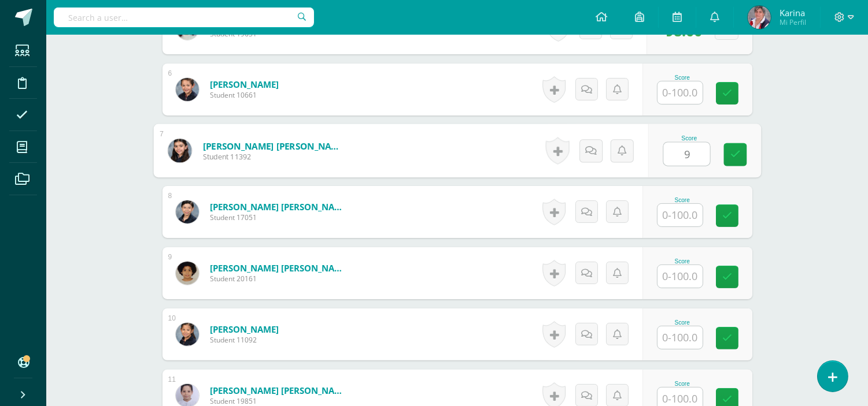
type input "90"
click at [745, 157] on link at bounding box center [734, 154] width 23 height 23
click at [687, 224] on input "text" at bounding box center [679, 215] width 45 height 23
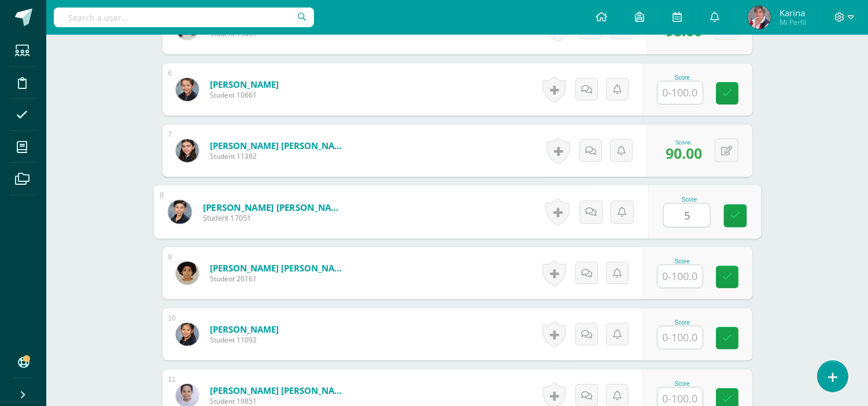
type input "50"
click at [735, 216] on icon at bounding box center [735, 216] width 10 height 10
click at [690, 278] on input "text" at bounding box center [679, 276] width 45 height 23
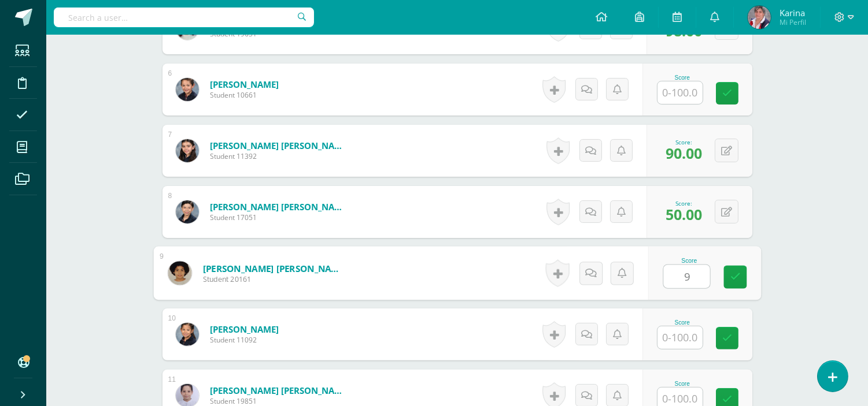
type input "98"
click at [733, 275] on icon at bounding box center [735, 277] width 10 height 10
click at [685, 345] on input "text" at bounding box center [679, 338] width 45 height 23
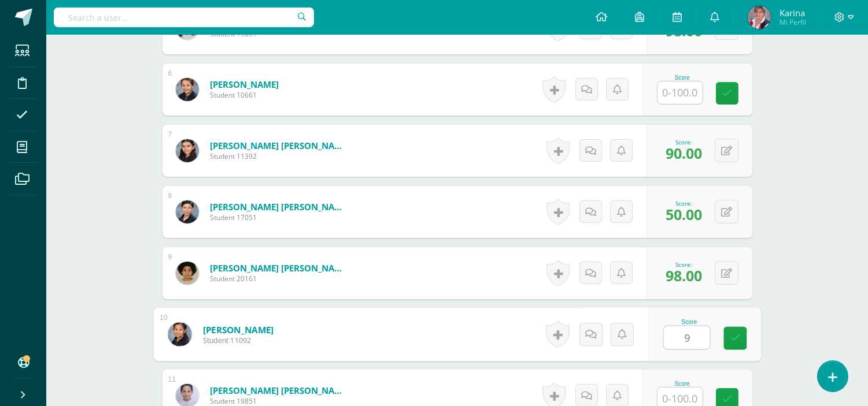
type input "90"
click at [733, 342] on icon at bounding box center [735, 339] width 10 height 10
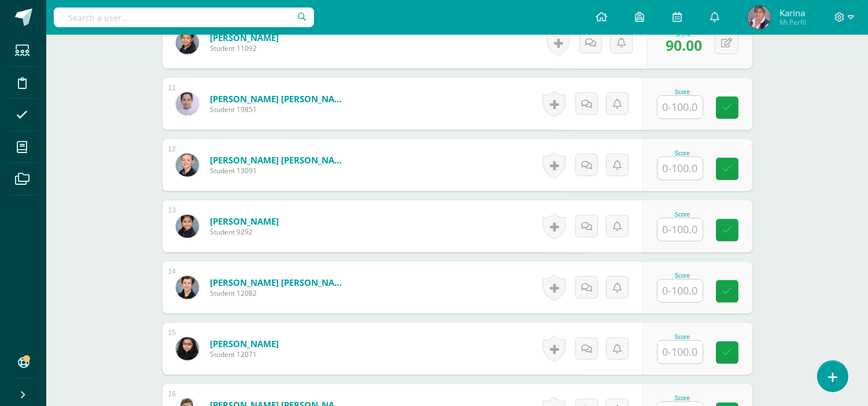
scroll to position [939, 0]
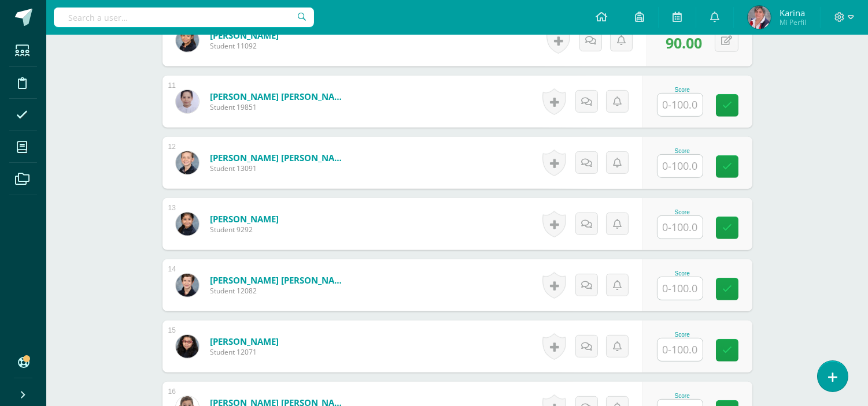
click at [690, 101] on input "text" at bounding box center [679, 105] width 45 height 23
type input "98"
click at [744, 101] on link at bounding box center [734, 105] width 23 height 23
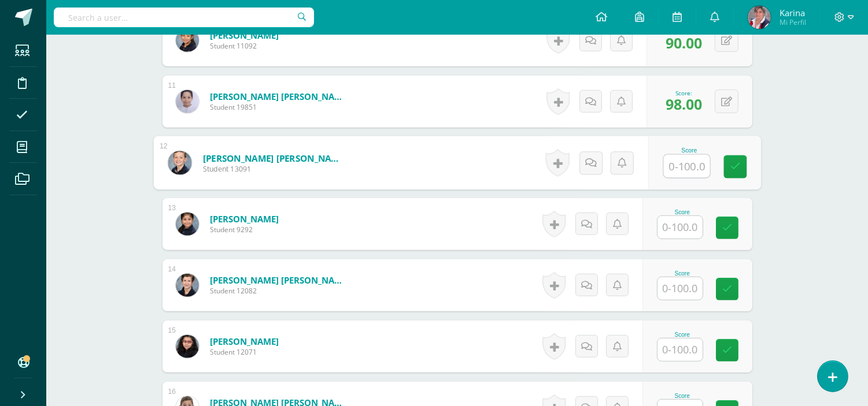
click at [686, 164] on input "text" at bounding box center [686, 166] width 46 height 23
type input "100"
click at [732, 167] on icon at bounding box center [735, 167] width 10 height 10
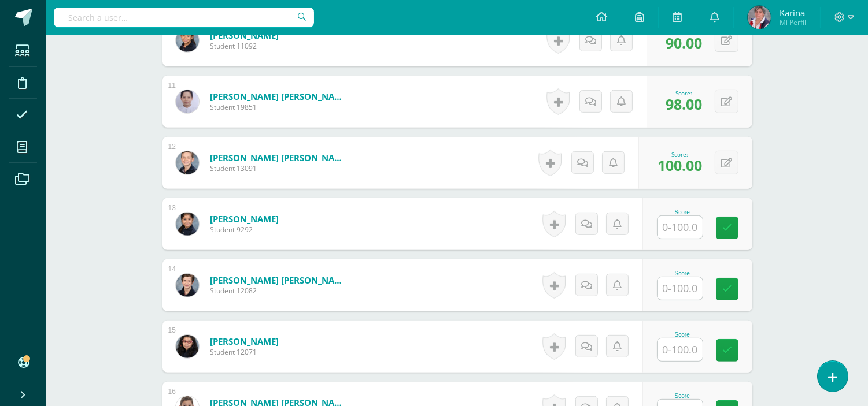
click at [683, 227] on input "text" at bounding box center [679, 227] width 45 height 23
type input "98"
click at [739, 223] on icon at bounding box center [735, 228] width 10 height 10
click at [692, 284] on input "text" at bounding box center [679, 289] width 45 height 23
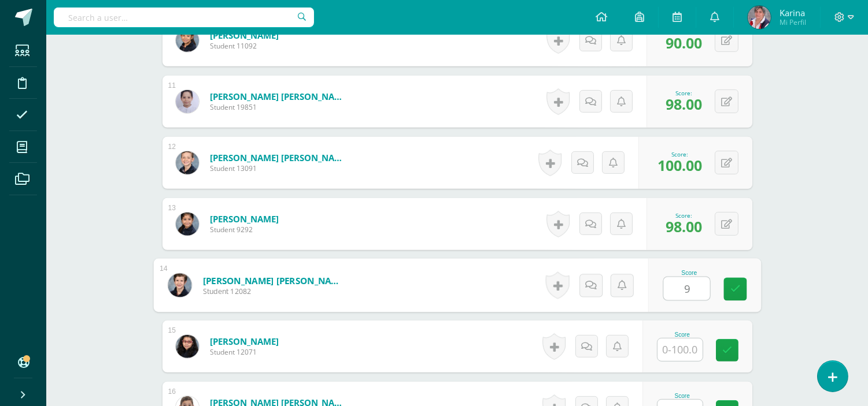
type input "97"
click at [741, 290] on link at bounding box center [734, 289] width 23 height 23
click at [689, 350] on input "text" at bounding box center [679, 350] width 45 height 23
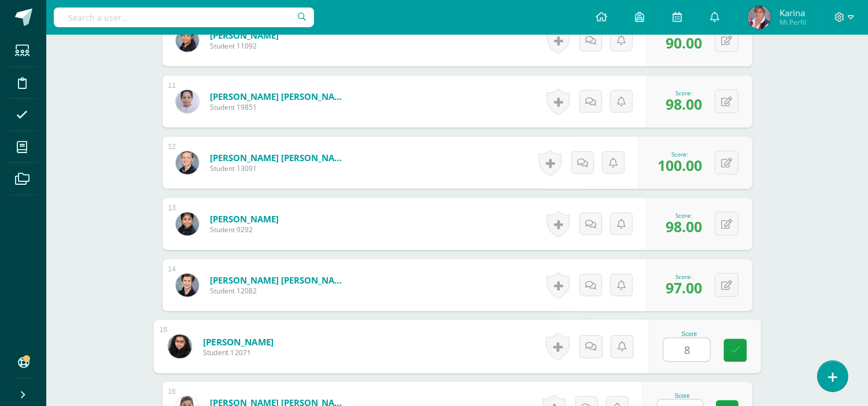
type input "80"
click at [737, 356] on link at bounding box center [734, 350] width 23 height 23
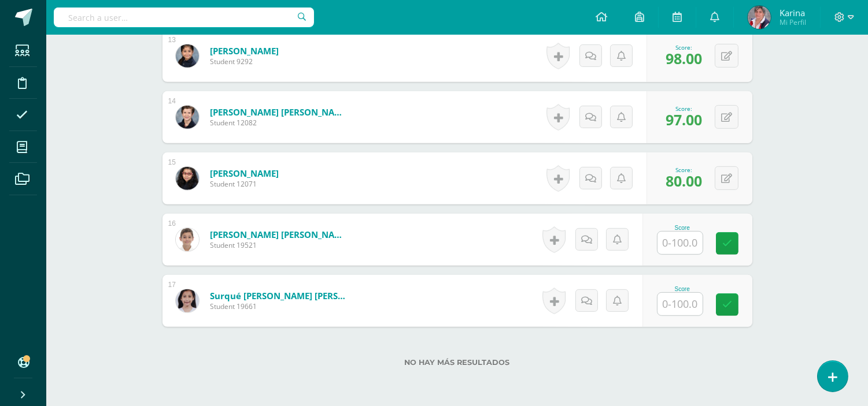
scroll to position [1160, 0]
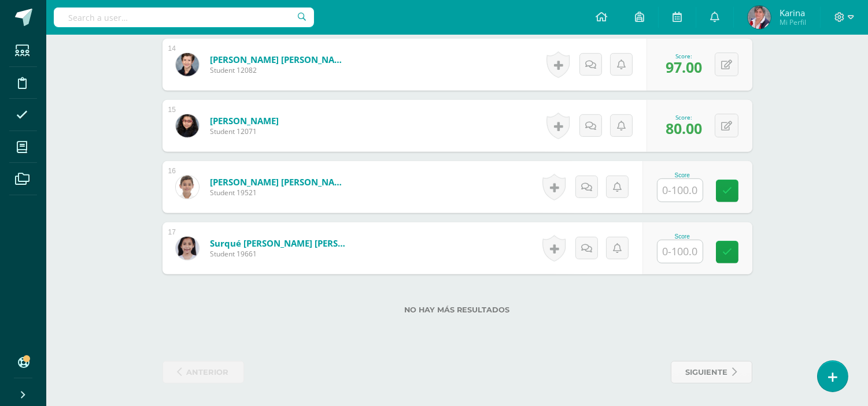
click at [696, 197] on input "text" at bounding box center [679, 190] width 45 height 23
type input "100"
click at [745, 190] on link at bounding box center [734, 191] width 23 height 23
click at [681, 249] on input "text" at bounding box center [679, 252] width 45 height 23
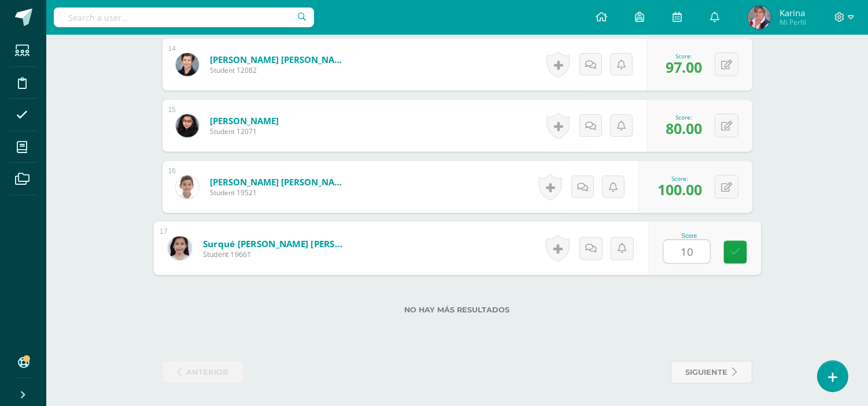
type input "100"
click at [738, 252] on icon at bounding box center [735, 252] width 10 height 10
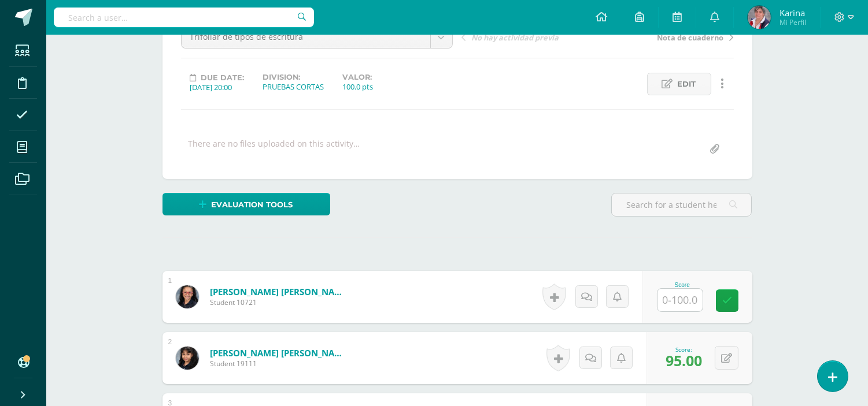
scroll to position [89, 0]
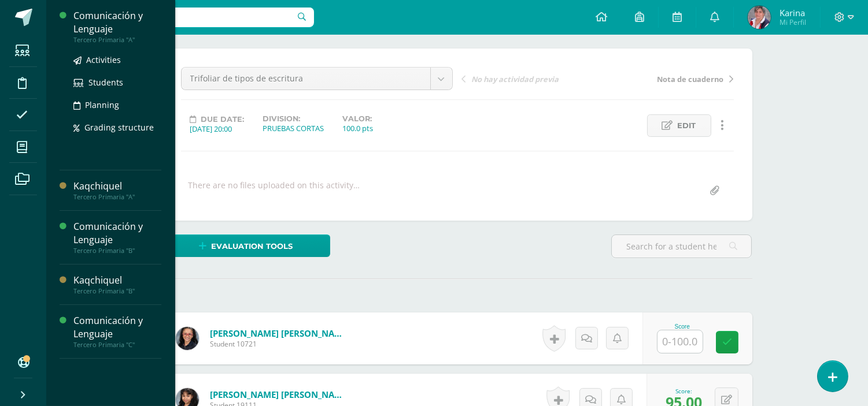
click at [99, 38] on div "Tercero Primaria "A"" at bounding box center [117, 40] width 88 height 8
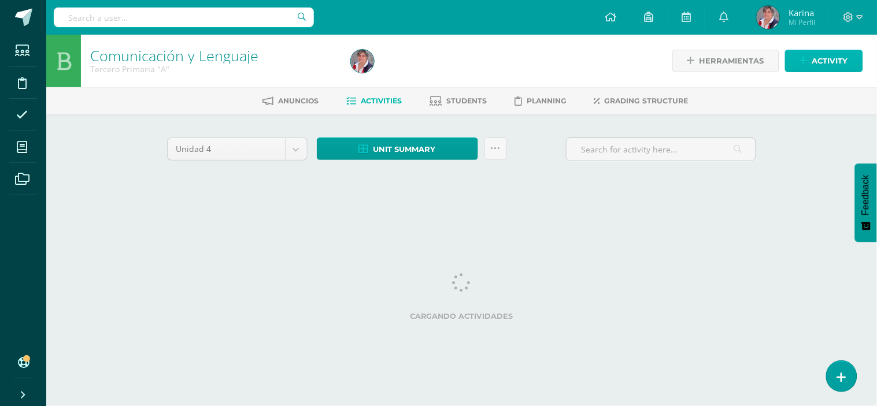
click at [828, 60] on span "Activity" at bounding box center [830, 60] width 36 height 21
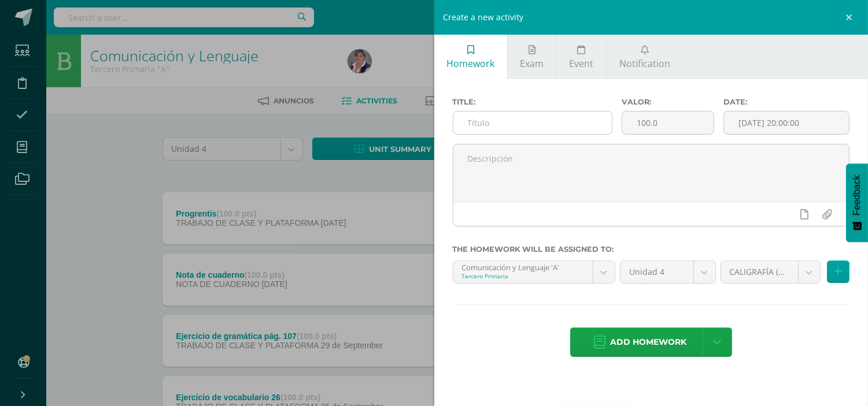
click at [494, 119] on input "text" at bounding box center [532, 123] width 159 height 23
paste input "Trifoliar de tipos de escritura"
type input "Trifoliar de tipos de escritura"
click at [748, 112] on input "2025-10-10 20:00:00" at bounding box center [786, 123] width 125 height 23
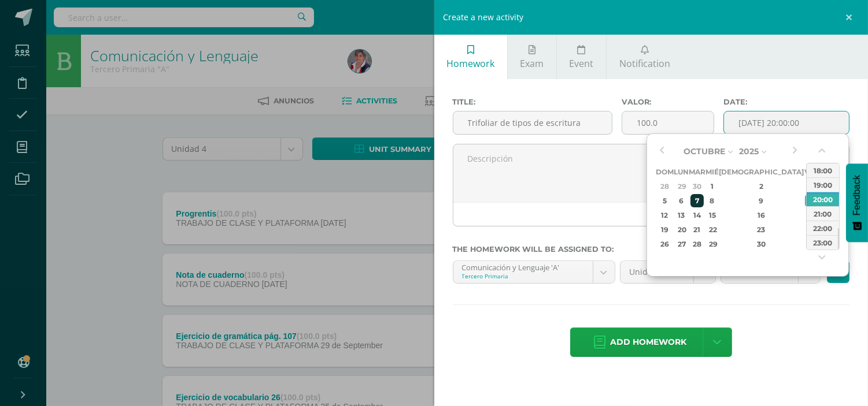
click at [704, 203] on div "7" at bounding box center [696, 200] width 13 height 13
type input "2025-10-07 20:00"
click at [785, 316] on div "Title: Trifoliar de tipos de escritura Valor: 100.0 Date: 2025-10-07 20:00 The …" at bounding box center [651, 228] width 434 height 299
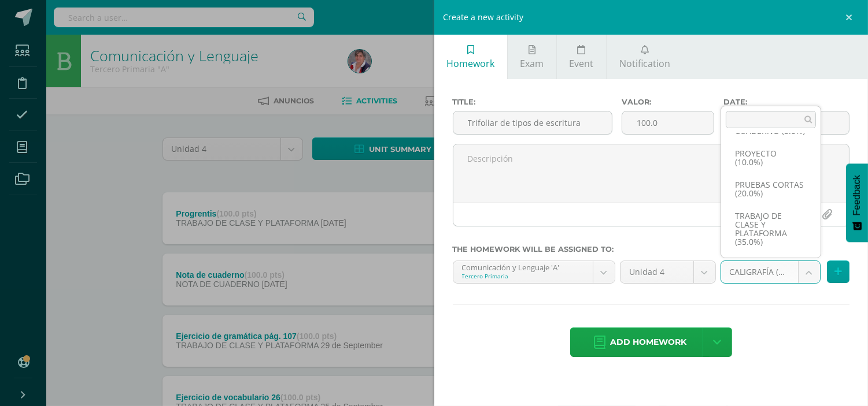
scroll to position [113, 0]
select select "232899"
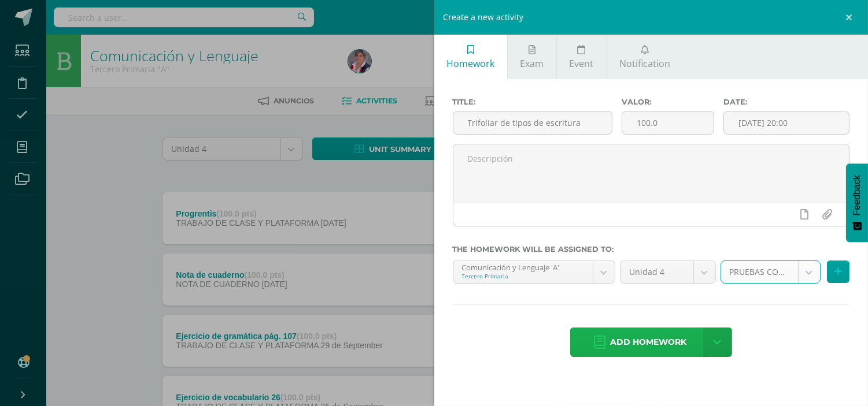
click at [645, 338] on span "Add homework" at bounding box center [648, 342] width 76 height 28
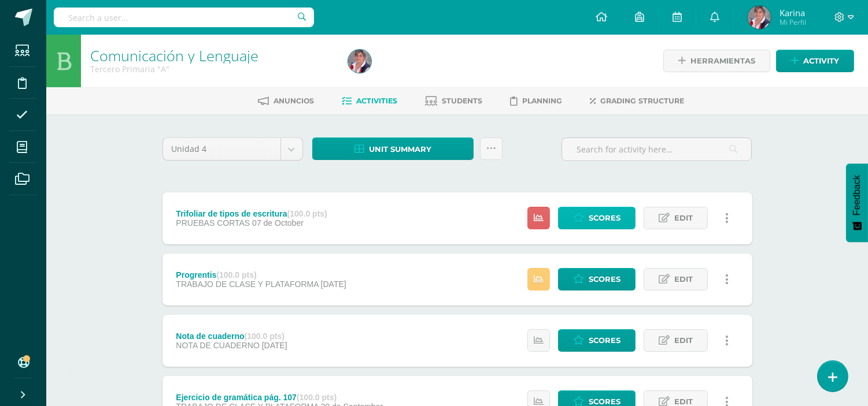
click at [593, 216] on span "Scores" at bounding box center [605, 218] width 32 height 21
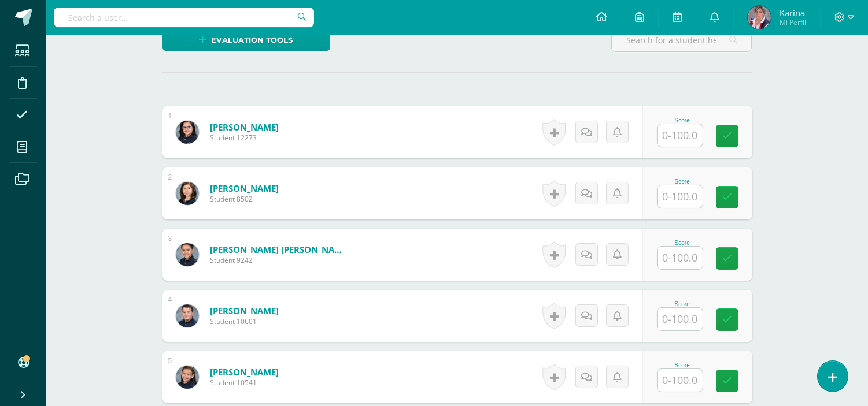
scroll to position [293, 0]
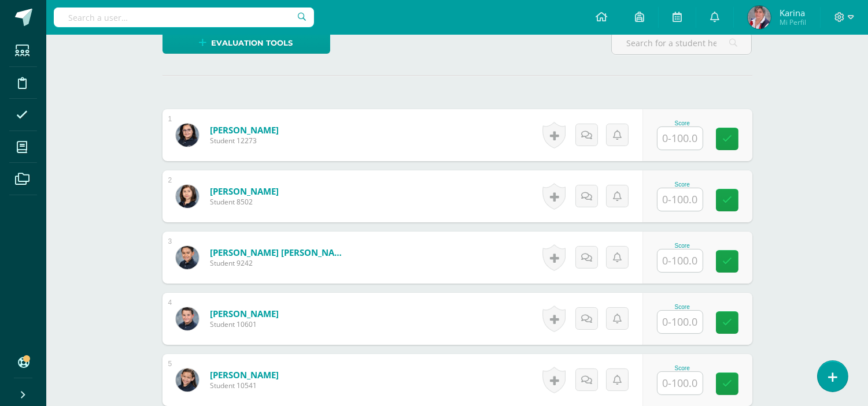
click at [689, 128] on input "text" at bounding box center [679, 138] width 45 height 23
type input "90"
click at [727, 137] on link at bounding box center [734, 139] width 23 height 23
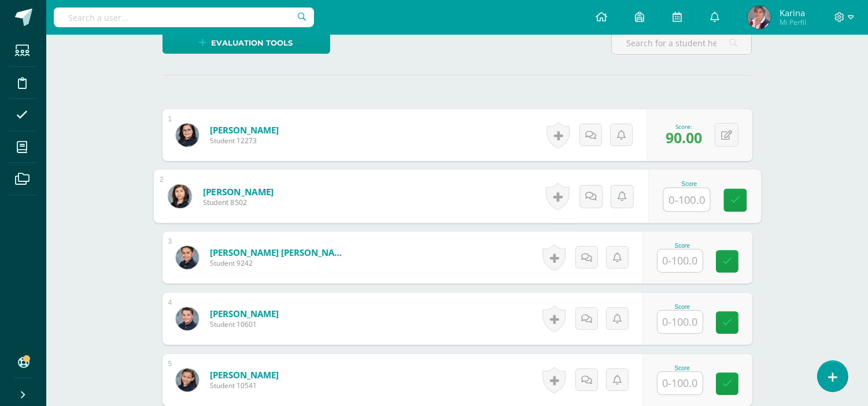
click at [676, 205] on input "text" at bounding box center [686, 199] width 46 height 23
type input "95"
click at [741, 183] on div "Score 95" at bounding box center [697, 197] width 110 height 52
click at [694, 253] on input "text" at bounding box center [679, 261] width 45 height 23
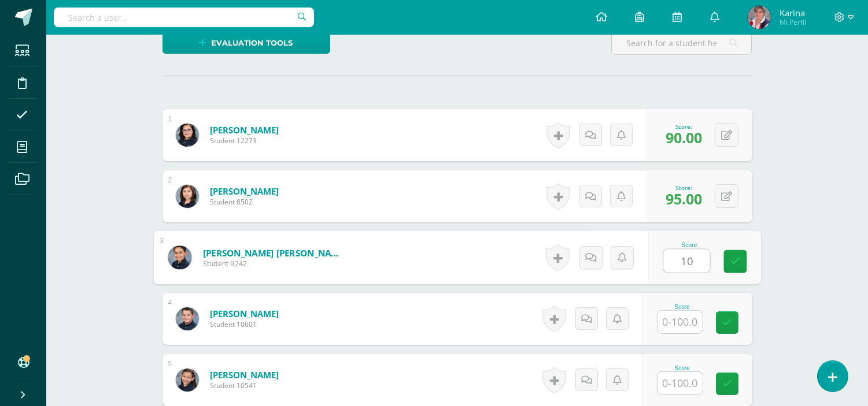
type input "100"
click at [737, 250] on link at bounding box center [734, 261] width 23 height 23
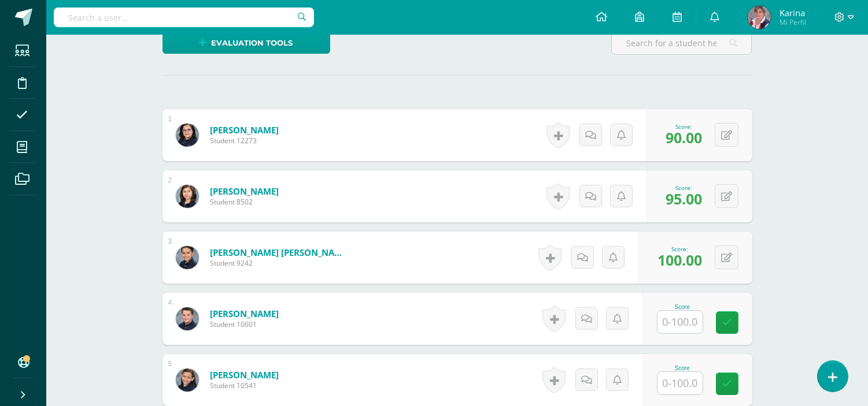
click at [682, 327] on input "text" at bounding box center [679, 322] width 45 height 23
click at [682, 380] on input "text" at bounding box center [686, 383] width 46 height 23
type input "90"
click at [731, 382] on icon at bounding box center [735, 384] width 10 height 10
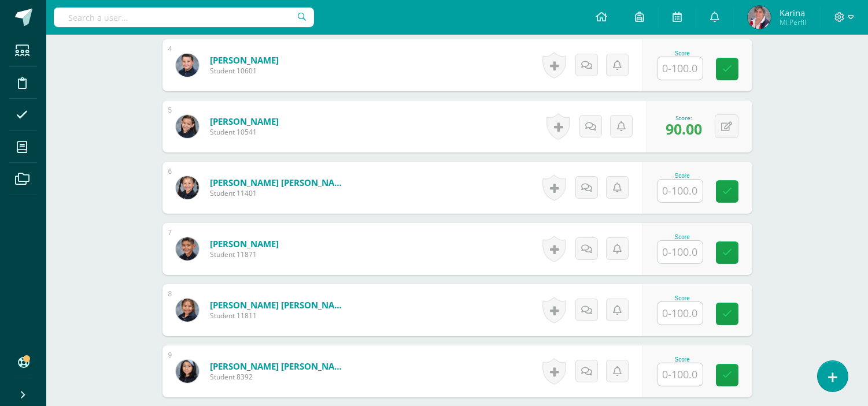
scroll to position [595, 0]
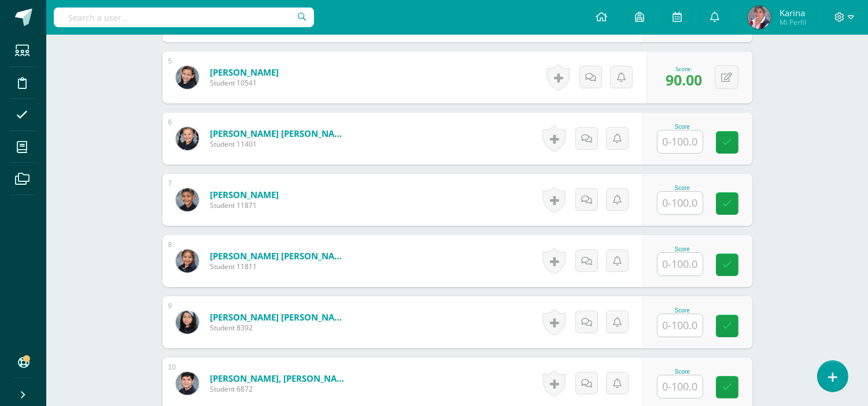
click at [683, 141] on input "text" at bounding box center [679, 142] width 45 height 23
type input "90"
click at [738, 140] on icon at bounding box center [735, 143] width 10 height 10
click at [690, 206] on input "text" at bounding box center [679, 203] width 45 height 23
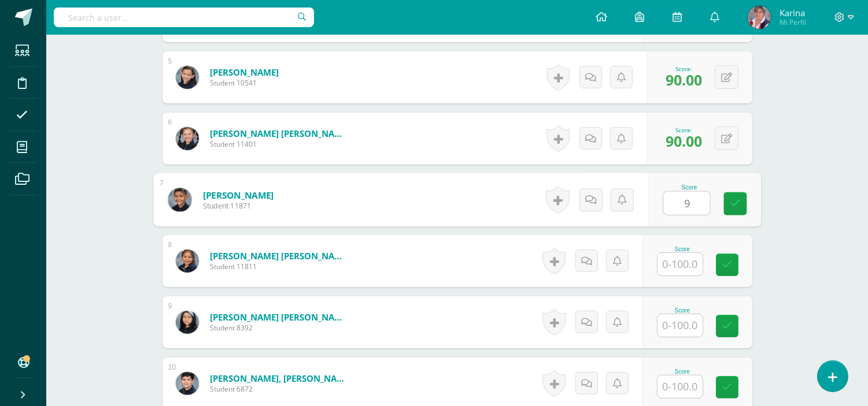
type input "98"
click at [735, 197] on link at bounding box center [734, 204] width 23 height 23
click at [697, 262] on input "text" at bounding box center [679, 264] width 45 height 23
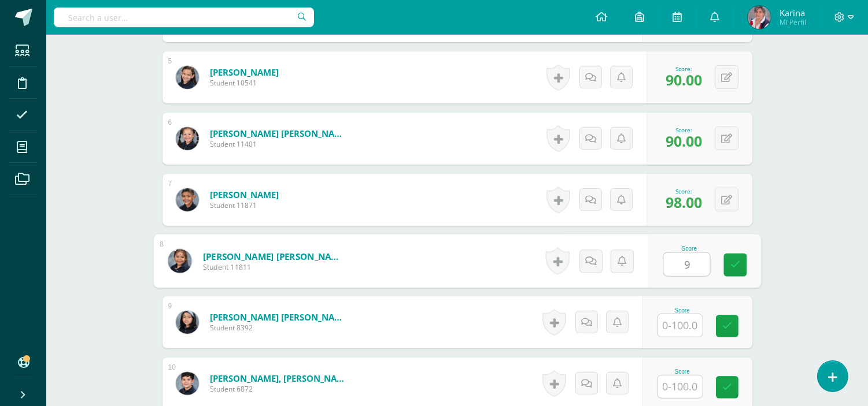
type input "90"
click at [738, 262] on icon at bounding box center [735, 265] width 10 height 10
click at [687, 330] on input "text" at bounding box center [679, 326] width 45 height 23
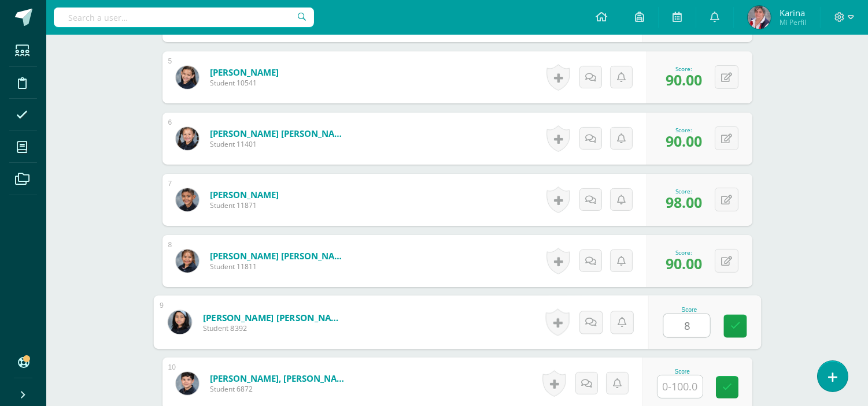
type input "80"
click at [738, 327] on icon at bounding box center [735, 326] width 10 height 10
click at [694, 390] on input "text" at bounding box center [679, 387] width 45 height 23
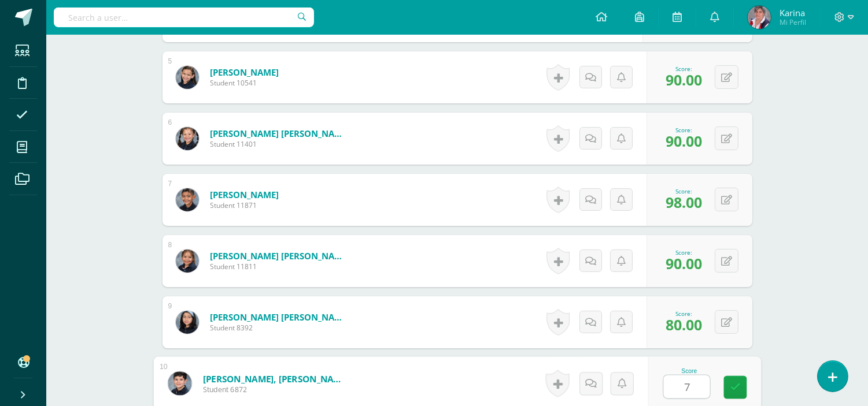
type input "70"
click at [737, 390] on icon at bounding box center [735, 388] width 10 height 10
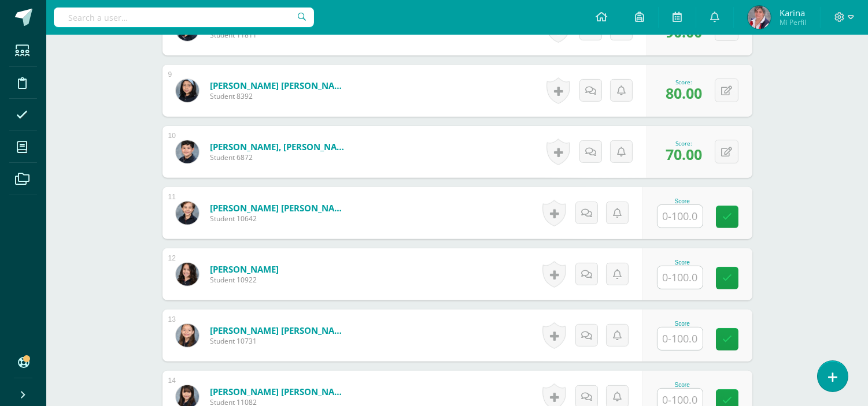
scroll to position [841, 0]
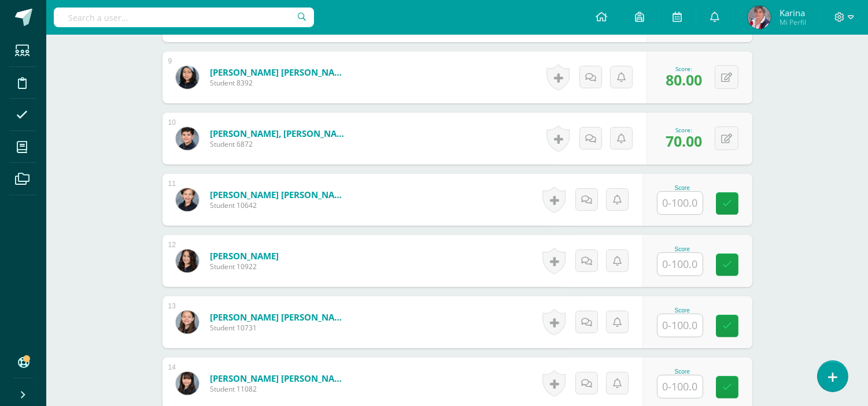
click at [685, 199] on input "text" at bounding box center [679, 203] width 45 height 23
type input "97"
click at [743, 204] on link at bounding box center [734, 204] width 23 height 23
click at [694, 264] on input "text" at bounding box center [679, 264] width 45 height 23
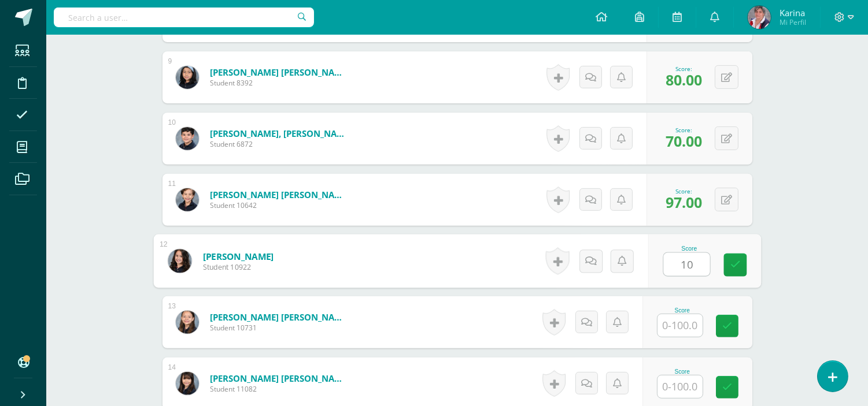
type input "100"
click at [738, 264] on icon at bounding box center [735, 265] width 10 height 10
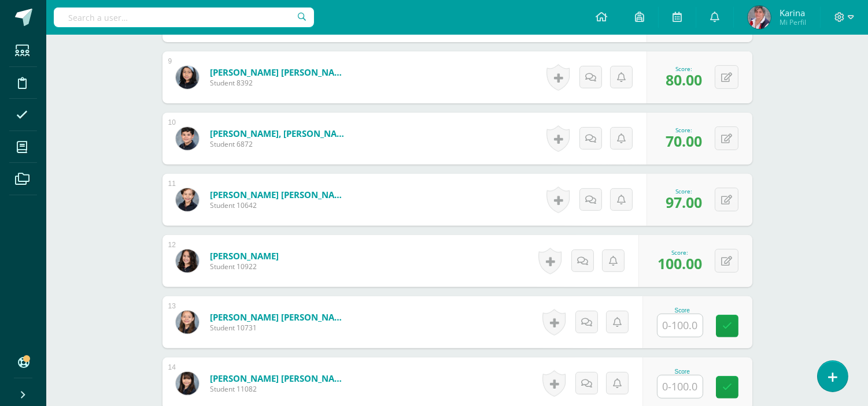
click at [697, 330] on input "text" at bounding box center [679, 326] width 45 height 23
type input "50"
click at [740, 326] on link at bounding box center [734, 326] width 23 height 23
click at [686, 389] on input "text" at bounding box center [679, 387] width 45 height 23
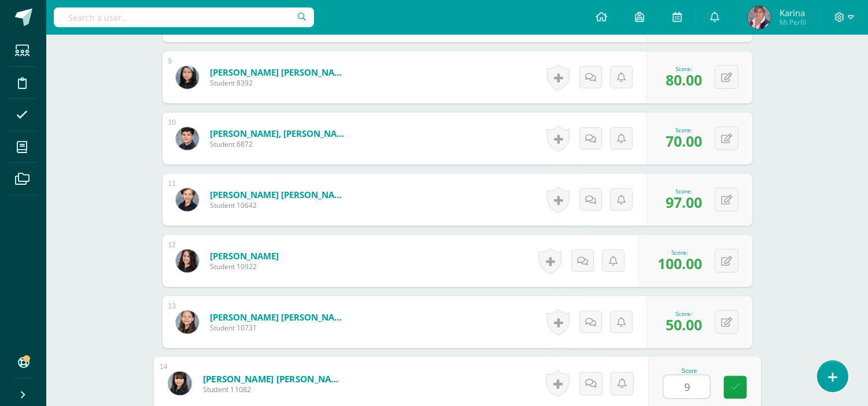
type input "95"
click at [730, 391] on icon at bounding box center [735, 388] width 10 height 10
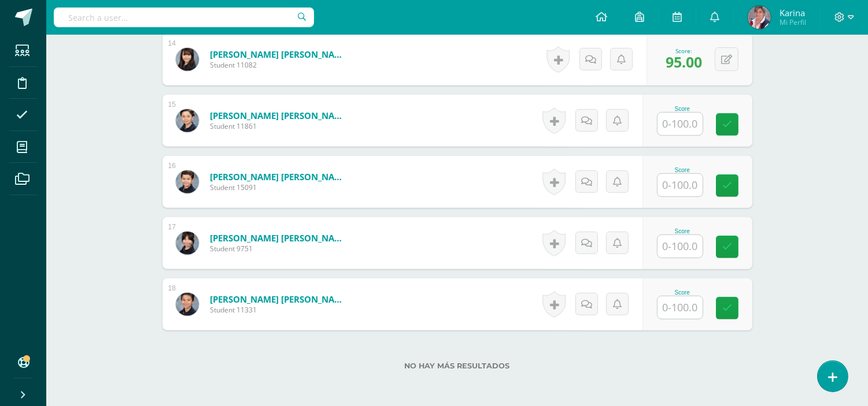
scroll to position [1176, 0]
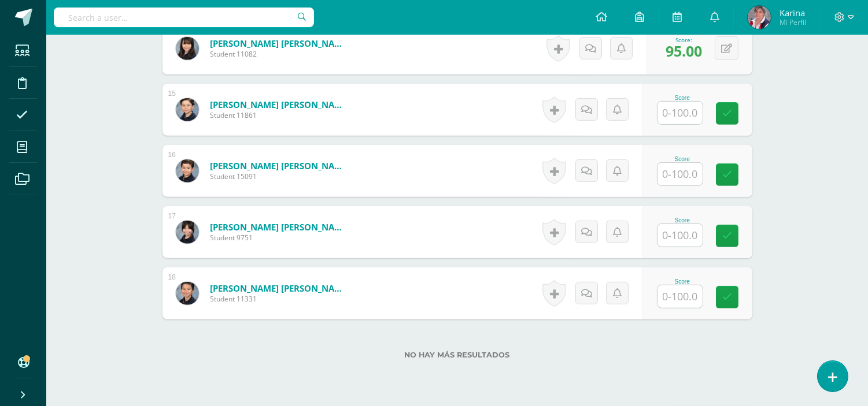
click at [686, 105] on input "text" at bounding box center [679, 113] width 45 height 23
type input "97"
click at [745, 116] on link at bounding box center [734, 113] width 23 height 23
click at [683, 180] on input "text" at bounding box center [679, 174] width 45 height 23
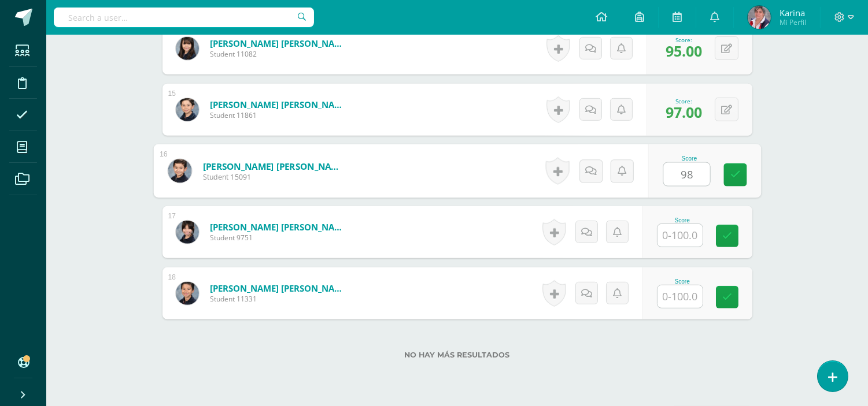
type input "98"
click at [720, 179] on div "Score 98" at bounding box center [704, 172] width 113 height 54
click at [689, 232] on input "text" at bounding box center [679, 235] width 45 height 23
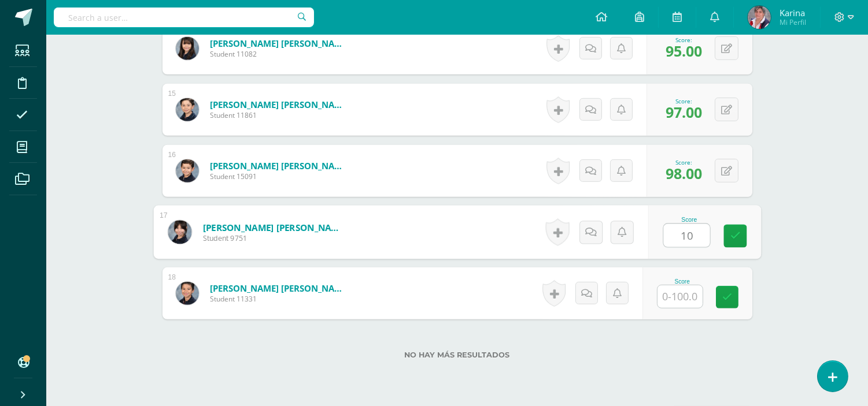
type input "100"
click at [700, 227] on input "100" at bounding box center [686, 235] width 46 height 23
click at [743, 236] on link at bounding box center [734, 236] width 23 height 23
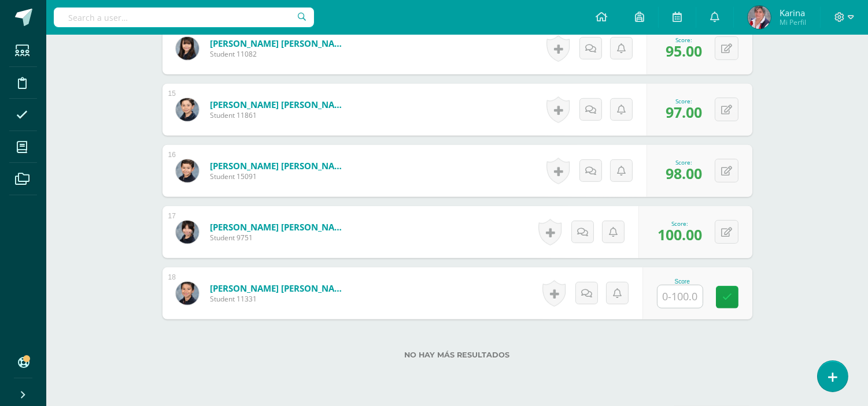
click at [684, 297] on input "text" at bounding box center [679, 297] width 45 height 23
type input "75"
click at [733, 298] on icon at bounding box center [735, 298] width 10 height 10
click at [848, 10] on div at bounding box center [843, 17] width 47 height 35
click at [845, 15] on span at bounding box center [844, 17] width 20 height 13
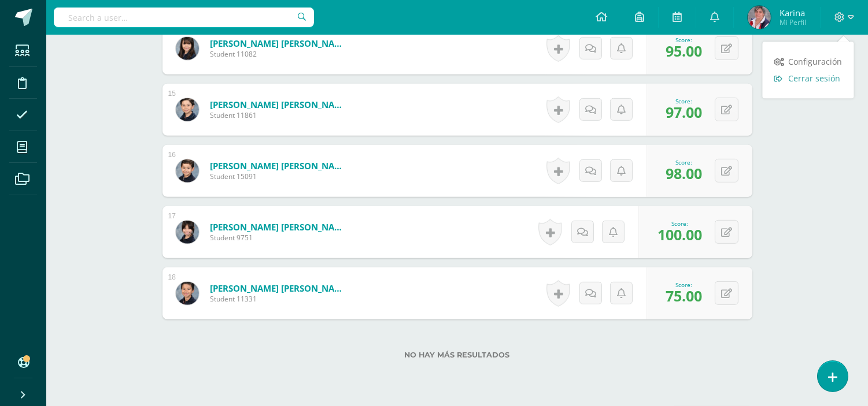
click at [796, 77] on span "Cerrar sesión" at bounding box center [815, 78] width 52 height 11
